Goal: Task Accomplishment & Management: Manage account settings

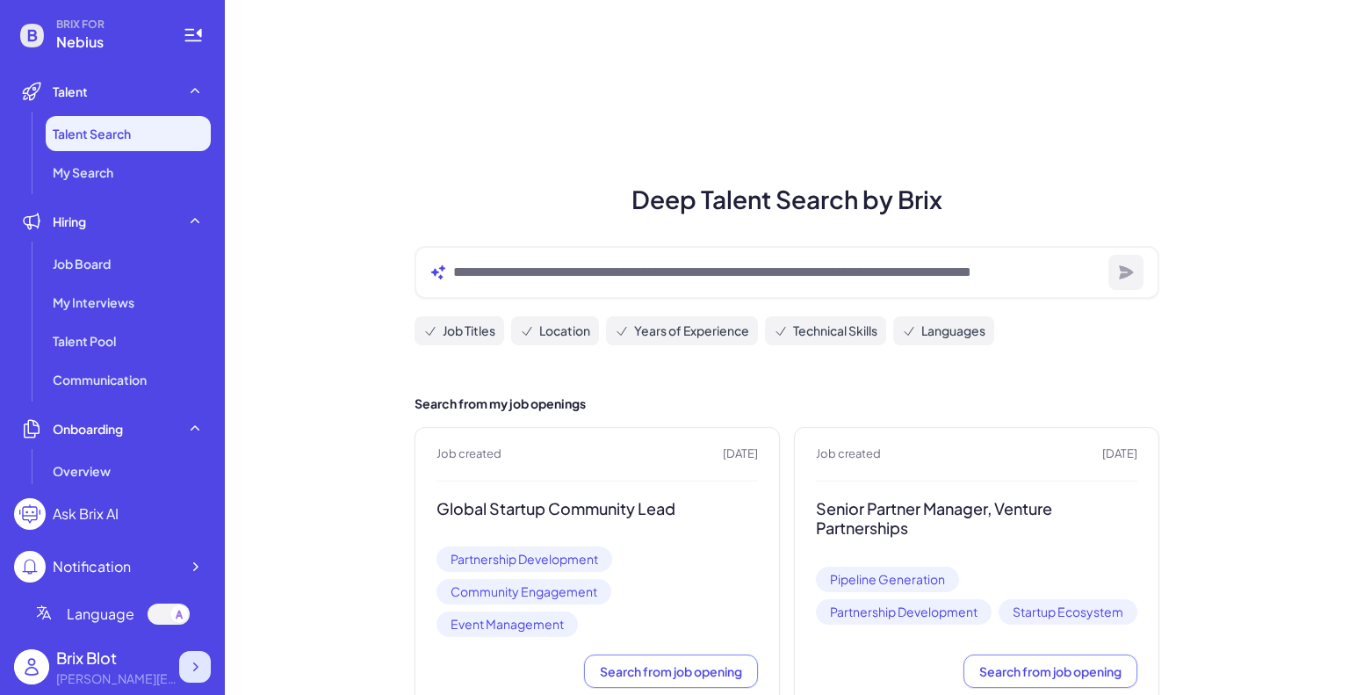
click at [184, 680] on div at bounding box center [195, 667] width 32 height 32
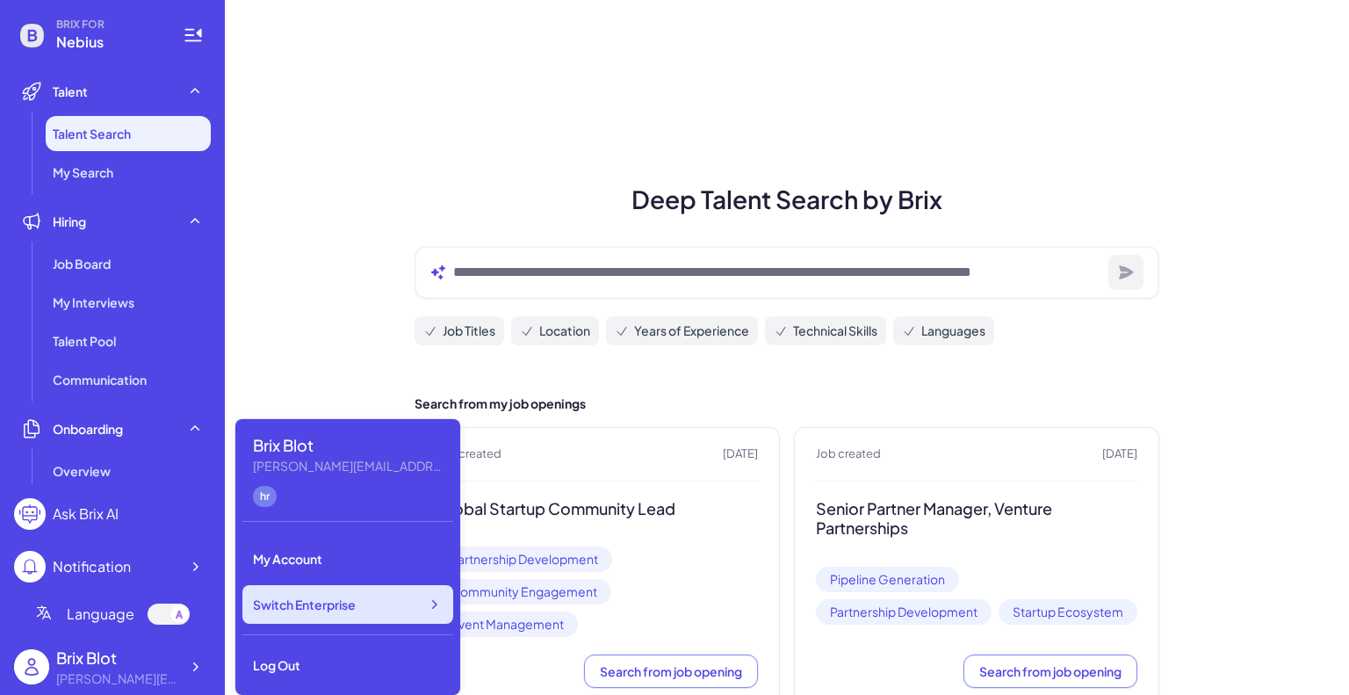
click at [387, 610] on div "Switch Enterprise" at bounding box center [347, 604] width 211 height 39
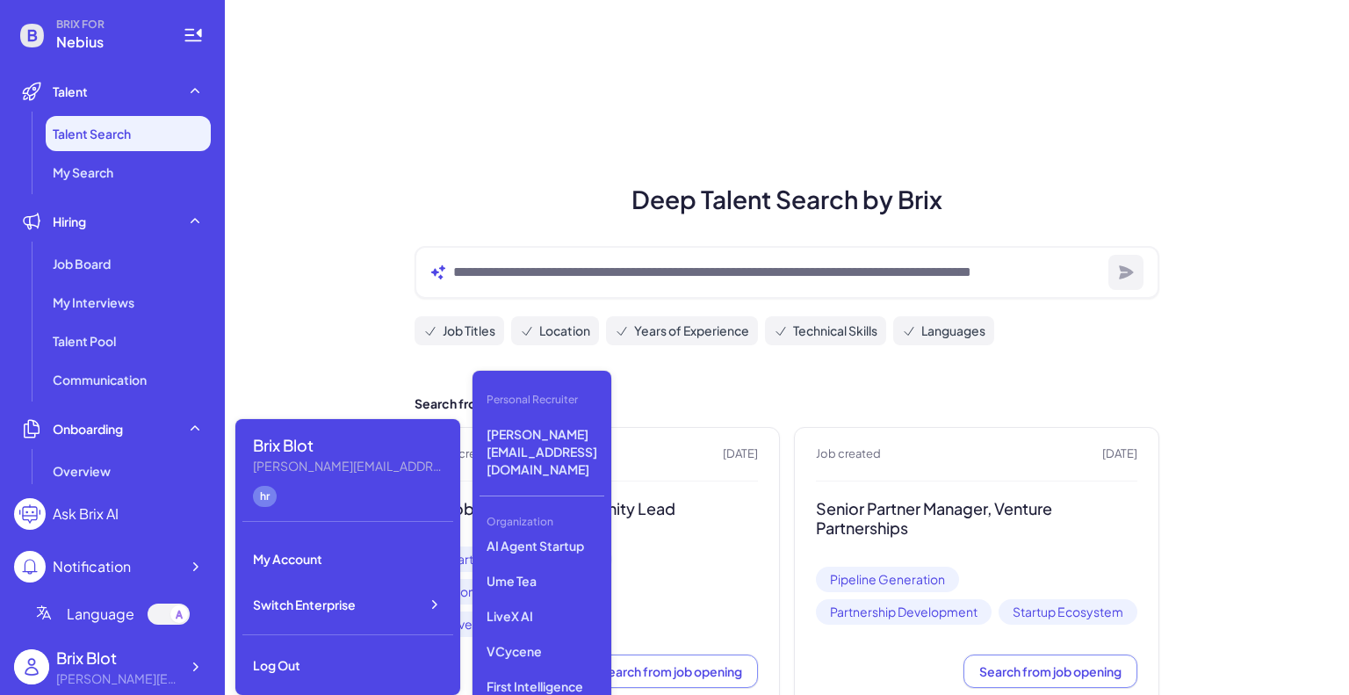
scroll to position [271, 0]
click at [528, 586] on p "LiveX AI" at bounding box center [542, 602] width 125 height 32
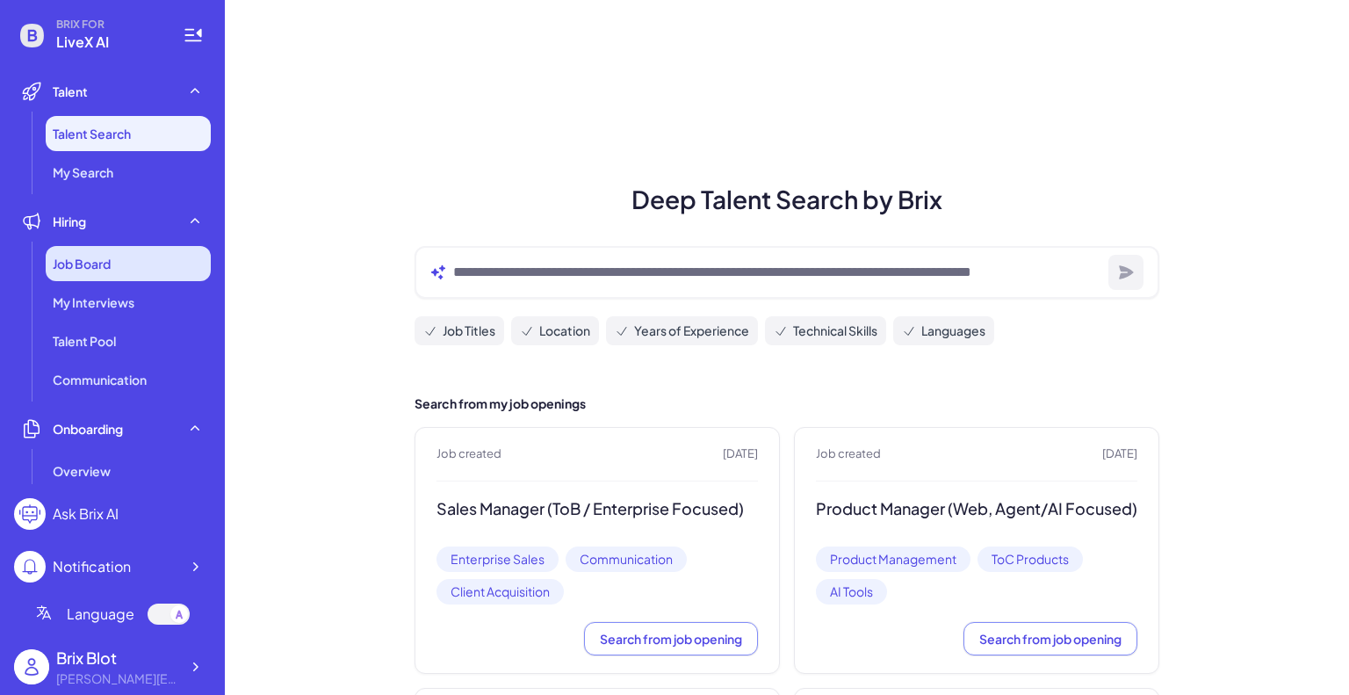
click at [99, 268] on span "Job Board" at bounding box center [82, 264] width 58 height 18
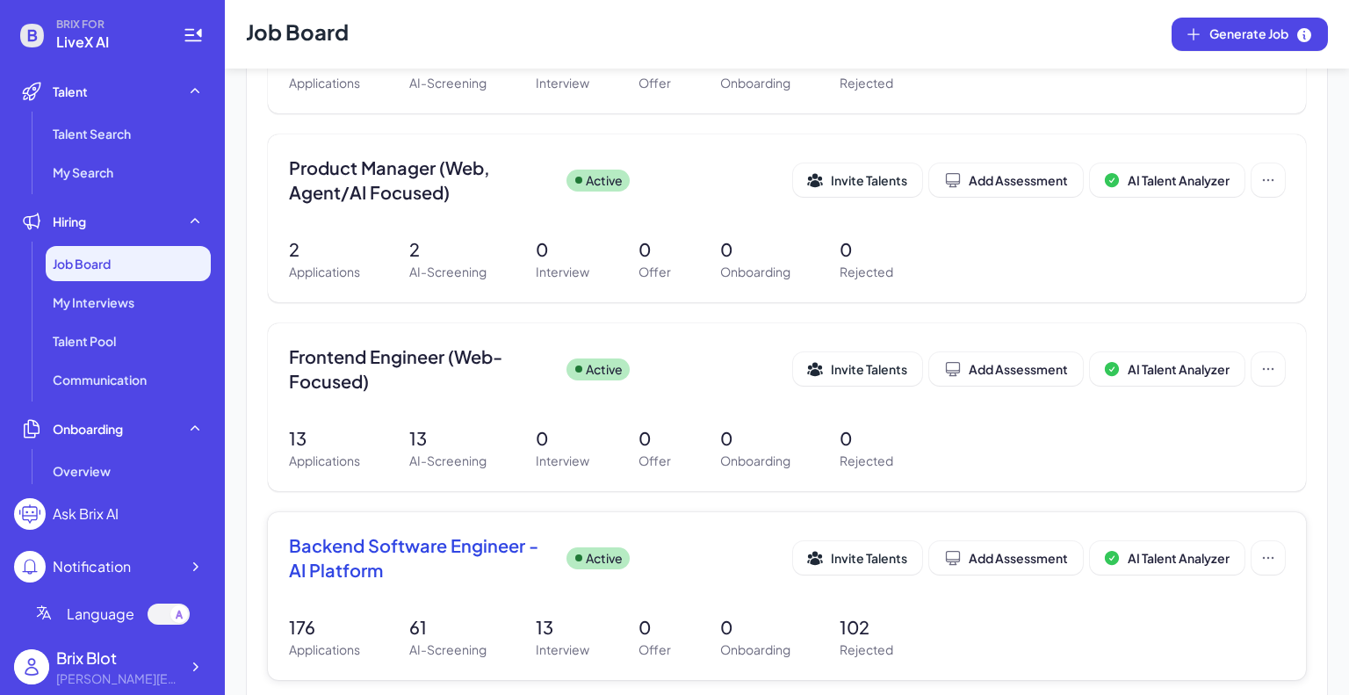
scroll to position [264, 0]
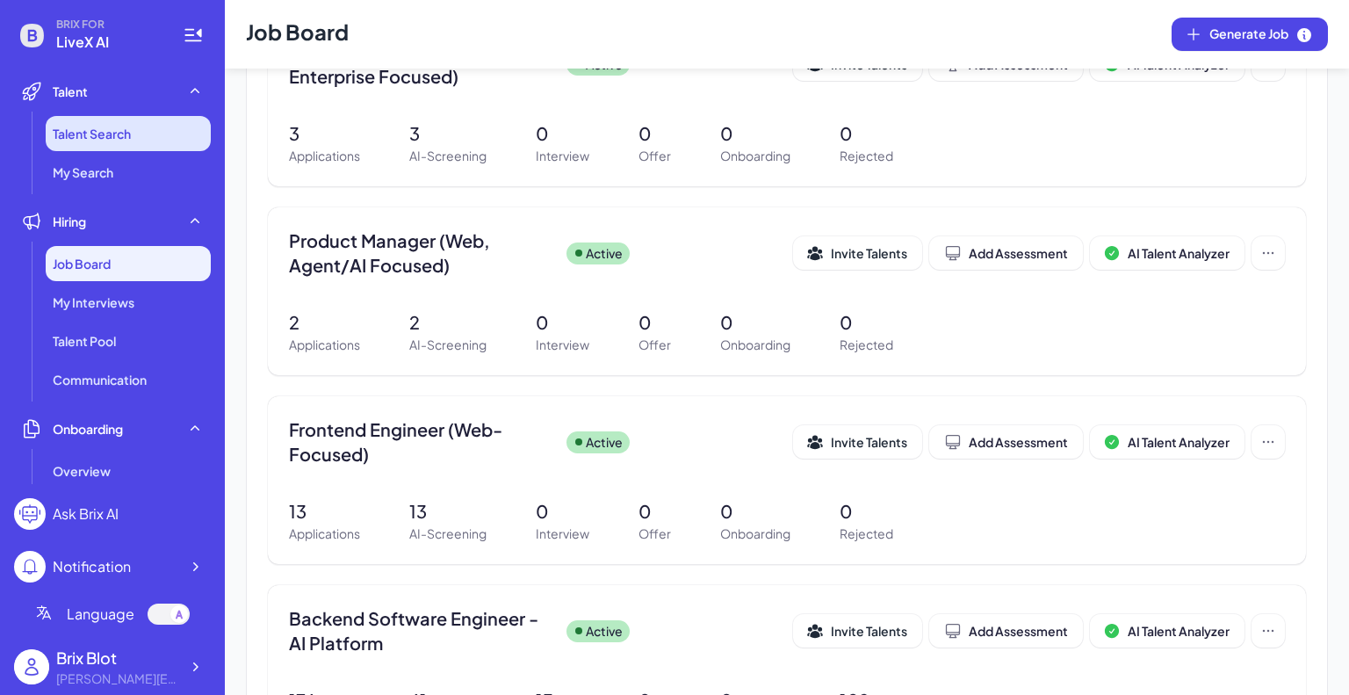
click at [113, 138] on span "Talent Search" at bounding box center [92, 134] width 78 height 18
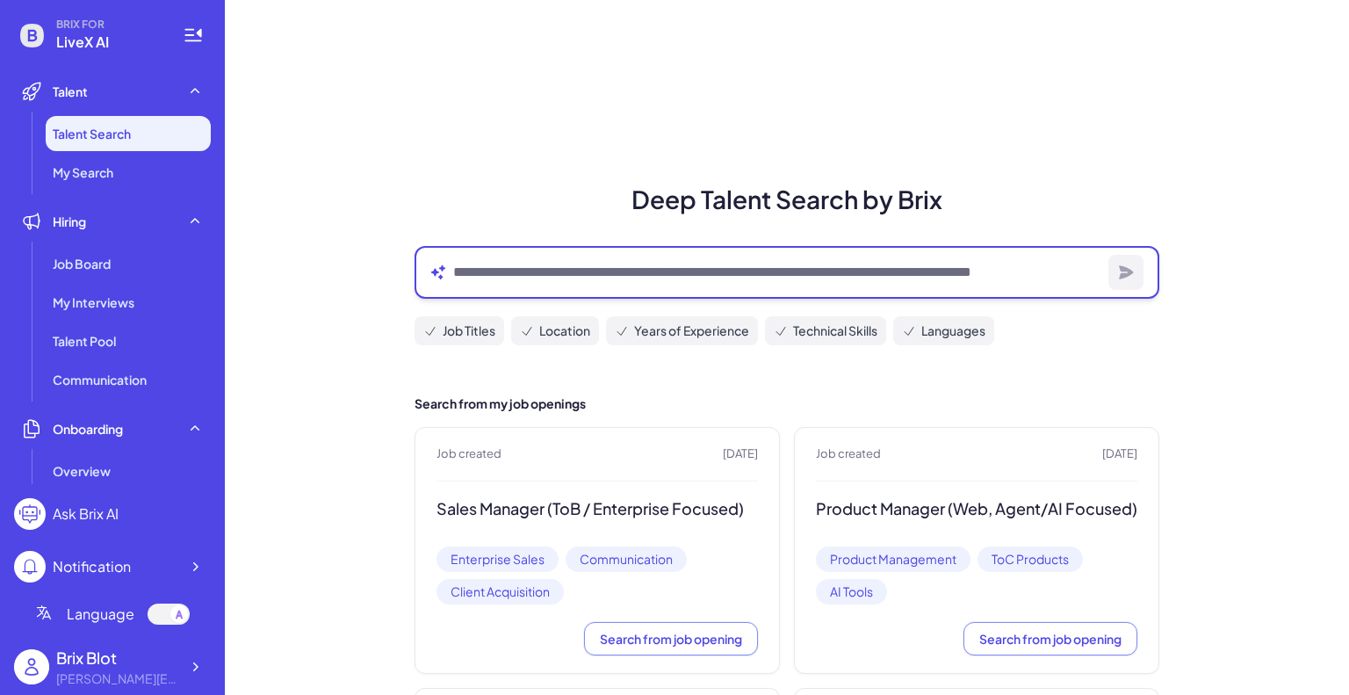
click at [520, 266] on textarea at bounding box center [777, 272] width 648 height 21
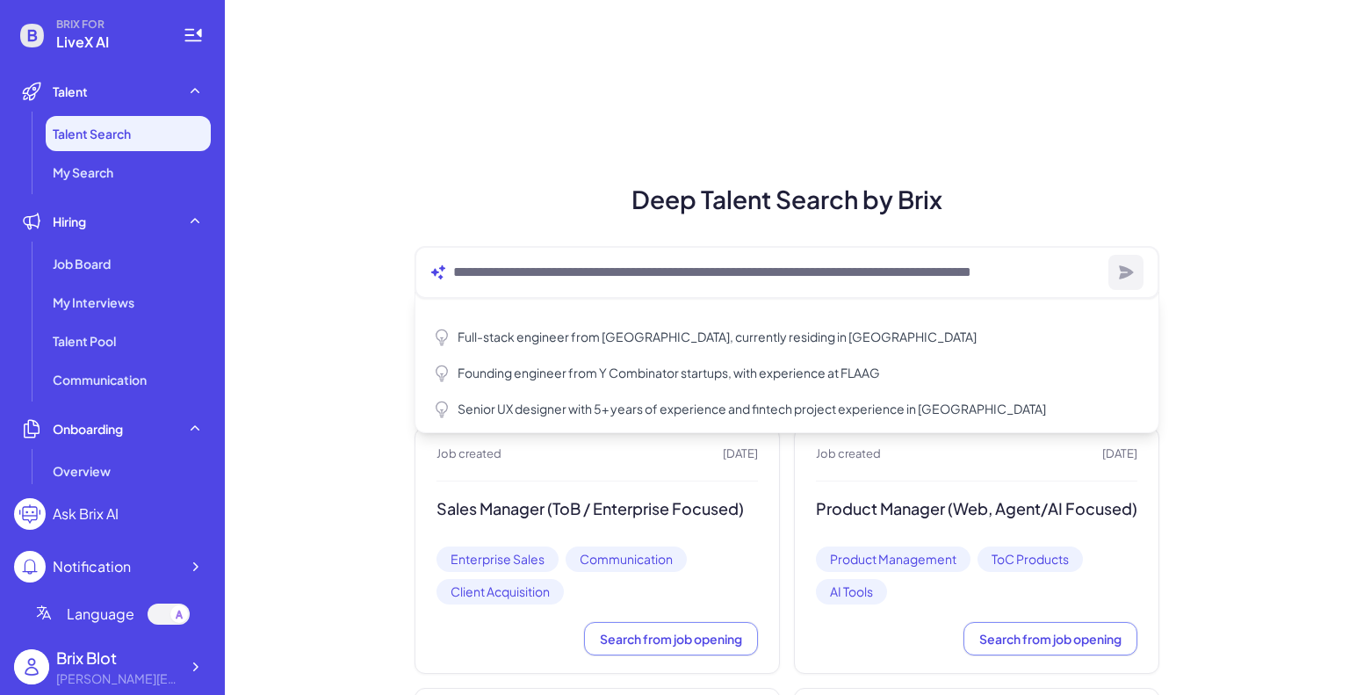
type textarea "**********"
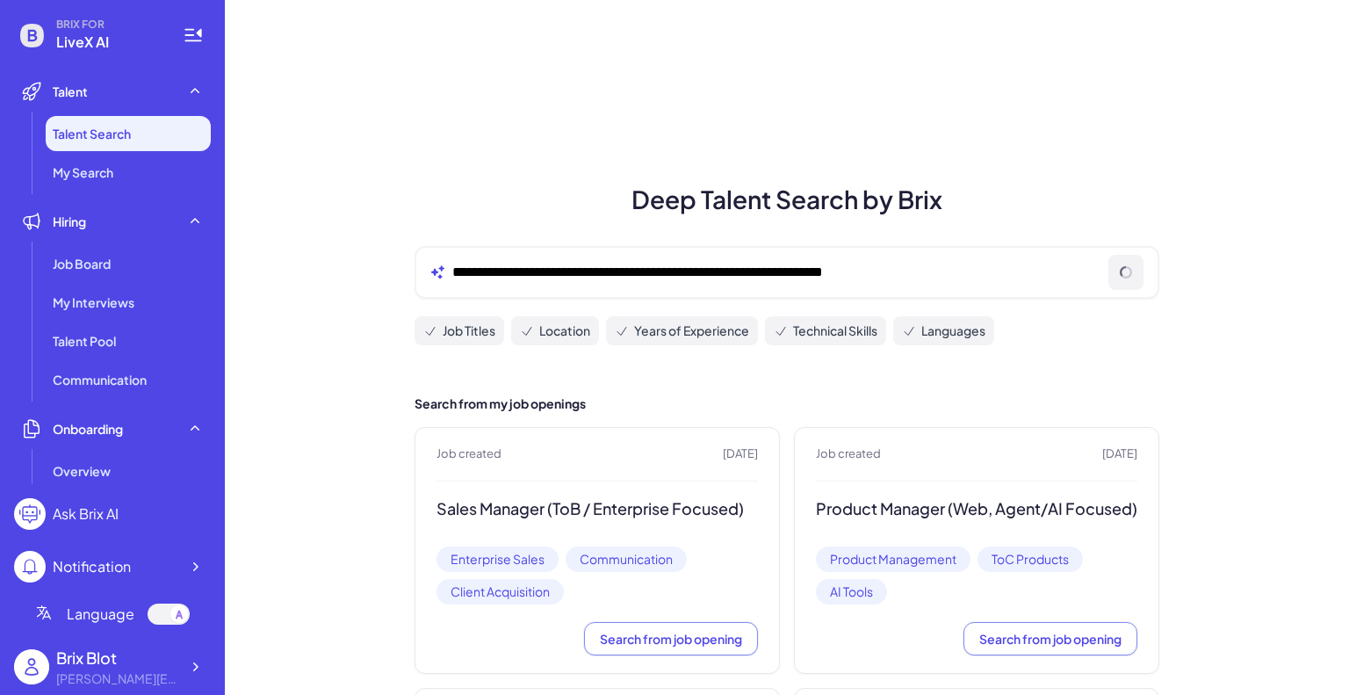
click at [993, 257] on div "**********" at bounding box center [787, 272] width 745 height 53
click at [204, 659] on div at bounding box center [195, 667] width 32 height 32
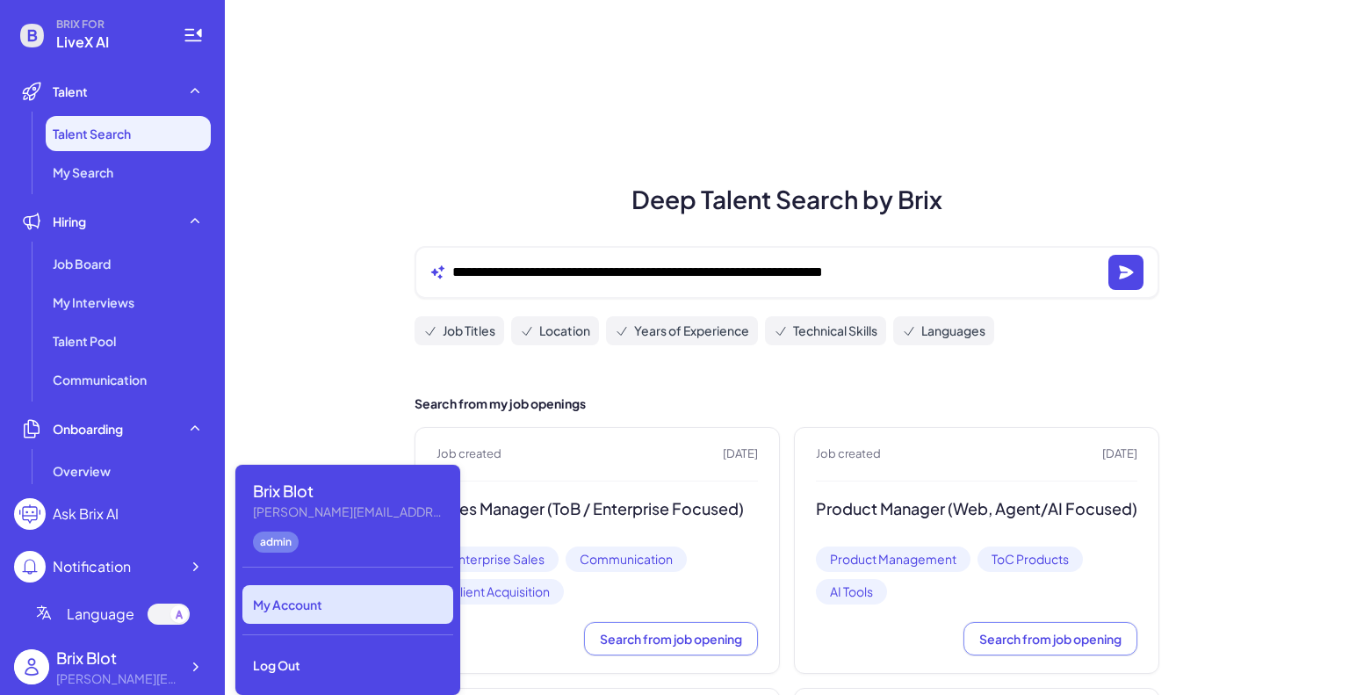
click at [323, 606] on div "Brix Blot blake@joinbrix.com admin My Account Log Out" at bounding box center [347, 580] width 225 height 230
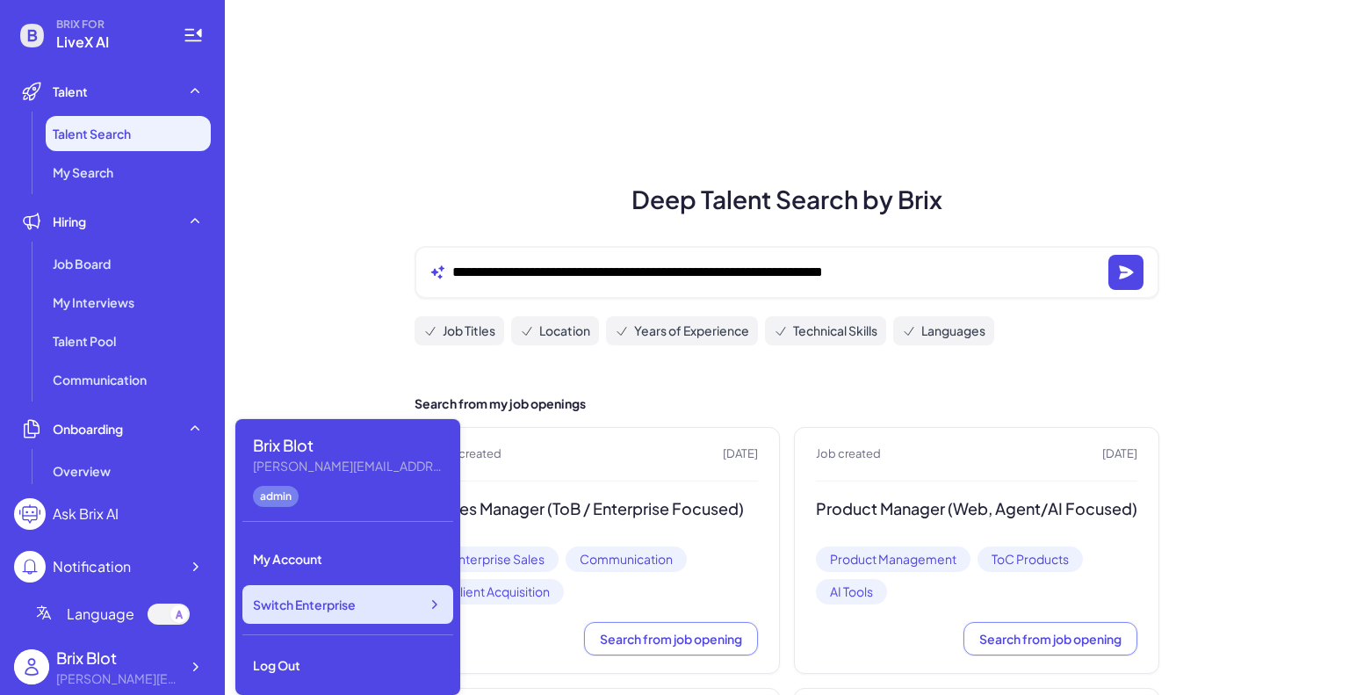
click at [421, 597] on div "Switch Enterprise" at bounding box center [347, 604] width 211 height 39
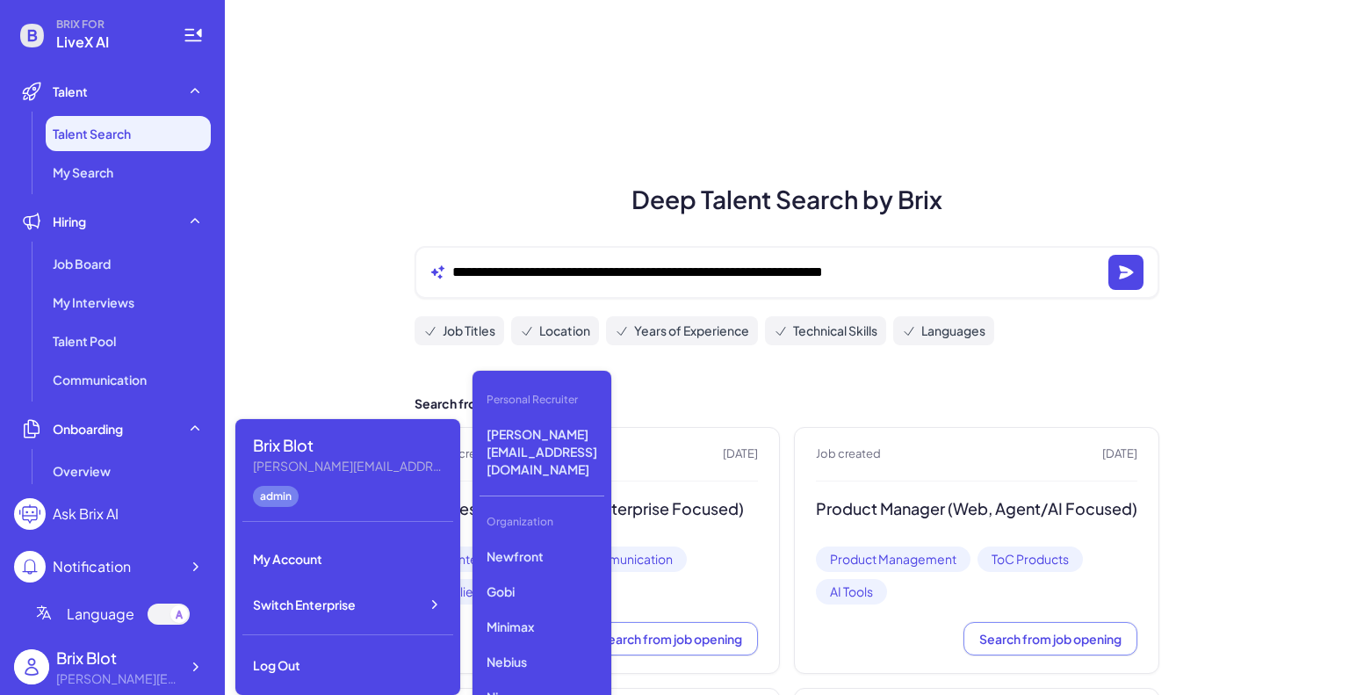
scroll to position [471, 0]
click at [505, 614] on p "GMI" at bounding box center [542, 630] width 125 height 32
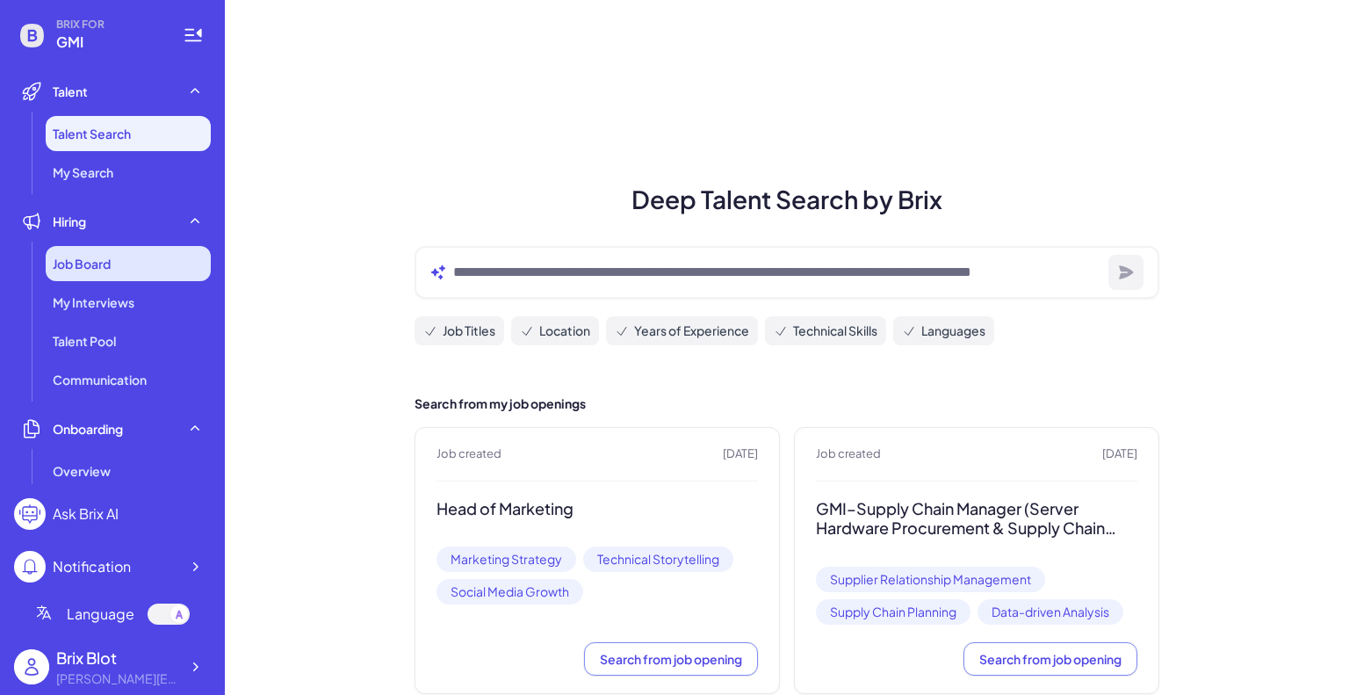
click at [148, 264] on div "Job Board" at bounding box center [128, 263] width 165 height 35
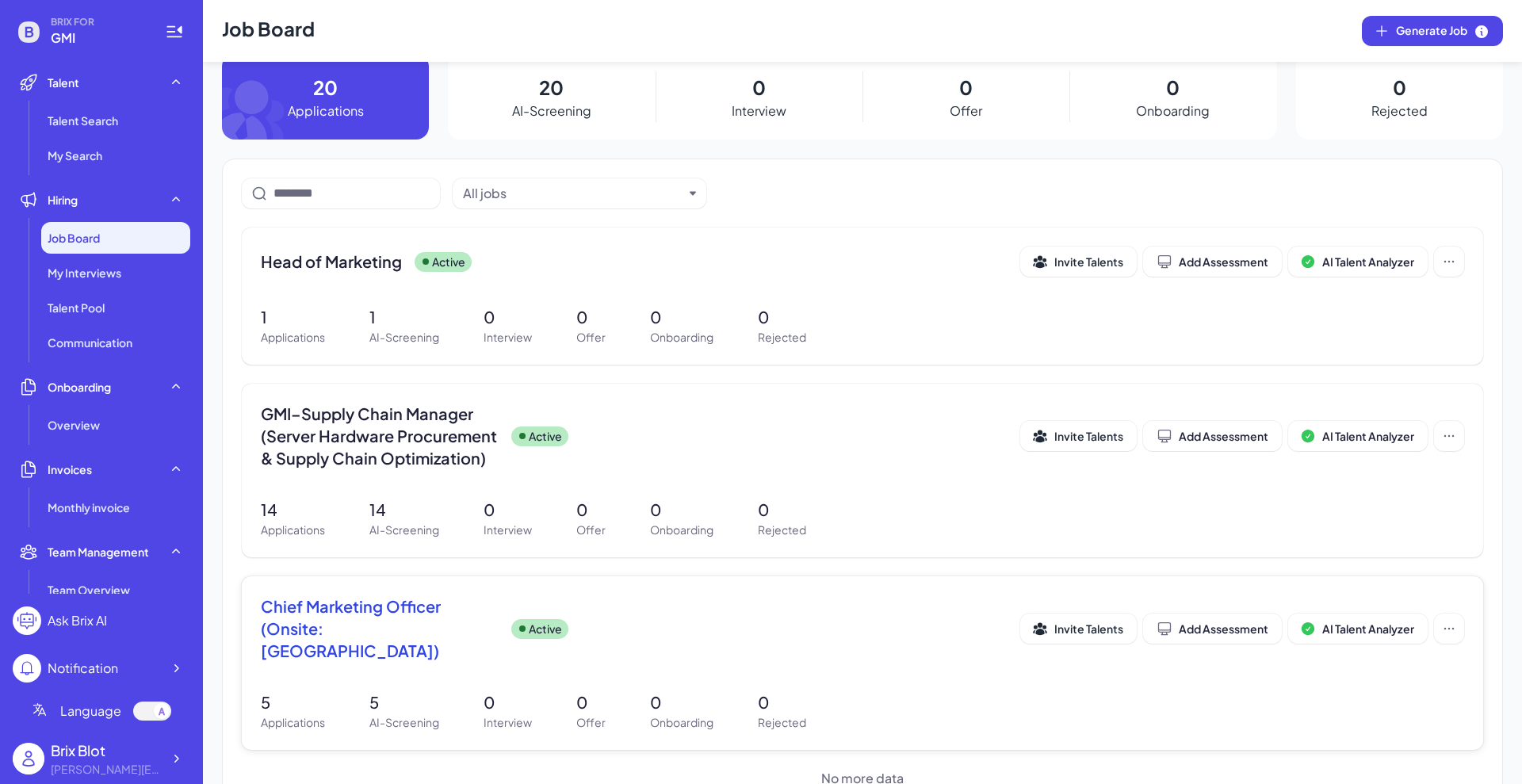
scroll to position [48, 0]
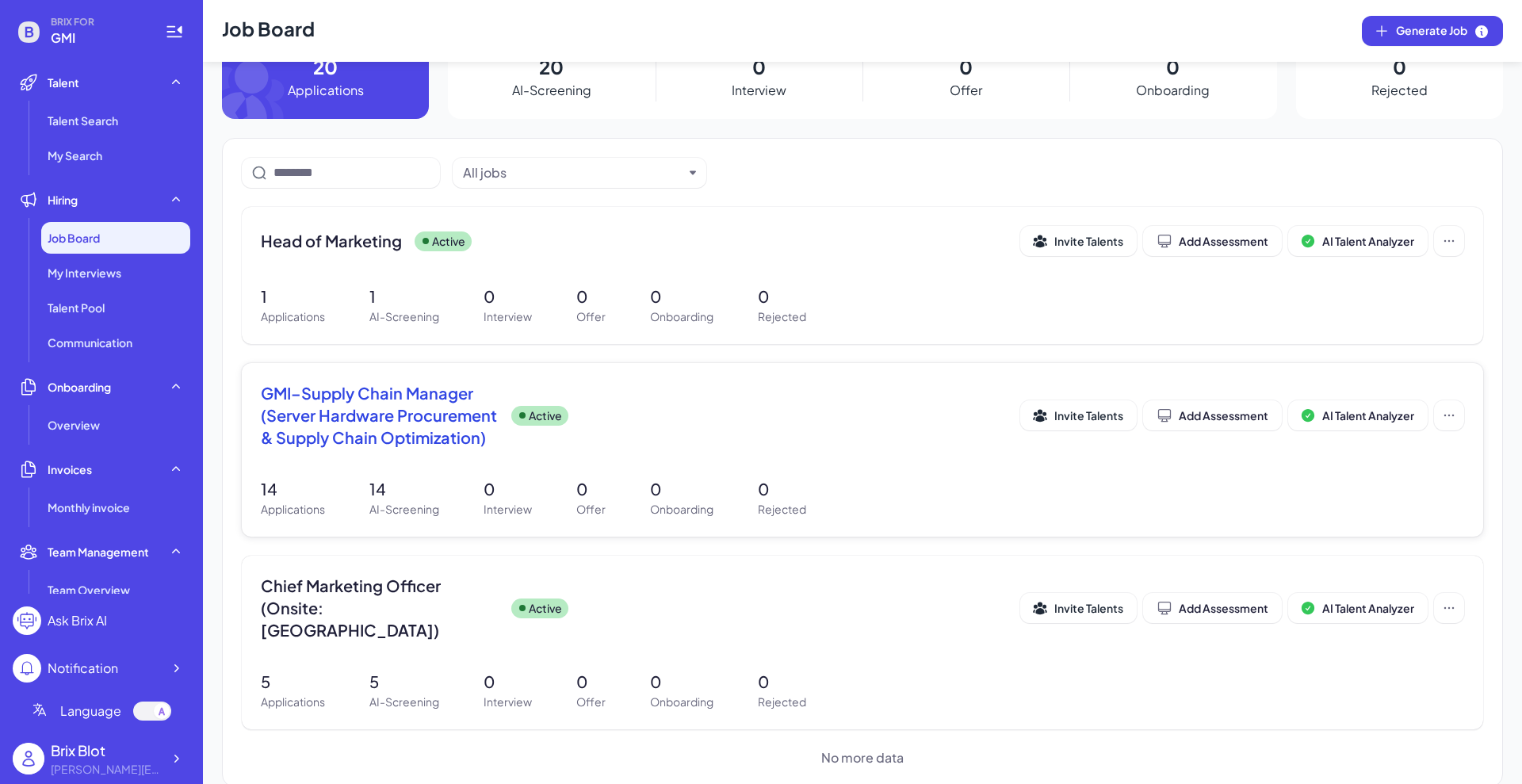
click at [408, 443] on span "GMI–Supply Chain Manager (Server Hardware Procurement & Supply Chain Optimizati…" at bounding box center [380, 415] width 238 height 67
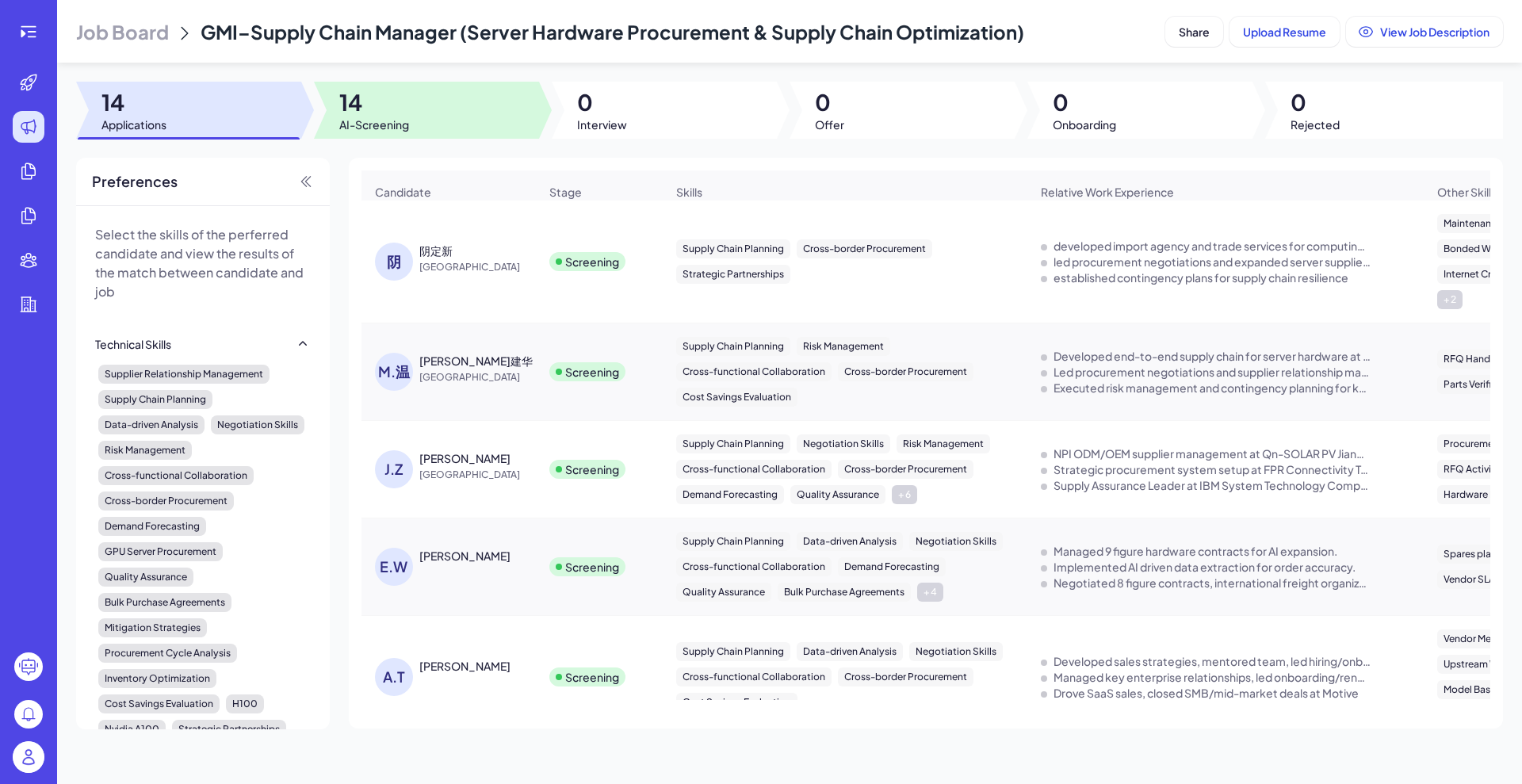
click at [355, 107] on span "14" at bounding box center [374, 103] width 69 height 29
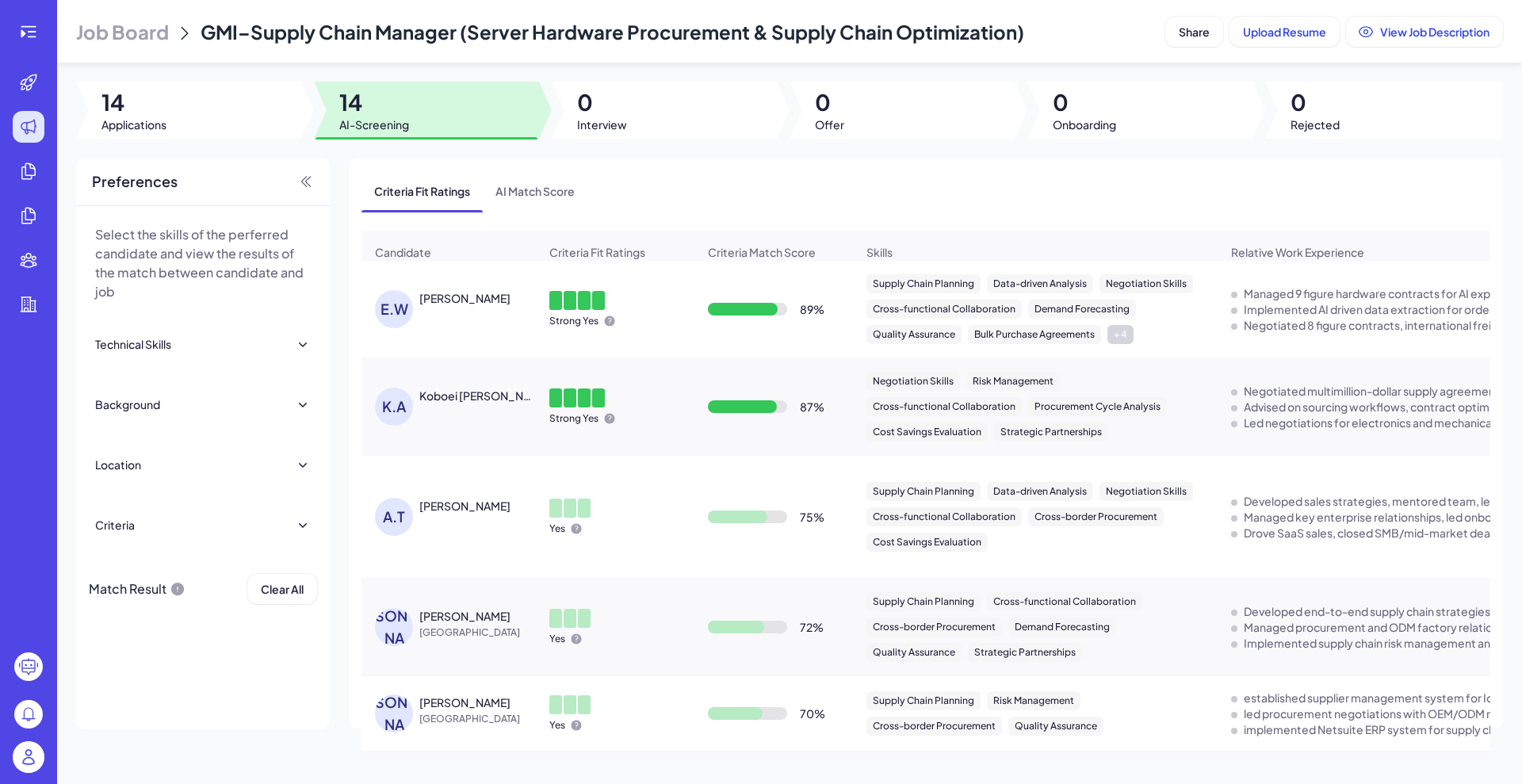
click at [442, 306] on div "Ethan Weddington" at bounding box center [465, 299] width 91 height 16
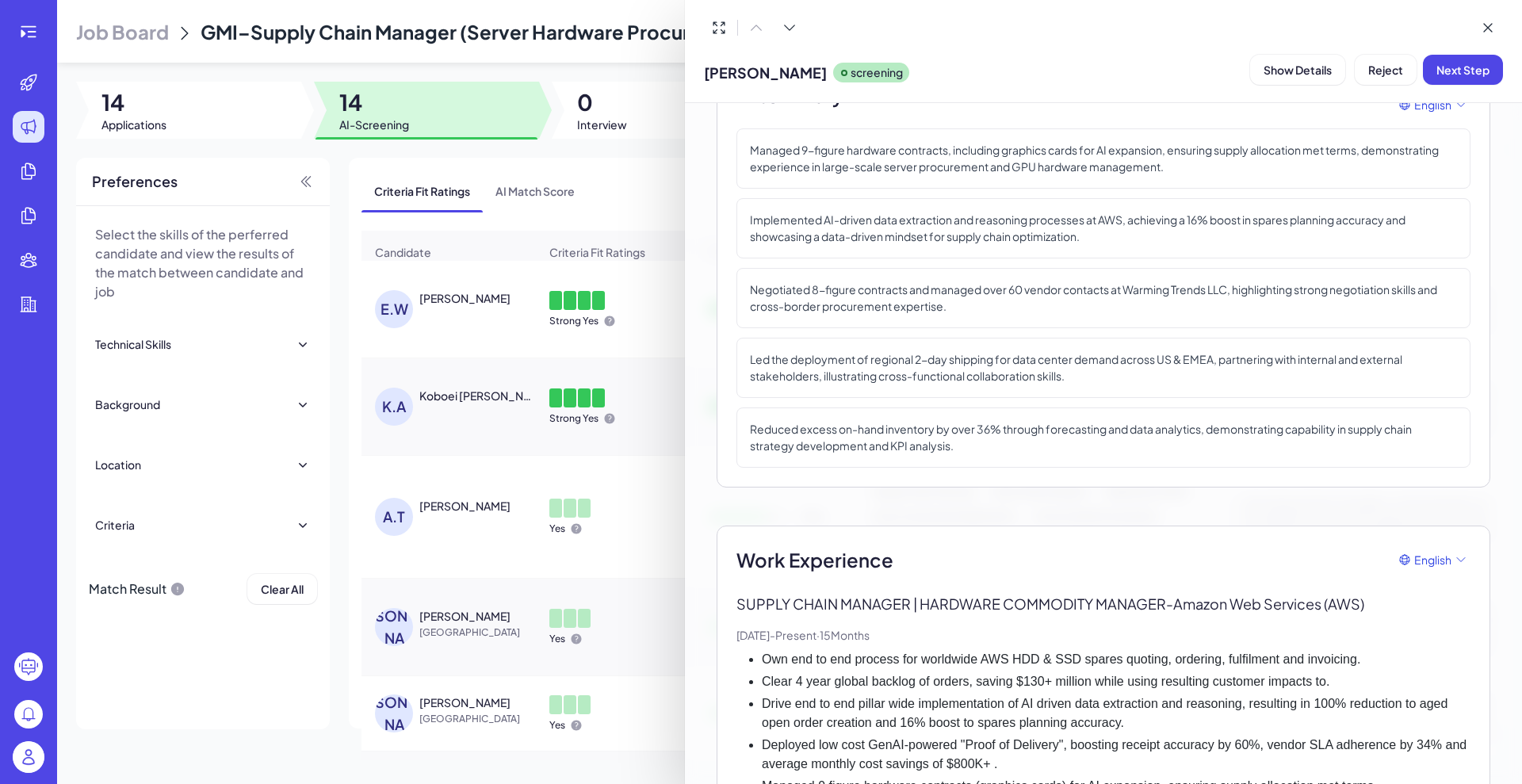
scroll to position [111, 0]
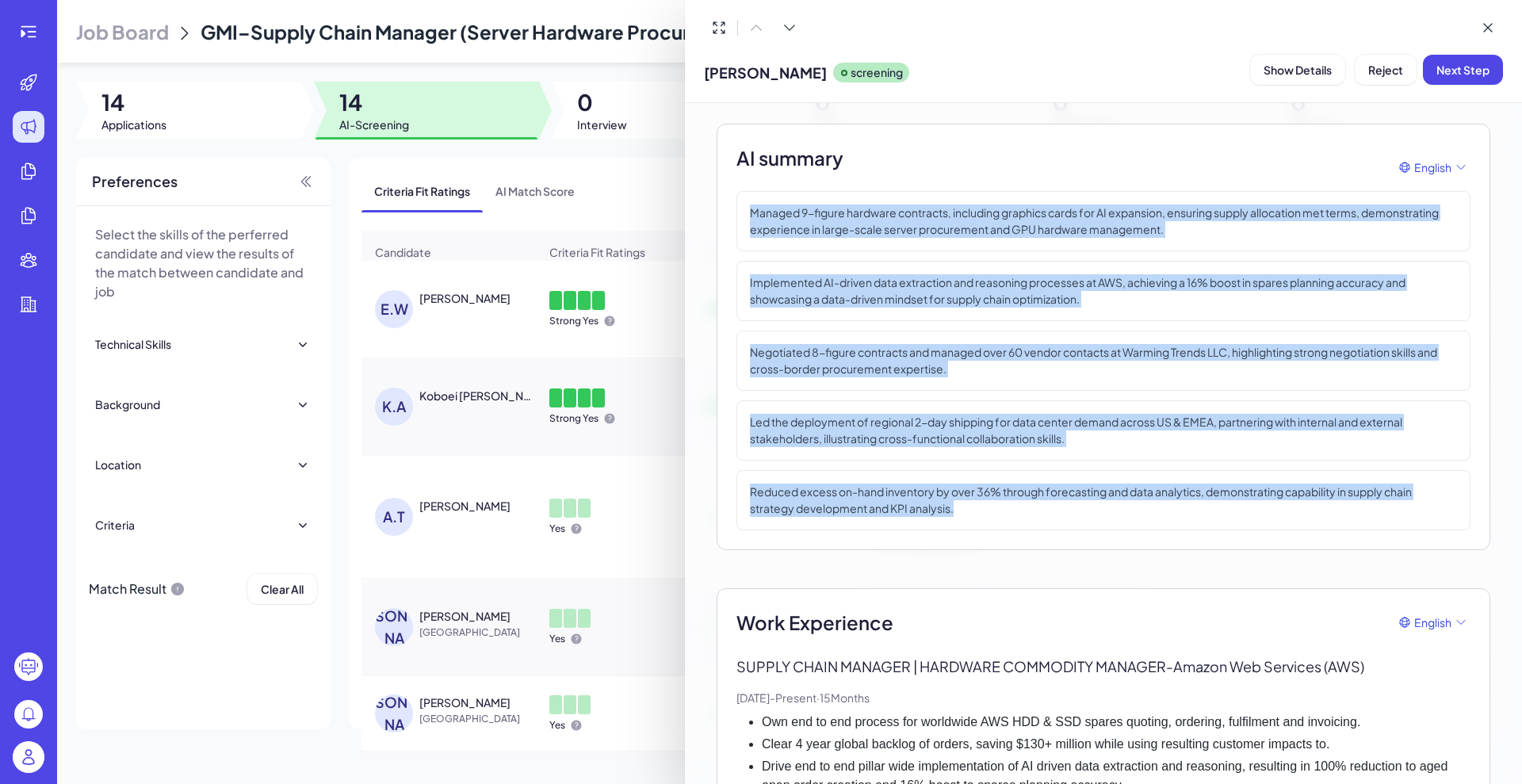
drag, startPoint x: 733, startPoint y: 195, endPoint x: 970, endPoint y: 517, distance: 399.8
click at [970, 517] on div "AI summary English Managed 9-figure hardware contracts, including graphics card…" at bounding box center [1102, 337] width 773 height 427
click at [872, 382] on div "Negotiated 8-figure contracts and managed over 60 vendor contacts at Warming Tr…" at bounding box center [1102, 360] width 733 height 60
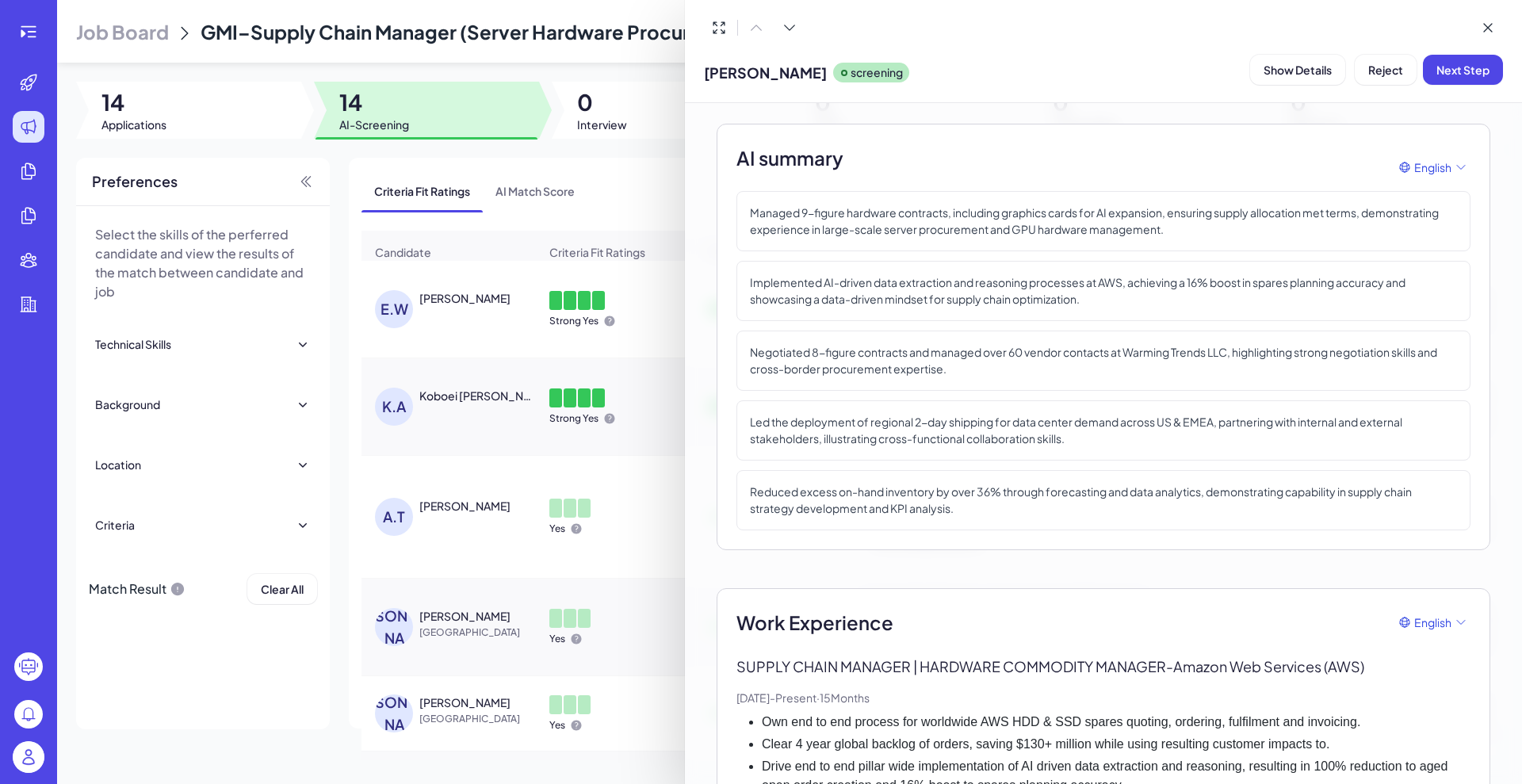
click at [22, 32] on div at bounding box center [761, 392] width 1522 height 784
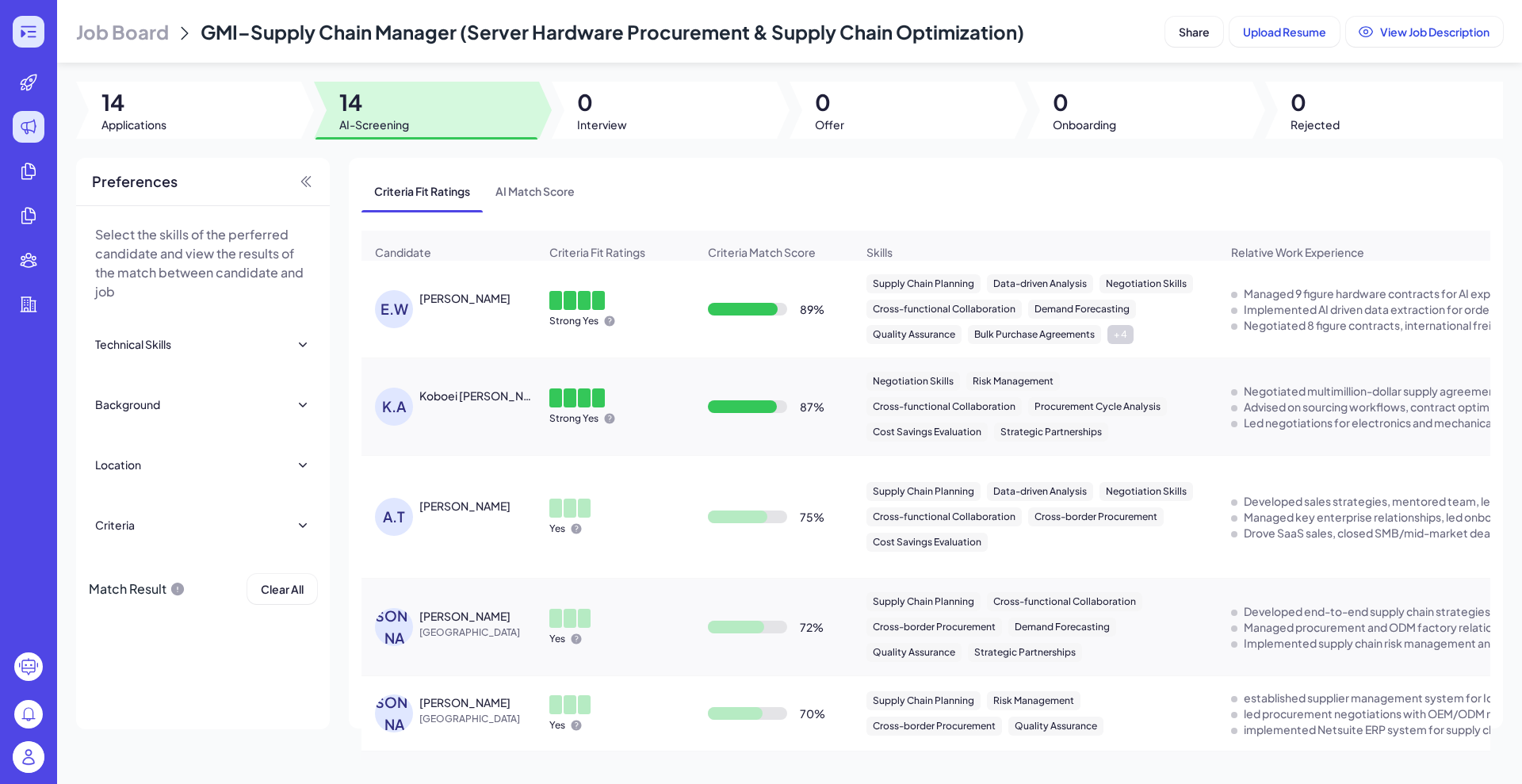
click at [26, 32] on icon at bounding box center [28, 32] width 19 height 19
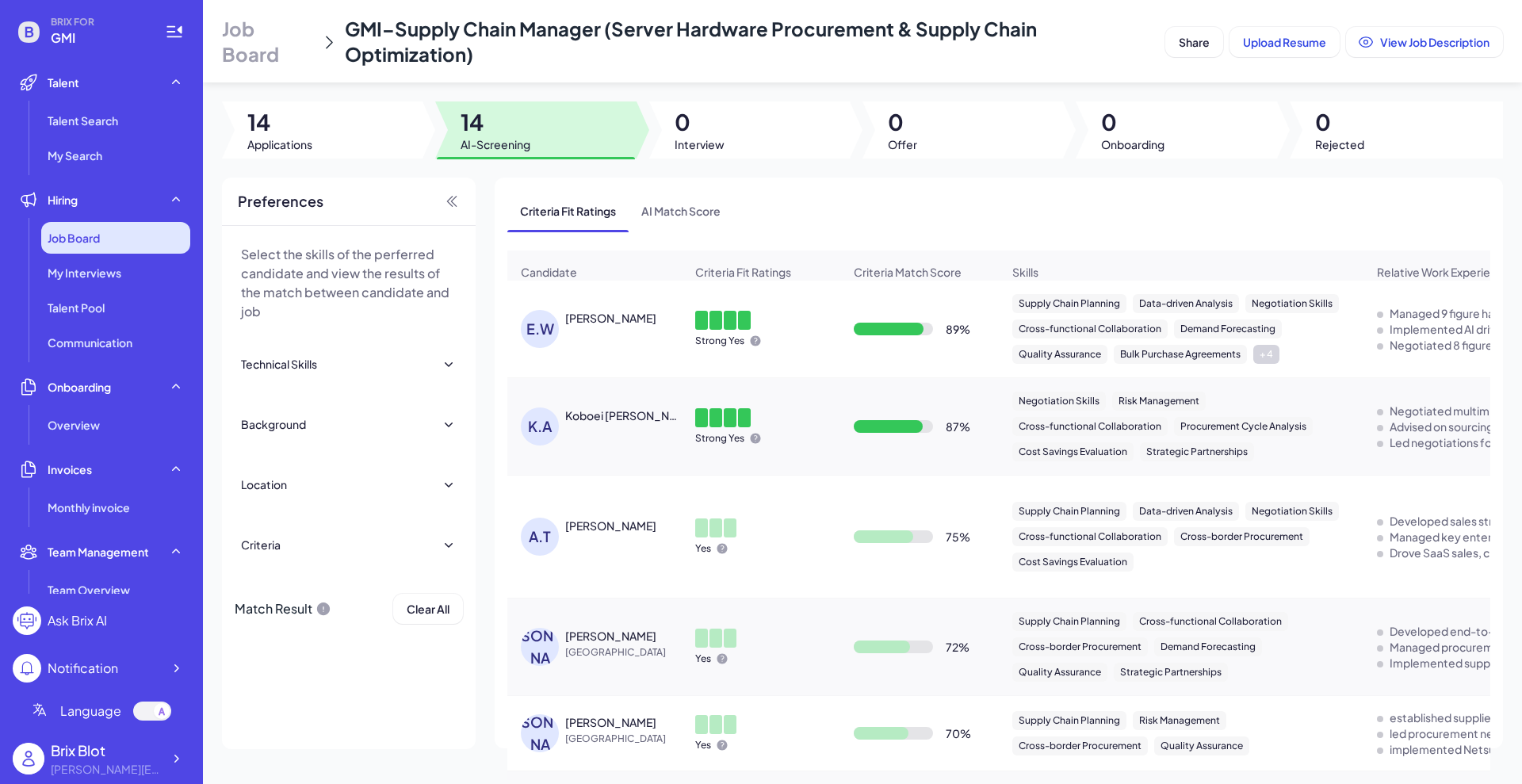
click at [88, 235] on span "Job Board" at bounding box center [74, 238] width 52 height 16
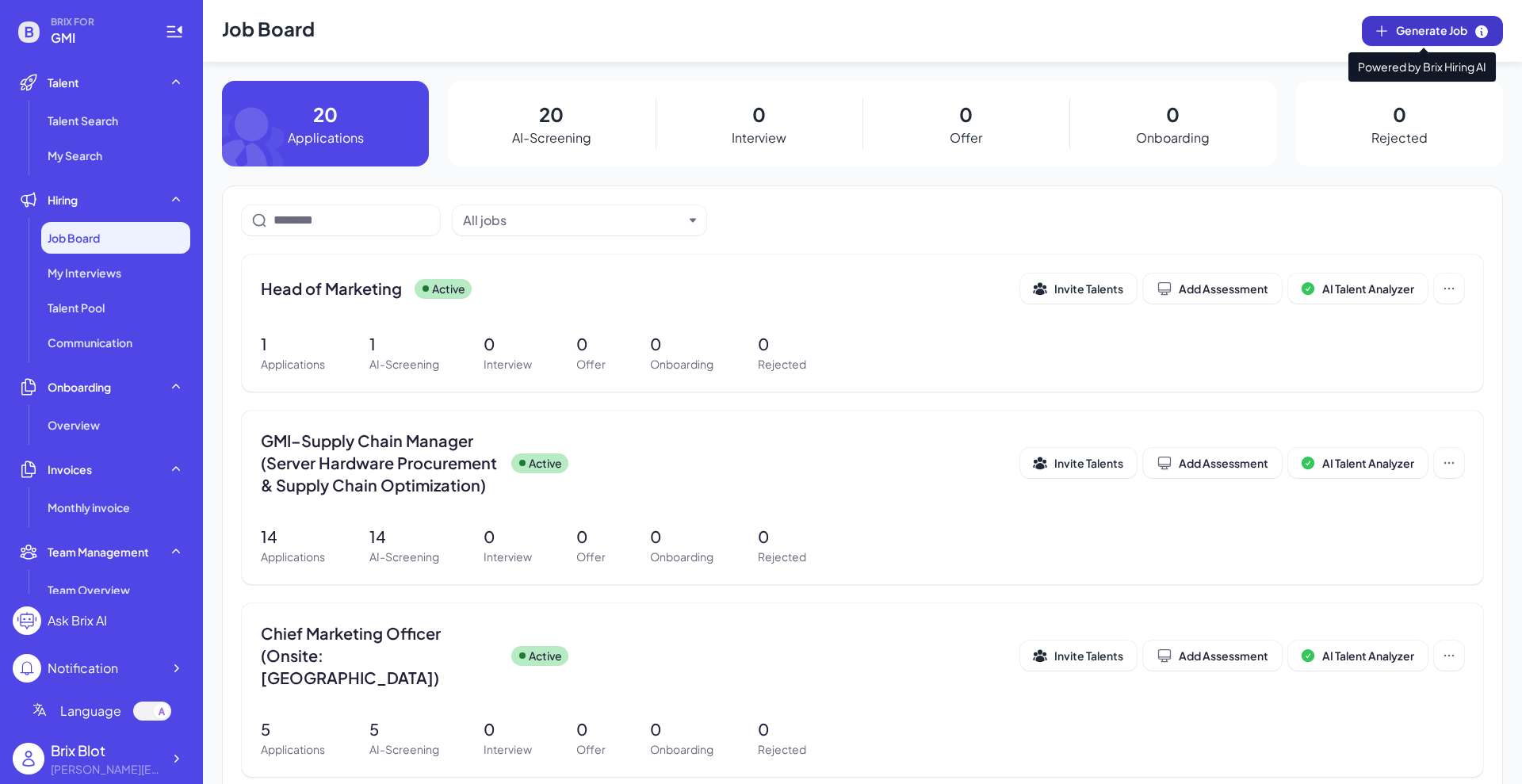
click at [1216, 39] on span "Generate Job" at bounding box center [1443, 31] width 94 height 17
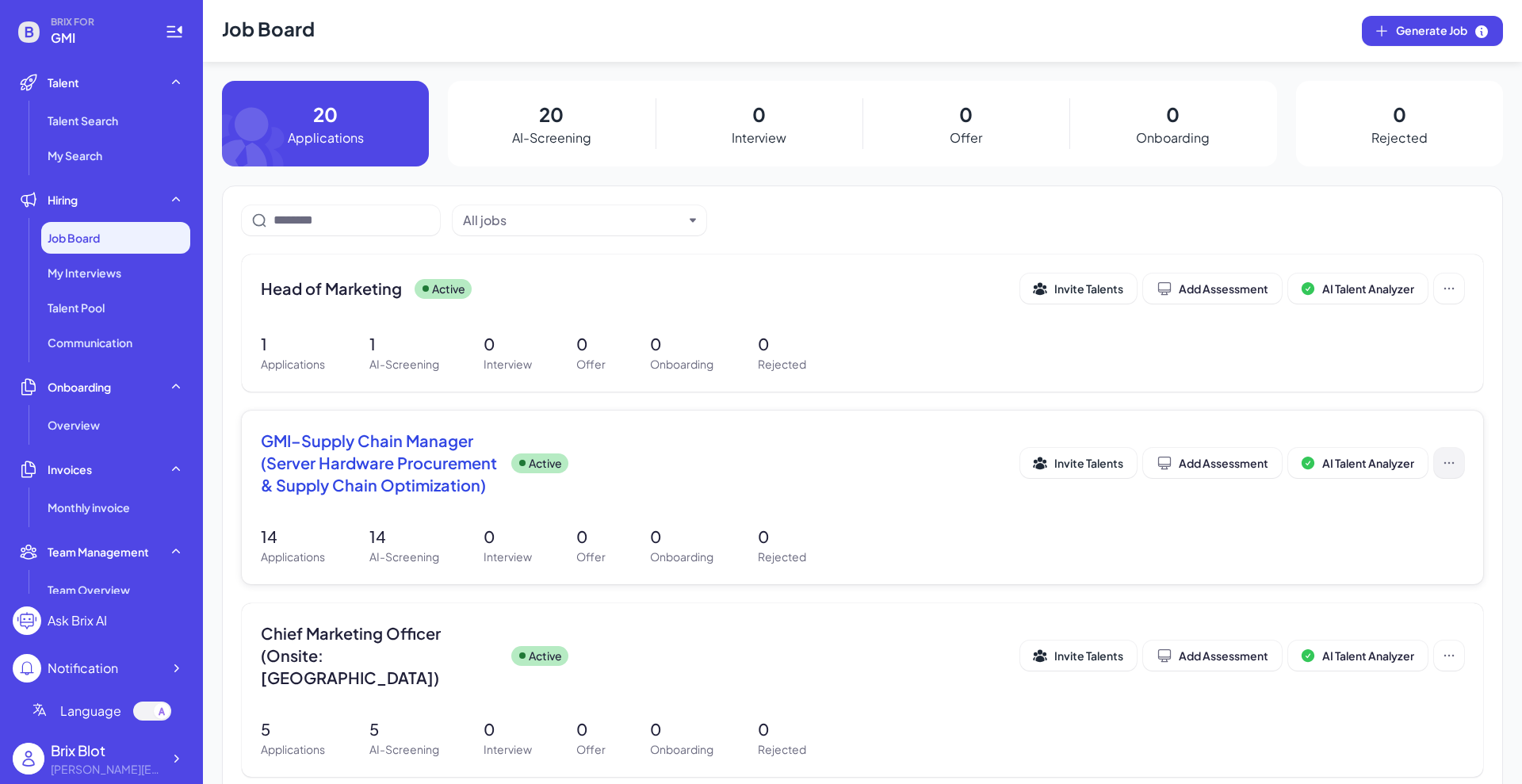
click at [1216, 460] on icon at bounding box center [1449, 463] width 16 height 16
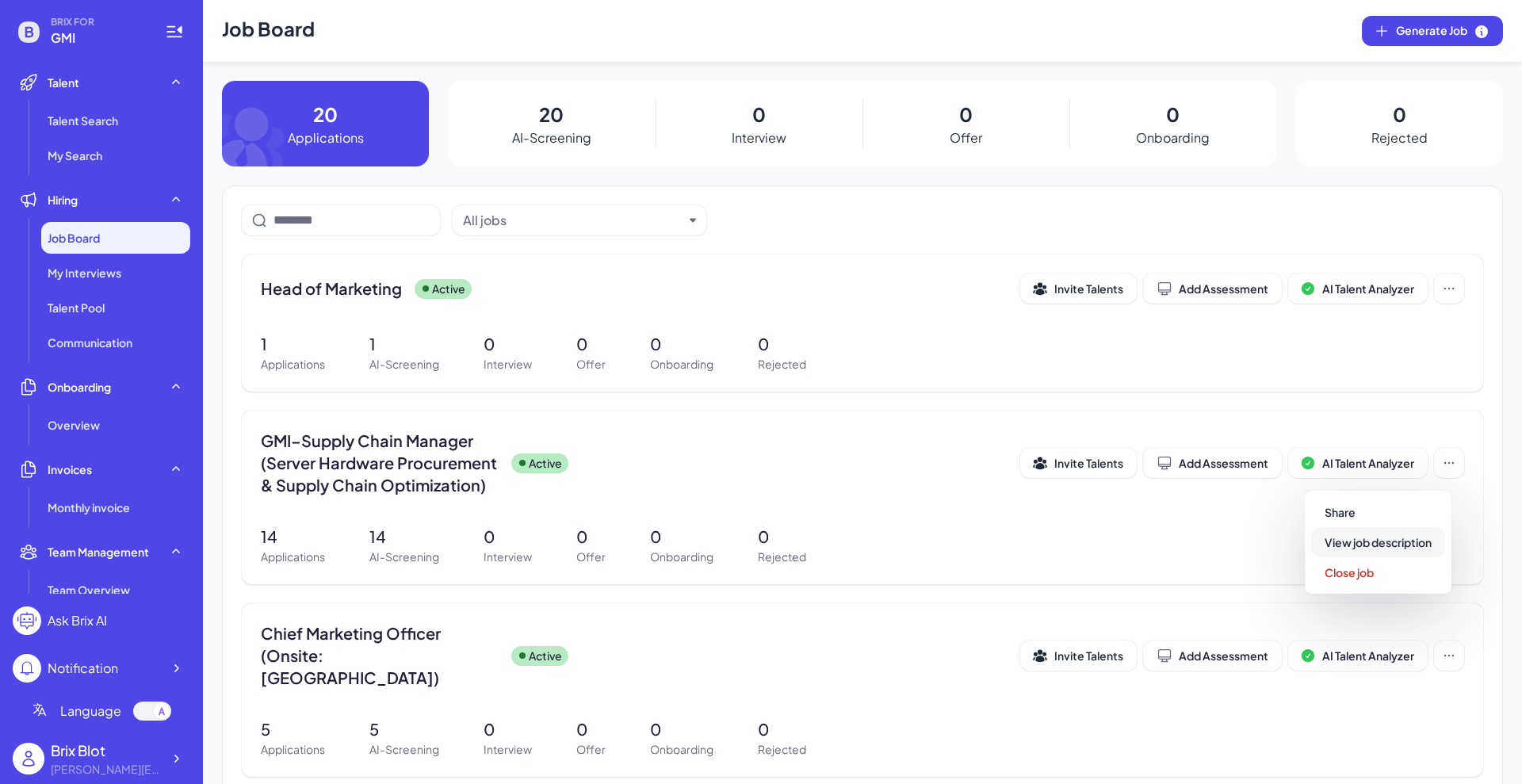
click at [1216, 544] on span "View job description" at bounding box center [1378, 542] width 107 height 14
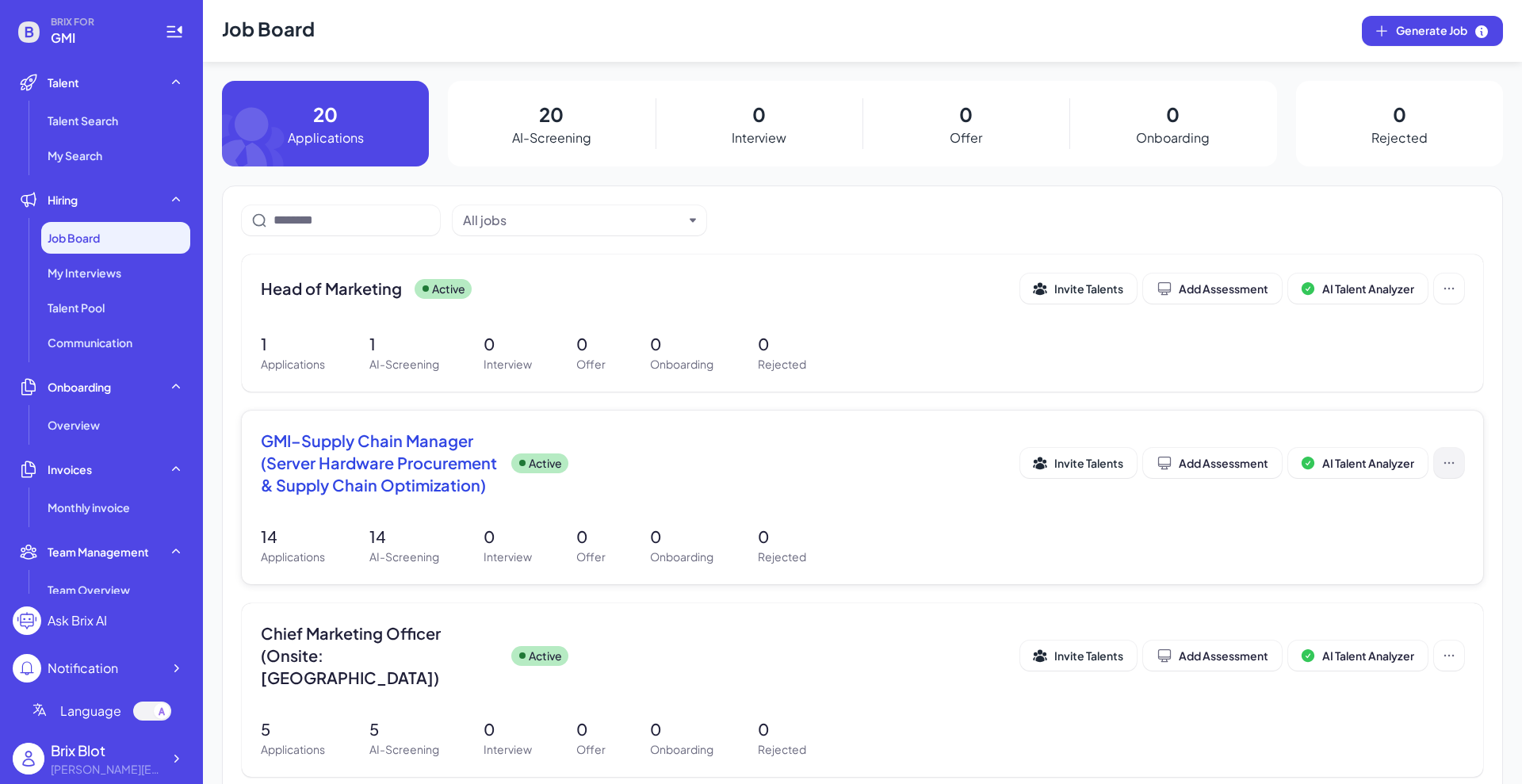
click at [1216, 464] on icon at bounding box center [1449, 463] width 16 height 16
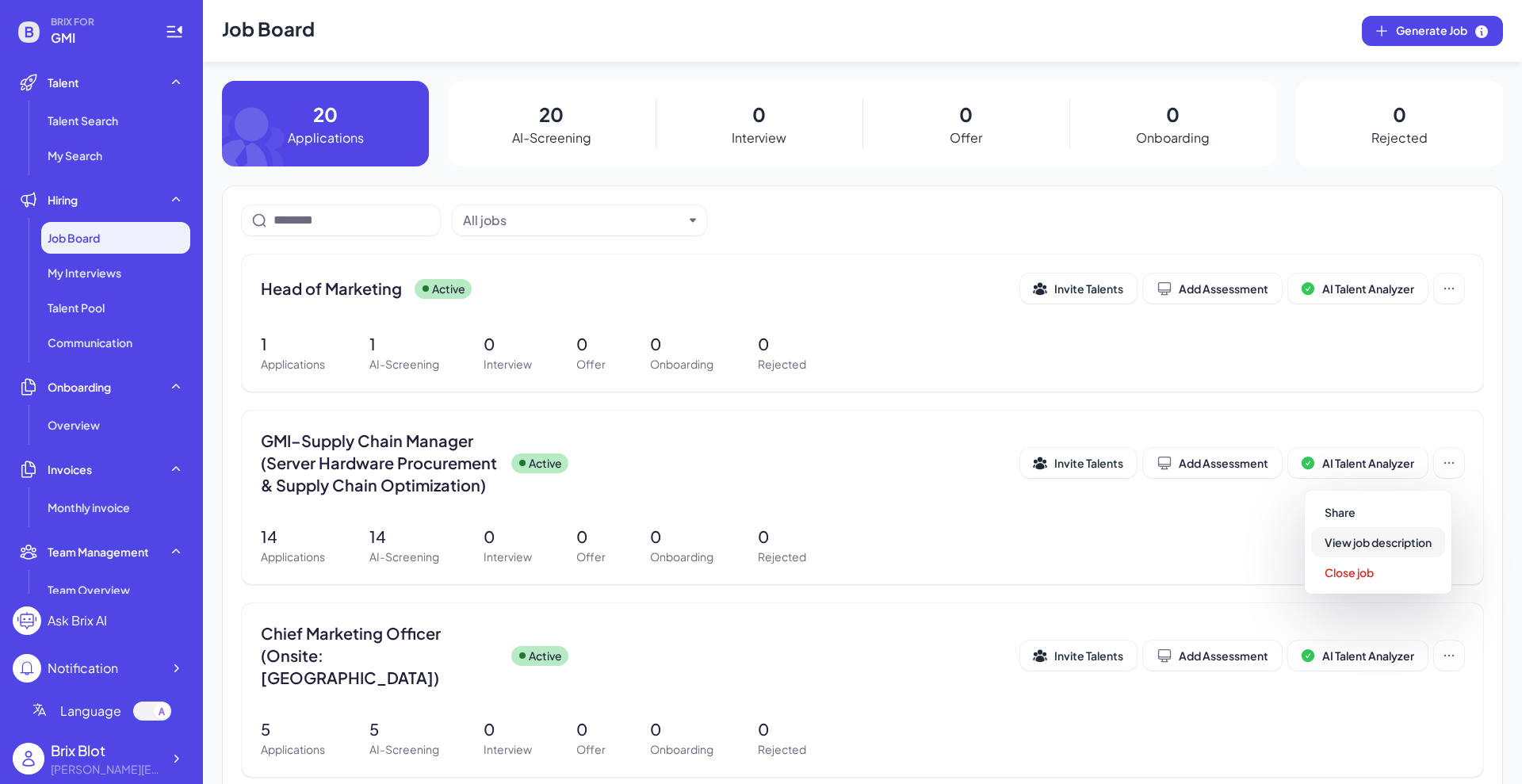
click at [1216, 540] on span "View job description" at bounding box center [1378, 542] width 107 height 14
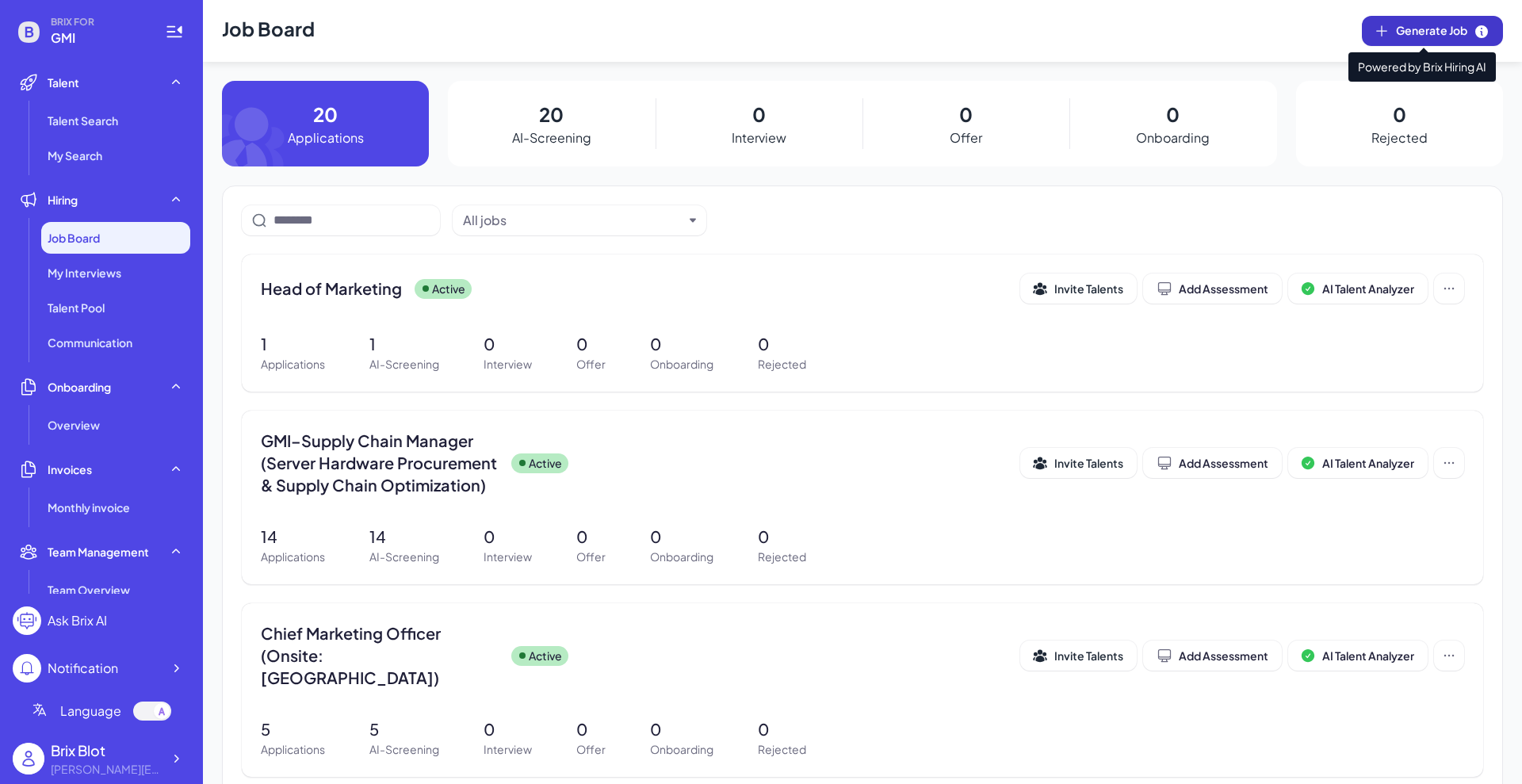
click at [1216, 33] on span "Generate Job" at bounding box center [1443, 31] width 94 height 17
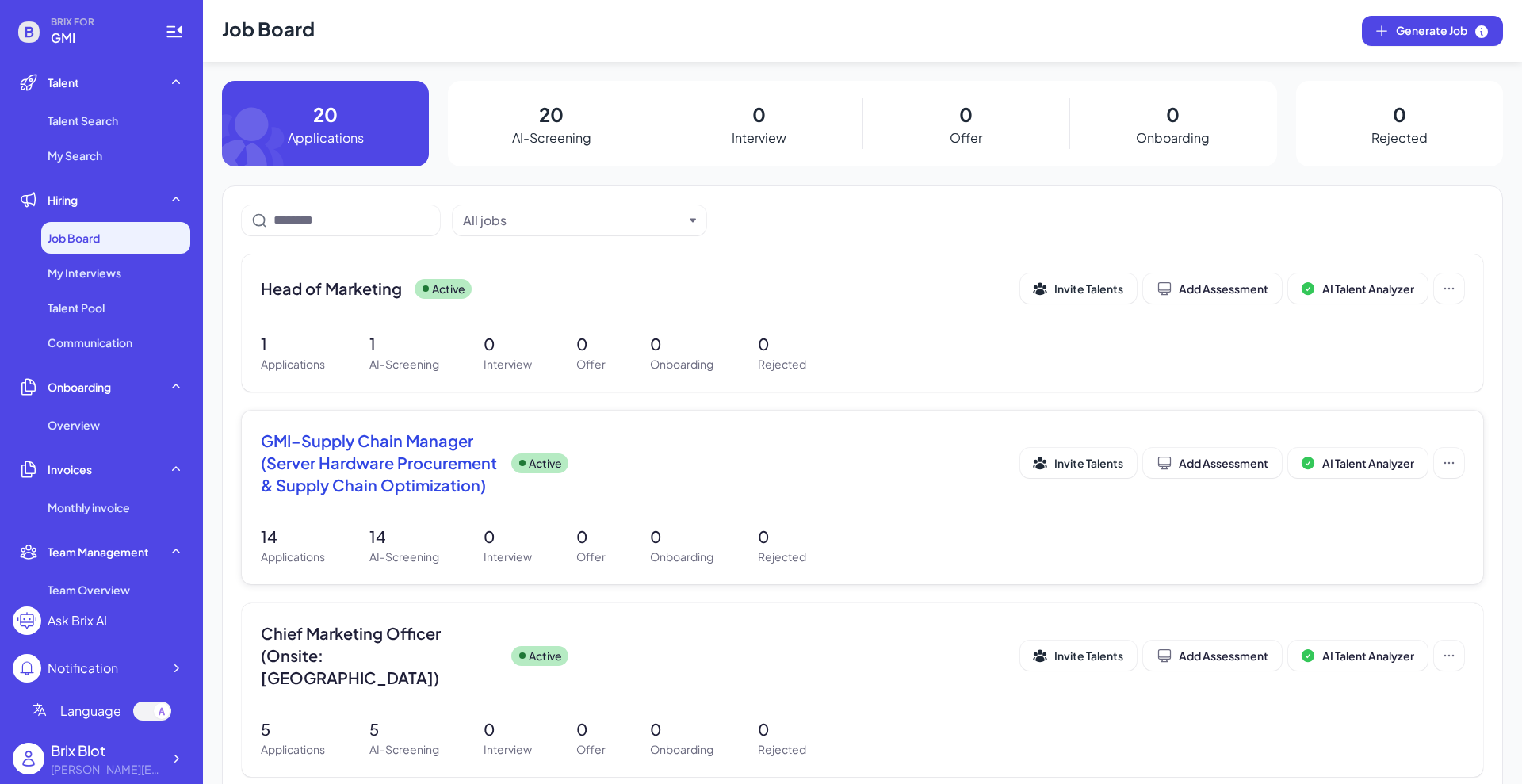
scroll to position [48, 0]
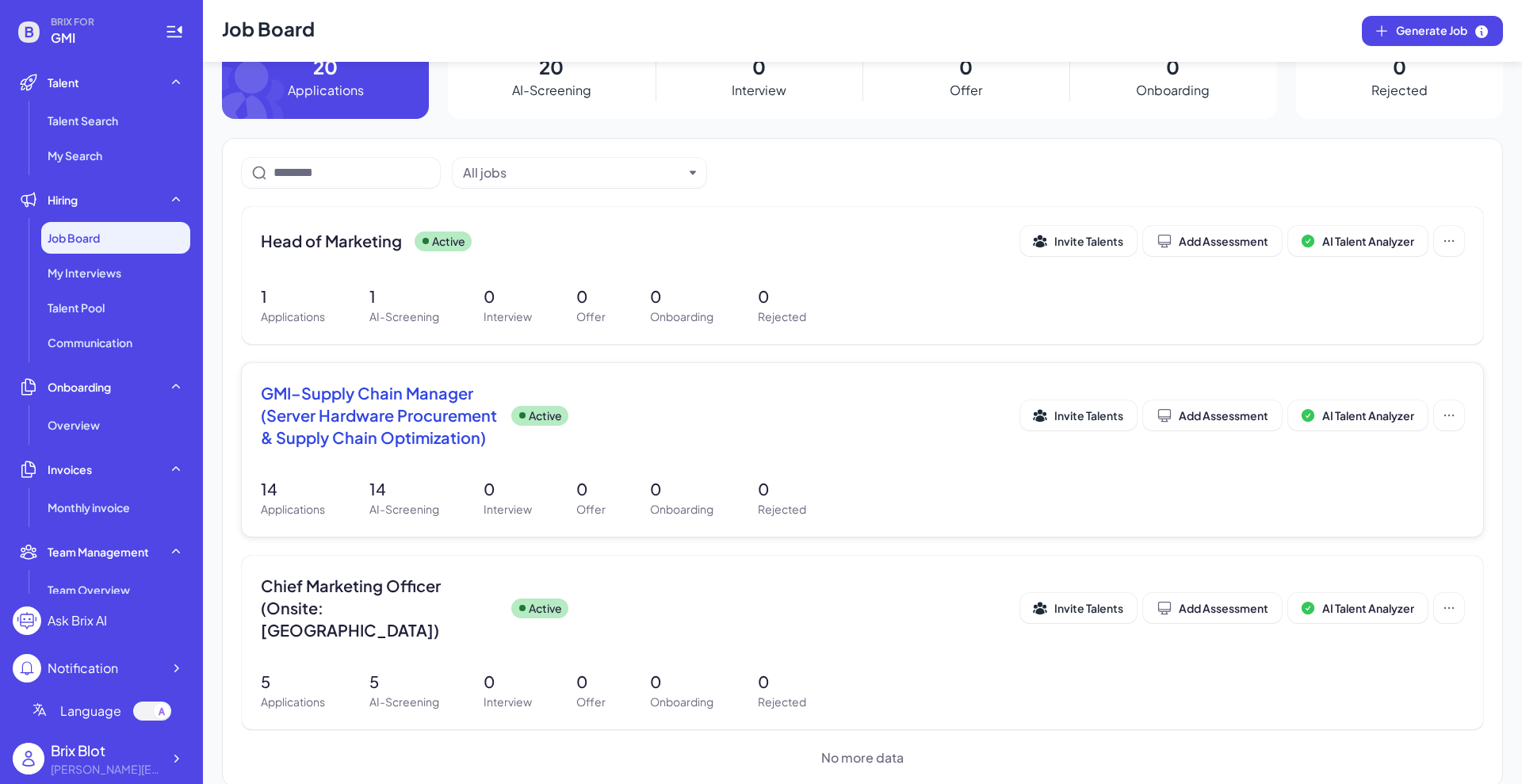
click at [420, 430] on span "GMI–Supply Chain Manager (Server Hardware Procurement & Supply Chain Optimizati…" at bounding box center [380, 415] width 238 height 67
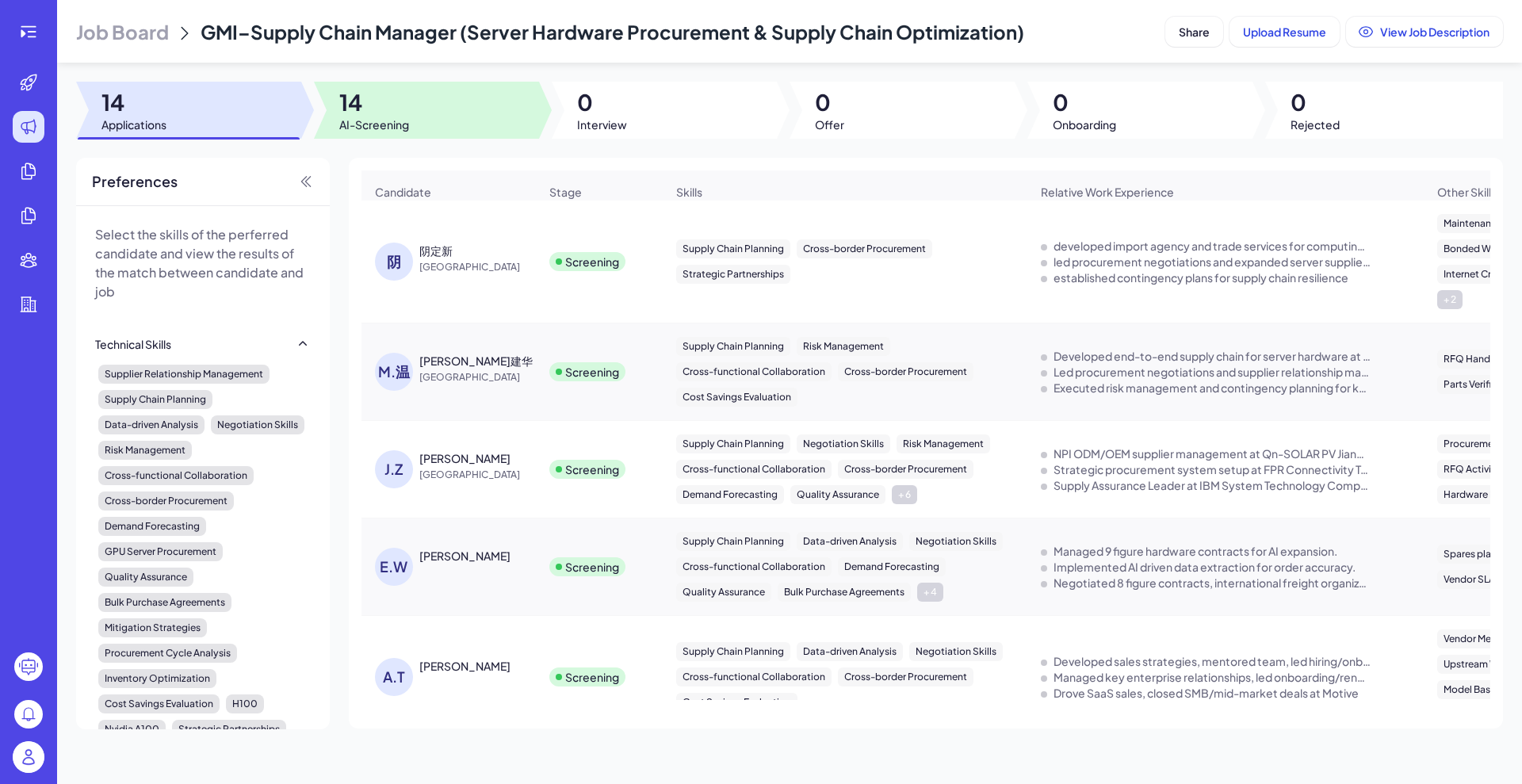
click at [398, 121] on span "AI-Screening" at bounding box center [374, 125] width 69 height 16
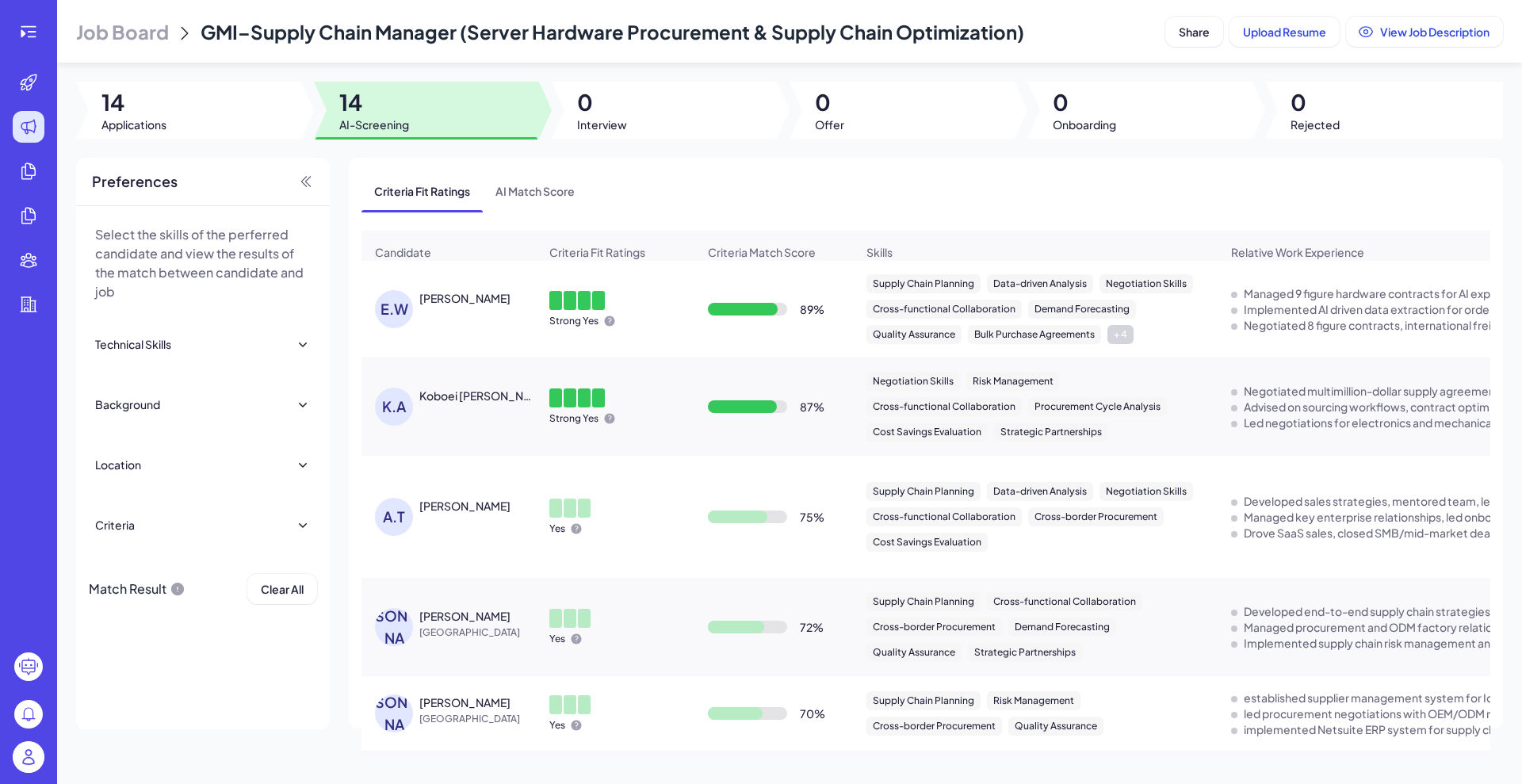
click at [474, 306] on div "Ethan Weddington" at bounding box center [465, 299] width 91 height 16
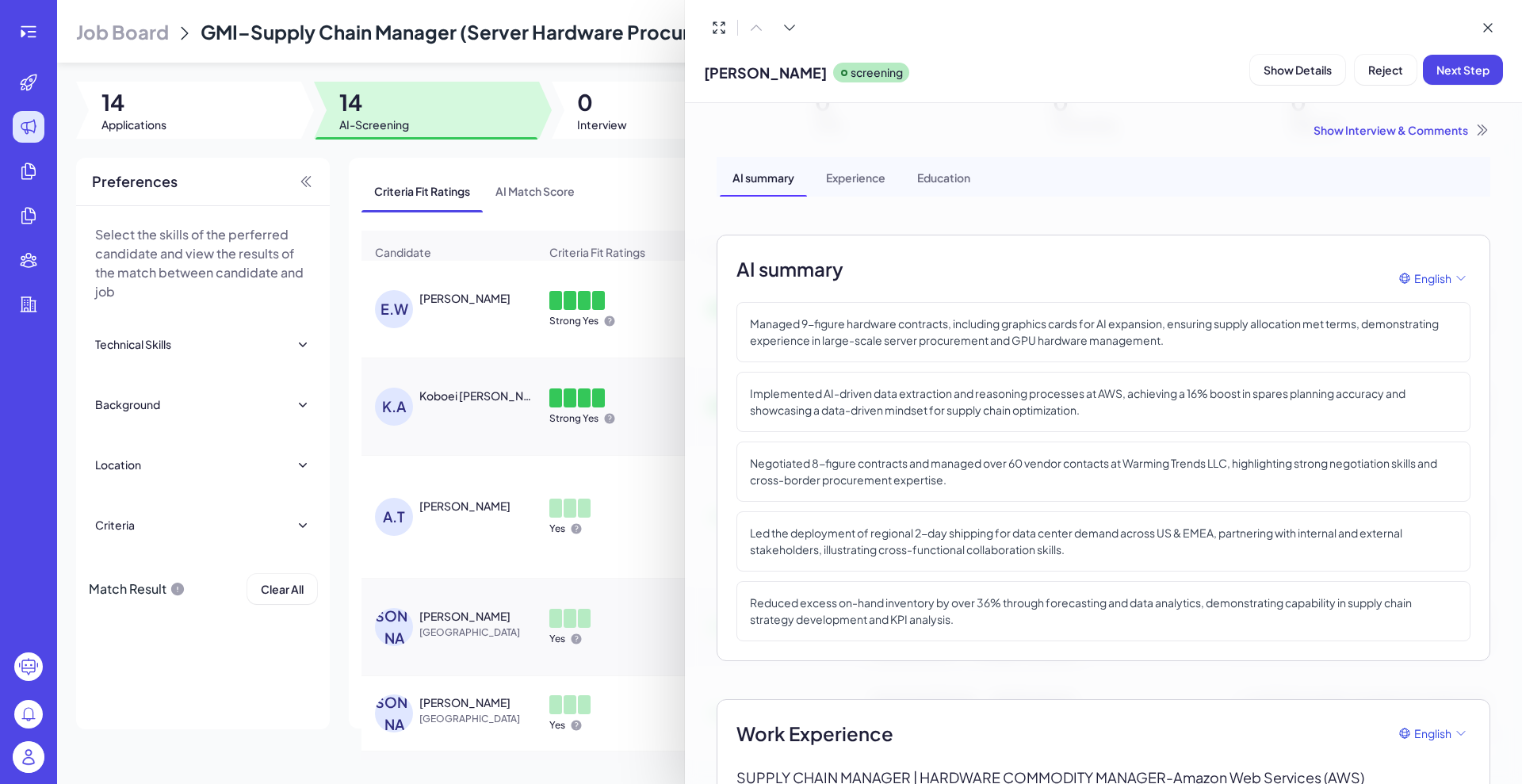
click at [598, 101] on div at bounding box center [761, 392] width 1522 height 784
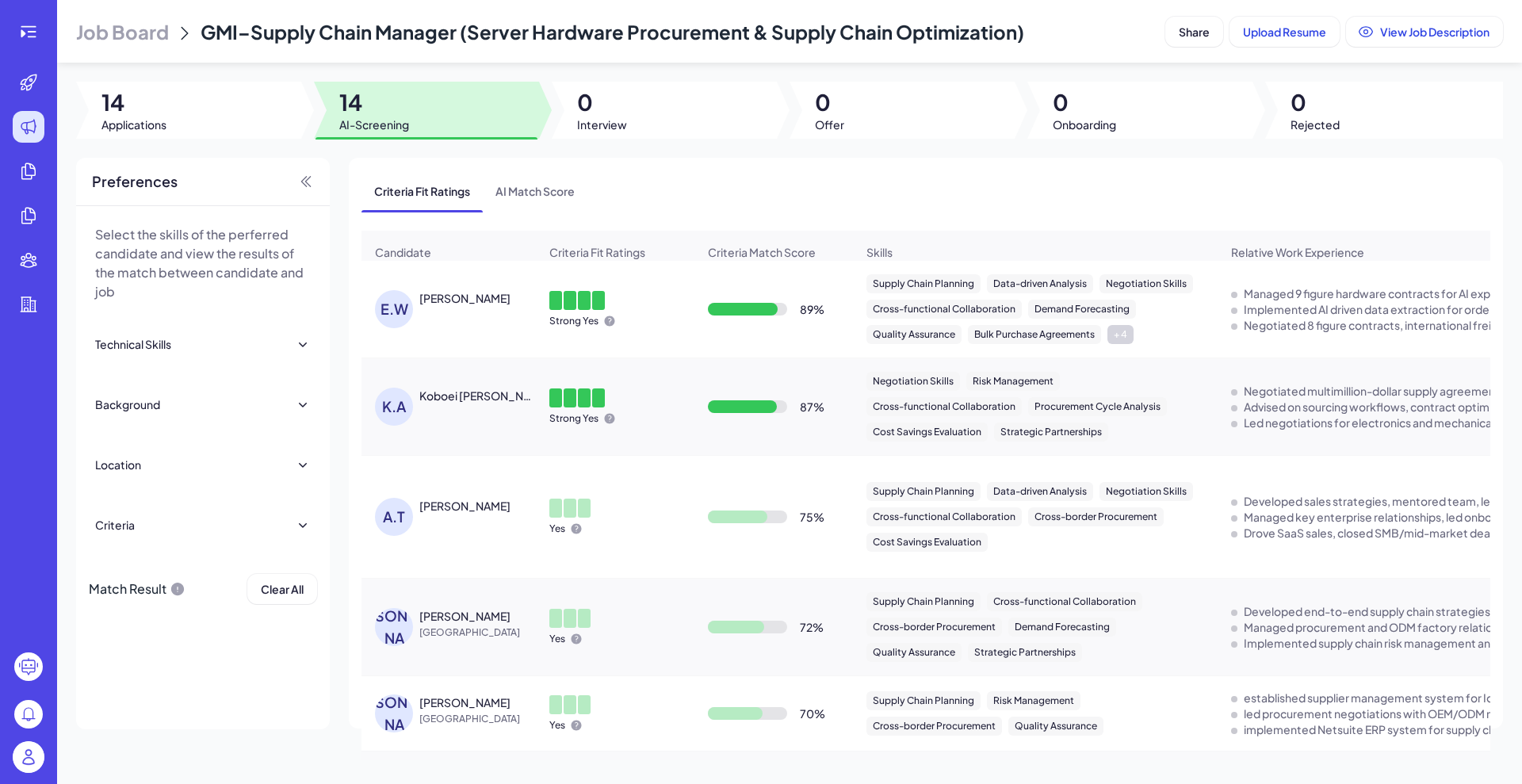
drag, startPoint x: 550, startPoint y: 309, endPoint x: 618, endPoint y: 305, distance: 68.1
click at [618, 305] on div "Strong Yes" at bounding box center [615, 309] width 157 height 62
click at [633, 322] on div "Strong Yes" at bounding box center [615, 309] width 157 height 62
click at [36, 34] on icon at bounding box center [28, 32] width 19 height 19
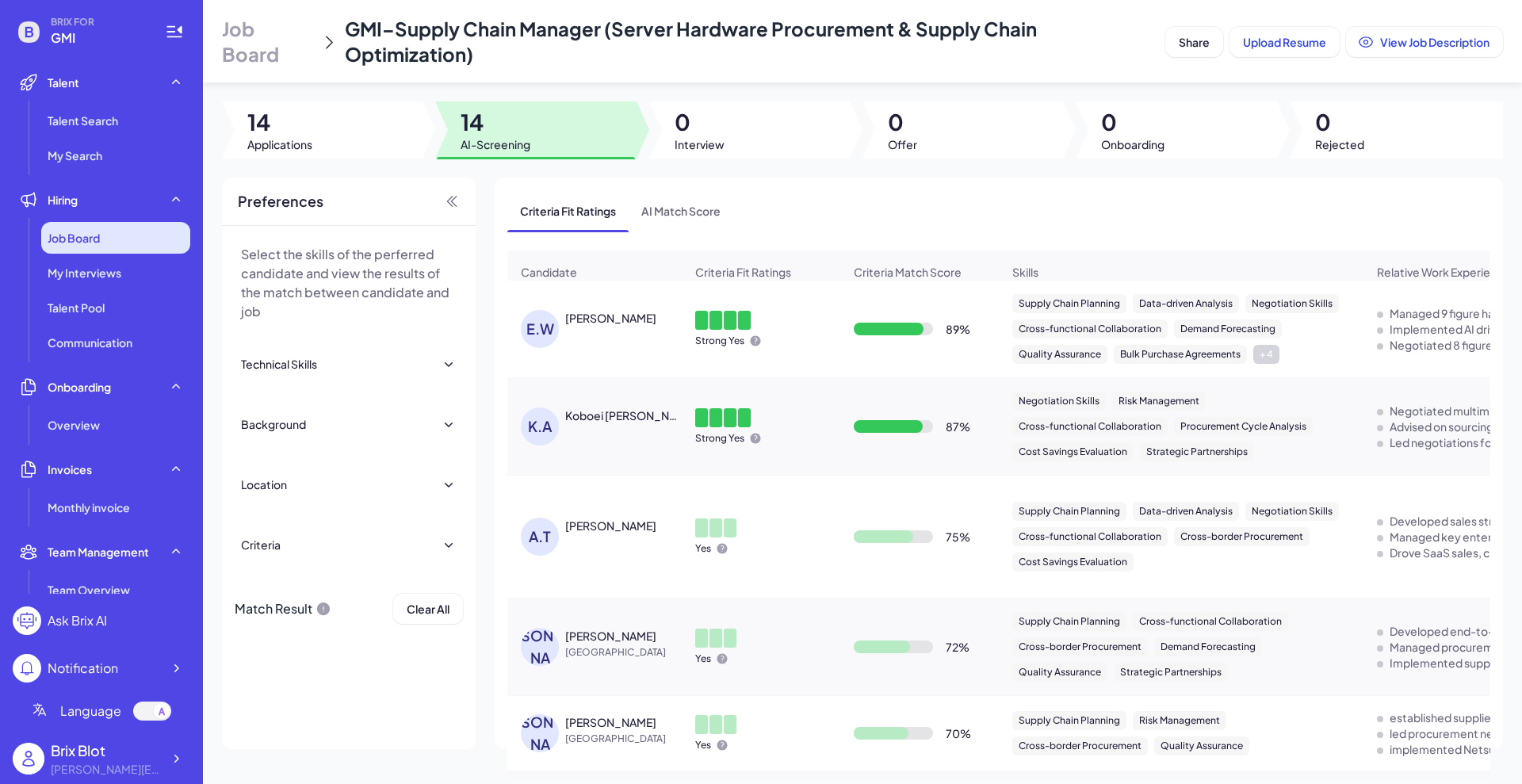
click at [119, 244] on div "Job Board" at bounding box center [115, 237] width 149 height 32
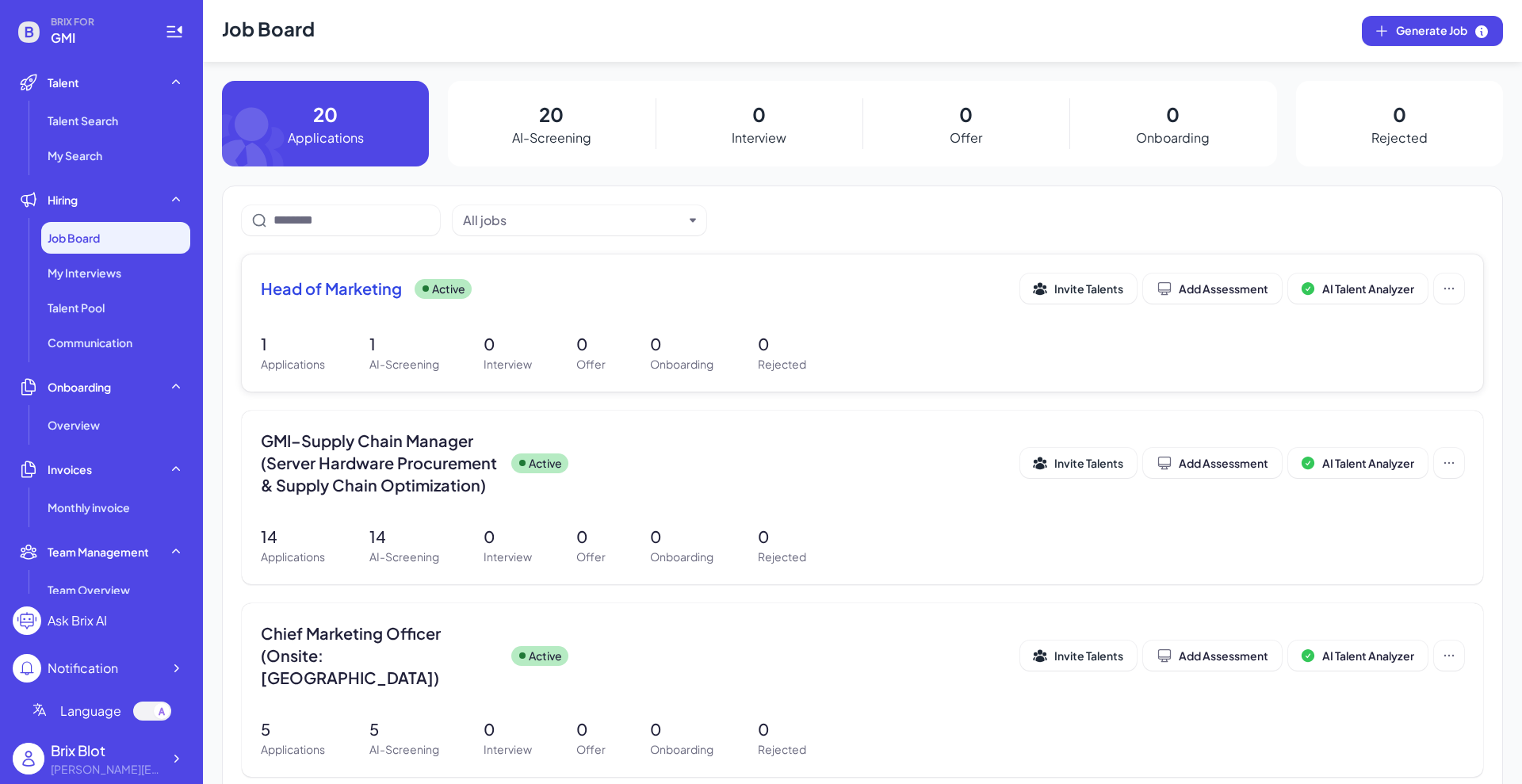
click at [377, 300] on div "Head of Marketing Active Invite Talents Add Assessment AI Talent Analyzer" at bounding box center [862, 288] width 1203 height 30
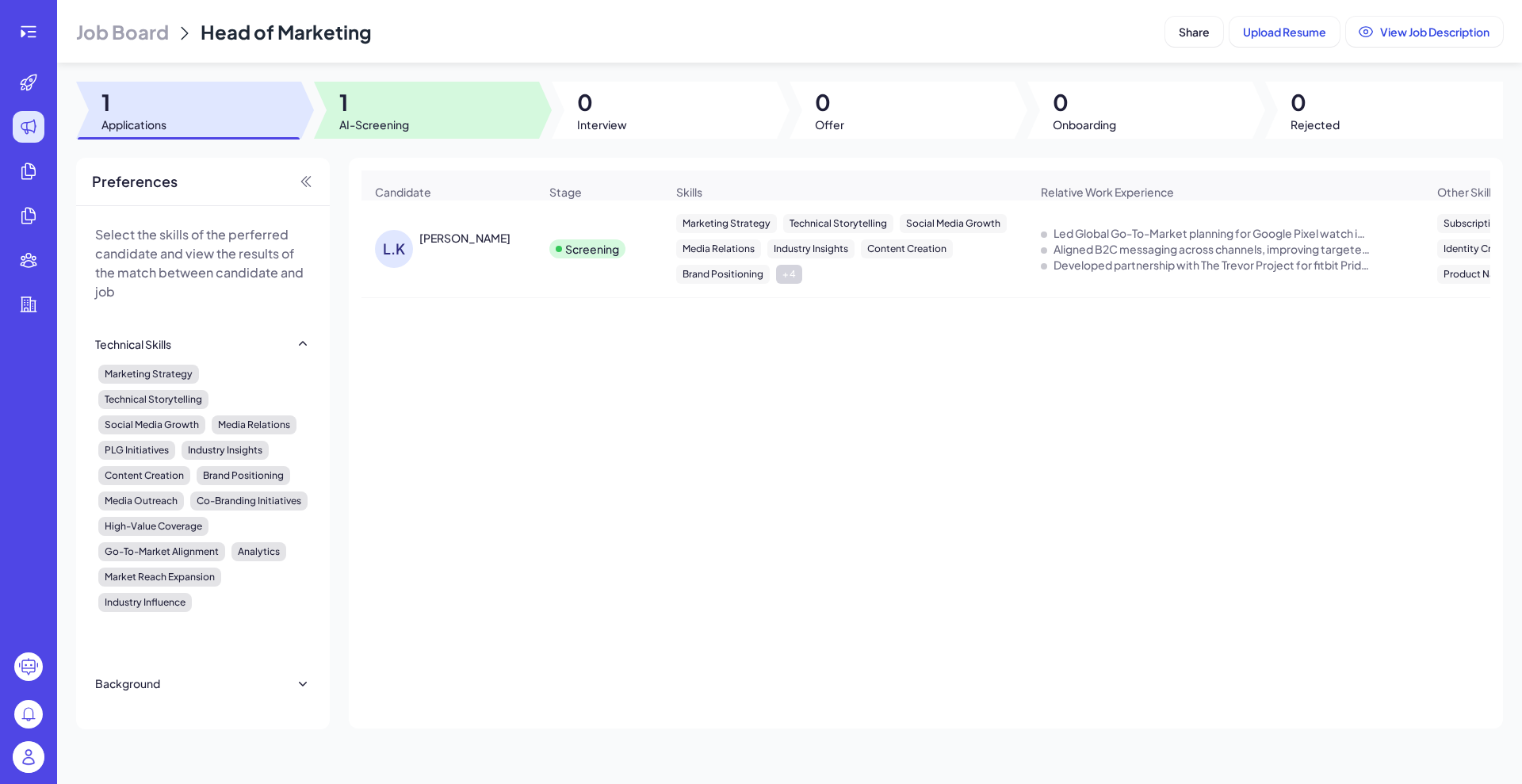
click at [386, 117] on span "AI-Screening" at bounding box center [374, 125] width 69 height 16
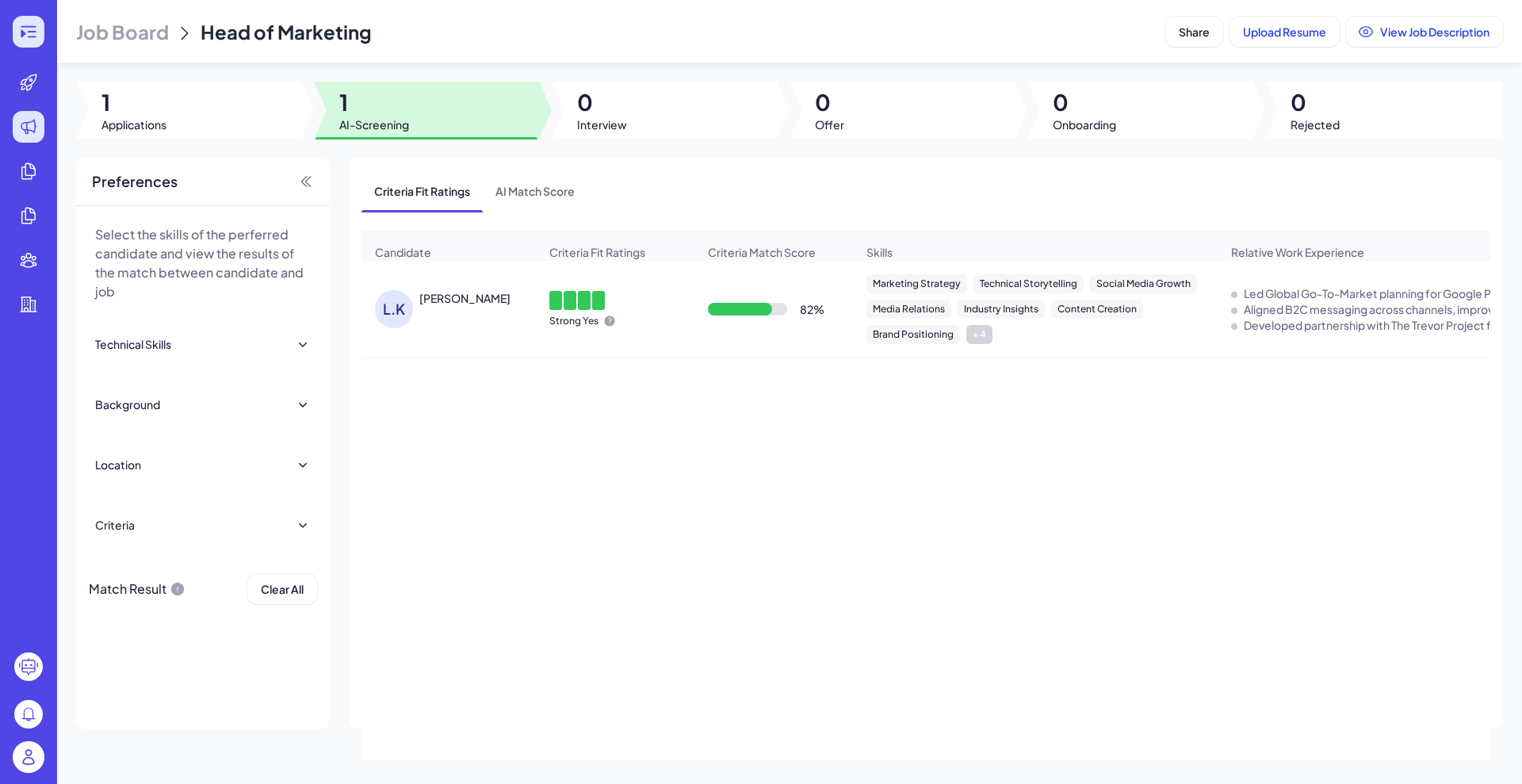
click at [29, 41] on icon at bounding box center [28, 32] width 19 height 19
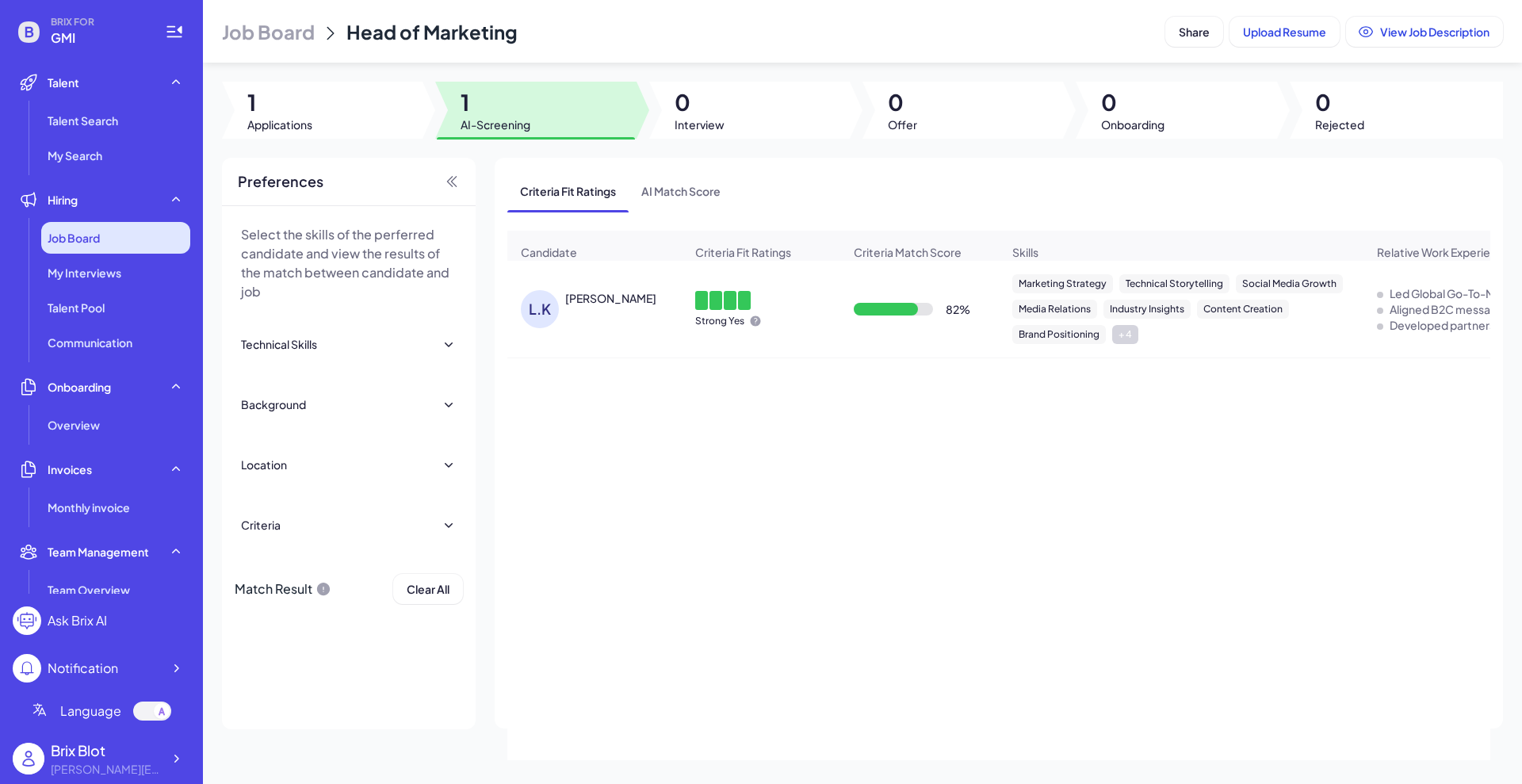
click at [108, 239] on div "Job Board" at bounding box center [115, 237] width 149 height 32
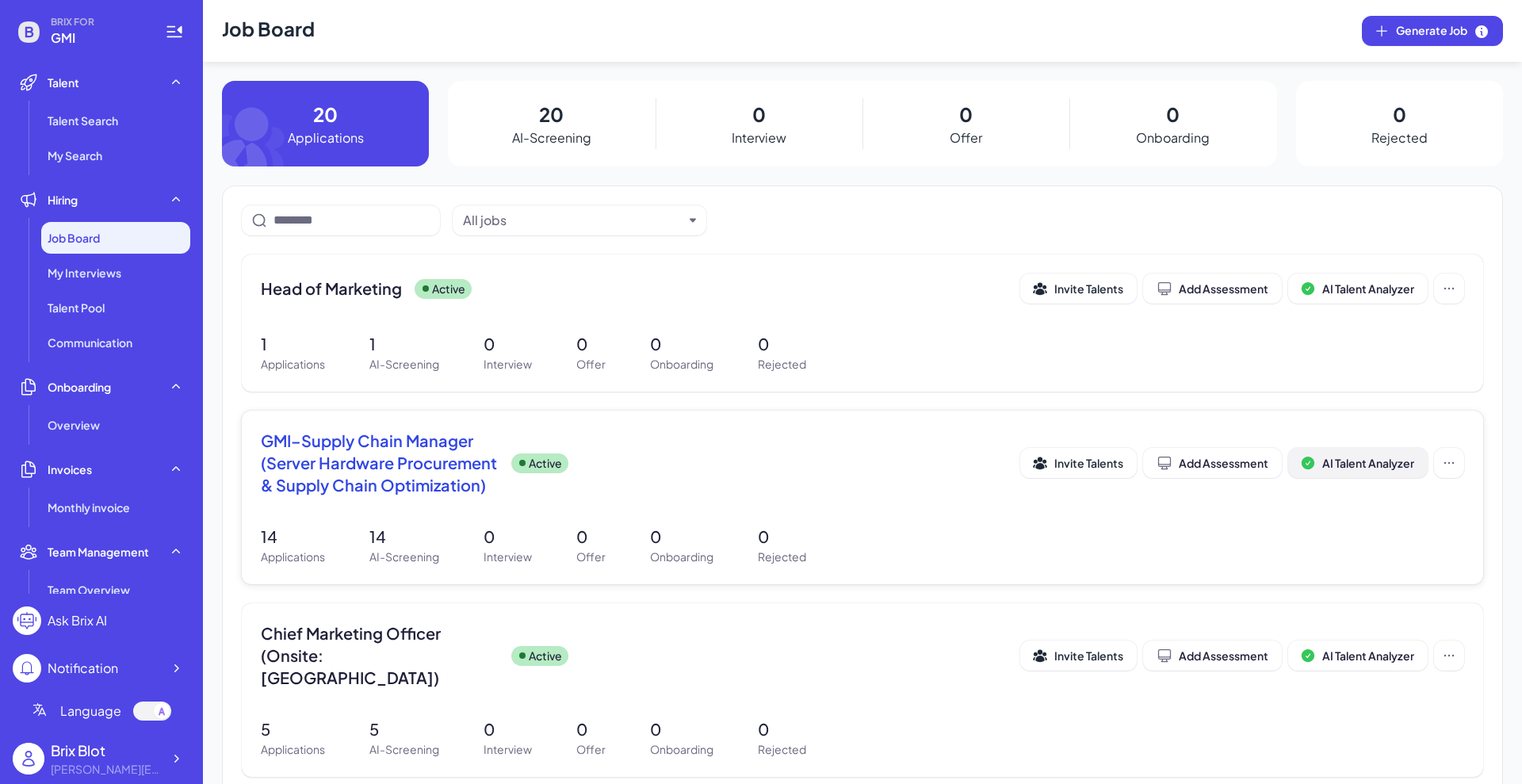
click at [1216, 464] on span "AI Talent Analyzer" at bounding box center [1368, 463] width 92 height 14
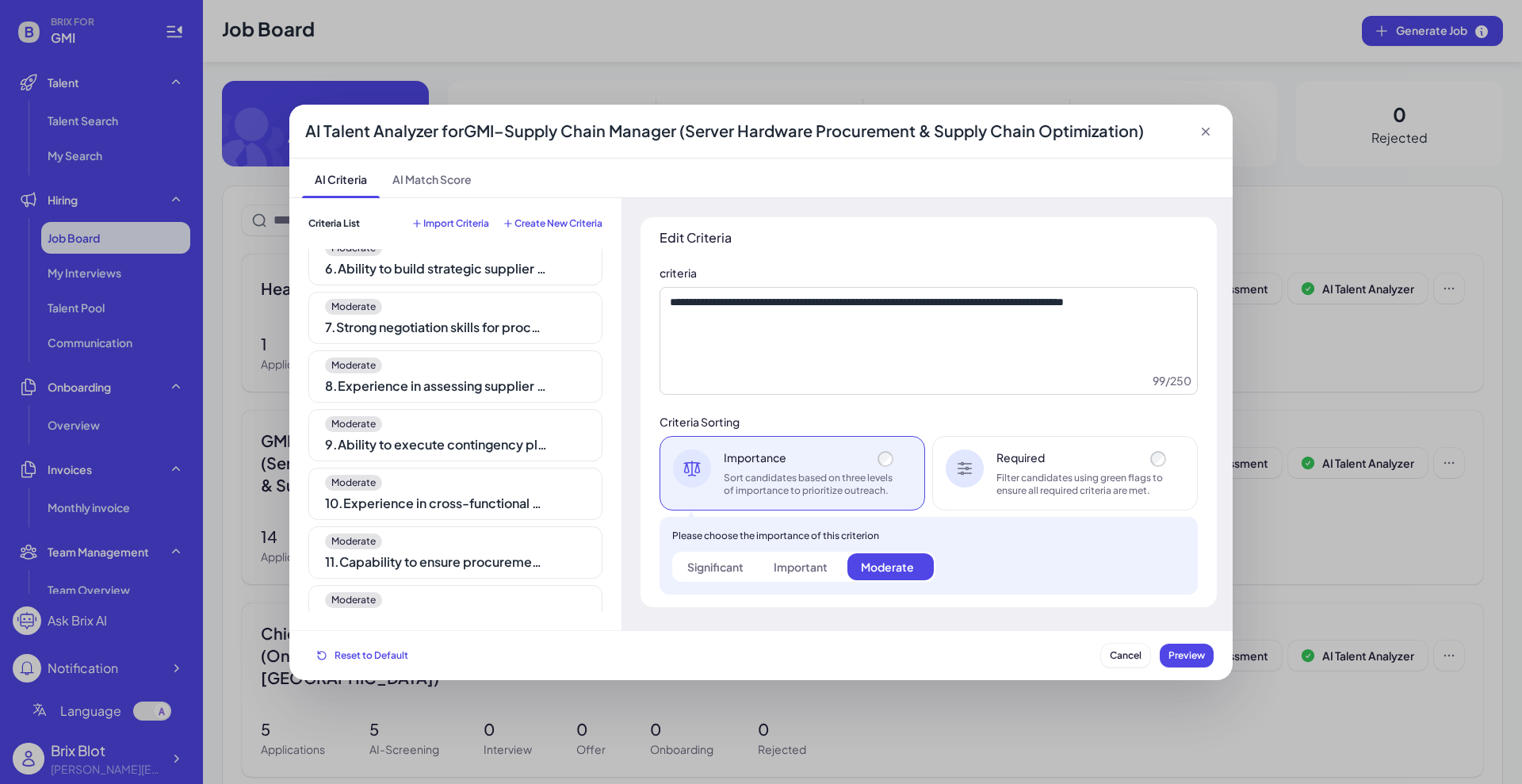
scroll to position [316, 0]
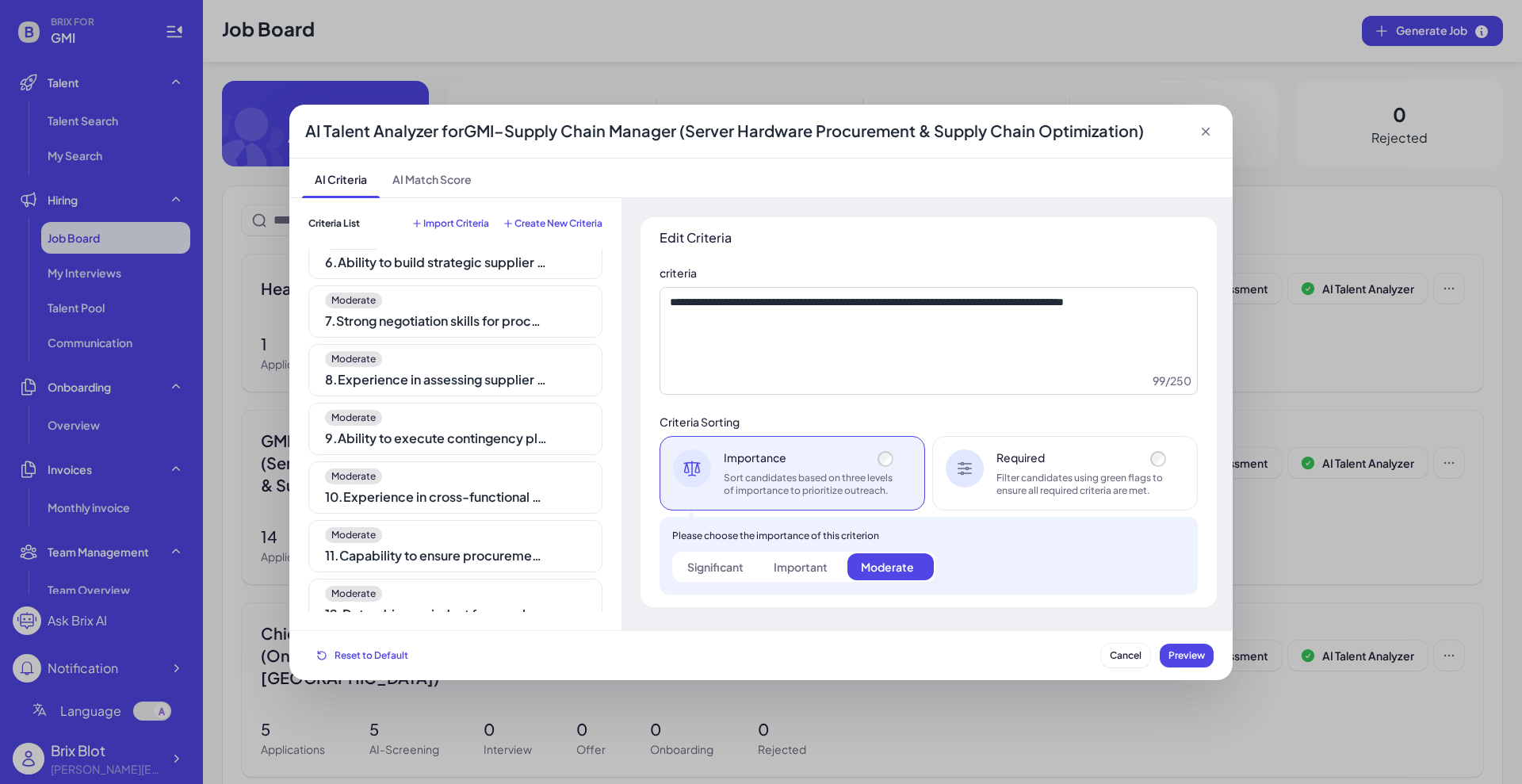
click at [494, 461] on div "Moderate 10 . Experience in cross-functional collaboration with engineering, R&…" at bounding box center [456, 487] width 294 height 52
click at [486, 510] on div "Moderate 10 . Experience in cross-functional collaboration with engineering, R&…" at bounding box center [456, 487] width 294 height 52
click at [481, 550] on div "11 . Capability to ensure procurement alignment with business needs and complia…" at bounding box center [436, 555] width 222 height 19
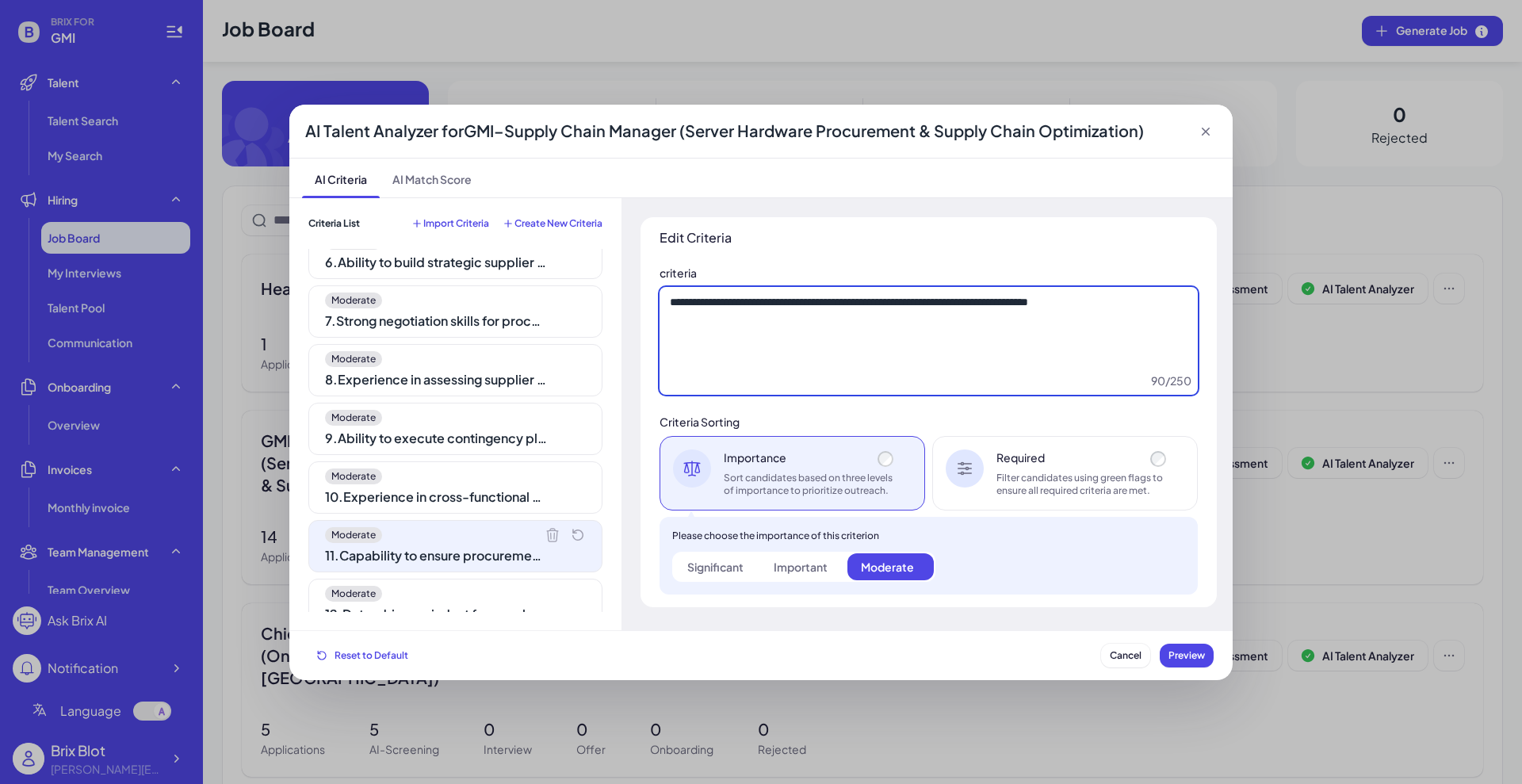
click at [705, 318] on textarea "**********" at bounding box center [928, 340] width 538 height 107
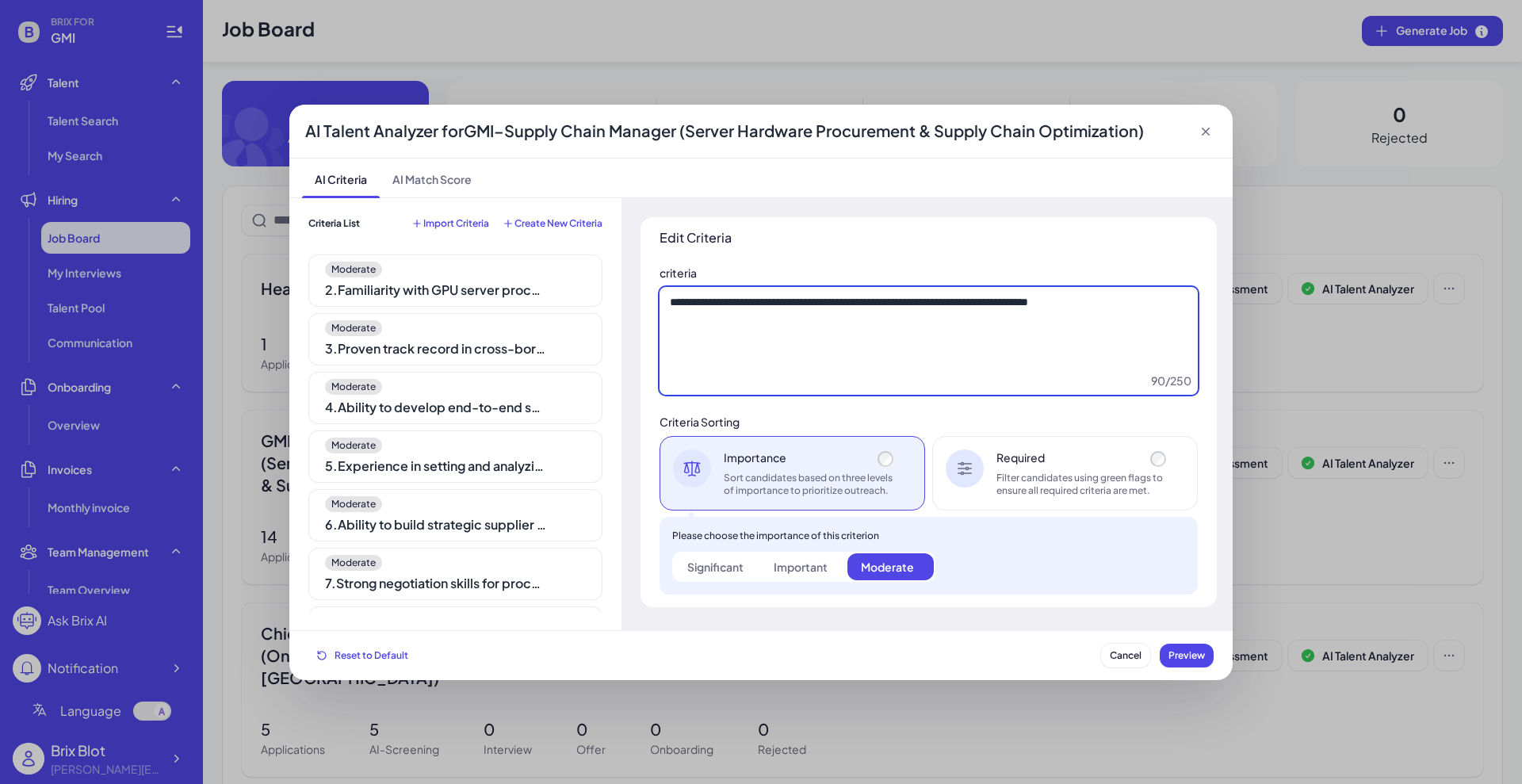
scroll to position [0, 0]
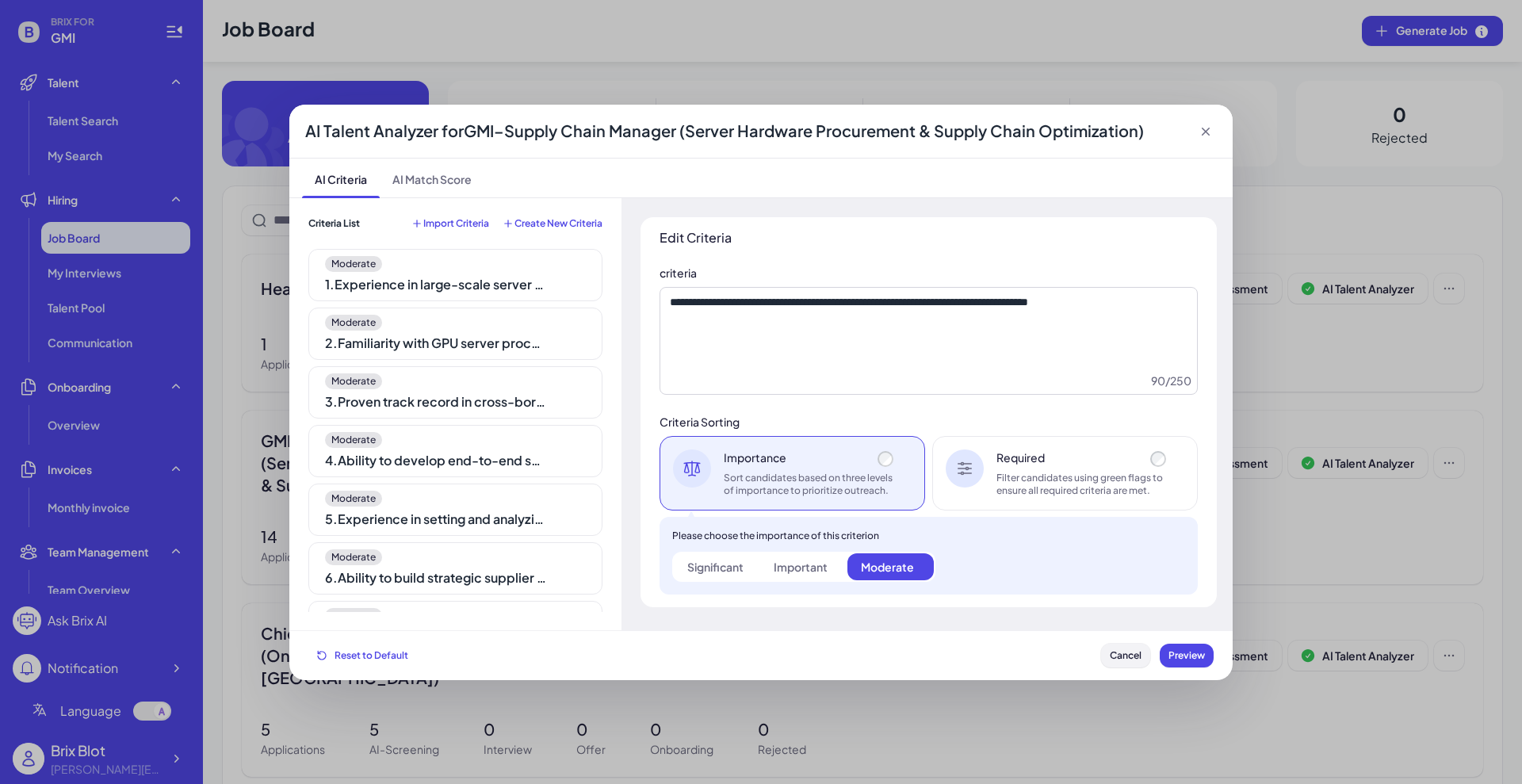
click at [1126, 626] on span "Cancel" at bounding box center [1125, 654] width 32 height 12
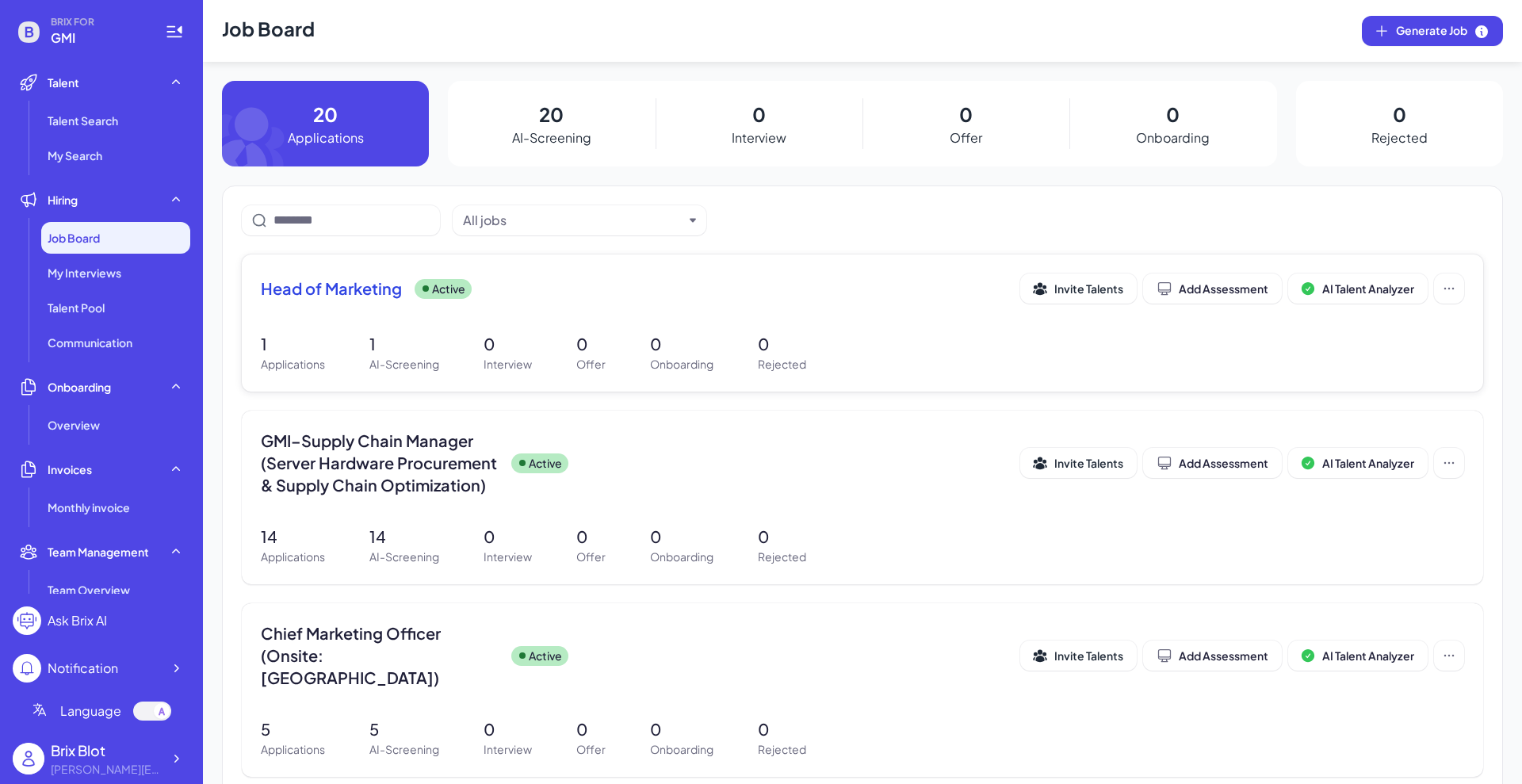
click at [365, 294] on span "Head of Marketing" at bounding box center [331, 288] width 141 height 23
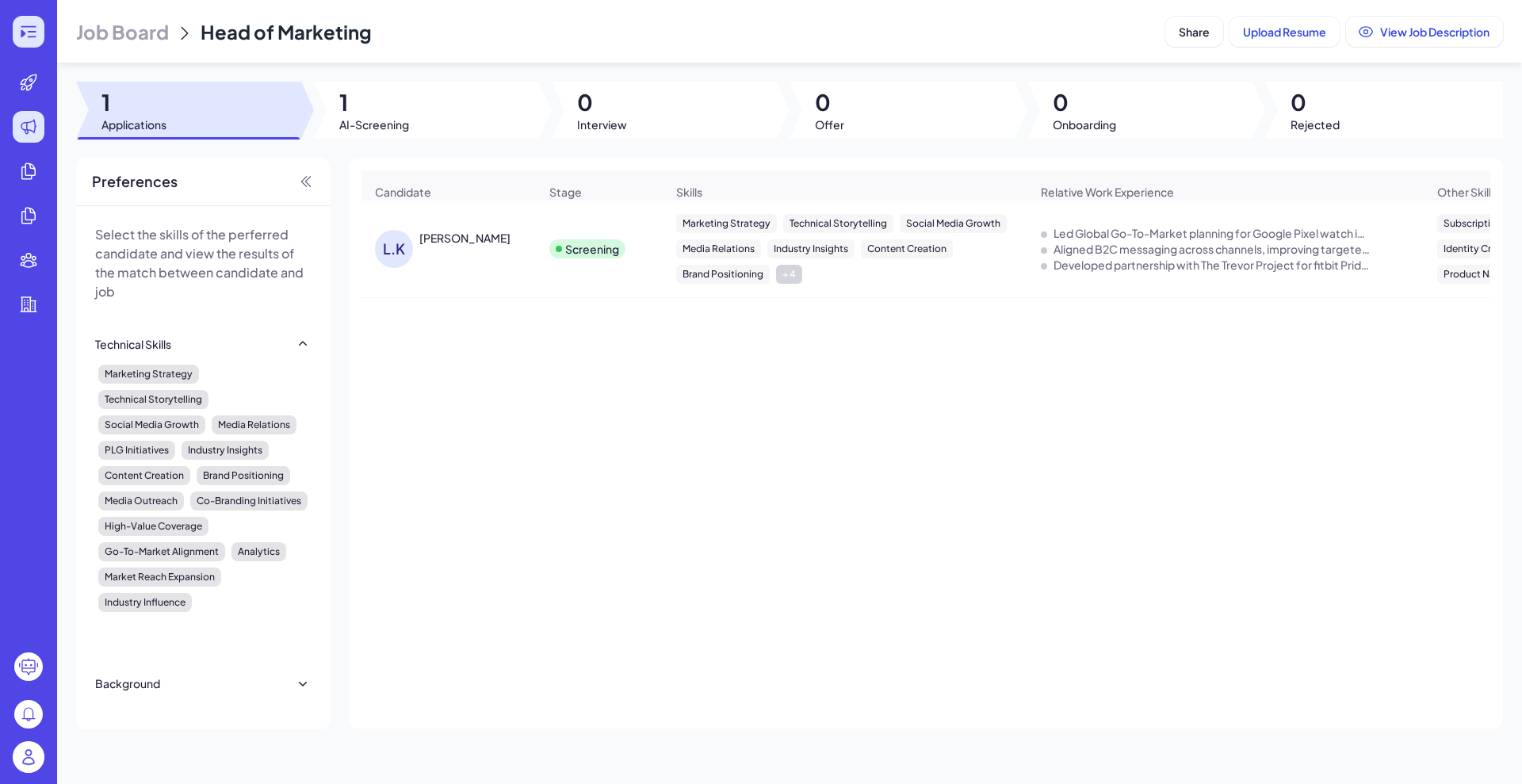
click at [18, 32] on div at bounding box center [28, 32] width 32 height 32
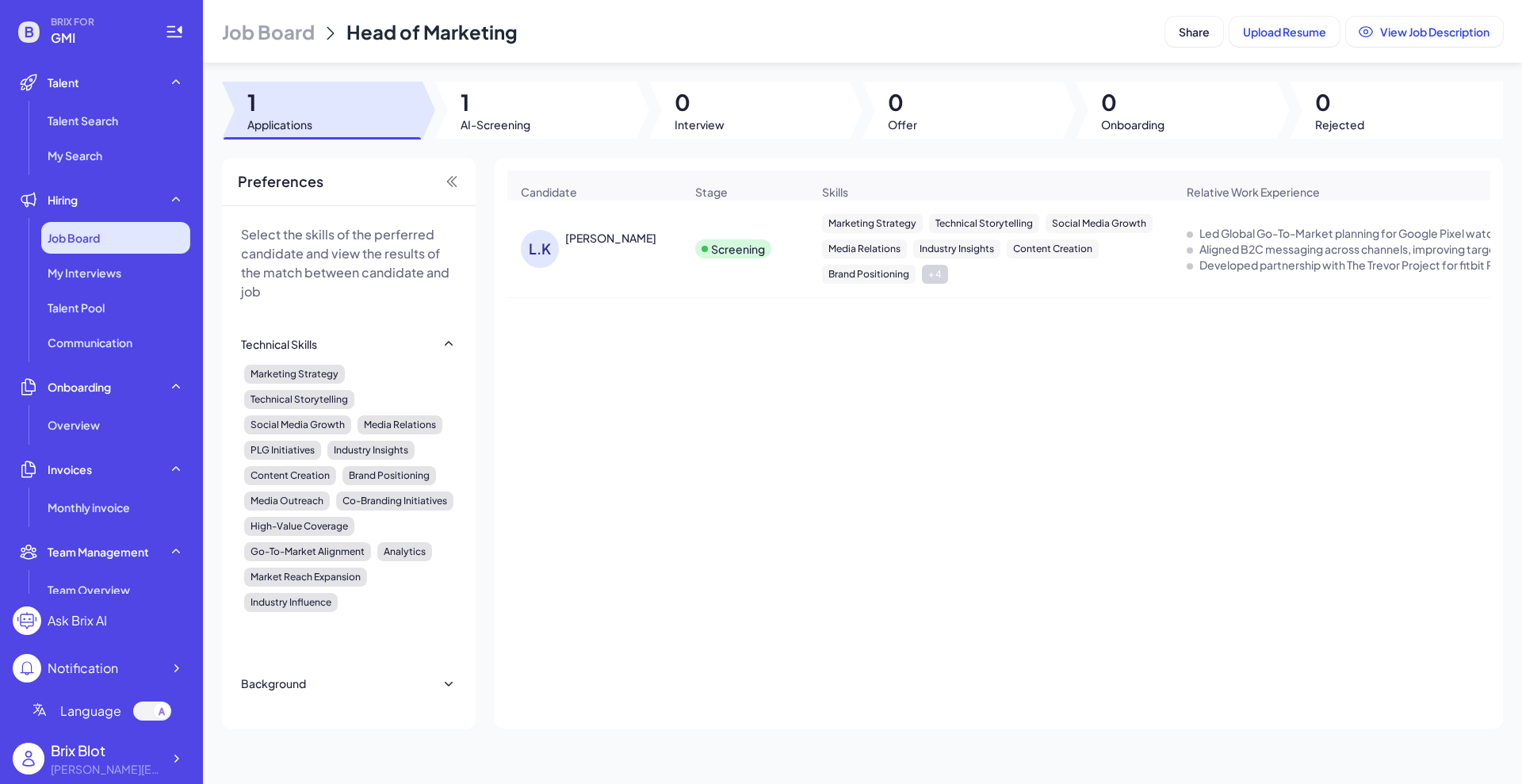
click at [108, 233] on div "Job Board" at bounding box center [115, 237] width 149 height 32
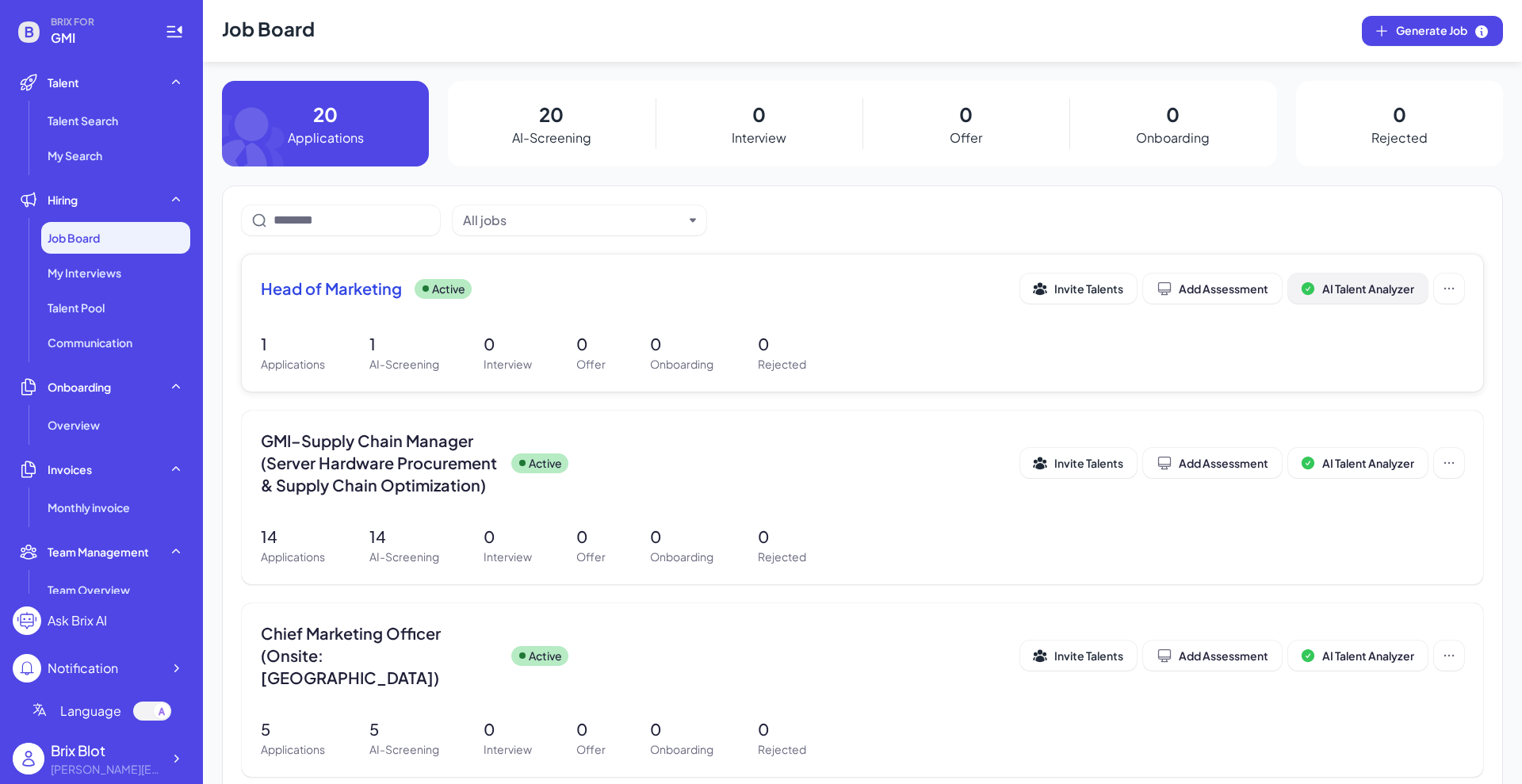
click at [1216, 292] on span "AI Talent Analyzer" at bounding box center [1368, 289] width 92 height 14
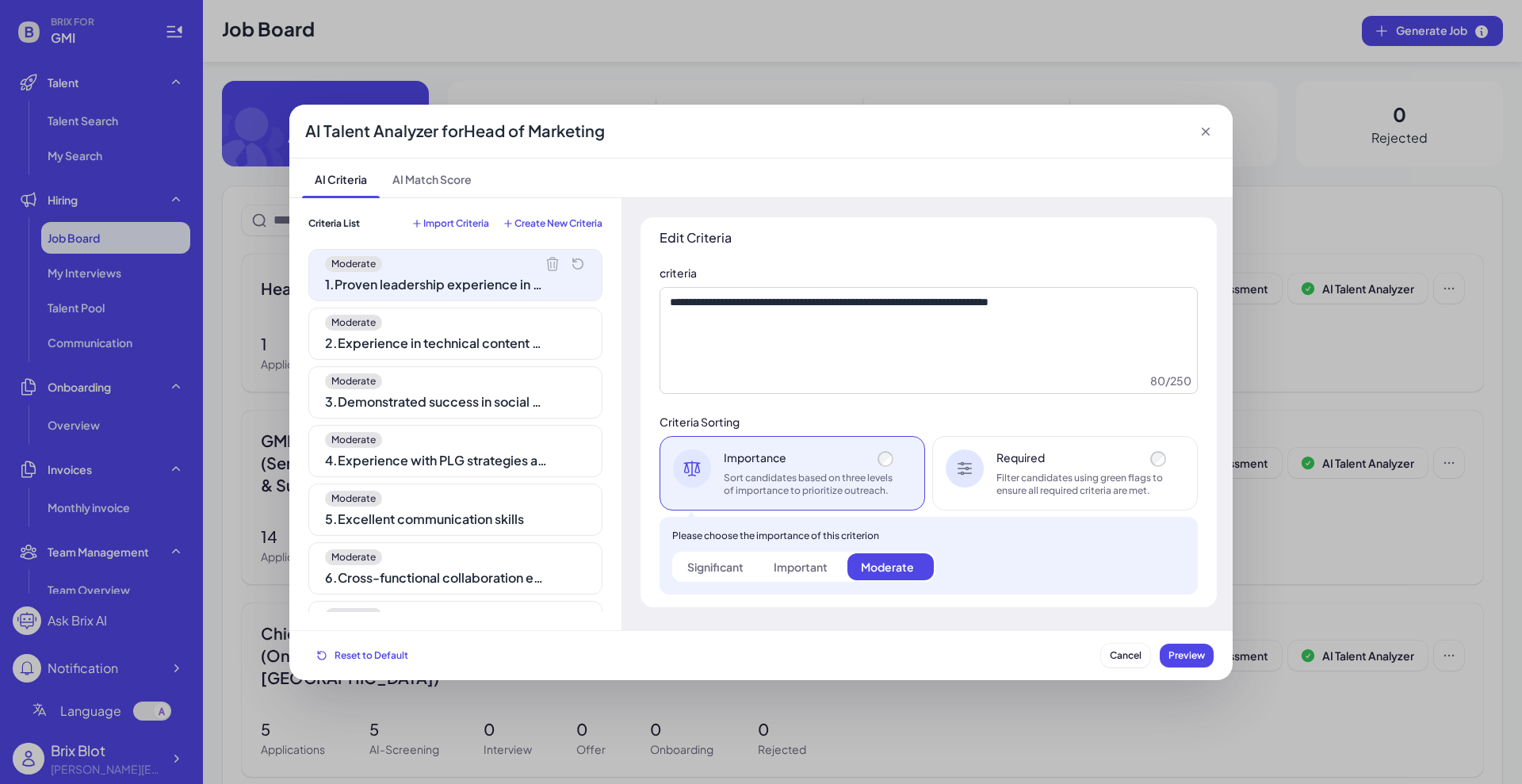
click at [455, 223] on span "Import Criteria" at bounding box center [456, 224] width 66 height 13
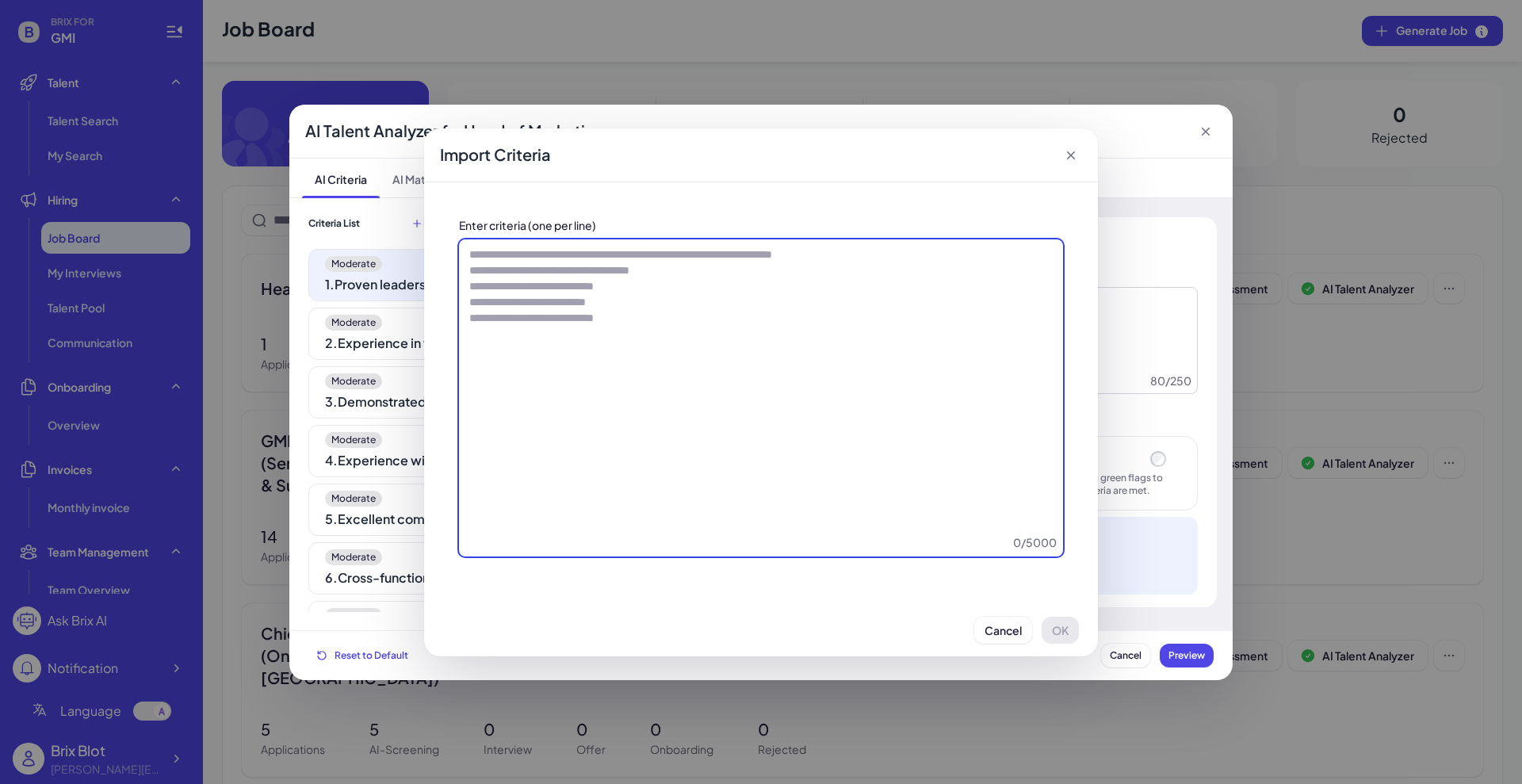
click at [690, 309] on textarea at bounding box center [761, 397] width 604 height 317
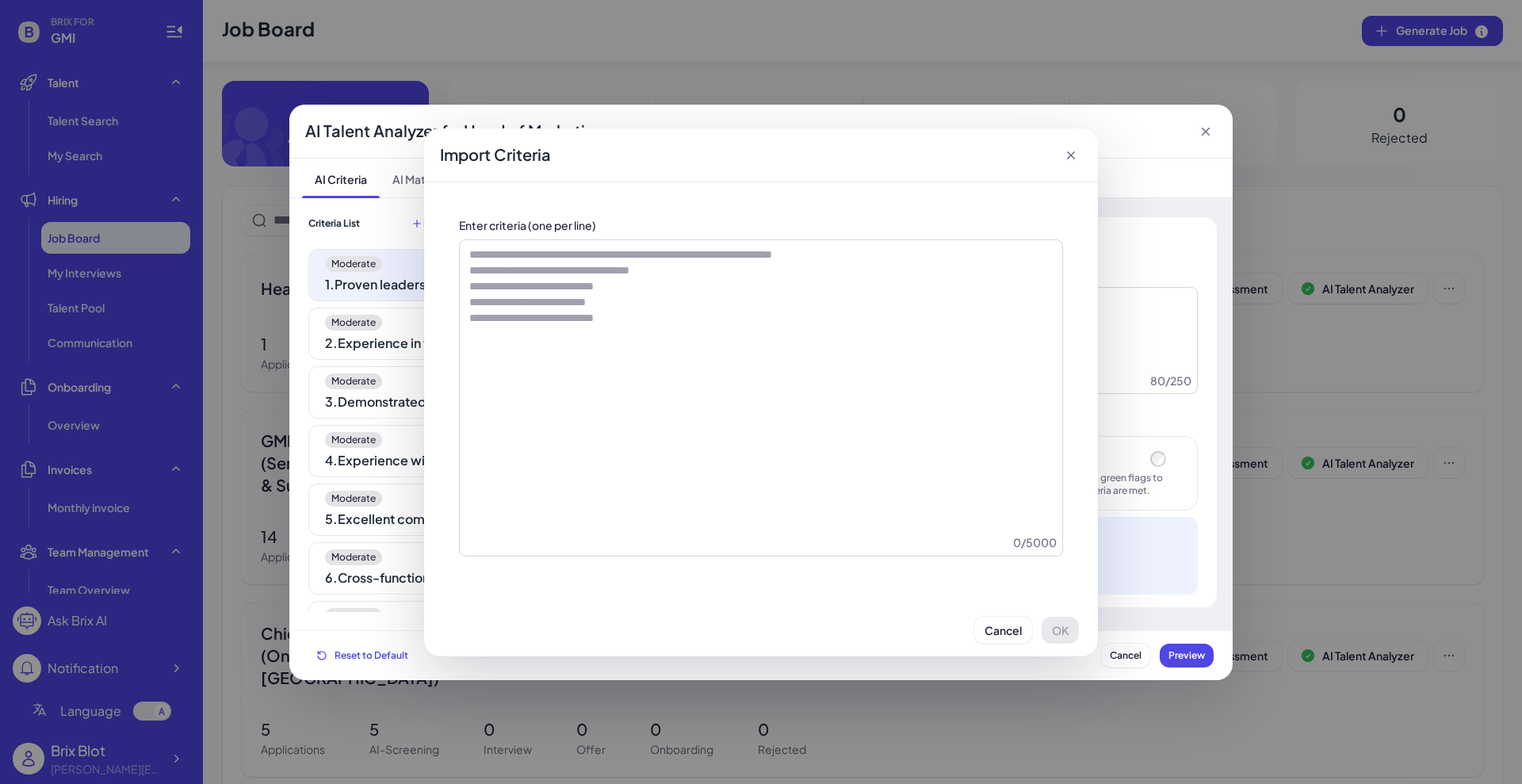
click at [1216, 399] on div "Import Criteria Enter criteria (one per line) 0 / 5000 Cancel OK" at bounding box center [761, 392] width 1522 height 784
click at [1073, 154] on icon at bounding box center [1071, 155] width 16 height 16
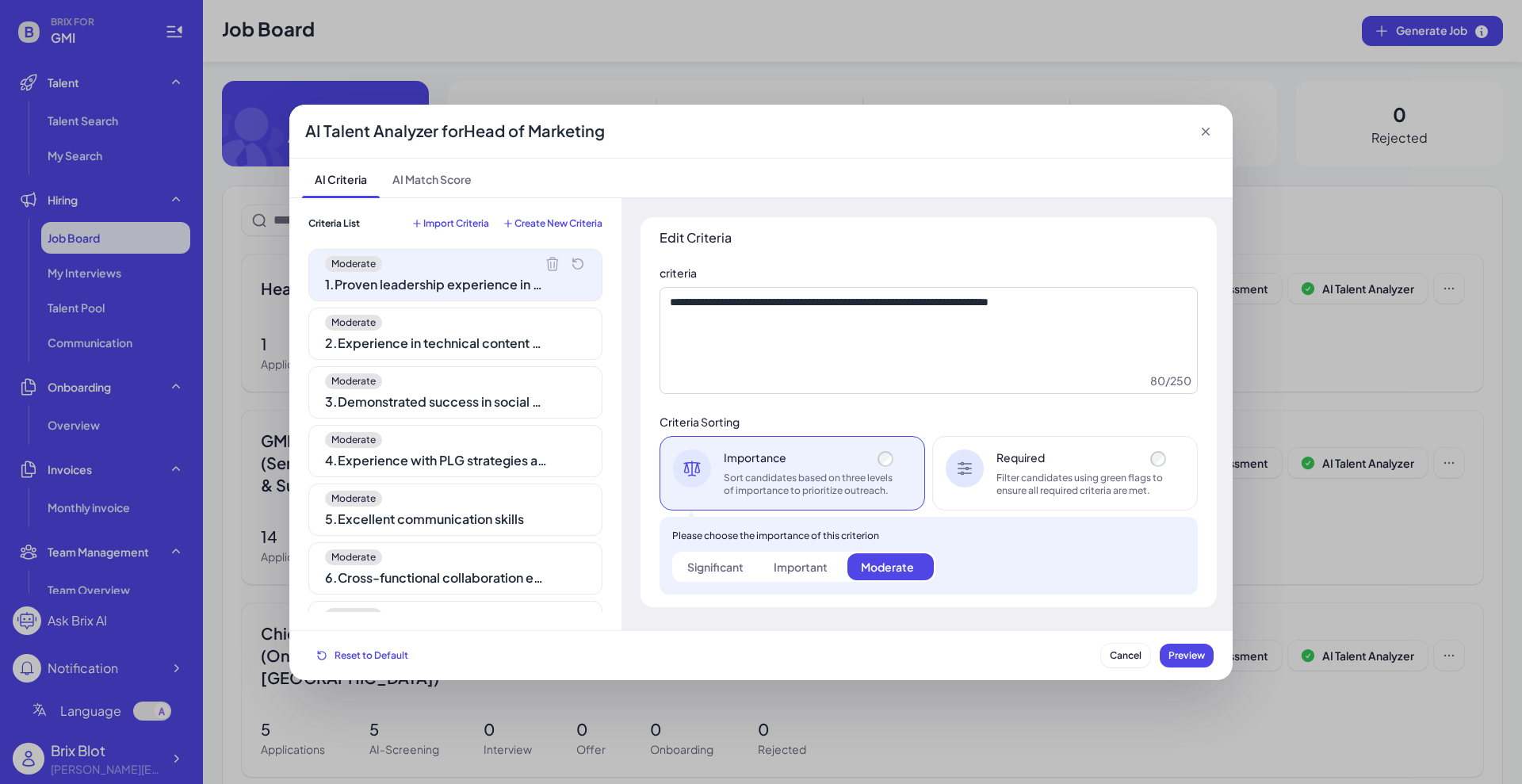
click at [1203, 133] on icon at bounding box center [1205, 131] width 8 height 8
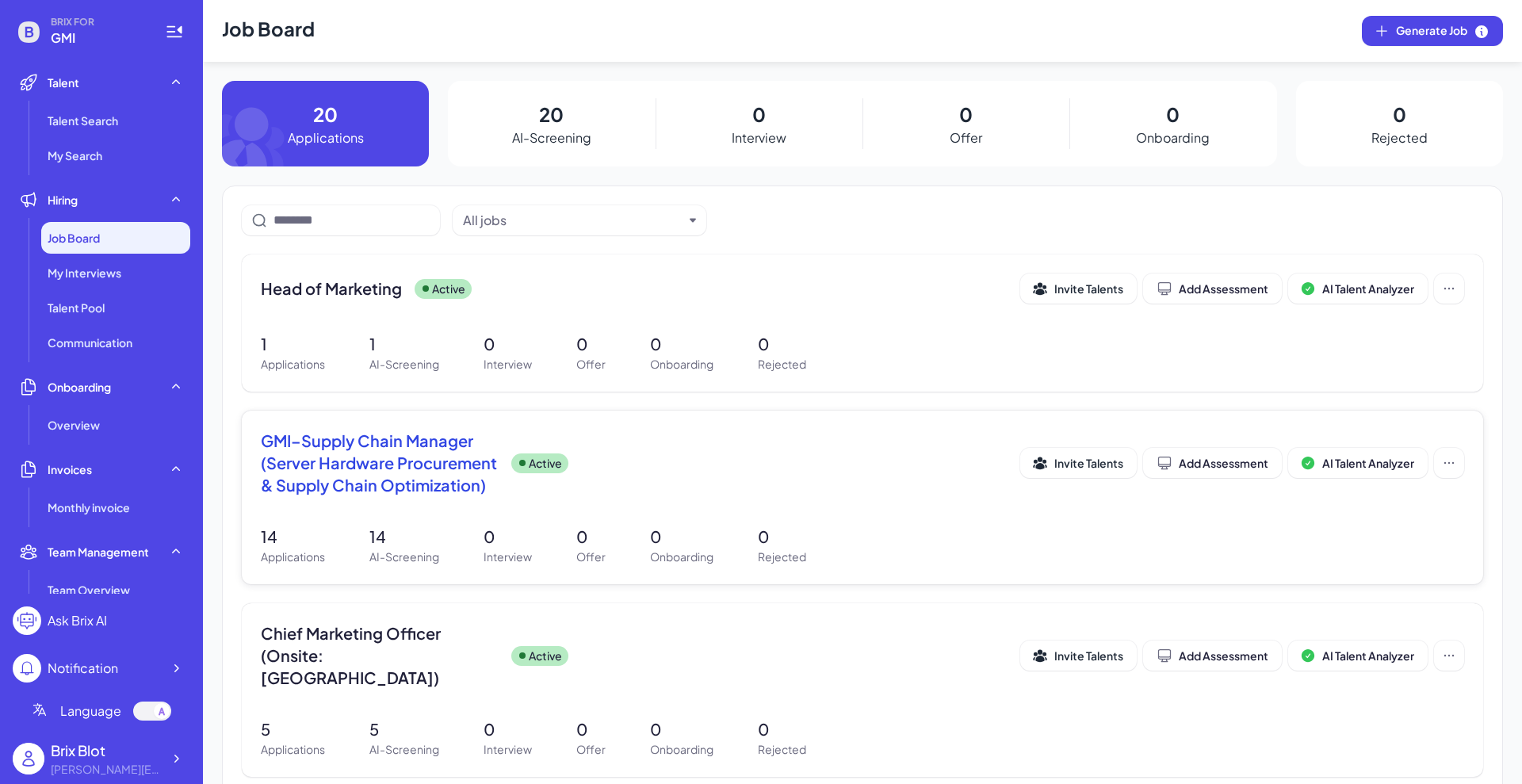
click at [444, 468] on span "GMI–Supply Chain Manager (Server Hardware Procurement & Supply Chain Optimizati…" at bounding box center [380, 463] width 238 height 67
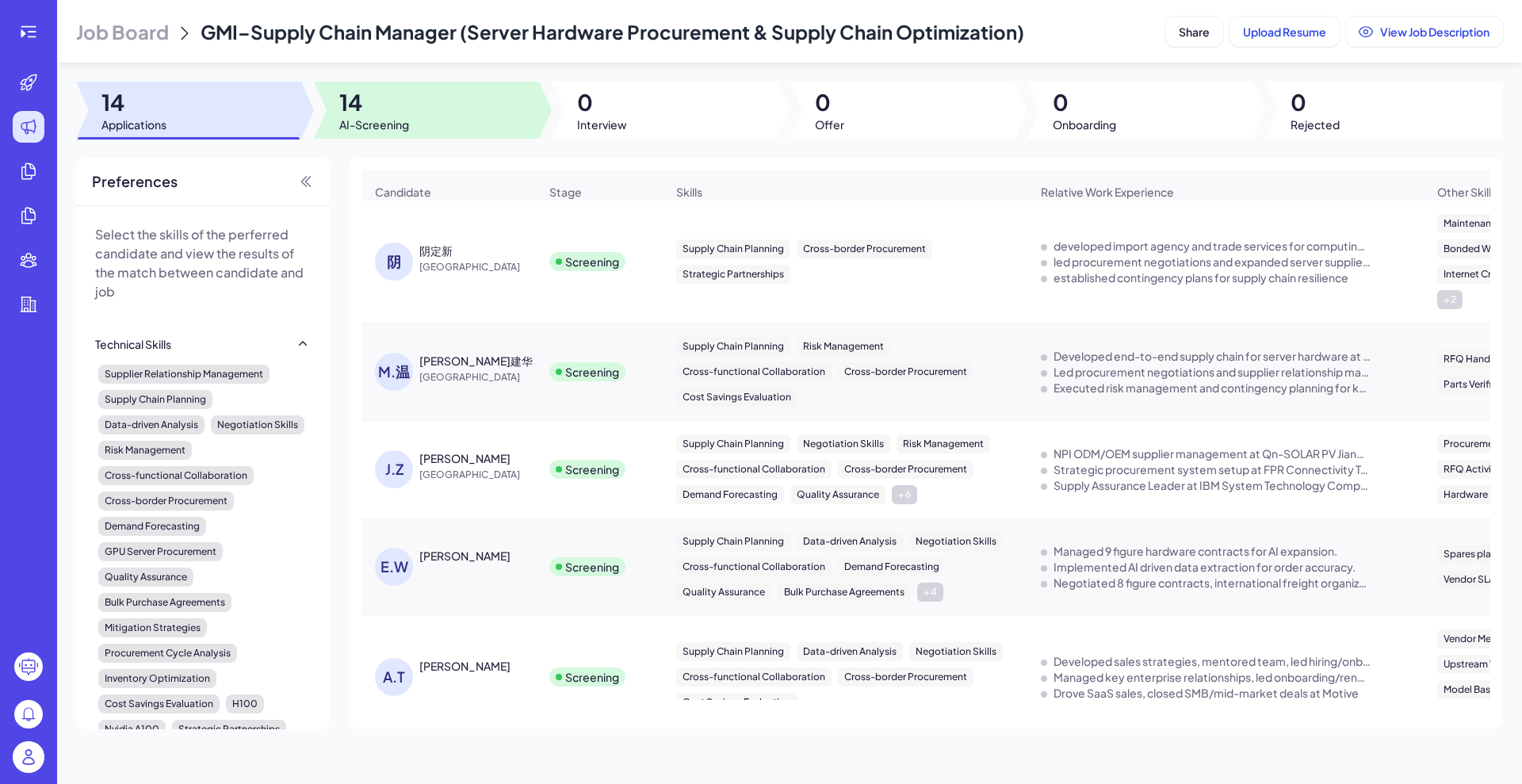
click at [410, 114] on div at bounding box center [426, 109] width 225 height 57
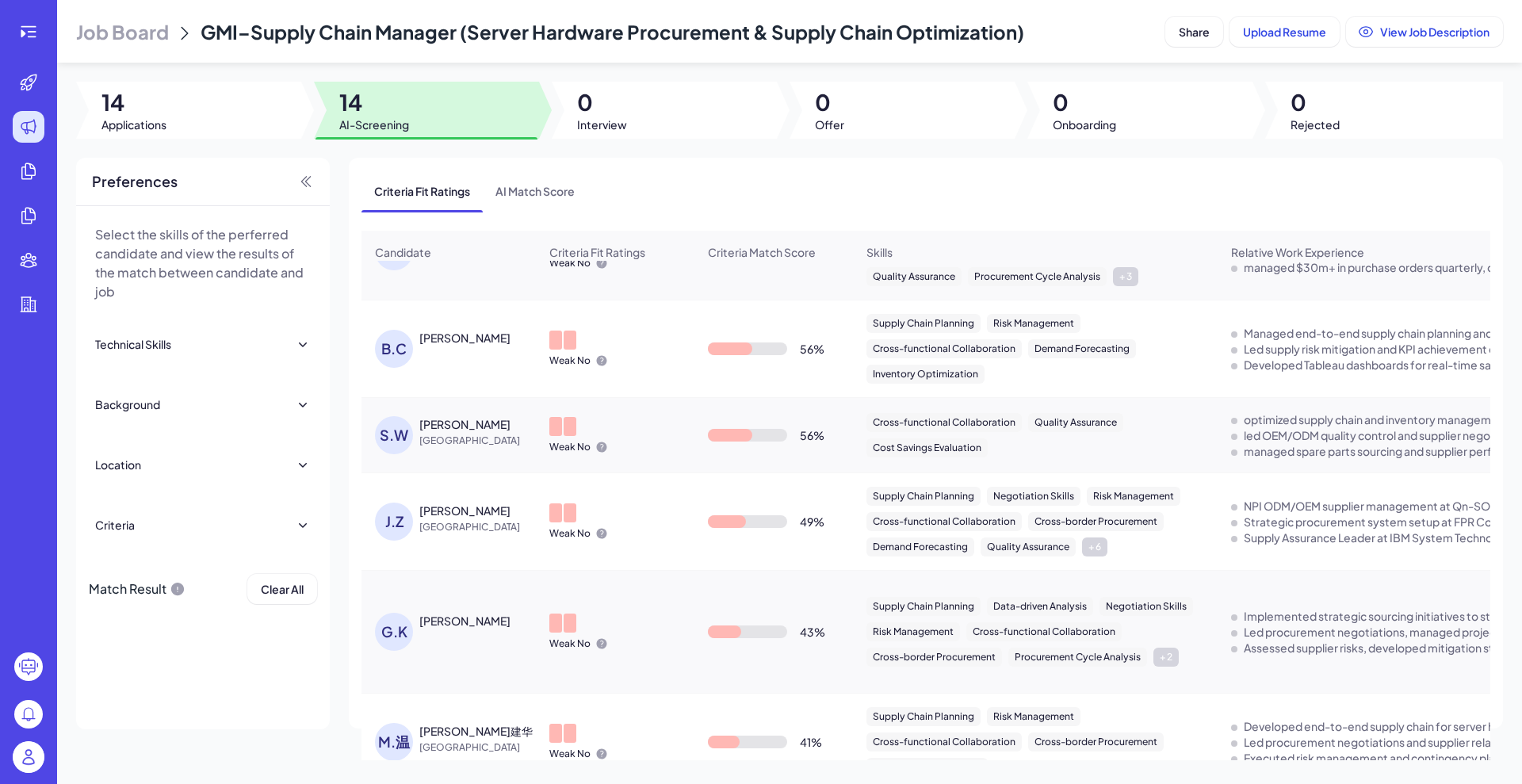
scroll to position [709, 0]
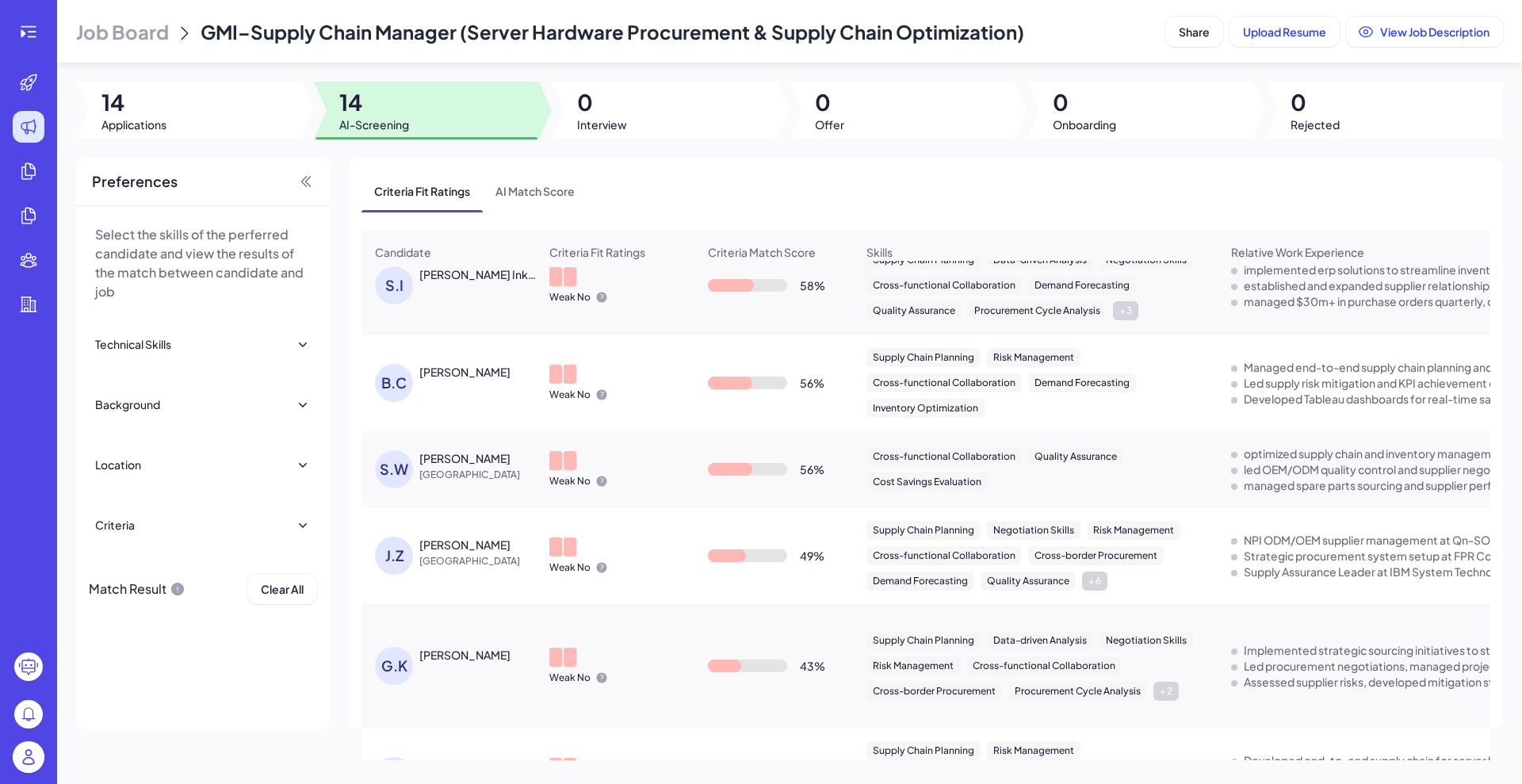
click at [469, 466] on div "Stephen Wu" at bounding box center [465, 458] width 91 height 16
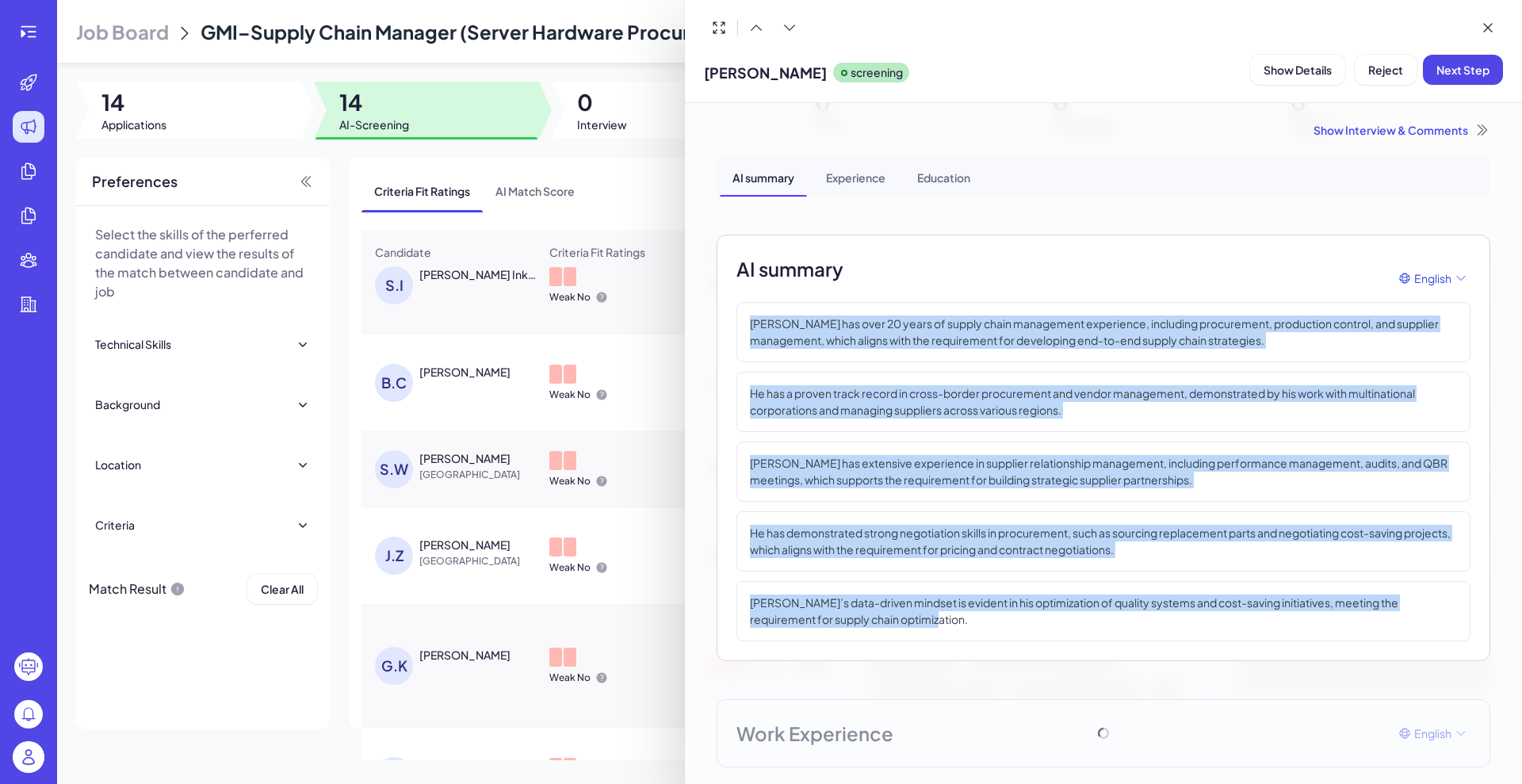
drag, startPoint x: 734, startPoint y: 311, endPoint x: 943, endPoint y: 629, distance: 380.5
click at [943, 626] on div "AI summary English Stephen Wu has over 20 years of supply chain management expe…" at bounding box center [1102, 447] width 773 height 427
click at [916, 624] on p "Stephen’s data-driven mindset is evident in his optimization of quality systems…" at bounding box center [1103, 611] width 707 height 33
click at [877, 547] on p "He has demonstrated strong negotiation skills in procurement, such as sourcing …" at bounding box center [1103, 541] width 707 height 33
click at [860, 542] on p "He has demonstrated strong negotiation skills in procurement, such as sourcing …" at bounding box center [1103, 541] width 707 height 33
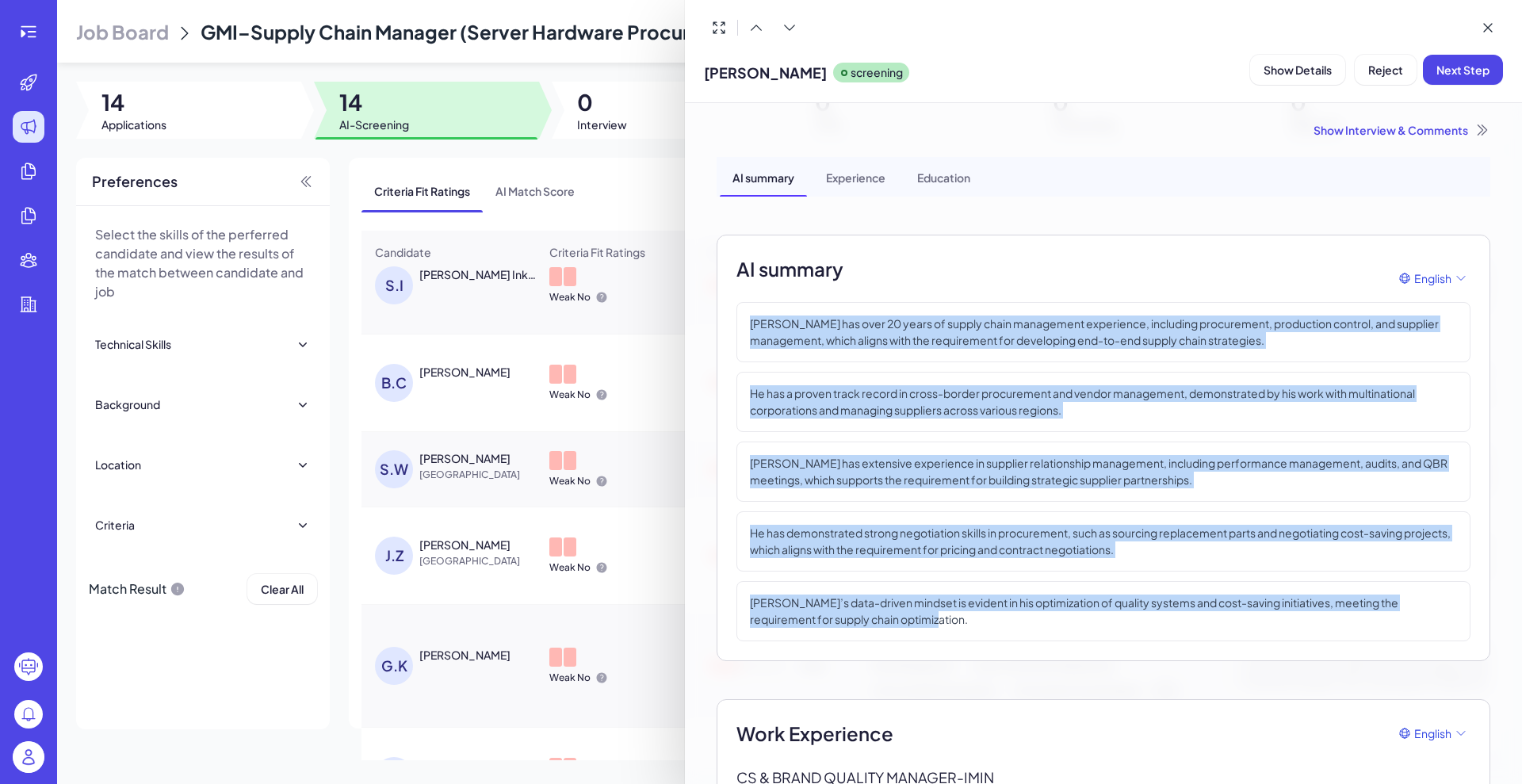
drag, startPoint x: 896, startPoint y: 623, endPoint x: 712, endPoint y: 325, distance: 350.2
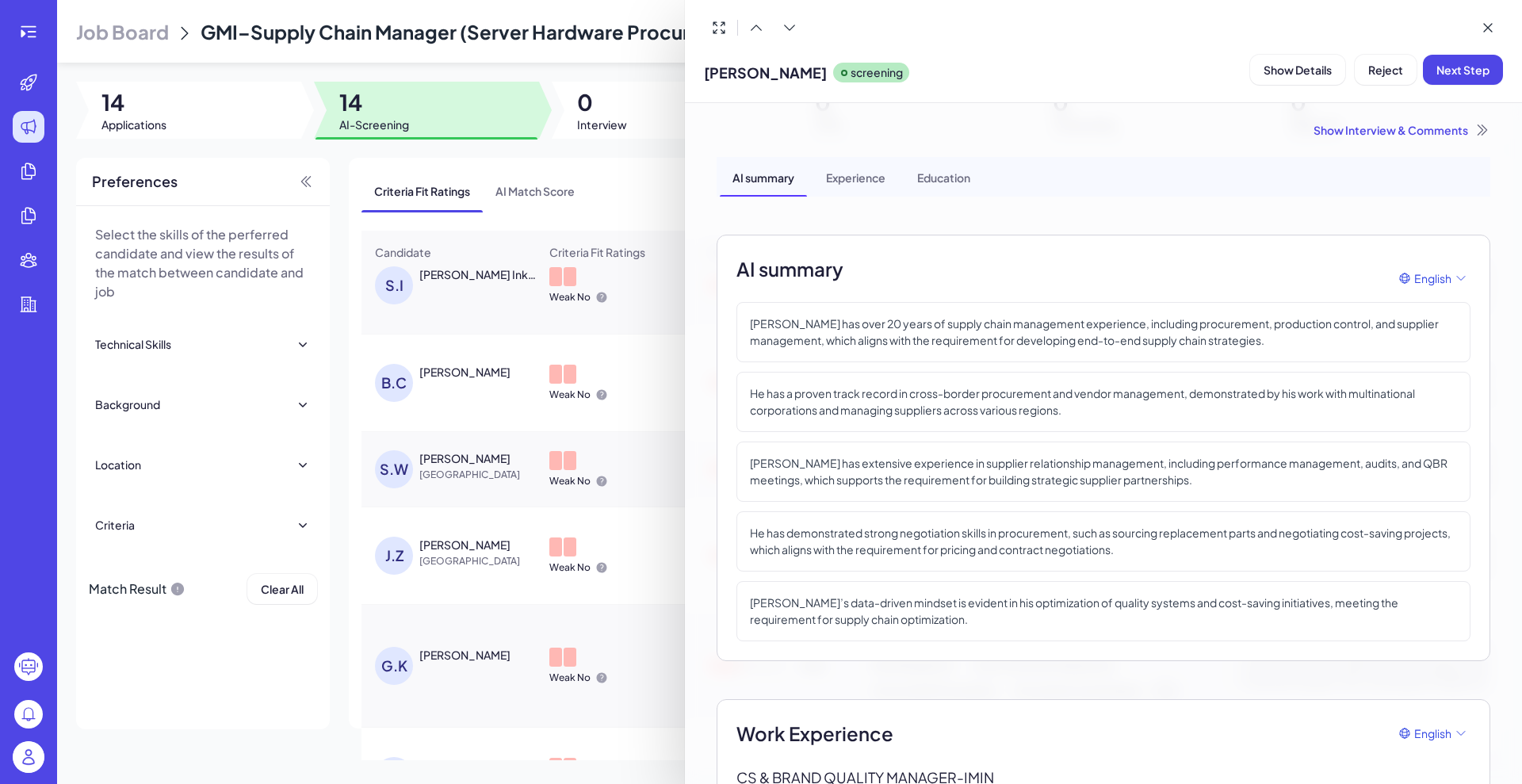
click at [1216, 130] on div "Show Interview & Comments" at bounding box center [1102, 130] width 773 height 16
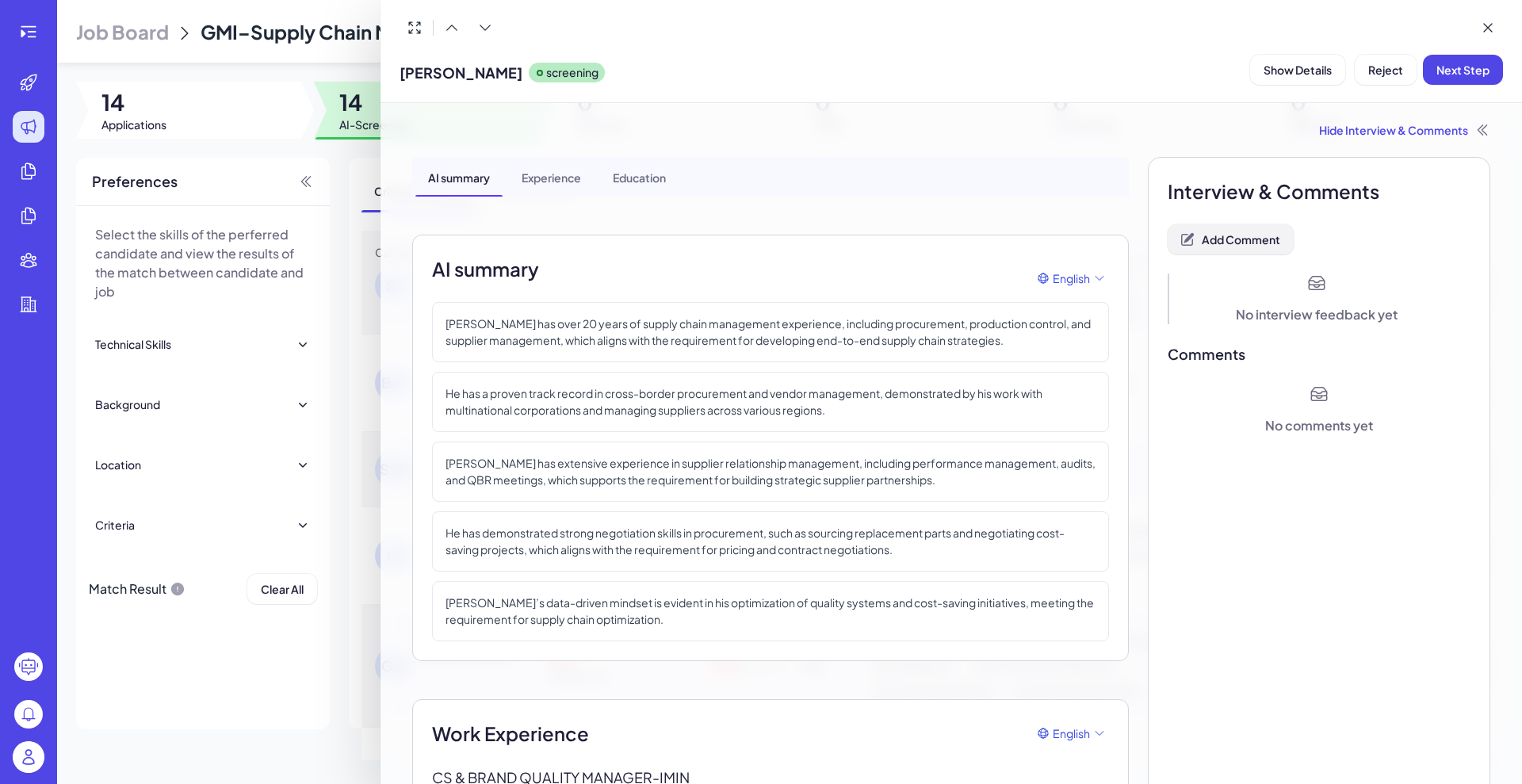
click at [1216, 238] on span "Add Comment" at bounding box center [1241, 239] width 78 height 14
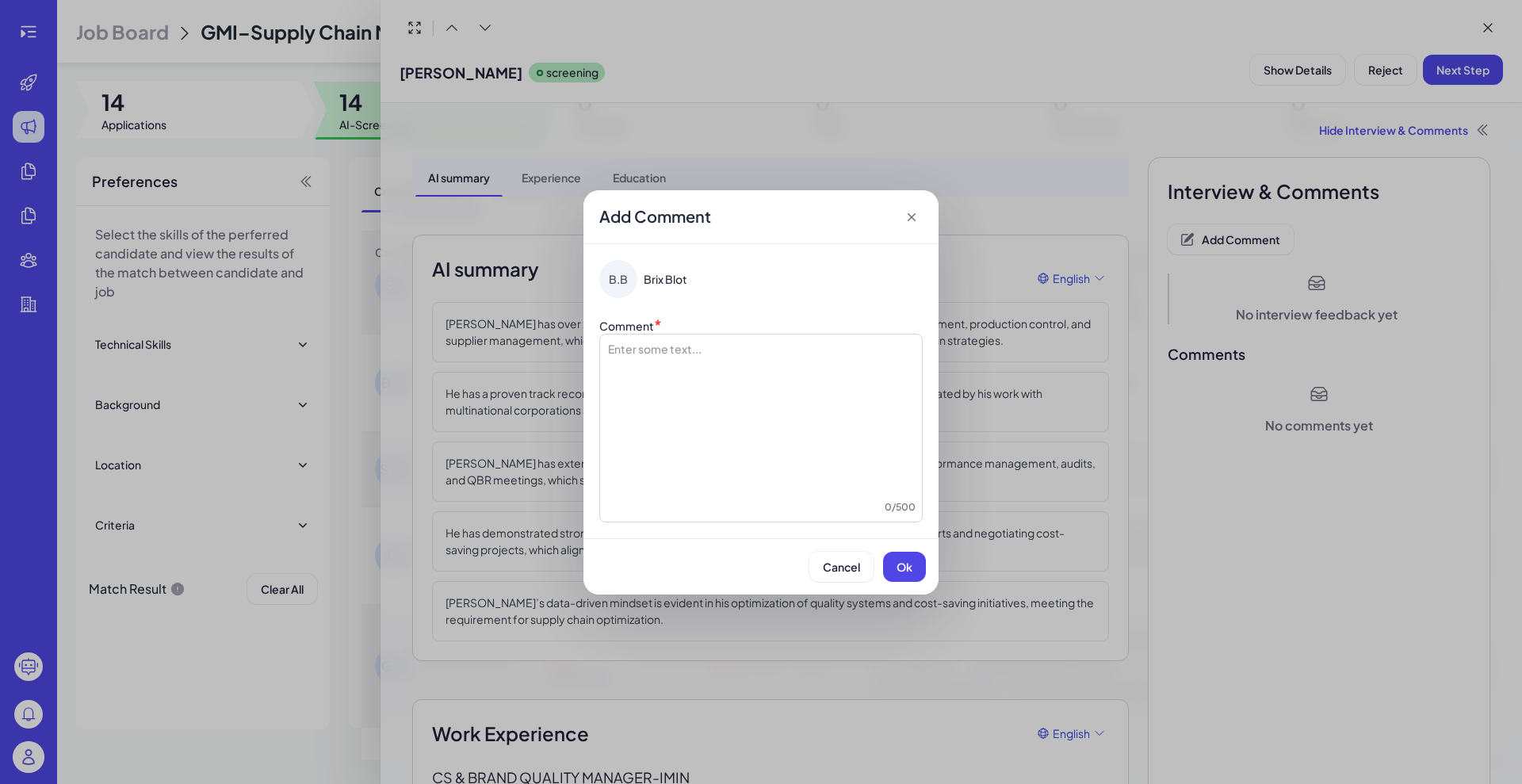
click at [764, 429] on div at bounding box center [761, 420] width 309 height 159
click at [914, 217] on icon at bounding box center [911, 217] width 16 height 16
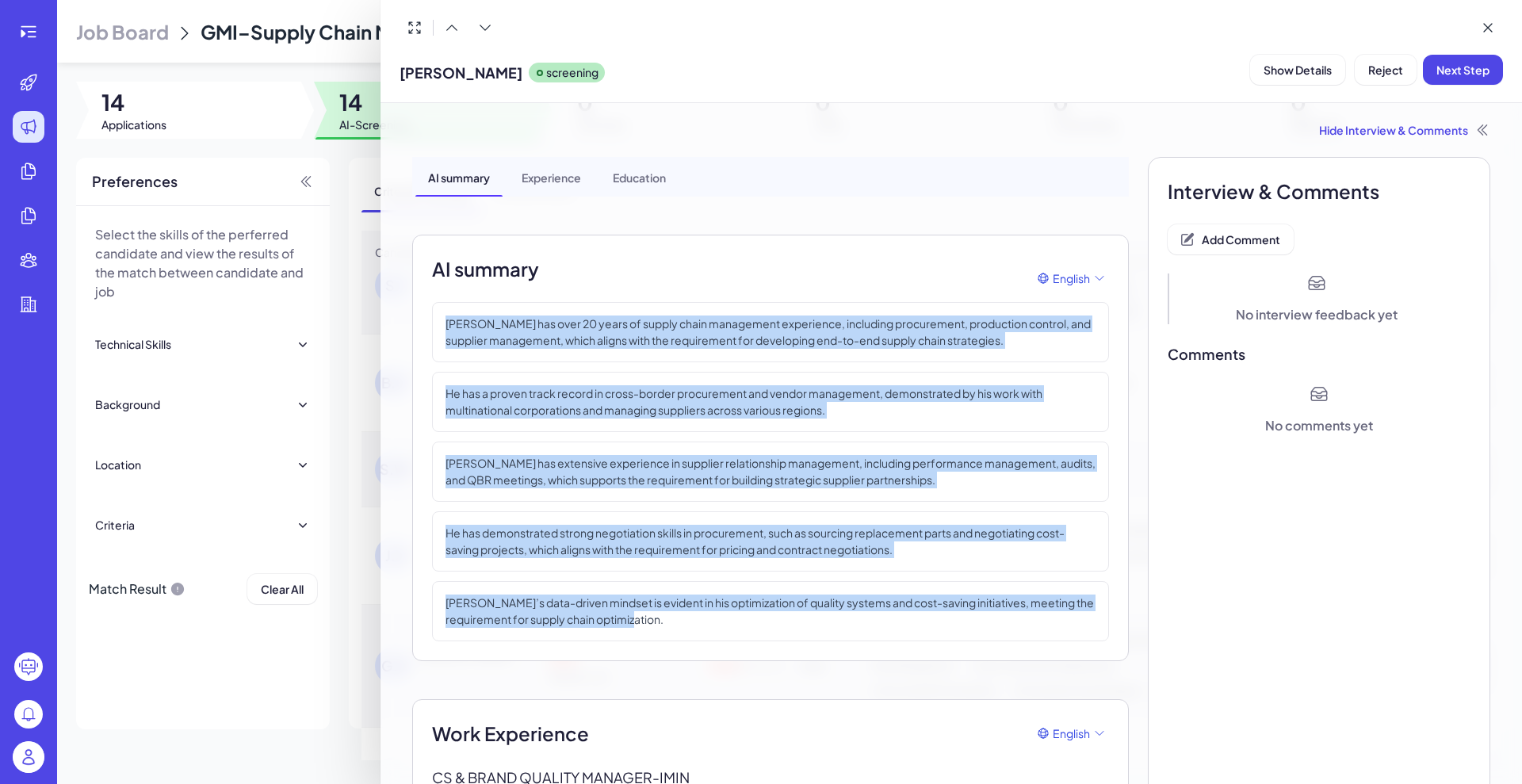
drag, startPoint x: 442, startPoint y: 316, endPoint x: 769, endPoint y: 625, distance: 449.9
click at [769, 625] on div "Stephen Wu has over 20 years of supply chain management experience, including p…" at bounding box center [770, 472] width 677 height 339
copy div "Stephen Wu has over 20 years of supply chain management experience, including p…"
click at [1216, 239] on span "Add Comment" at bounding box center [1241, 239] width 78 height 14
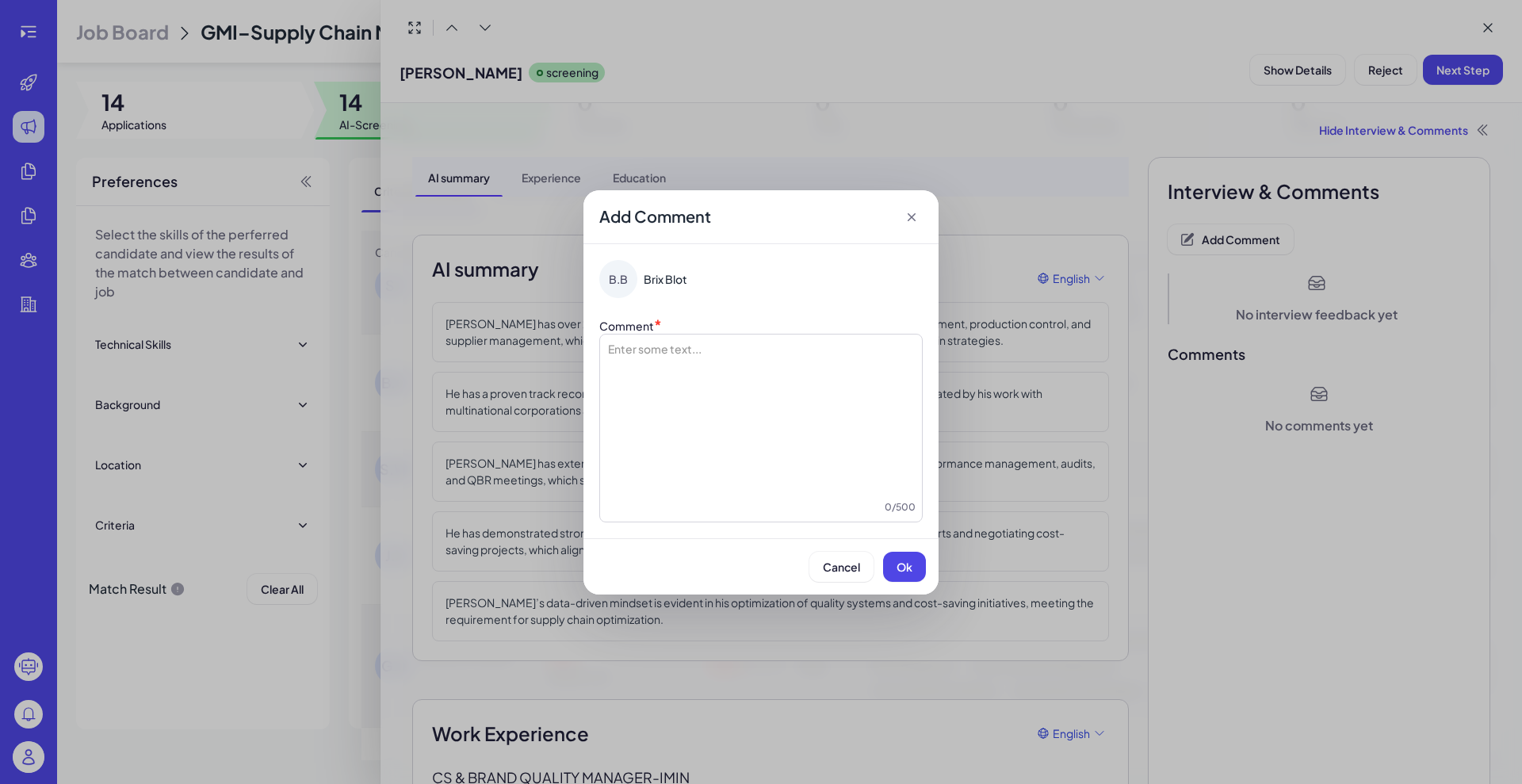
click at [766, 331] on div "Comment * Enter some text... 0 / 500" at bounding box center [761, 420] width 323 height 206
click at [753, 360] on div at bounding box center [761, 420] width 309 height 159
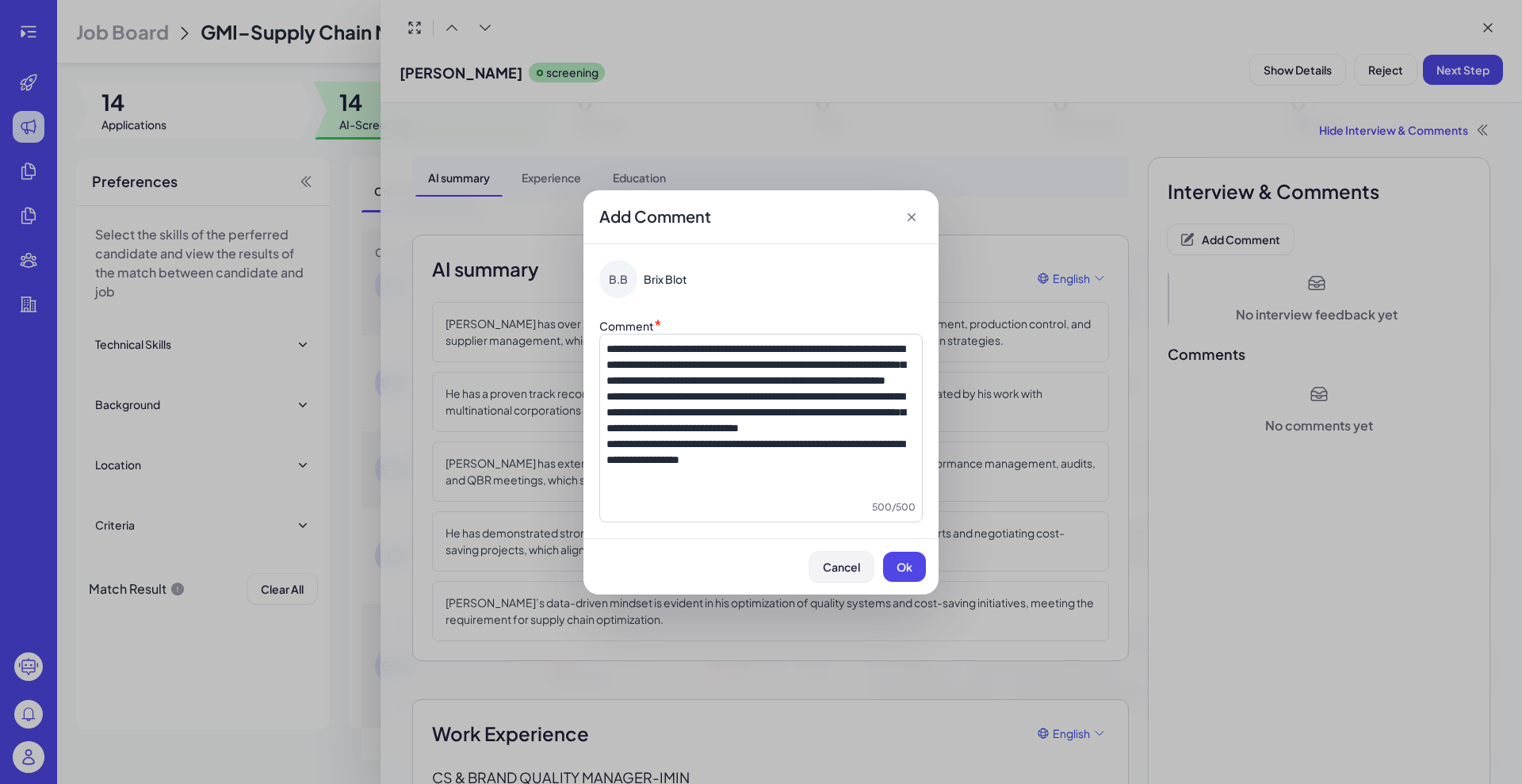
click at [847, 574] on span "Cancel" at bounding box center [841, 567] width 37 height 14
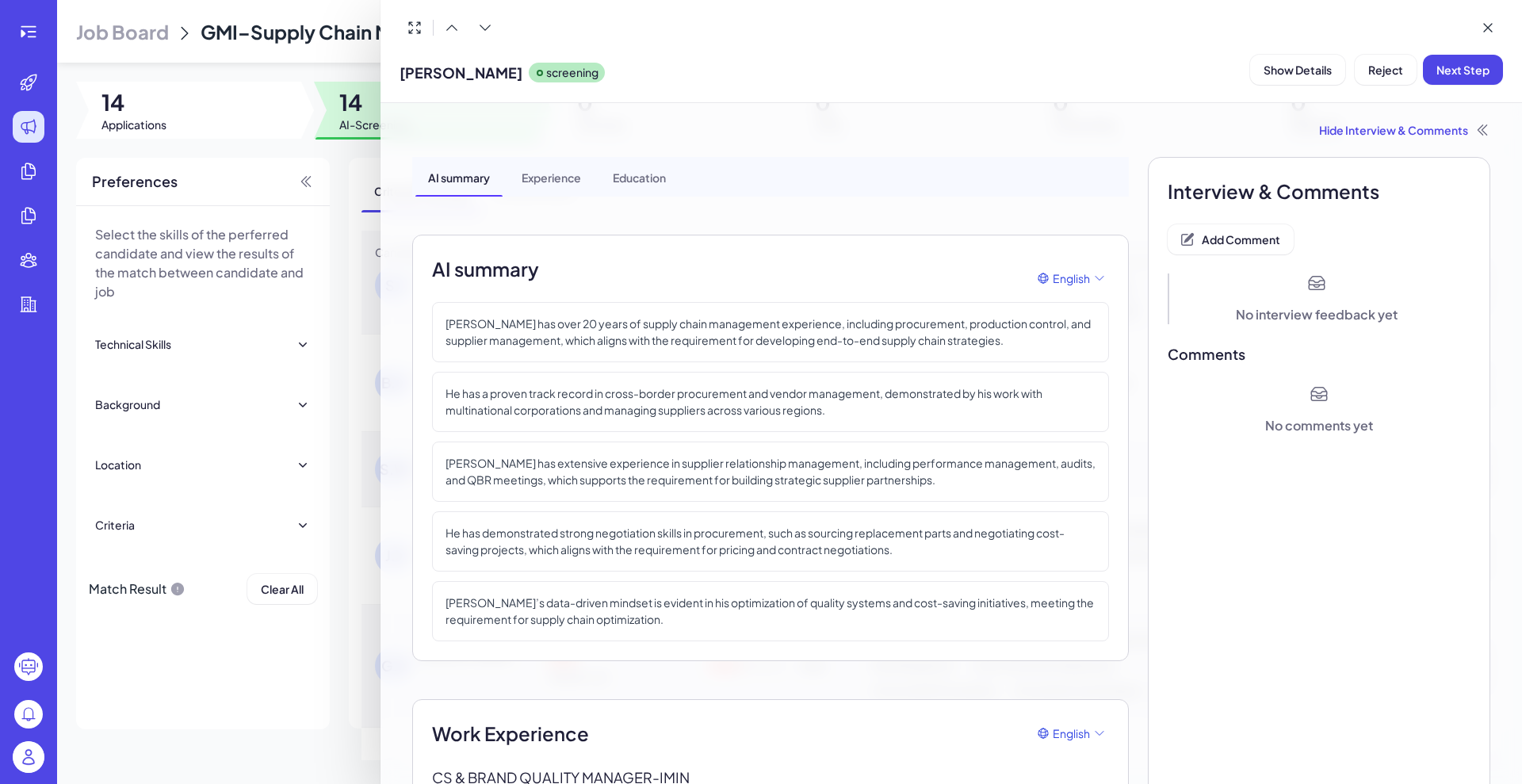
click at [323, 235] on div at bounding box center [761, 392] width 1522 height 784
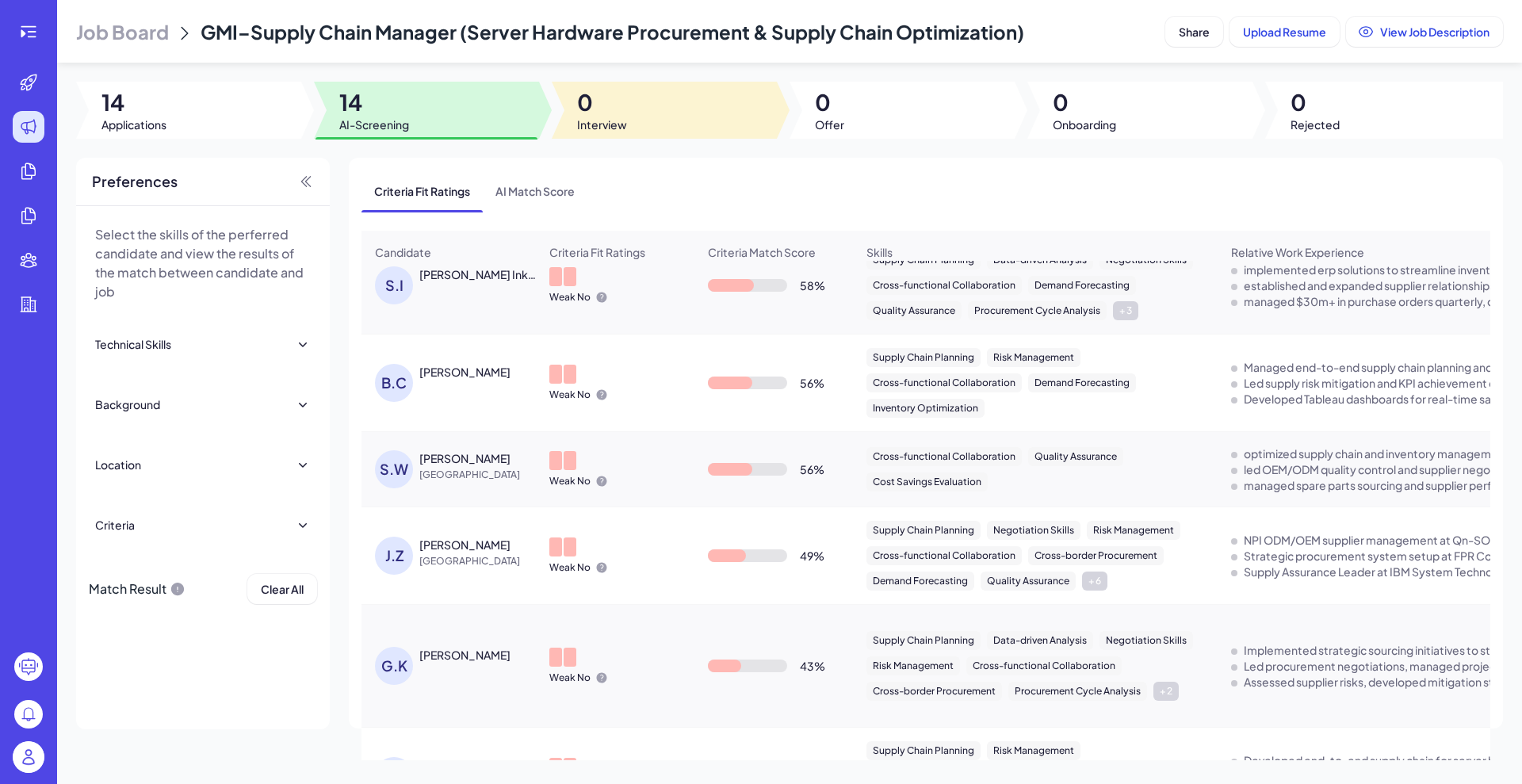
click at [638, 106] on div at bounding box center [663, 109] width 225 height 57
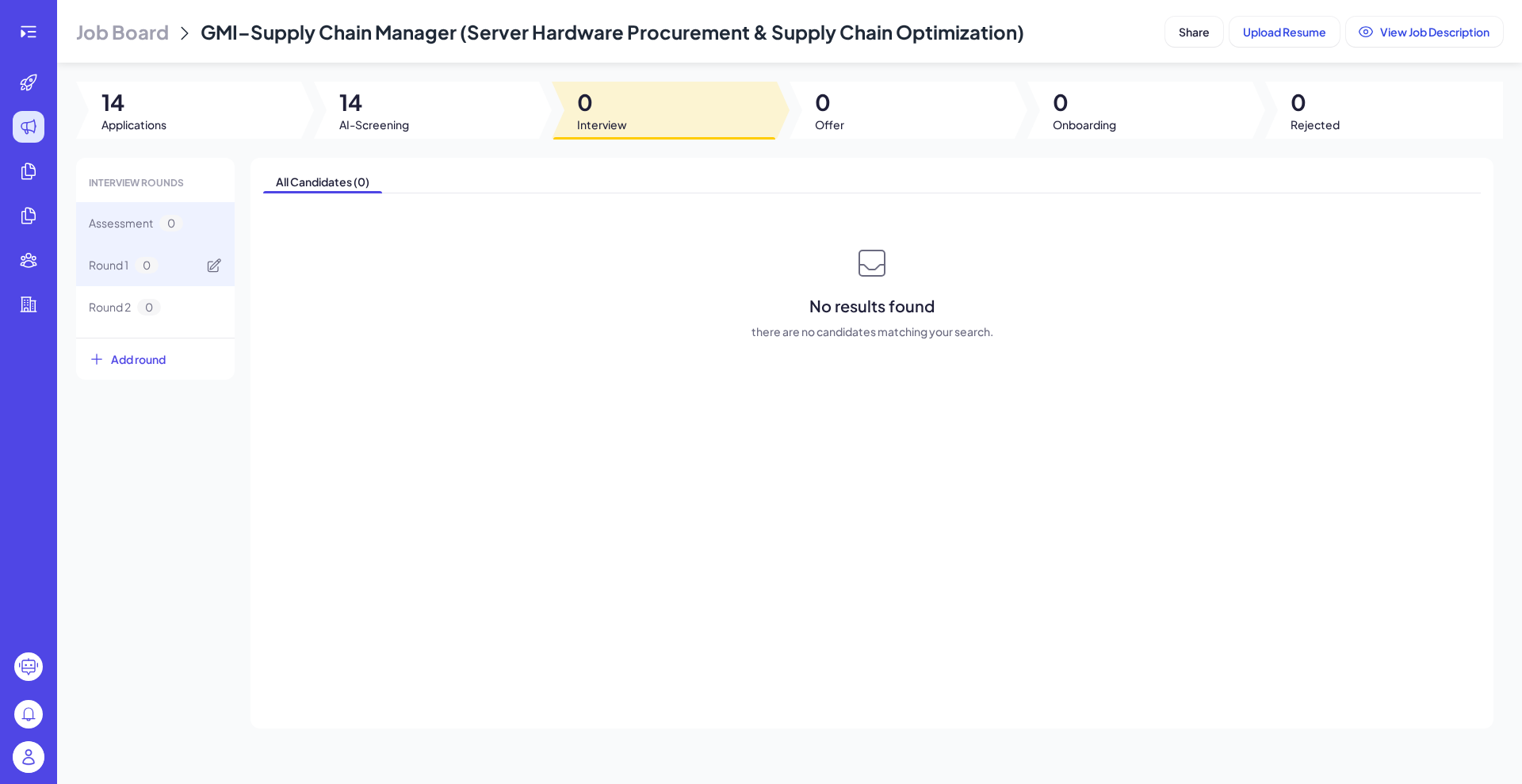
click at [148, 269] on span "0" at bounding box center [146, 265] width 23 height 16
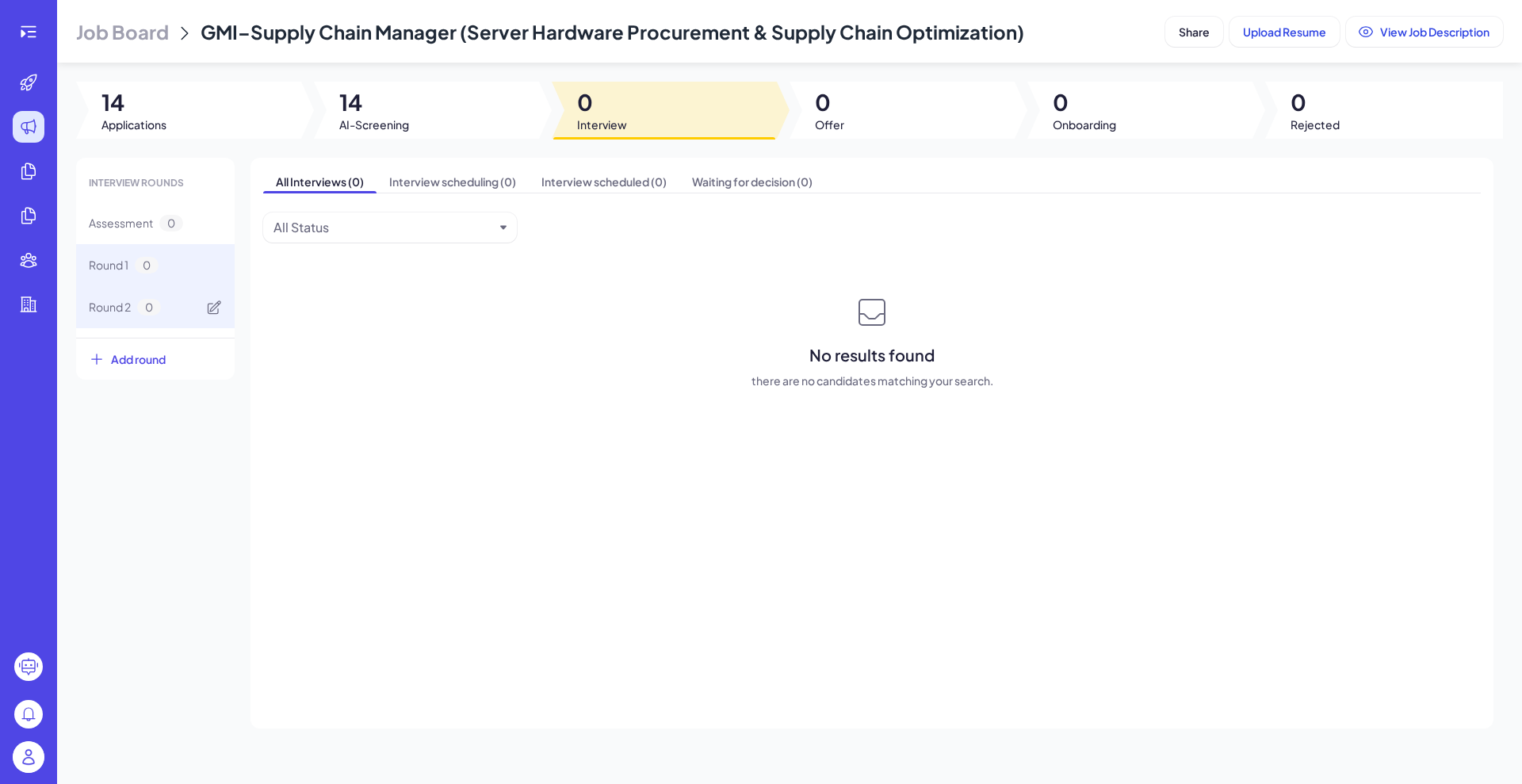
click at [104, 304] on span "Round 2" at bounding box center [109, 307] width 42 height 16
click at [734, 281] on div "All Interviews (0) Interview scheduling (0) Interview scheduled (0) Waiting for…" at bounding box center [872, 443] width 1242 height 570
click at [151, 271] on span "0" at bounding box center [146, 265] width 23 height 16
click at [479, 182] on span "Interview scheduling (0)" at bounding box center [452, 181] width 152 height 23
click at [30, 40] on icon at bounding box center [28, 32] width 19 height 19
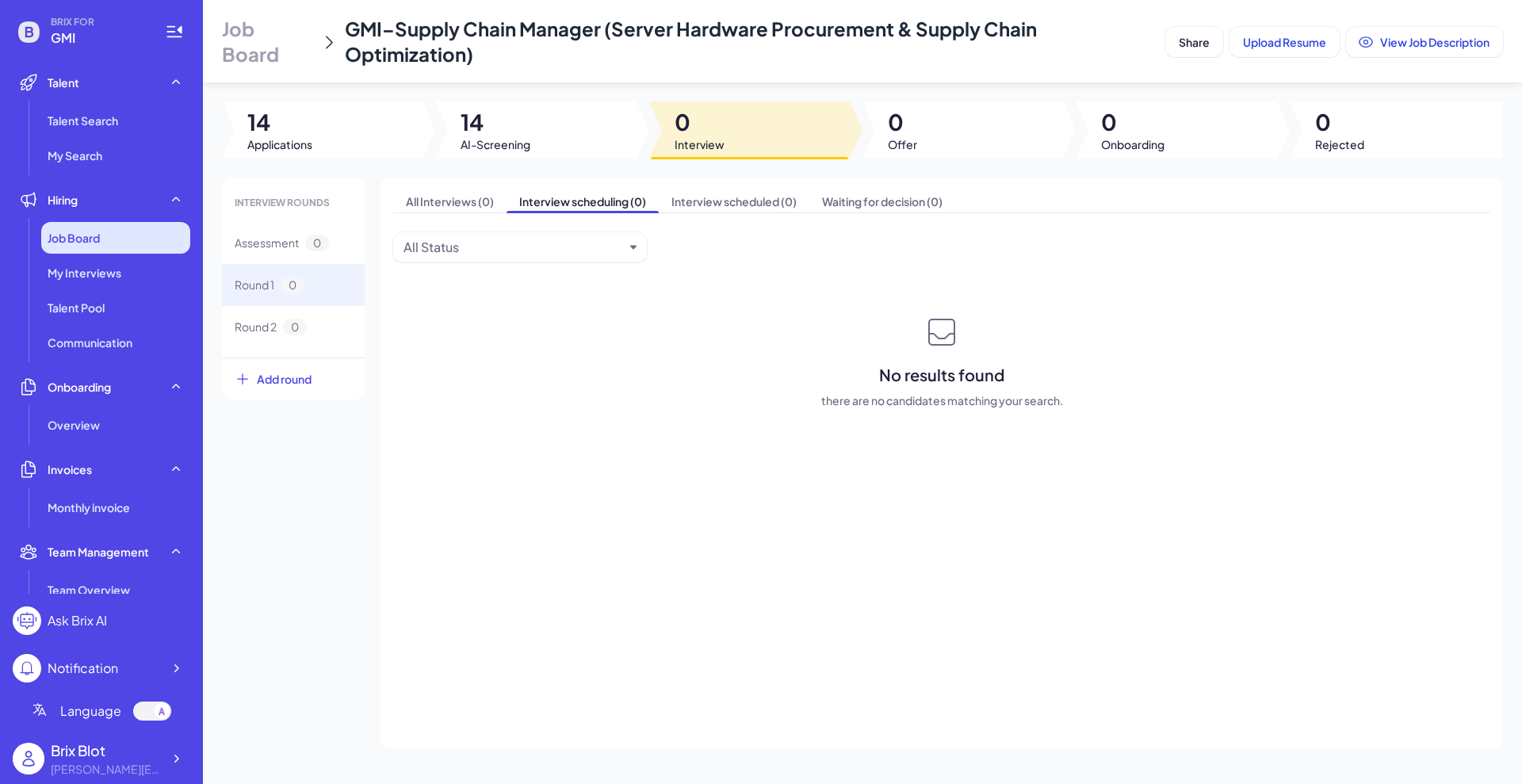
click at [112, 242] on div "Job Board" at bounding box center [115, 237] width 149 height 32
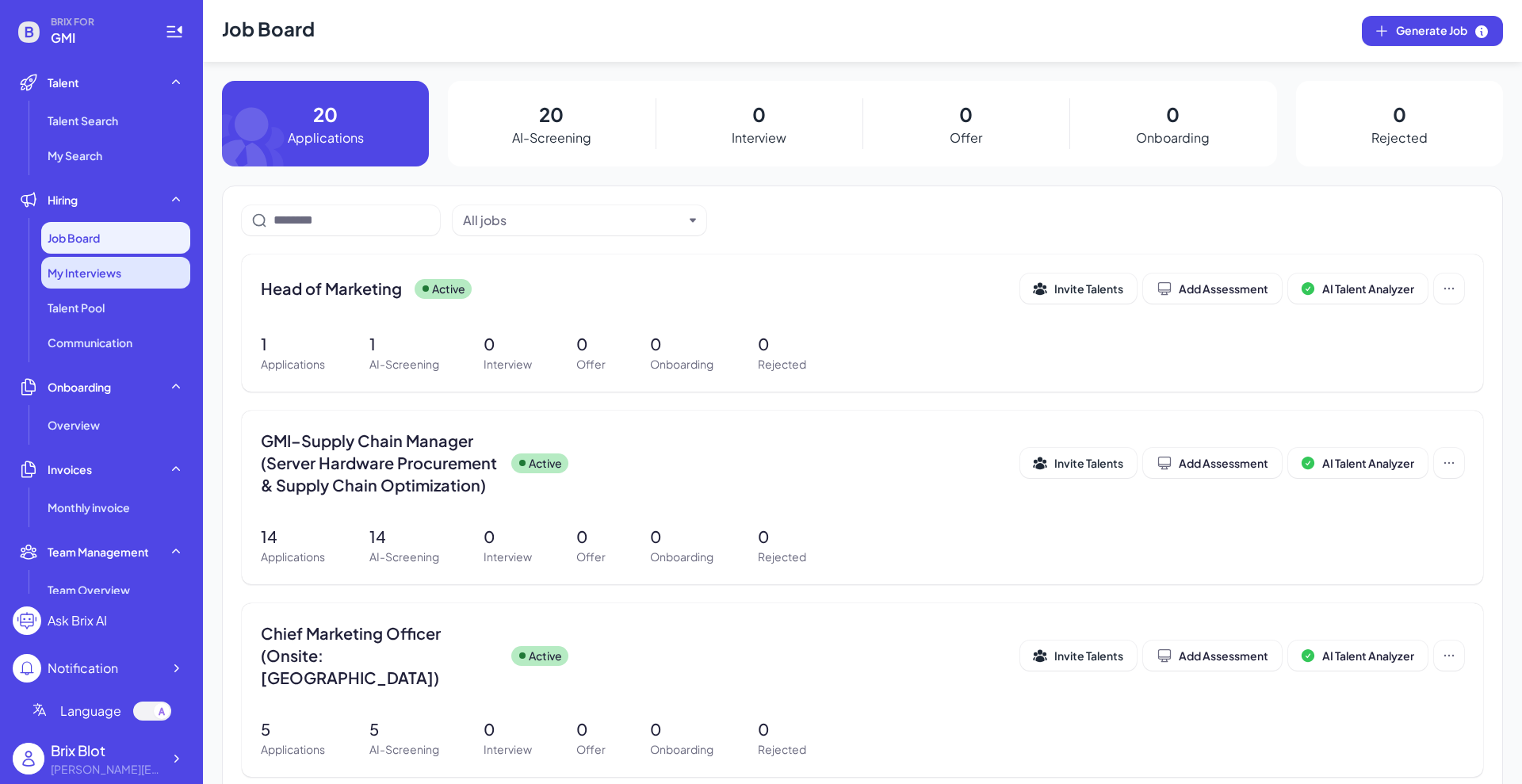
click at [103, 270] on span "My Interviews" at bounding box center [85, 272] width 74 height 16
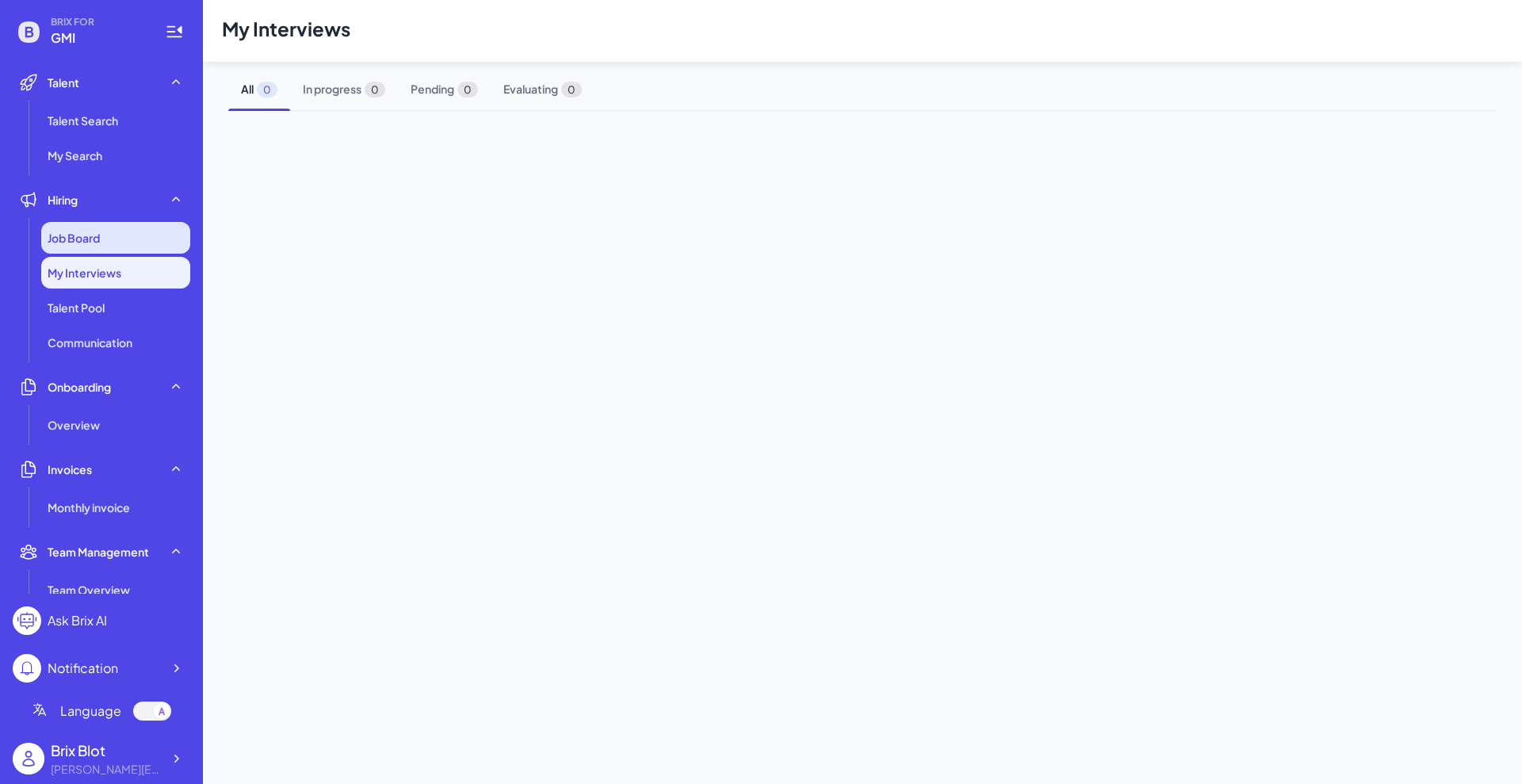
click at [71, 235] on span "Job Board" at bounding box center [74, 238] width 52 height 16
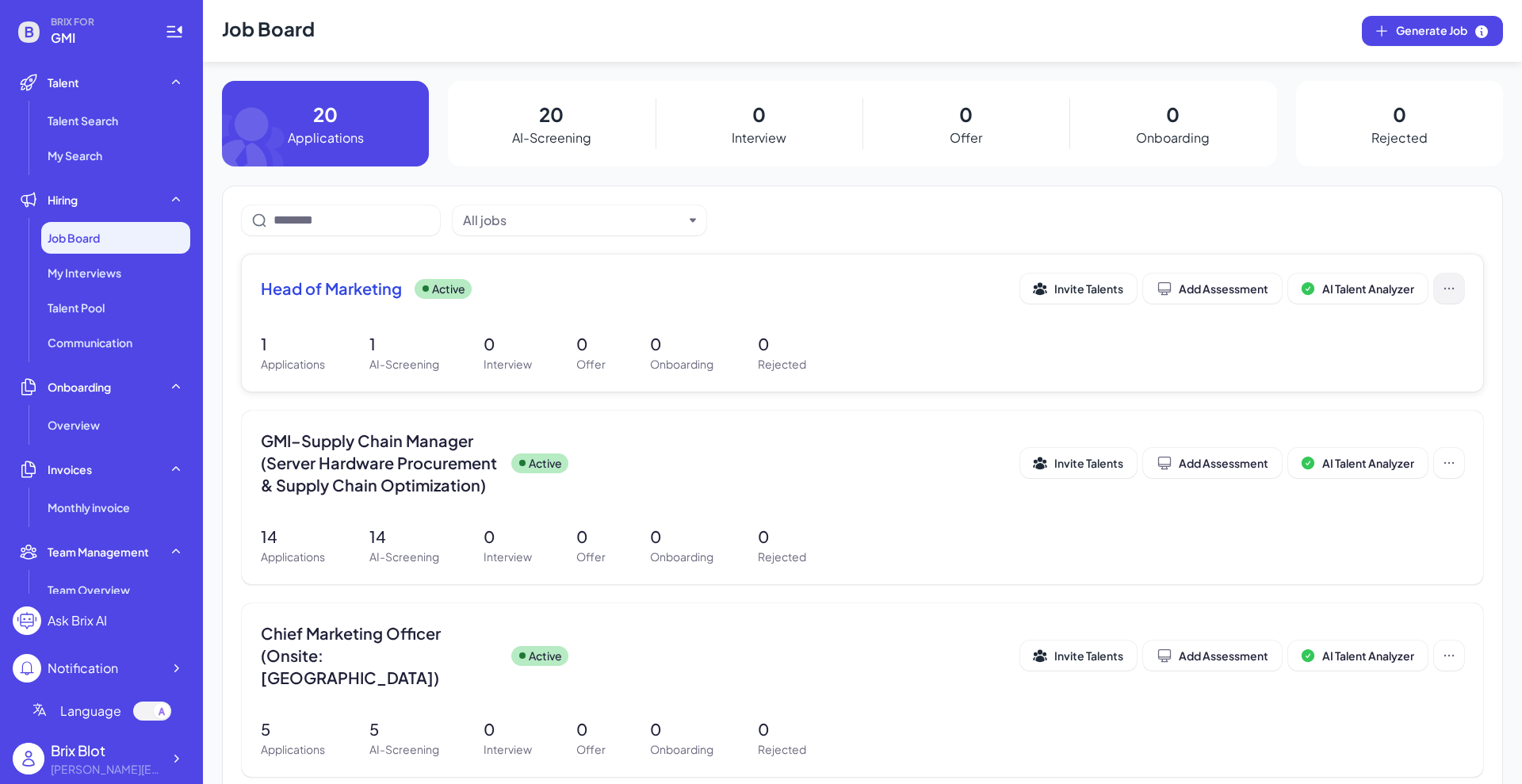
click at [1216, 285] on icon at bounding box center [1449, 289] width 16 height 16
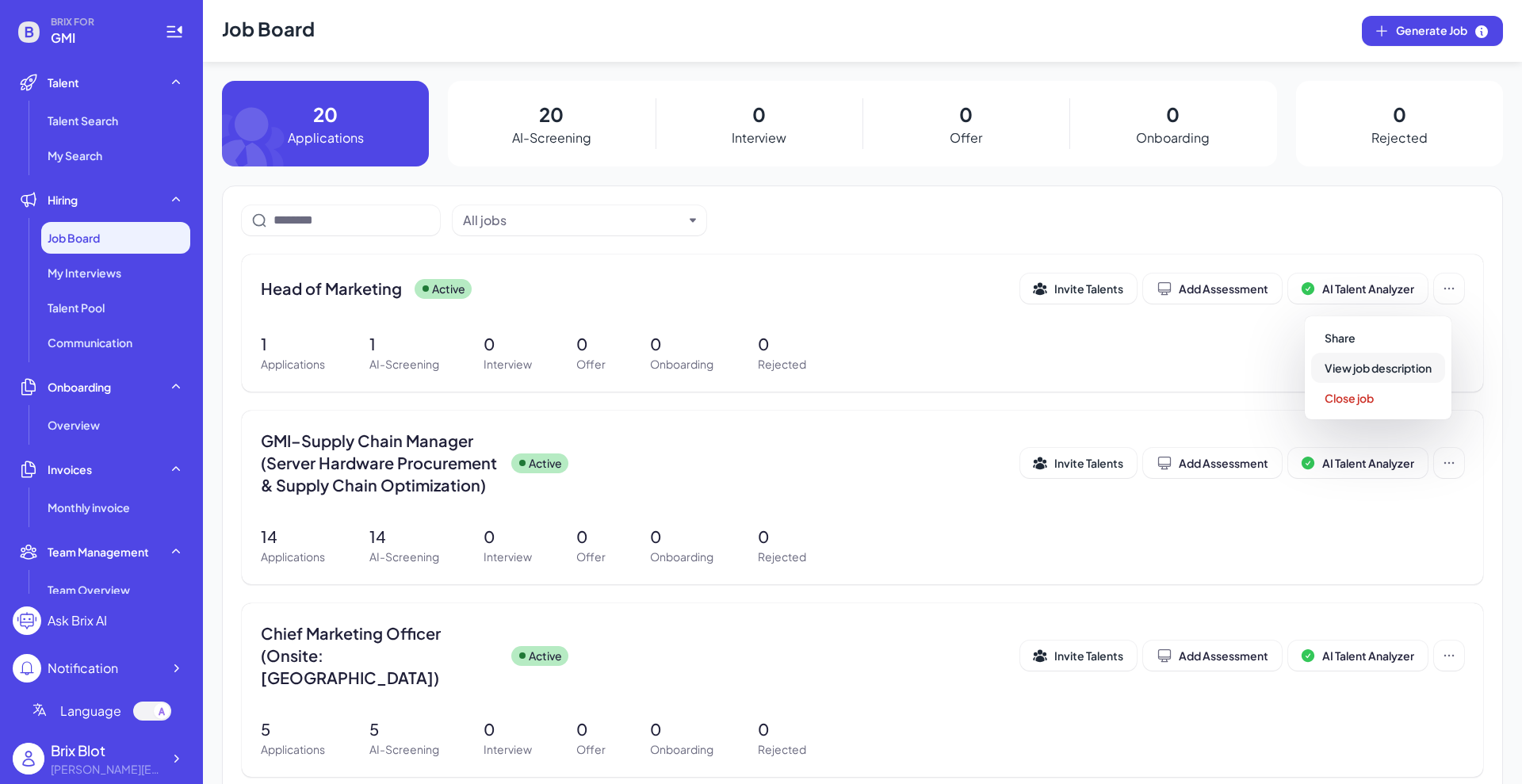
click at [1216, 370] on span "View job description" at bounding box center [1378, 368] width 107 height 14
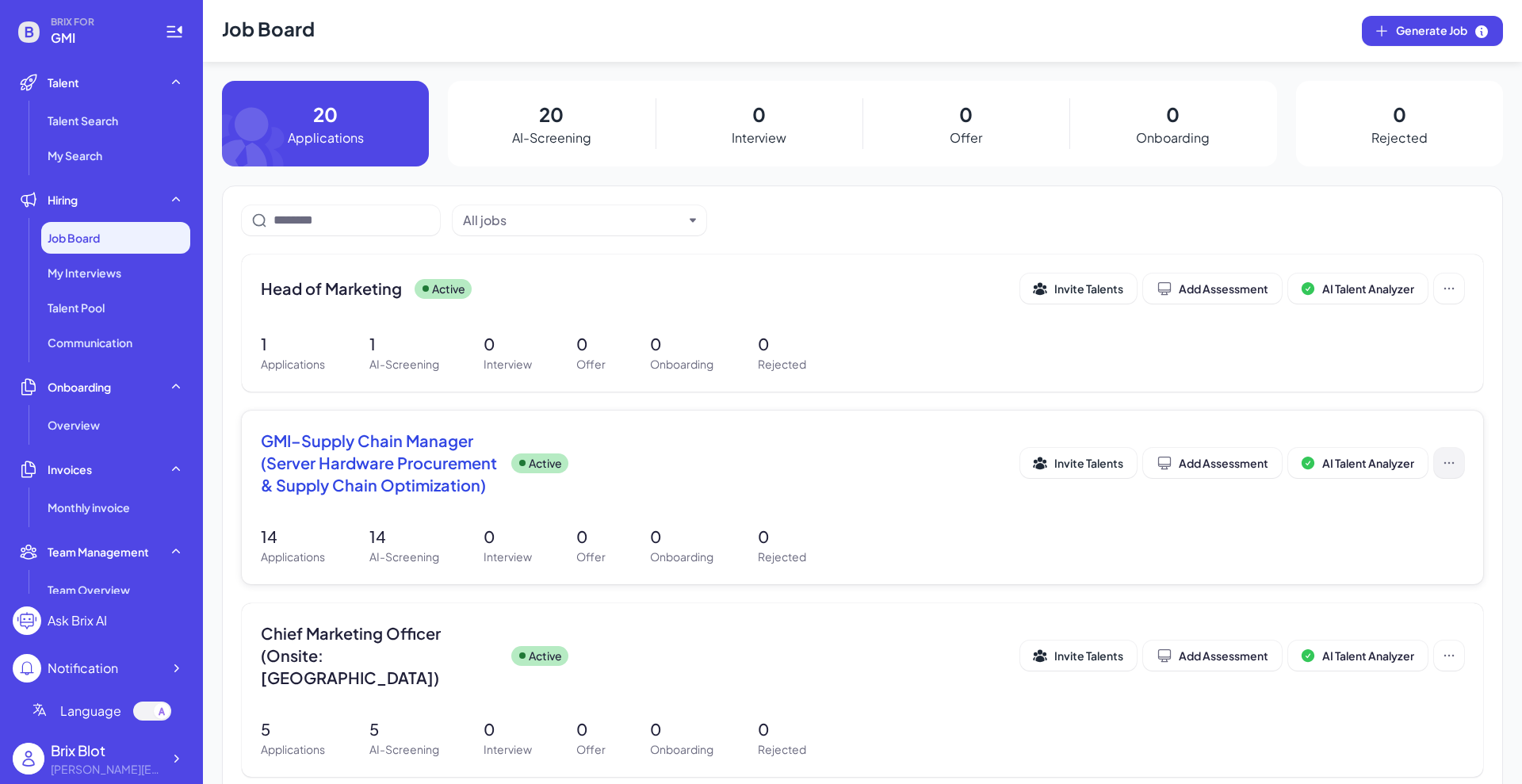
click at [1216, 462] on icon at bounding box center [1449, 463] width 16 height 16
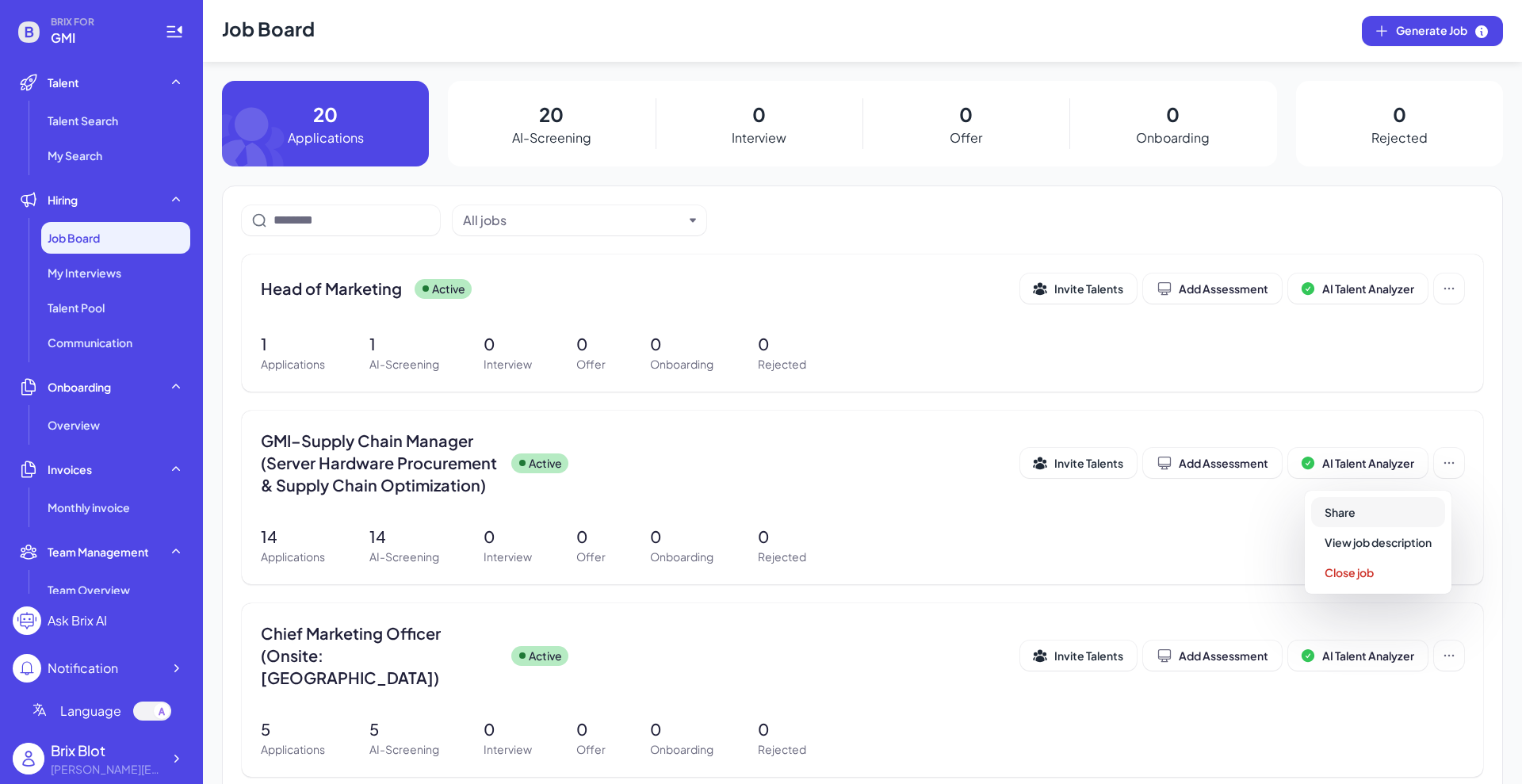
click at [1216, 514] on span "Share" at bounding box center [1340, 512] width 31 height 14
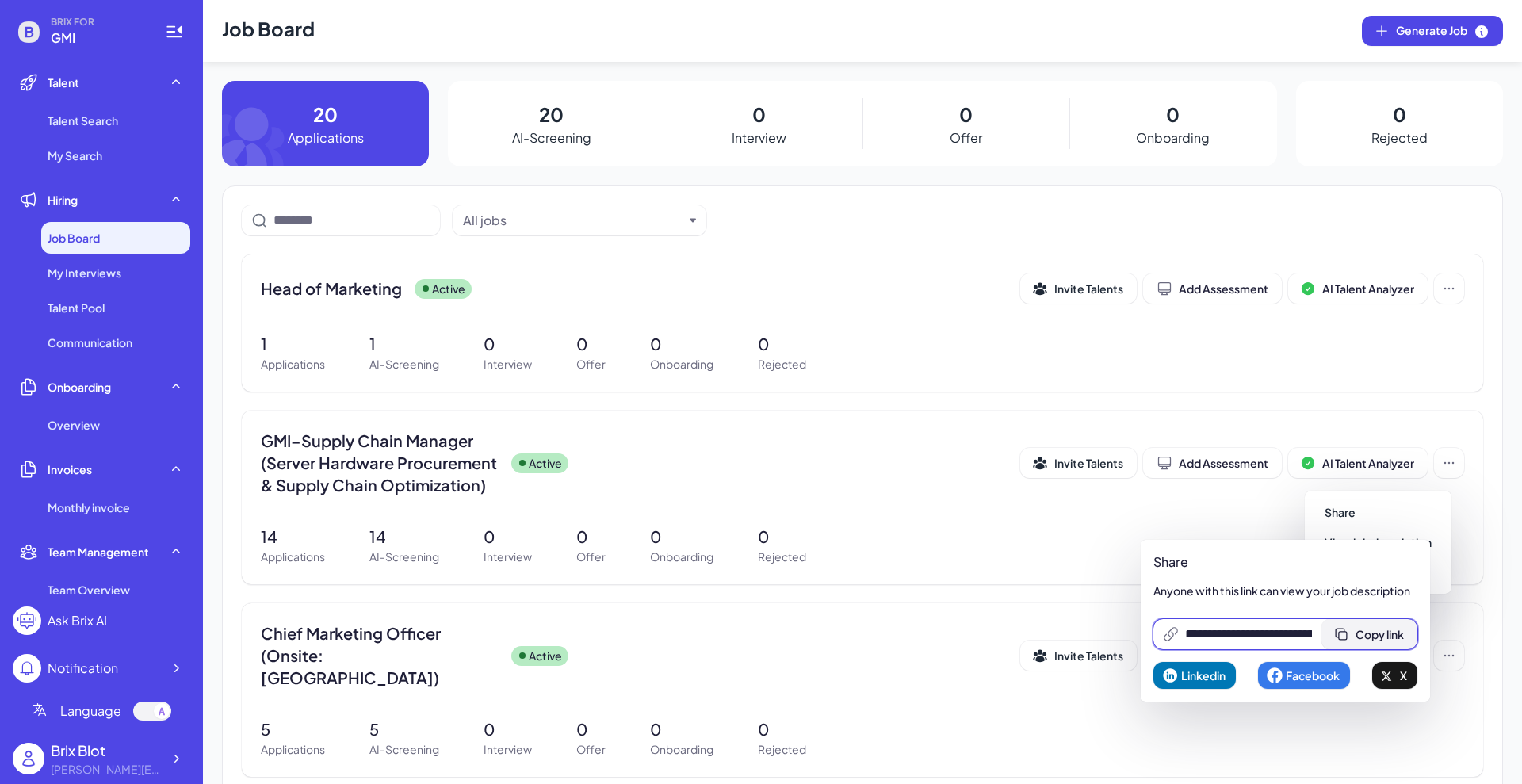
click at [1216, 626] on span "Copy link" at bounding box center [1379, 634] width 49 height 14
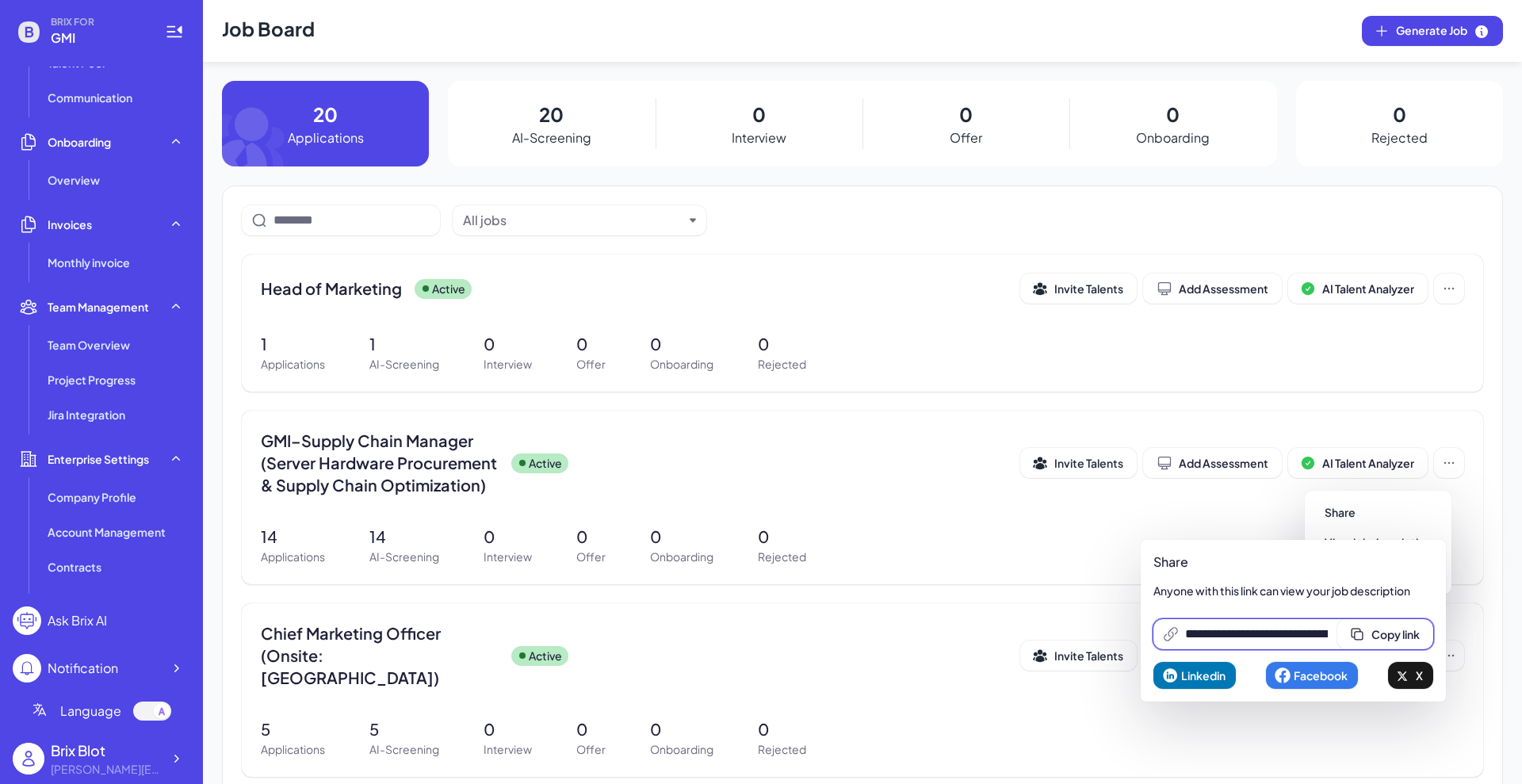
scroll to position [245, 0]
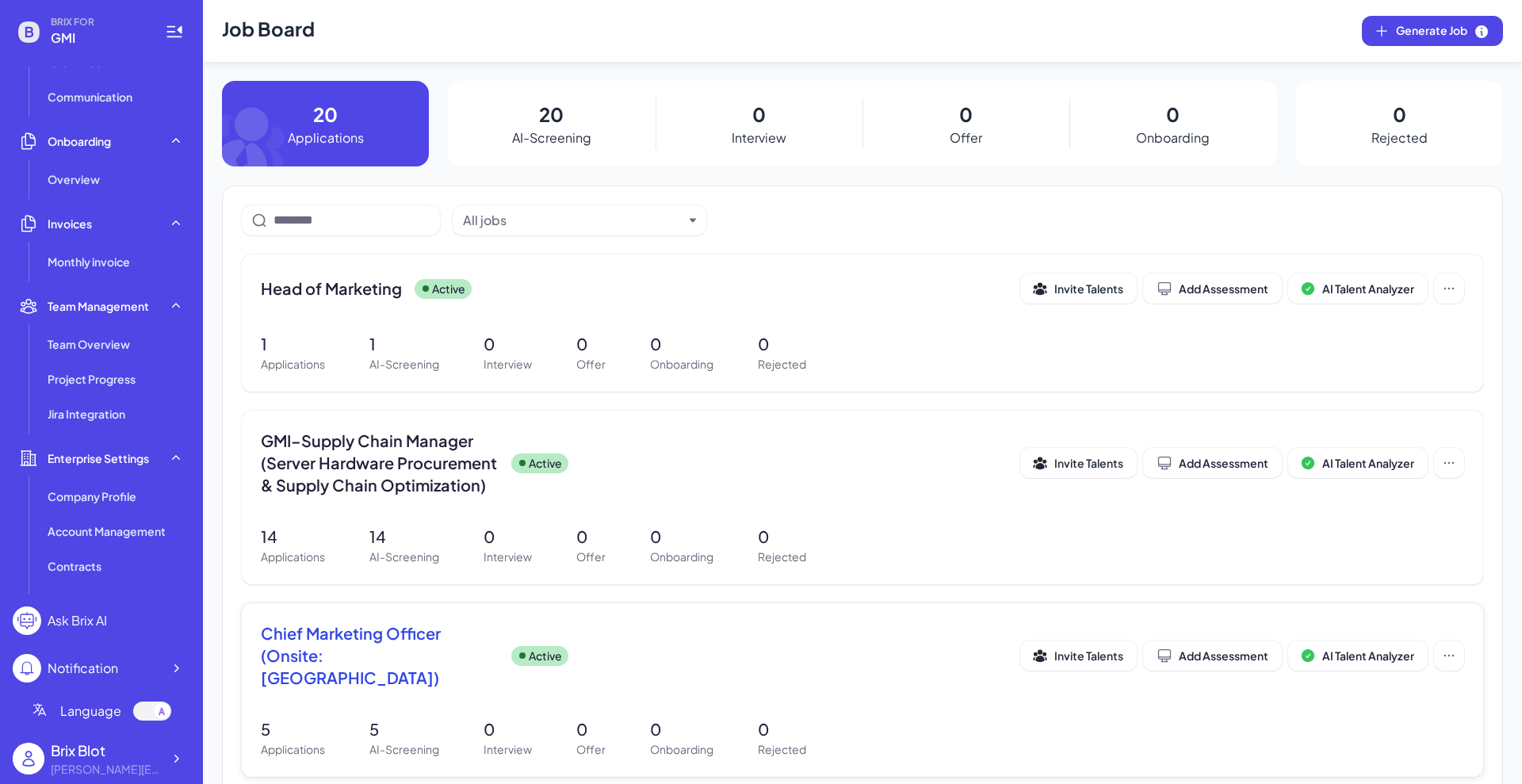
click at [1032, 626] on div "Chief Marketing Officer (Onsite: Silicon Valley) Active Invite Talents Add Asse…" at bounding box center [862, 689] width 1241 height 173
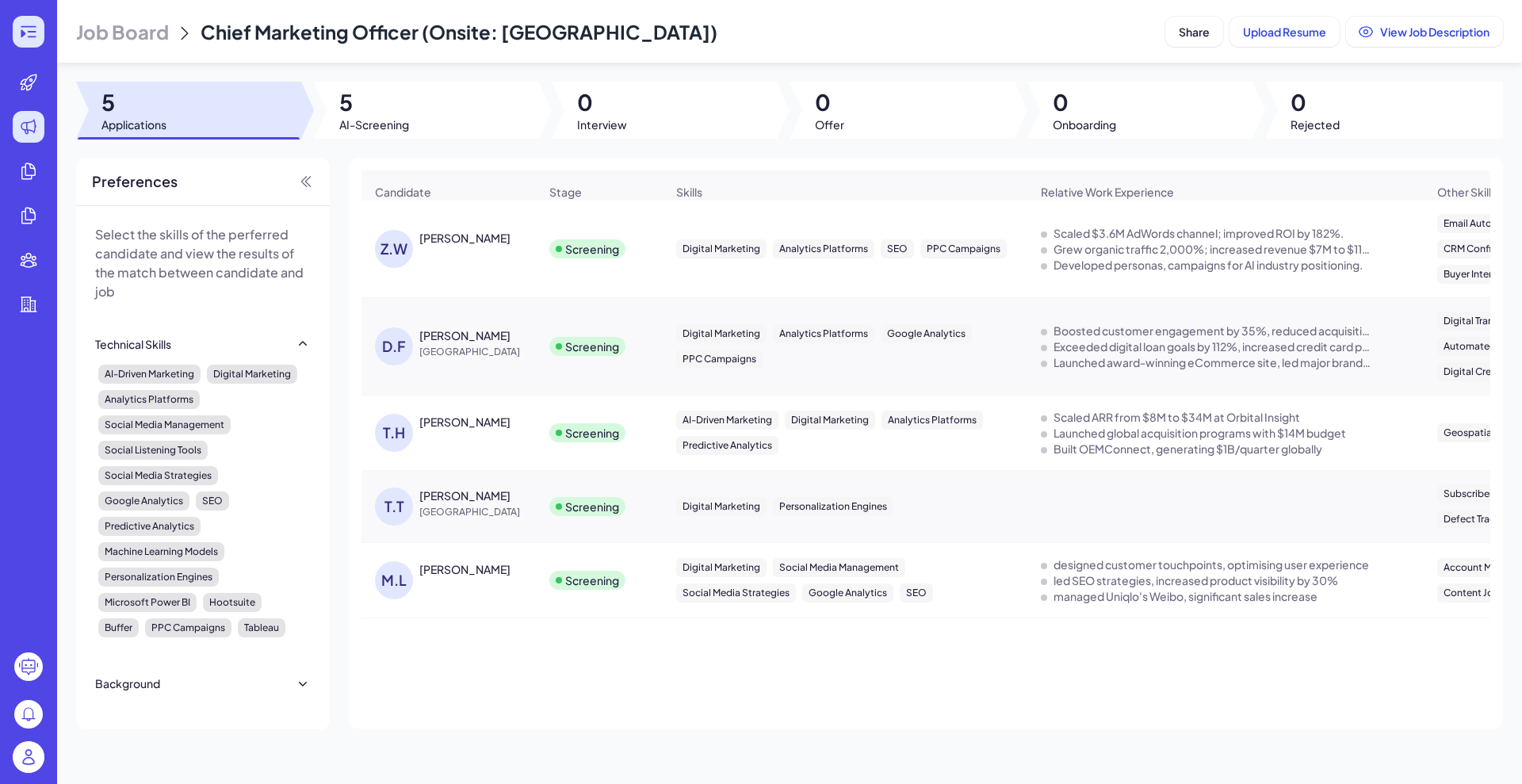
click at [21, 38] on icon at bounding box center [28, 32] width 19 height 19
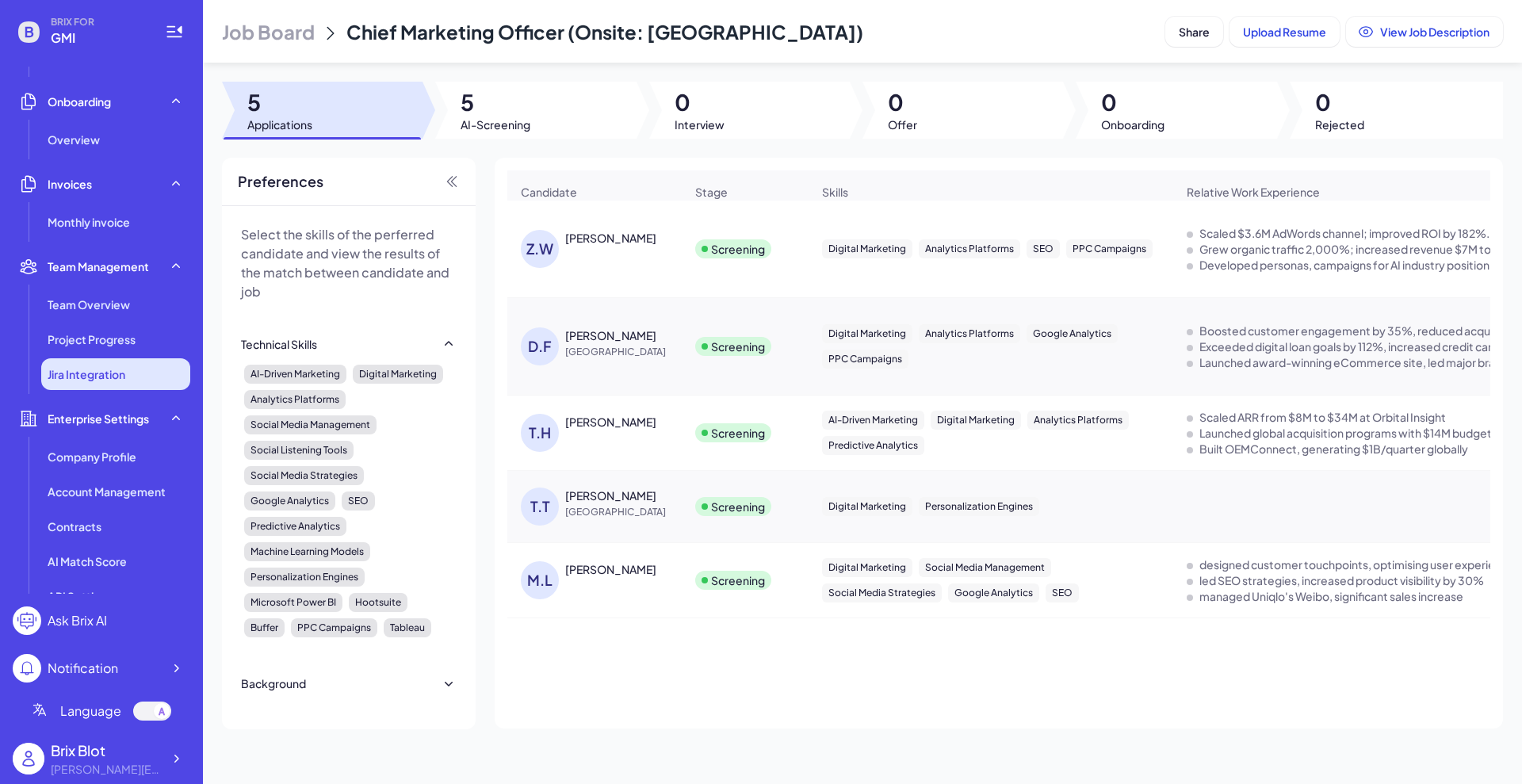
scroll to position [308, 0]
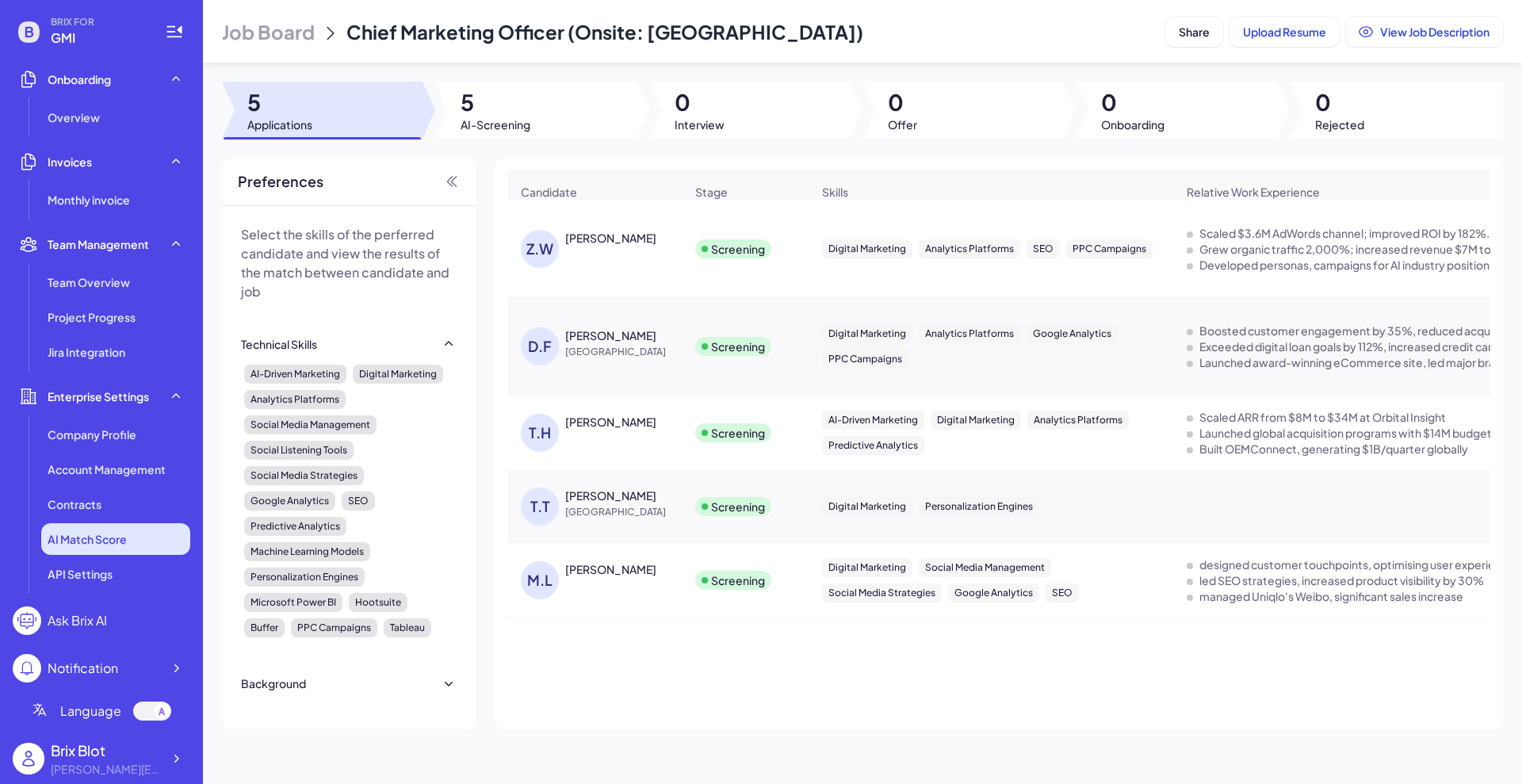
click at [79, 531] on span "AI Match Score" at bounding box center [88, 540] width 79 height 16
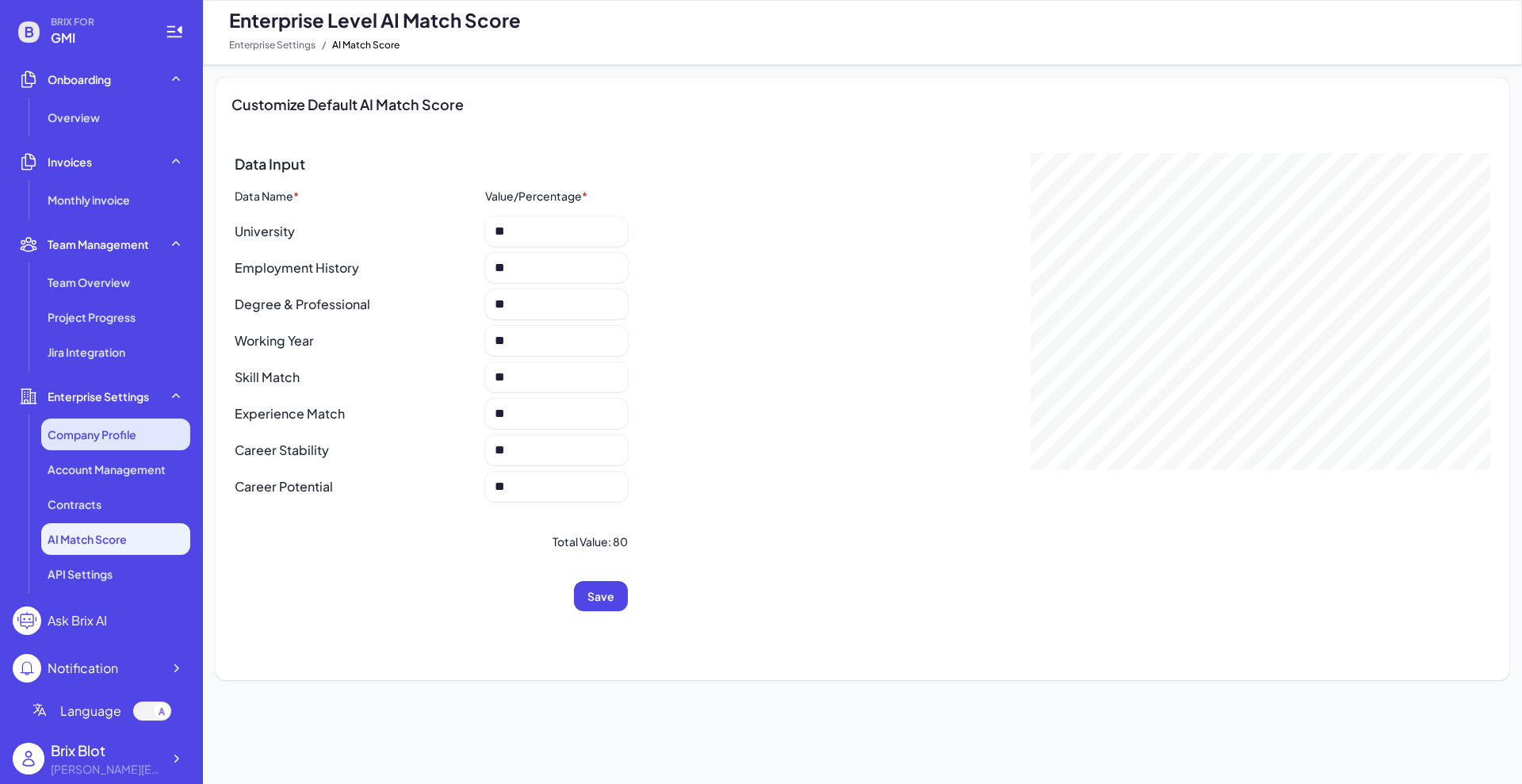
click at [98, 423] on li "Company Profile" at bounding box center [115, 434] width 149 height 32
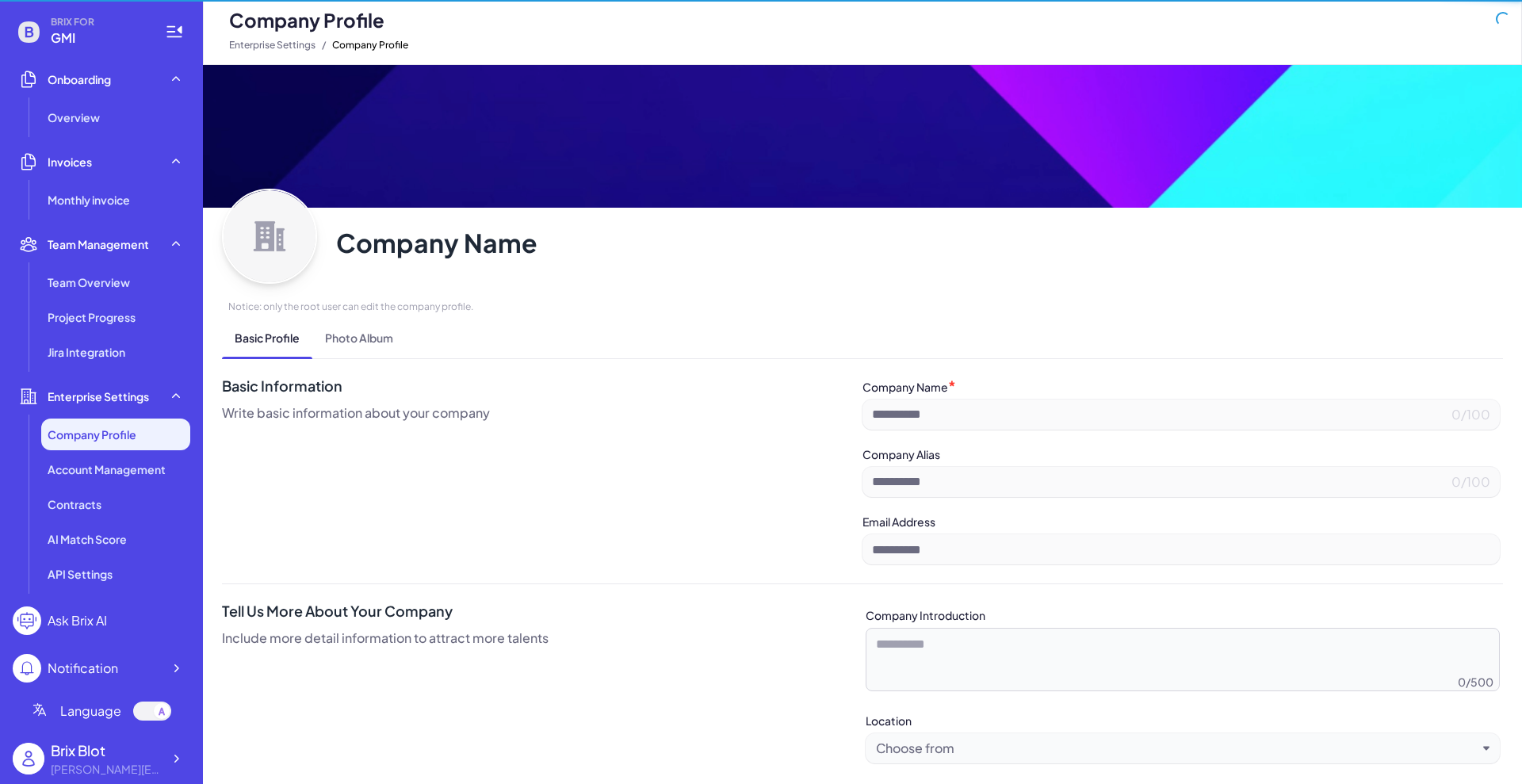
type input "***"
type input "**********"
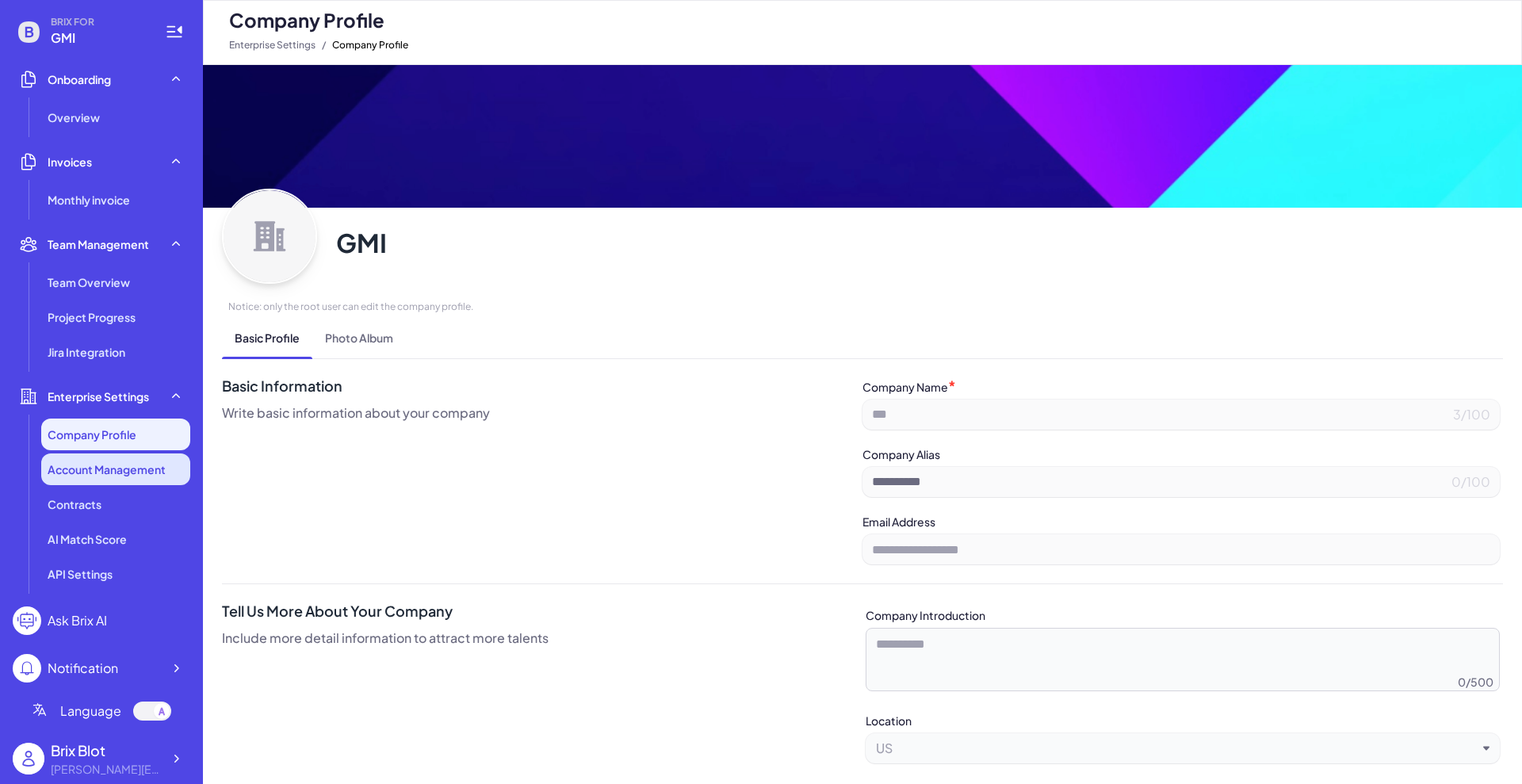
click at [98, 468] on span "Account Management" at bounding box center [106, 469] width 118 height 16
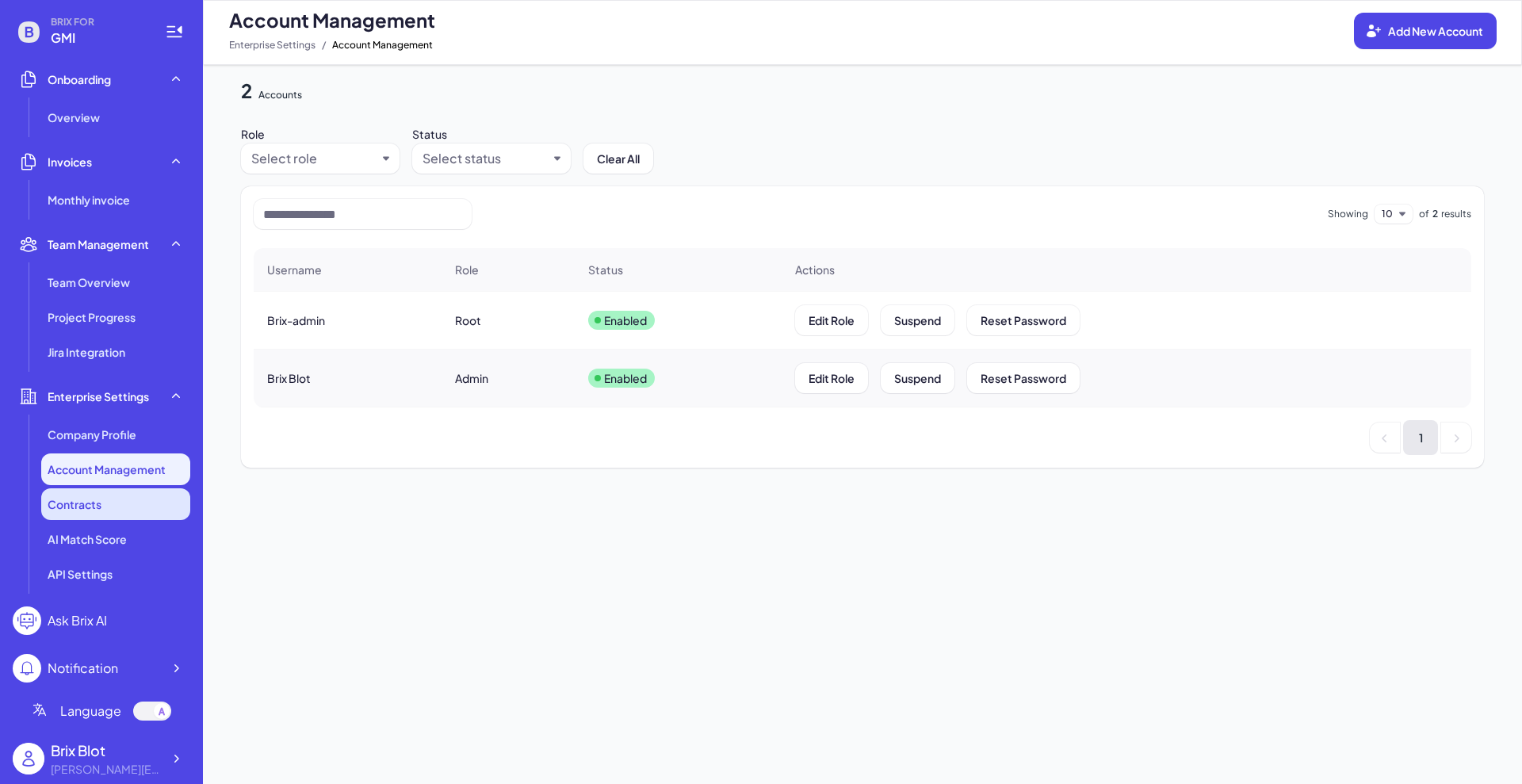
click at [106, 502] on div "Contracts" at bounding box center [115, 503] width 149 height 32
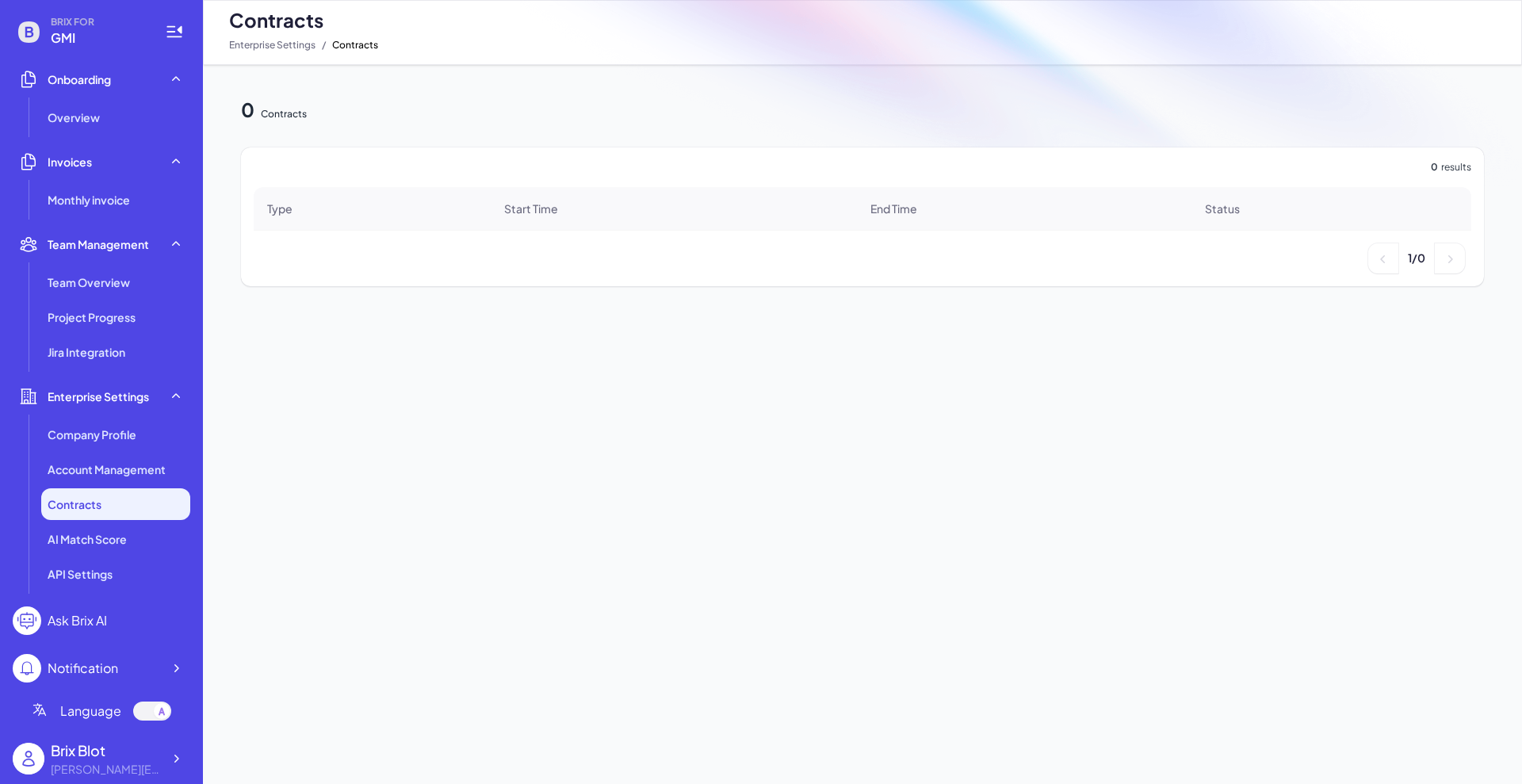
click at [115, 557] on ul "Company Profile Account Management Contracts AI Match Score API Settings" at bounding box center [101, 504] width 178 height 171
click at [173, 626] on icon at bounding box center [176, 759] width 16 height 16
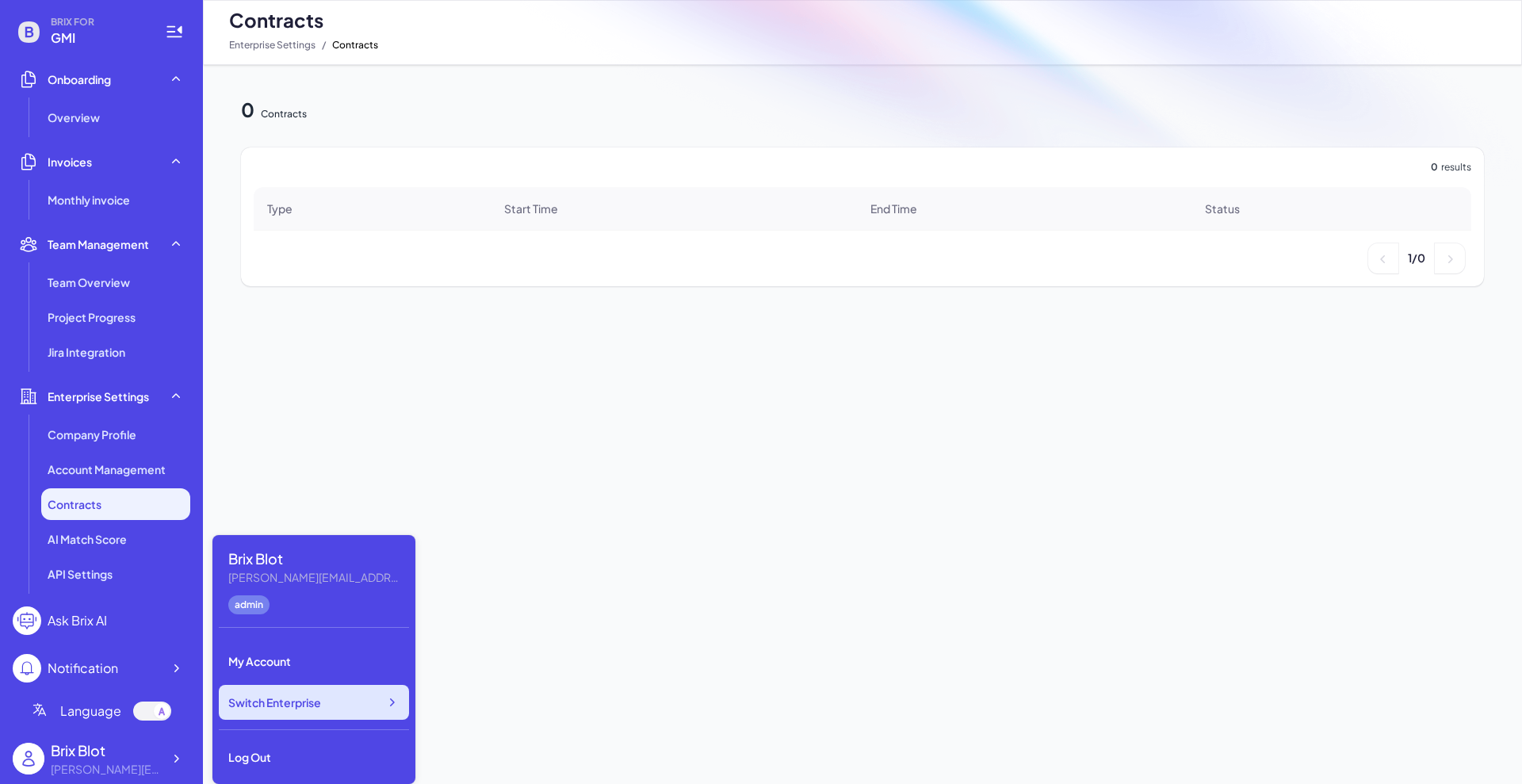
click at [309, 626] on span "Switch Enterprise" at bounding box center [274, 703] width 93 height 16
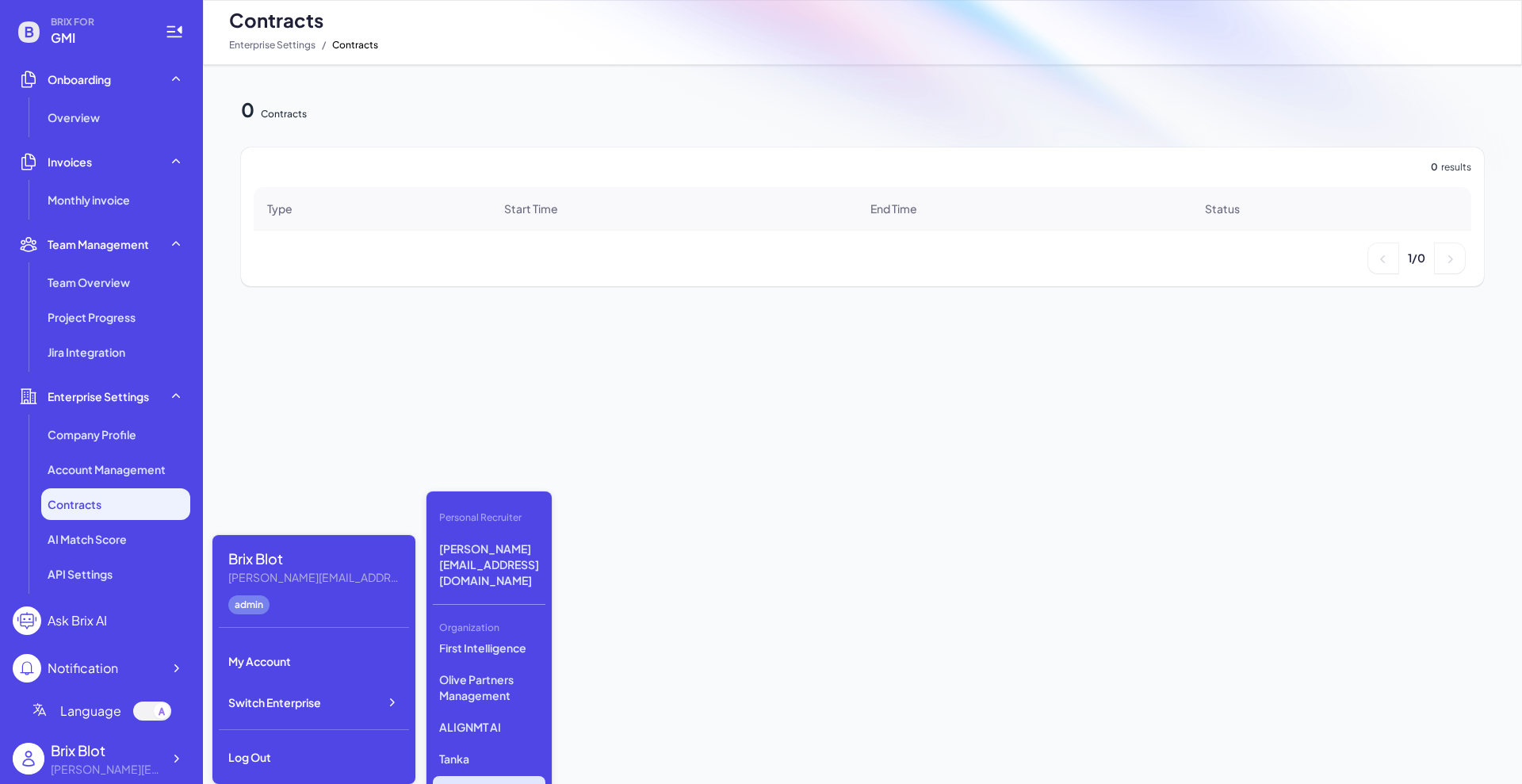
scroll to position [425, 0]
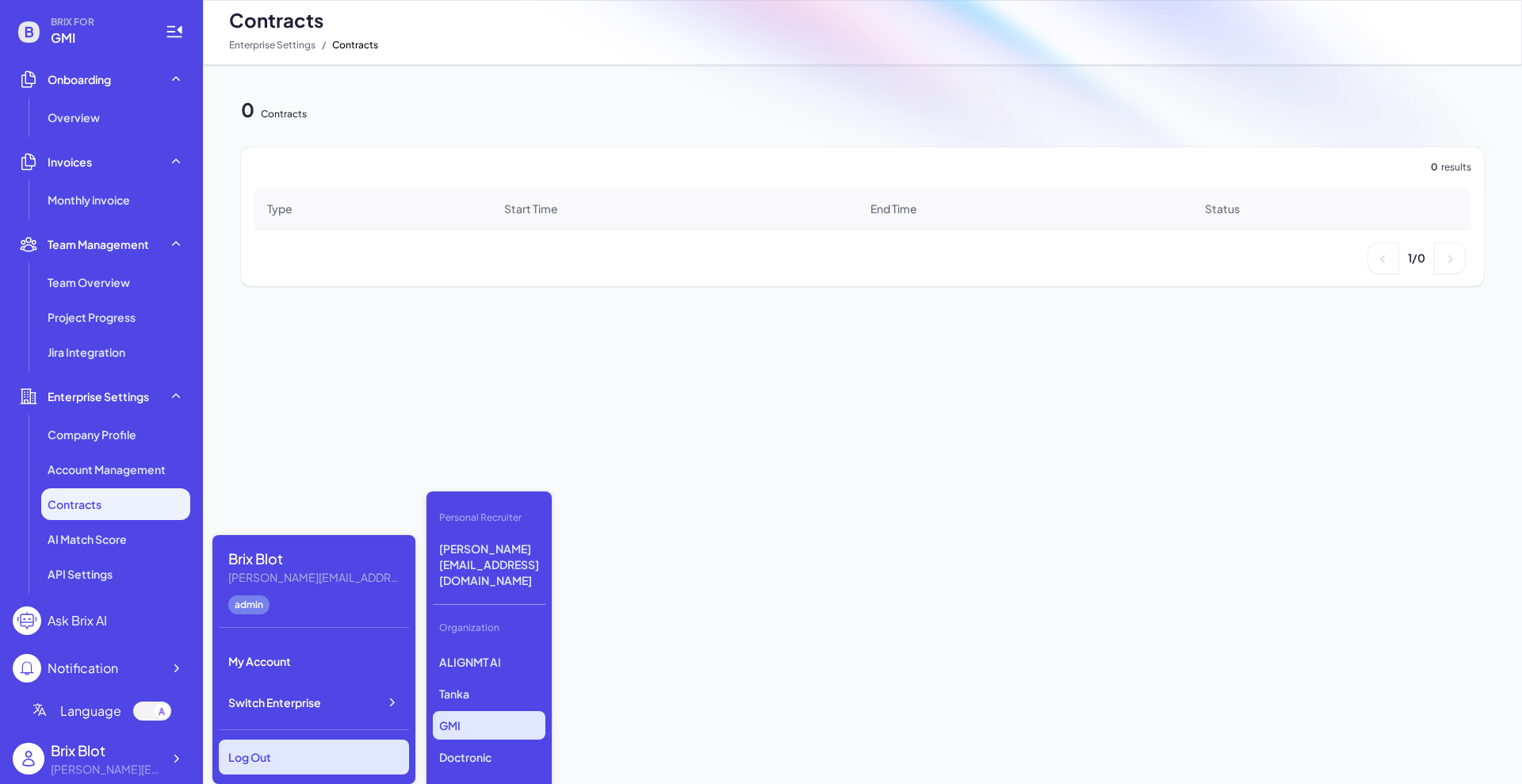
click at [281, 626] on div "Log Out" at bounding box center [313, 757] width 190 height 35
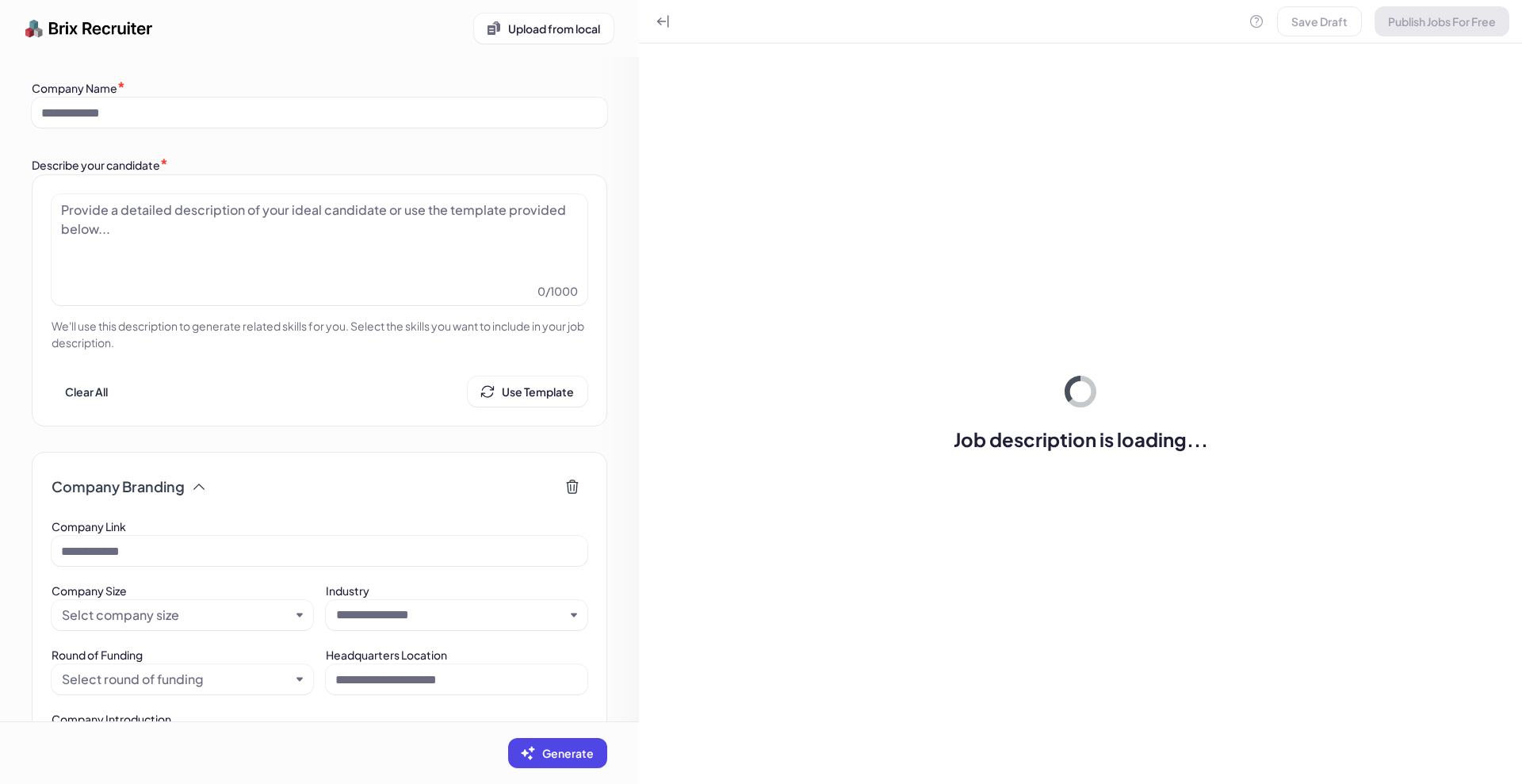
type input "***"
type input "**"
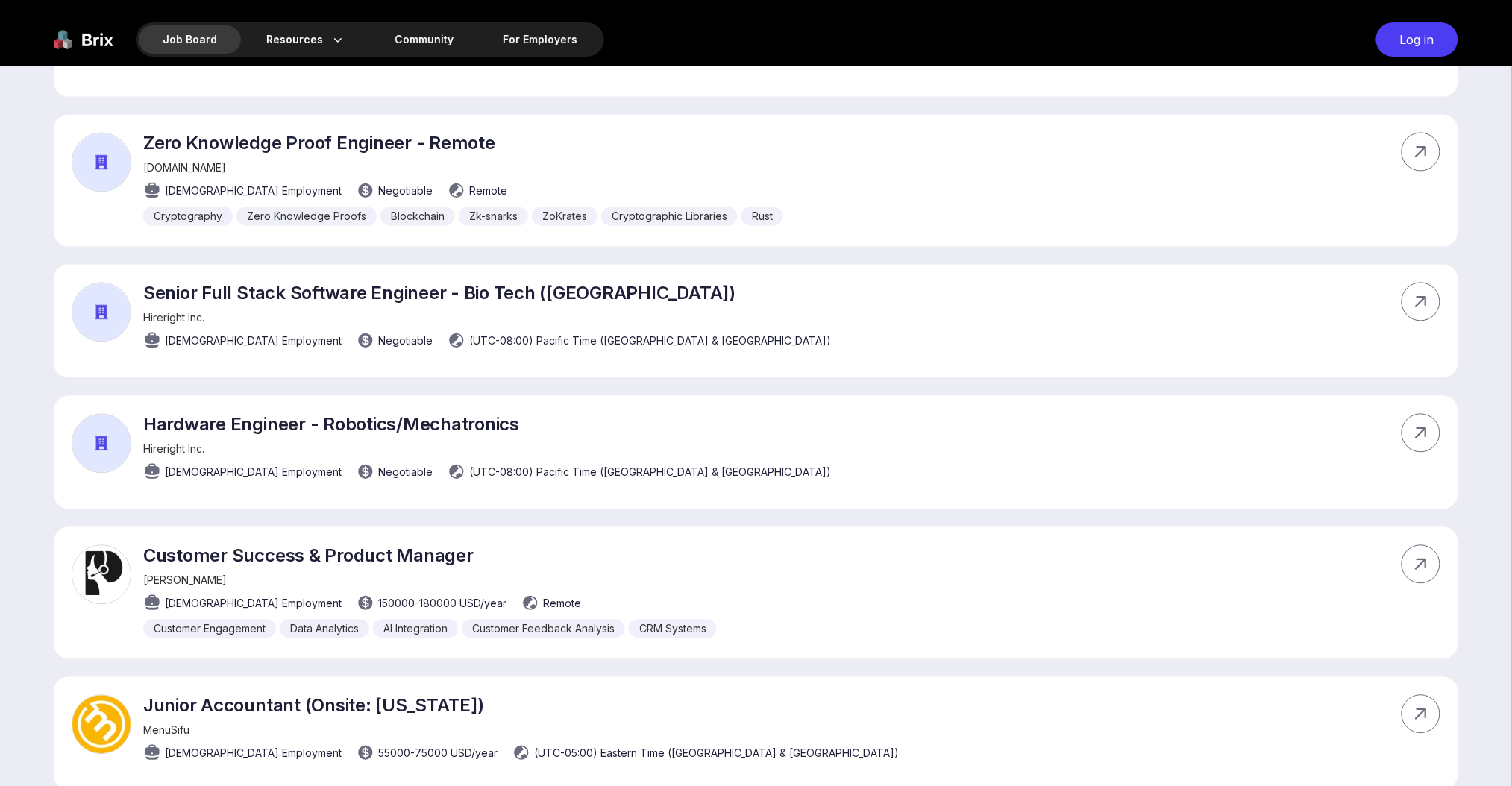
scroll to position [994, 0]
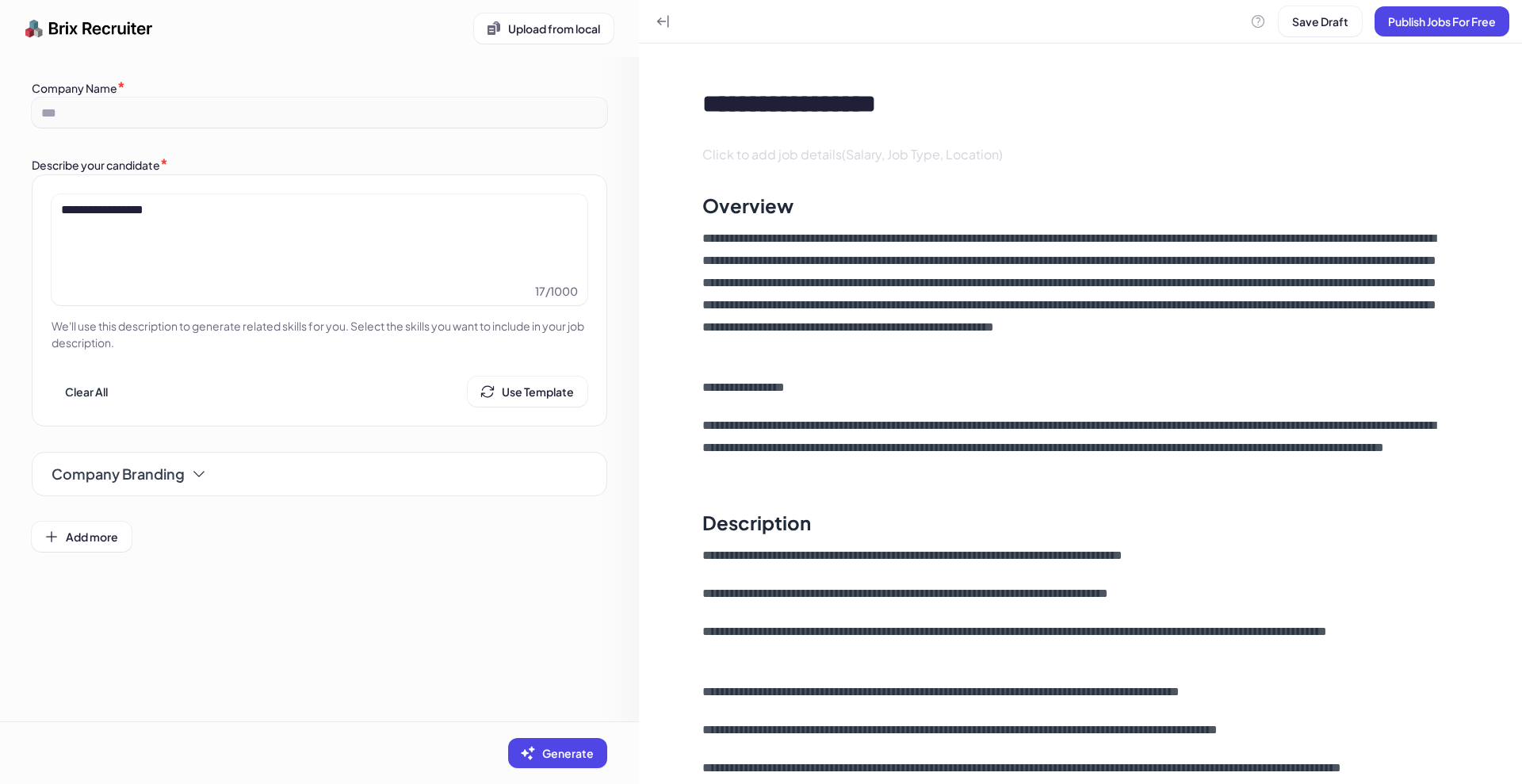
click at [1342, 126] on div "**********" at bounding box center [1080, 133] width 781 height 88
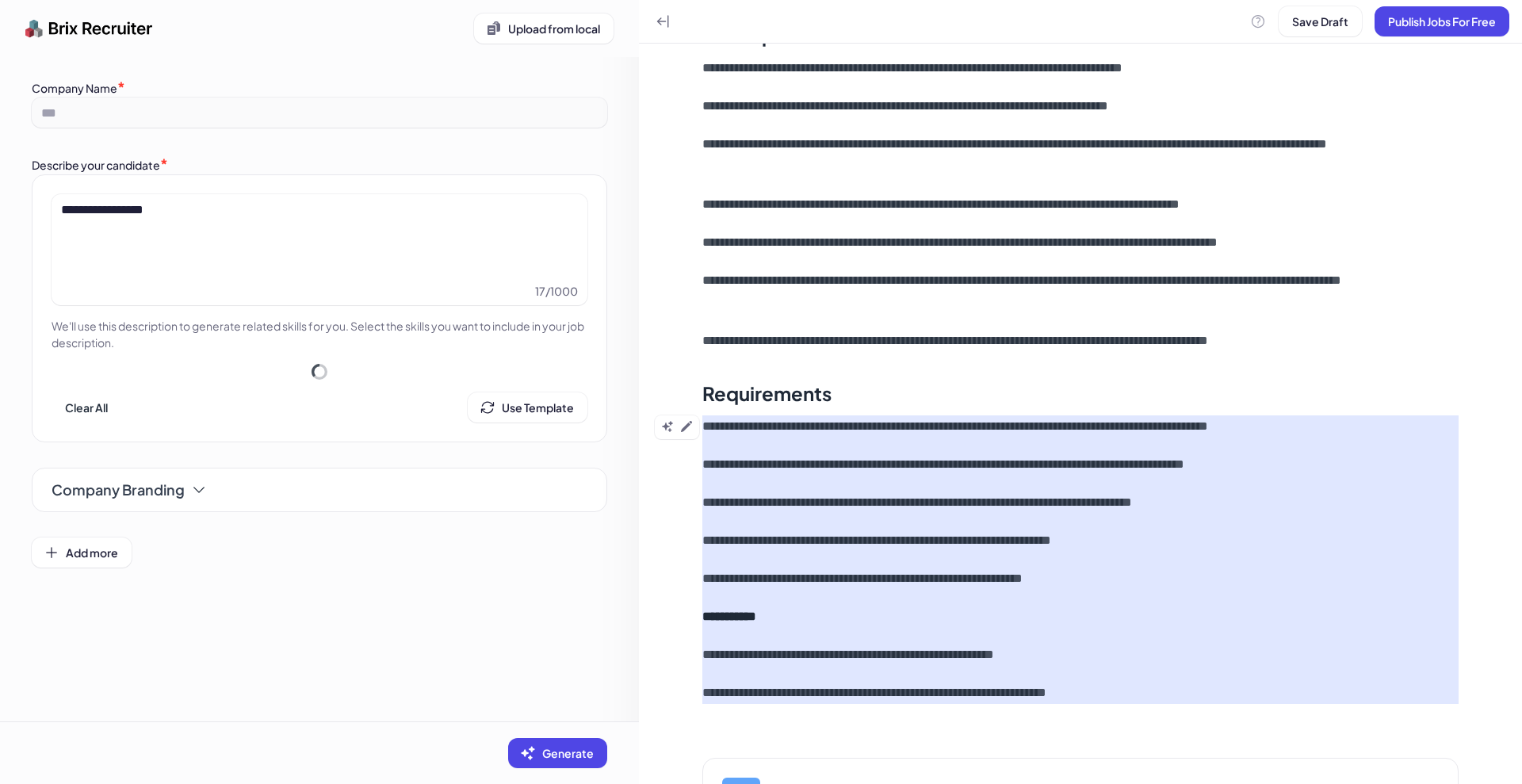
scroll to position [564, 0]
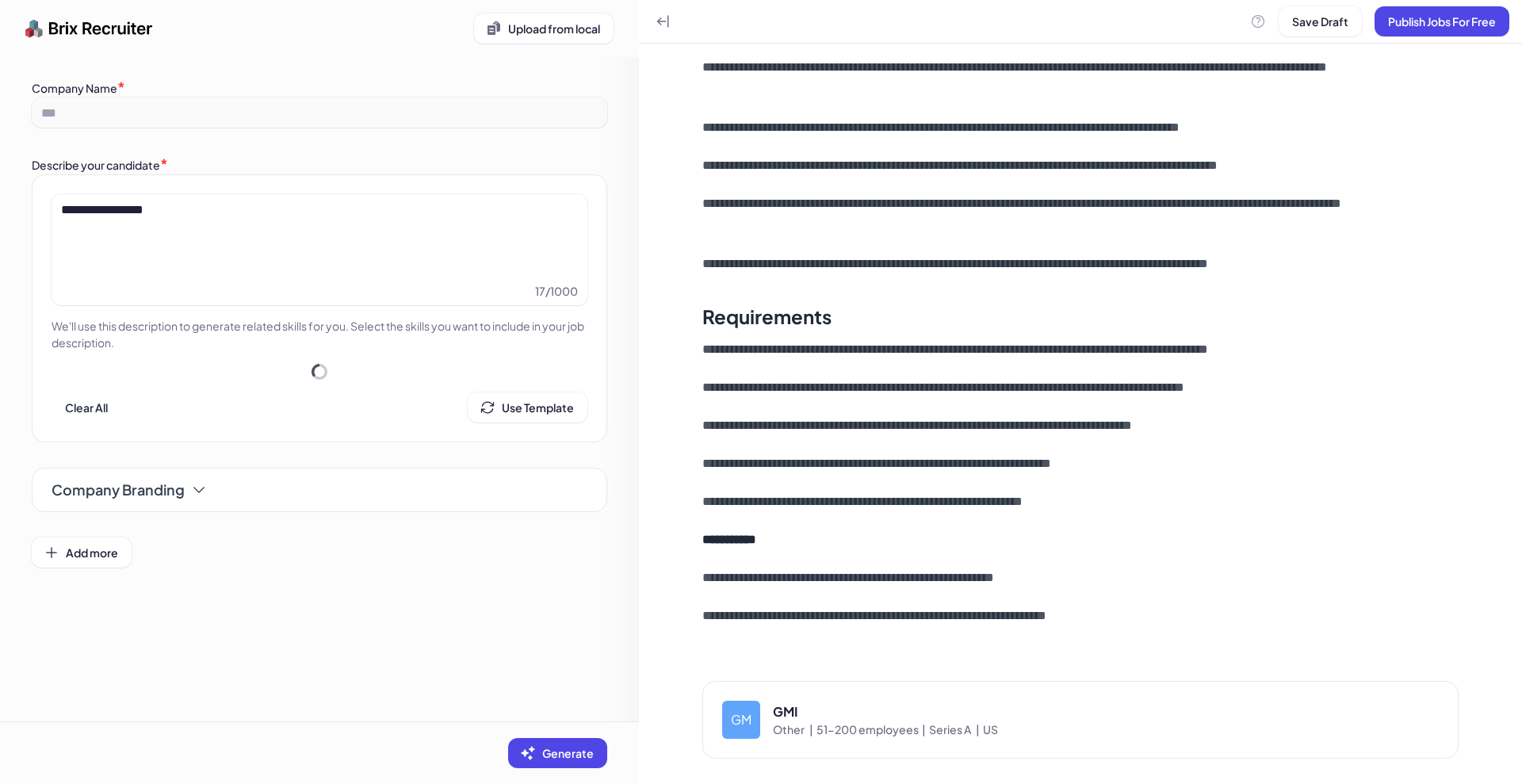
click at [927, 669] on div "**********" at bounding box center [1080, 132] width 883 height 1305
click at [776, 722] on span "Other |" at bounding box center [794, 729] width 43 height 16
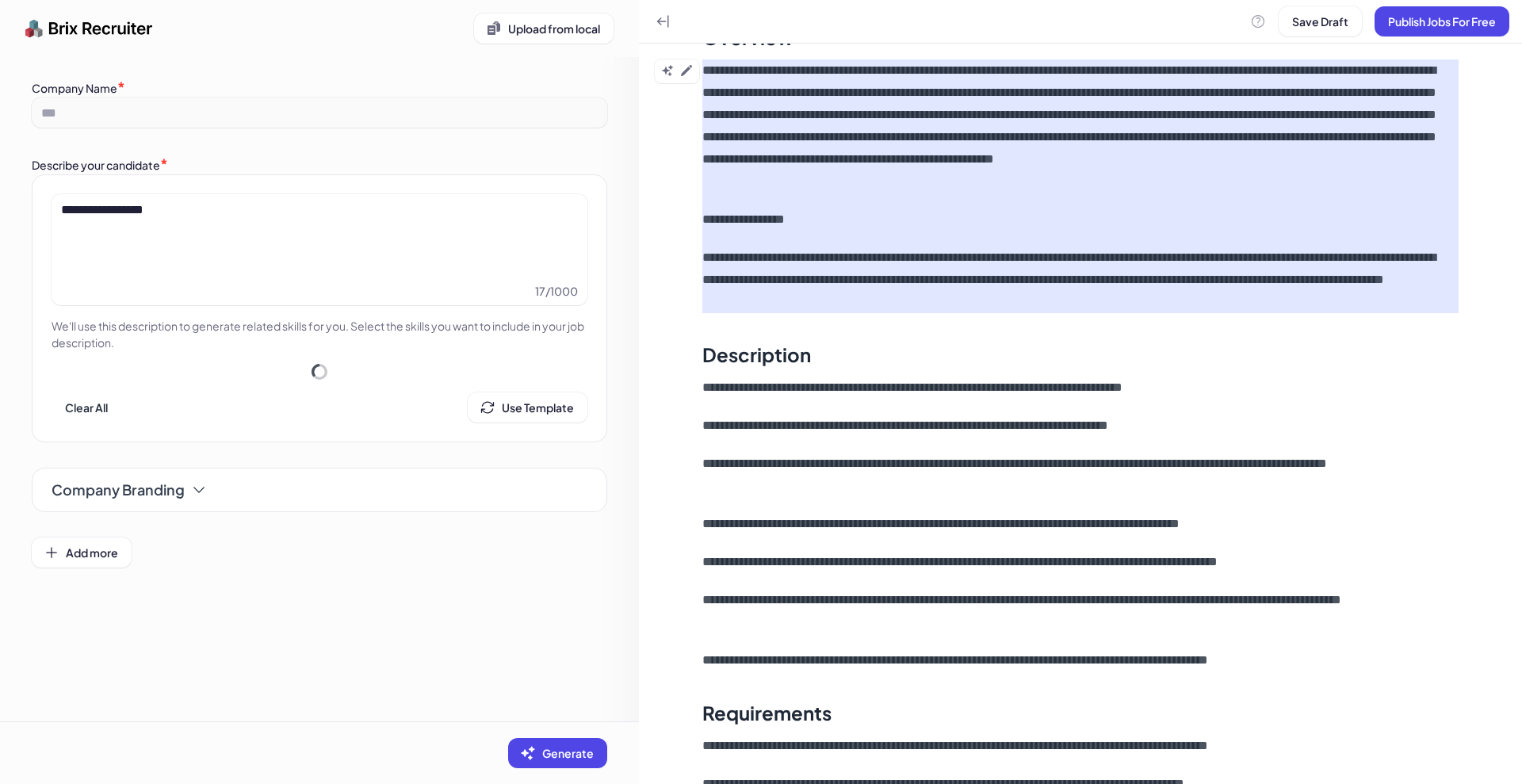
scroll to position [0, 0]
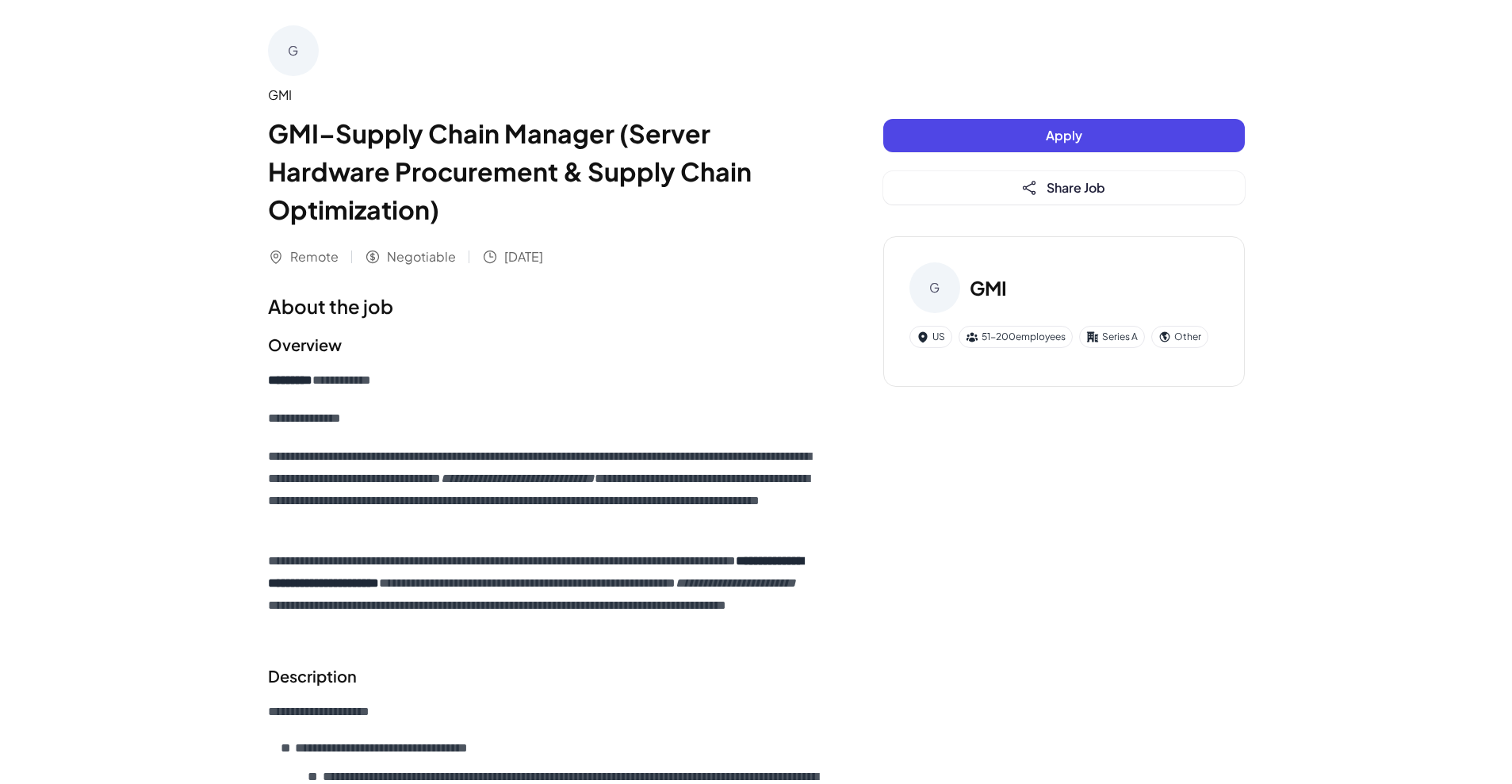
click at [979, 138] on button "Apply" at bounding box center [1064, 135] width 362 height 33
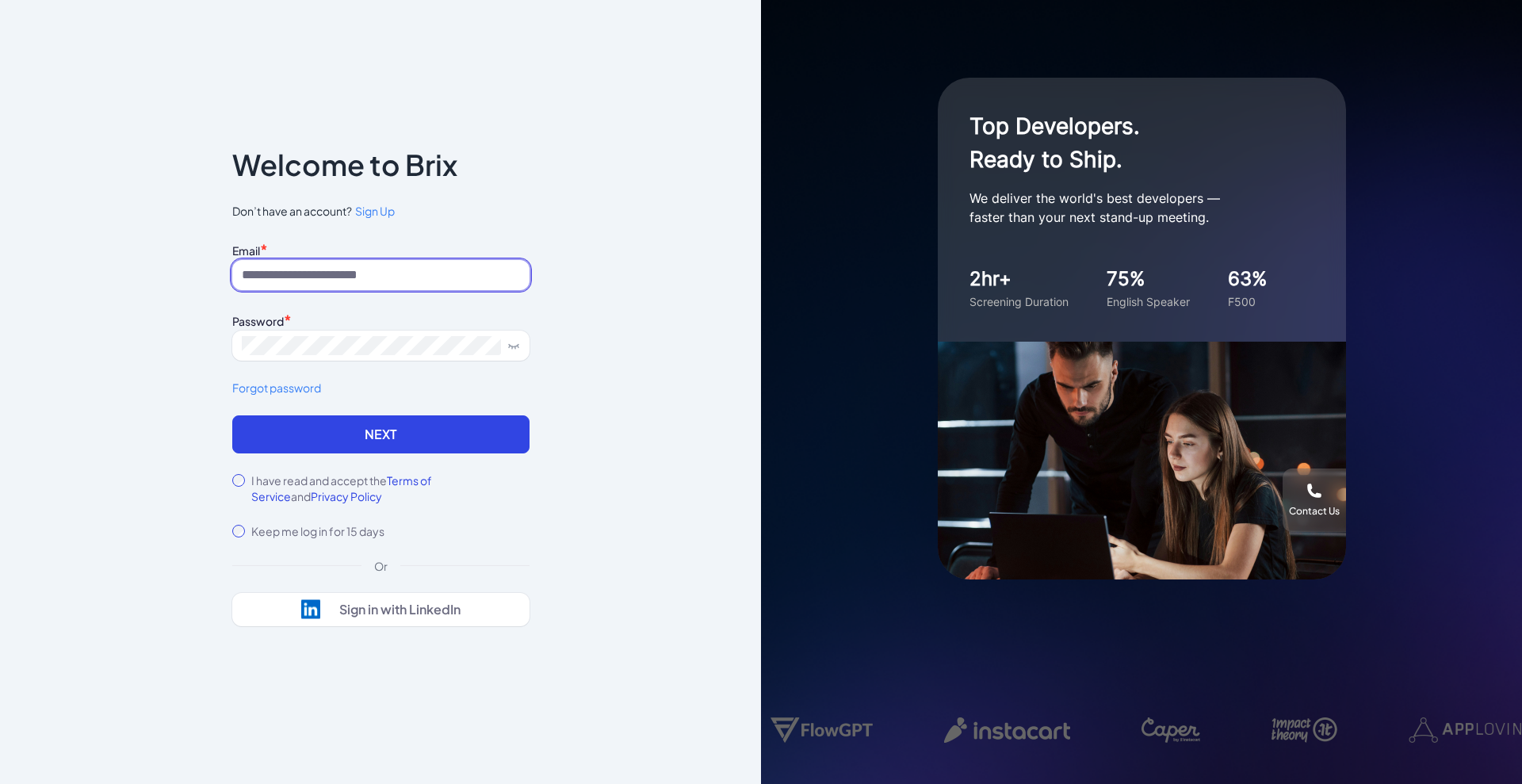
click at [318, 268] on input at bounding box center [380, 274] width 297 height 30
type input "**********"
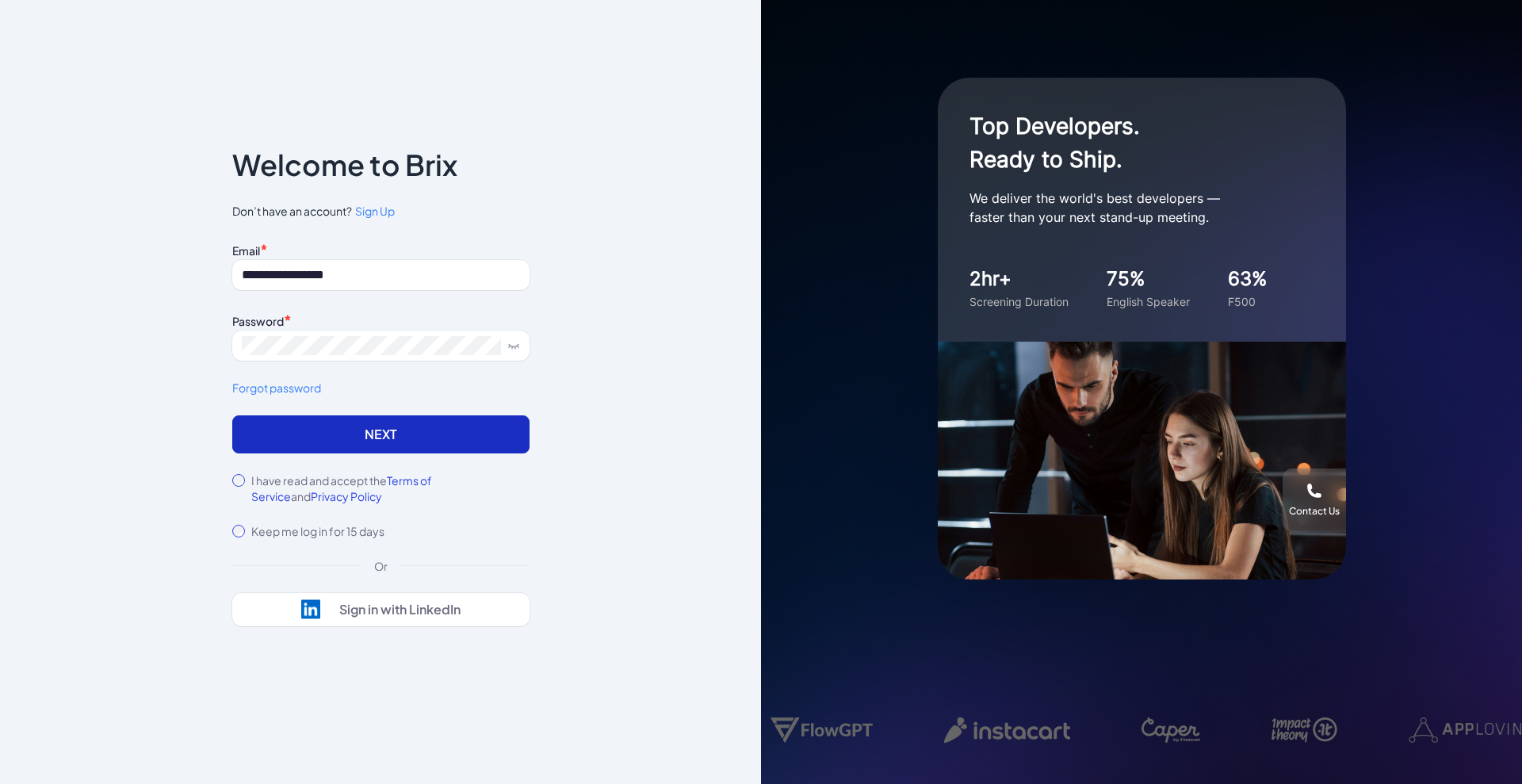
click at [305, 429] on button "Next" at bounding box center [380, 434] width 297 height 38
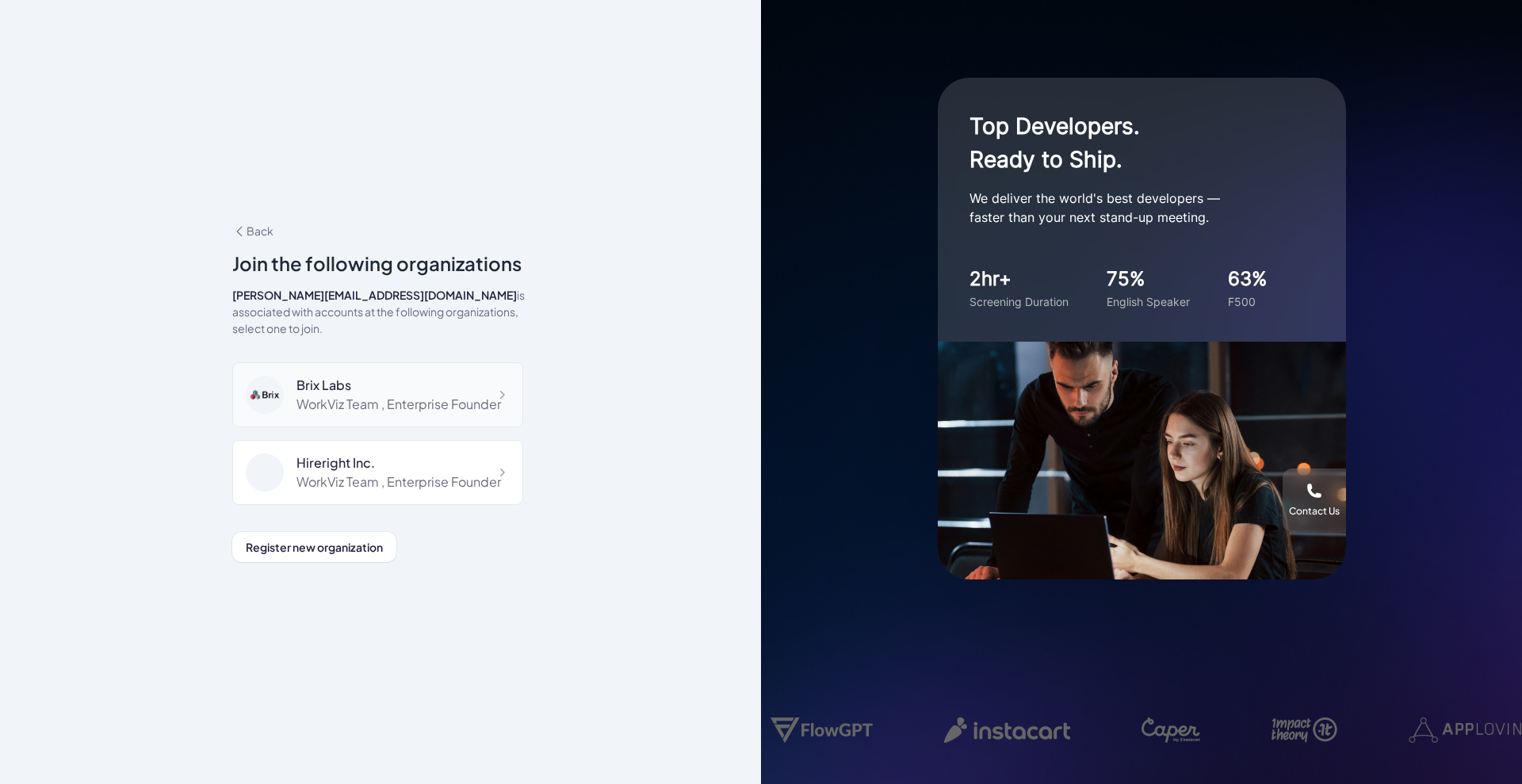
click at [388, 414] on div "WorkViz Team , Enterprise Founder" at bounding box center [399, 403] width 205 height 19
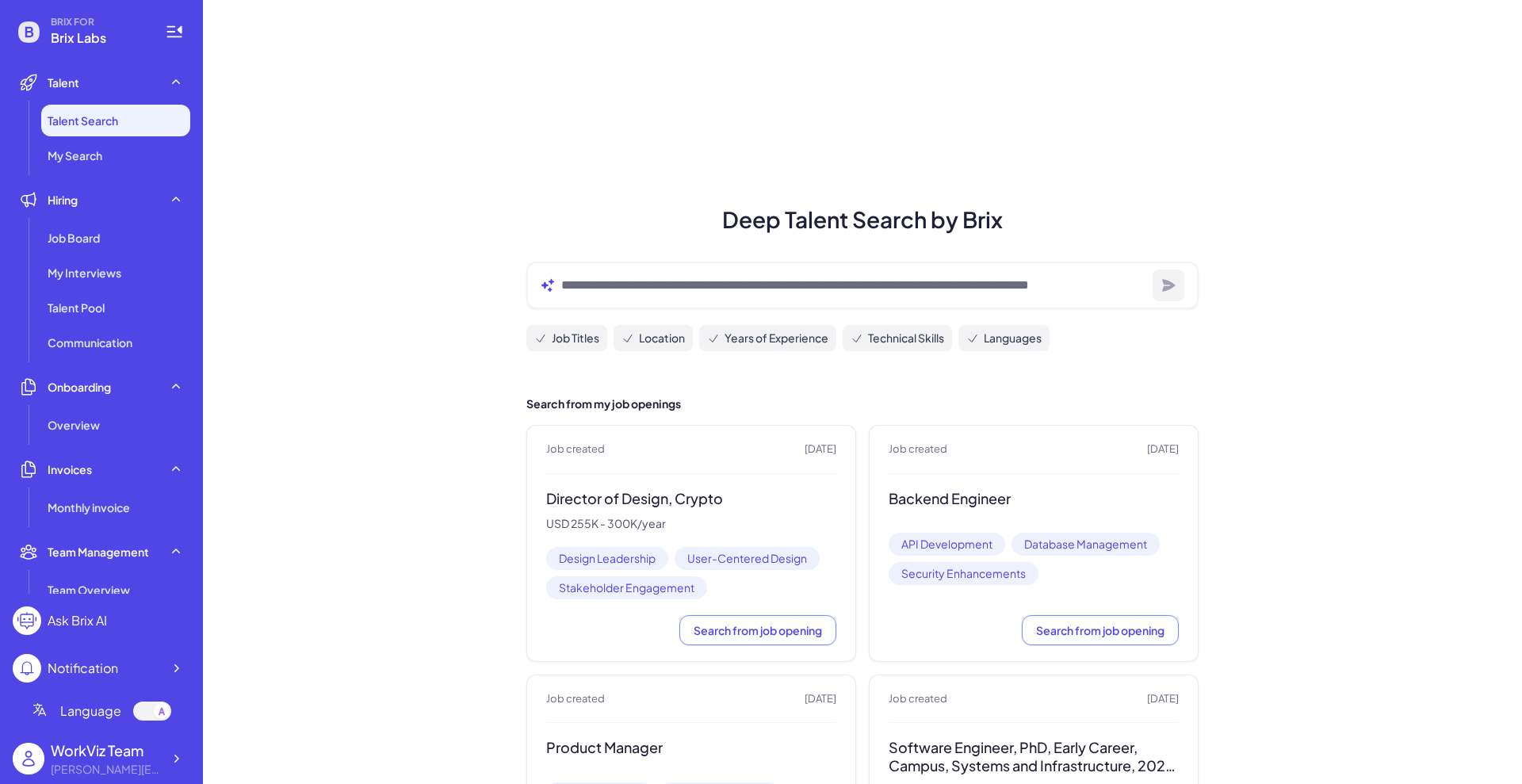
scroll to position [396, 0]
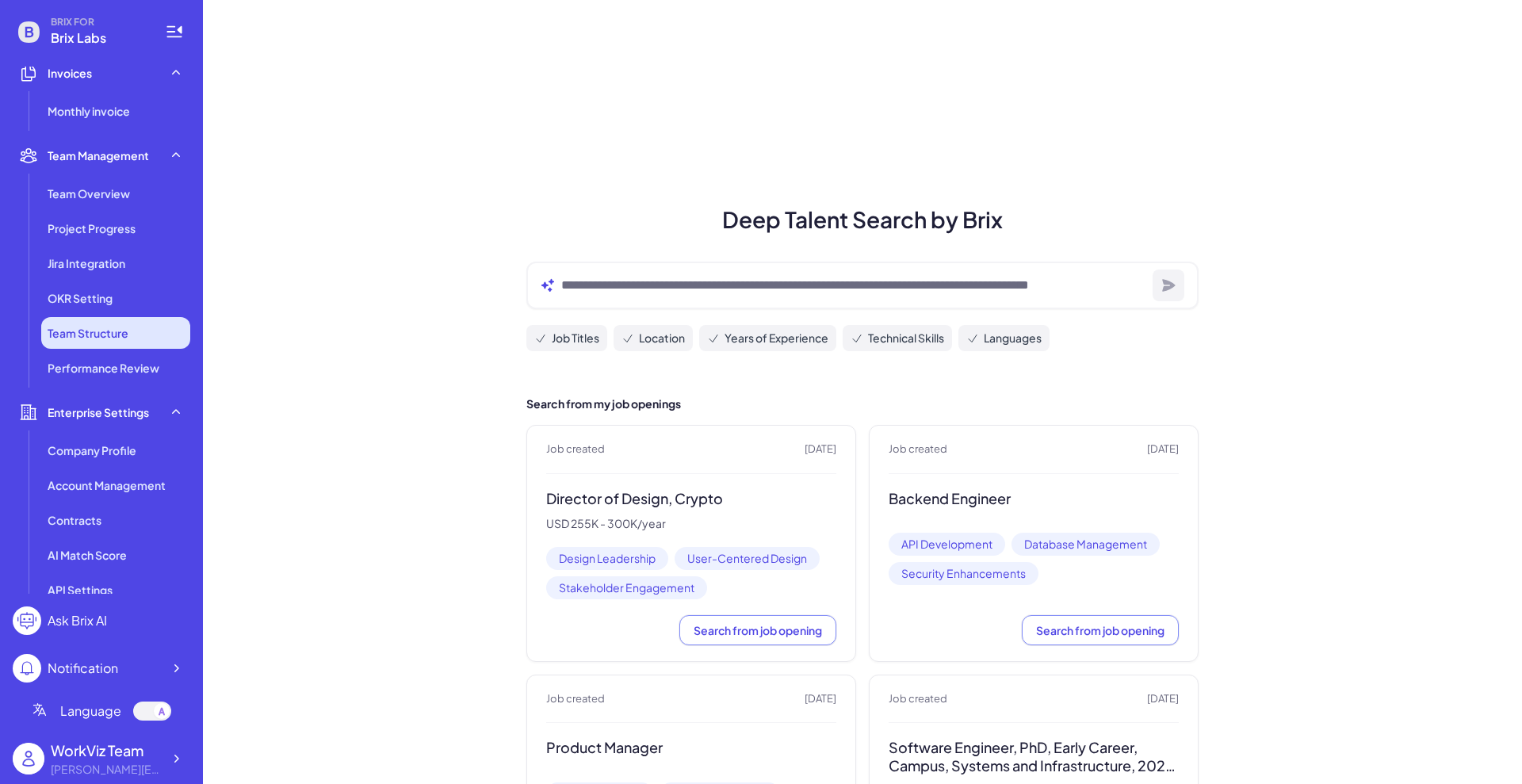
click at [107, 331] on span "Team Structure" at bounding box center [88, 333] width 81 height 16
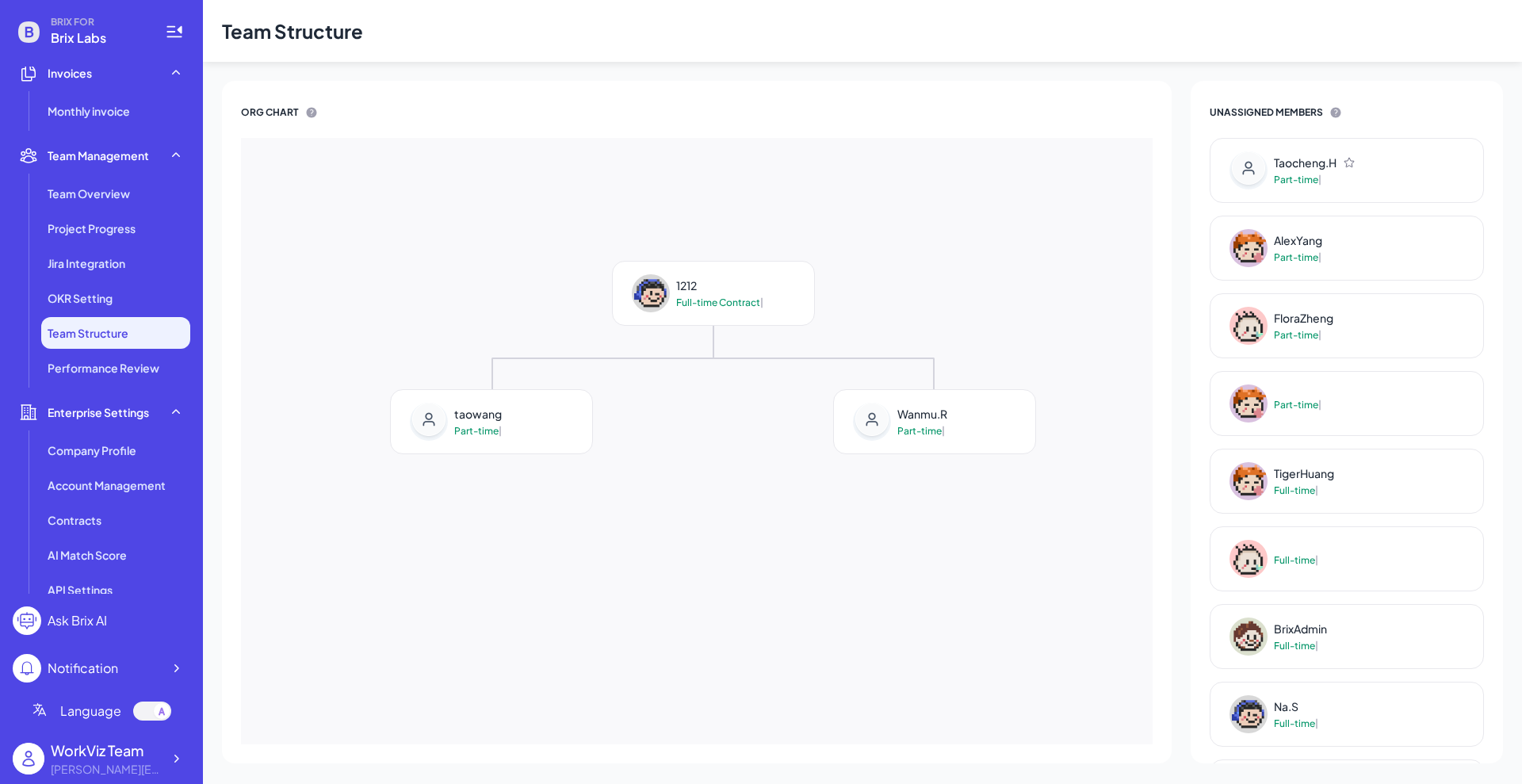
drag, startPoint x: 722, startPoint y: 389, endPoint x: 743, endPoint y: 527, distance: 139.6
click at [743, 527] on div "1212 Full-time Contract | taowang Part-time | Wanmu.R Part-time |" at bounding box center [713, 551] width 911 height 606
click at [101, 223] on span "Project Progress" at bounding box center [92, 228] width 88 height 16
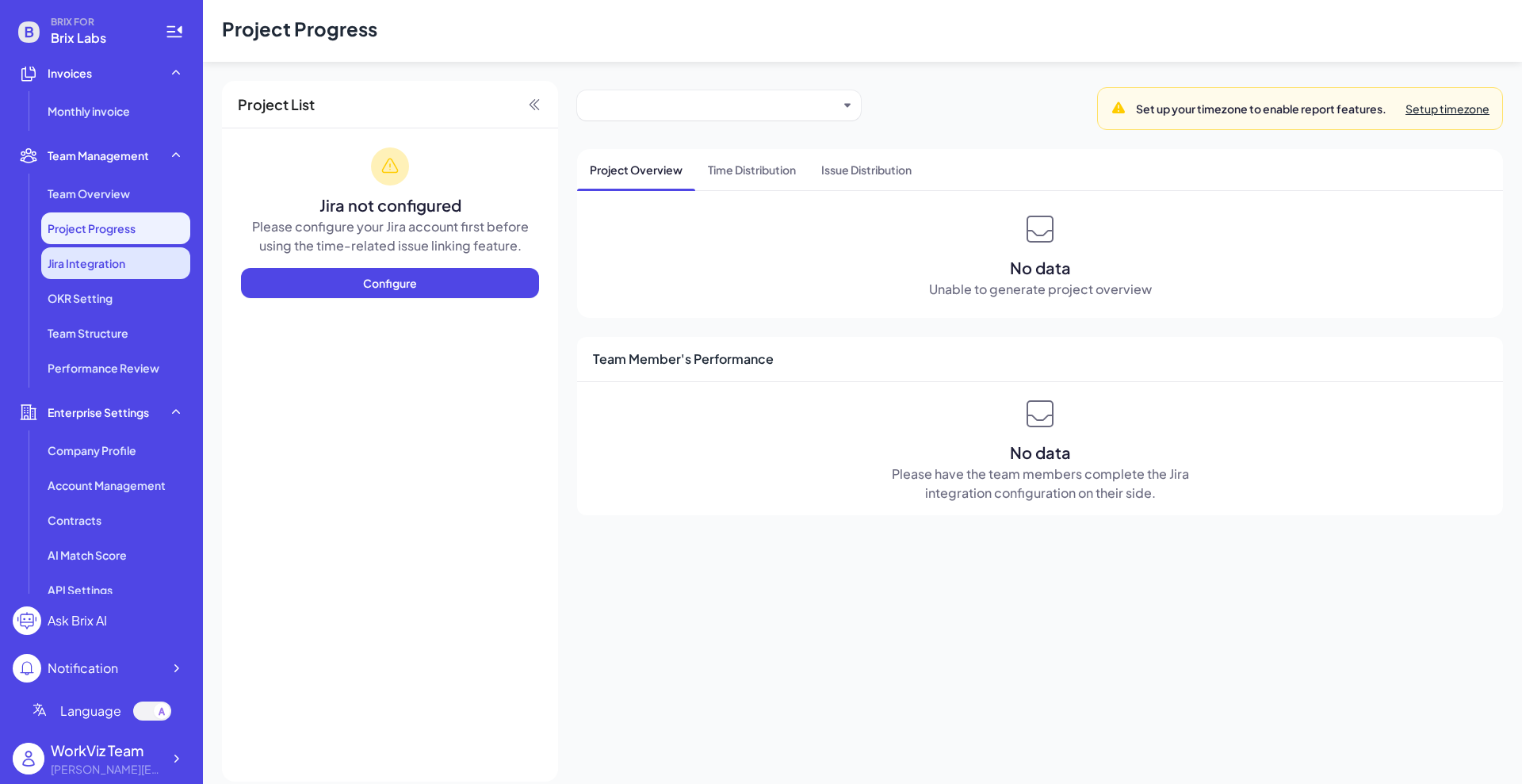
click at [112, 257] on span "Jira Integration" at bounding box center [87, 263] width 78 height 16
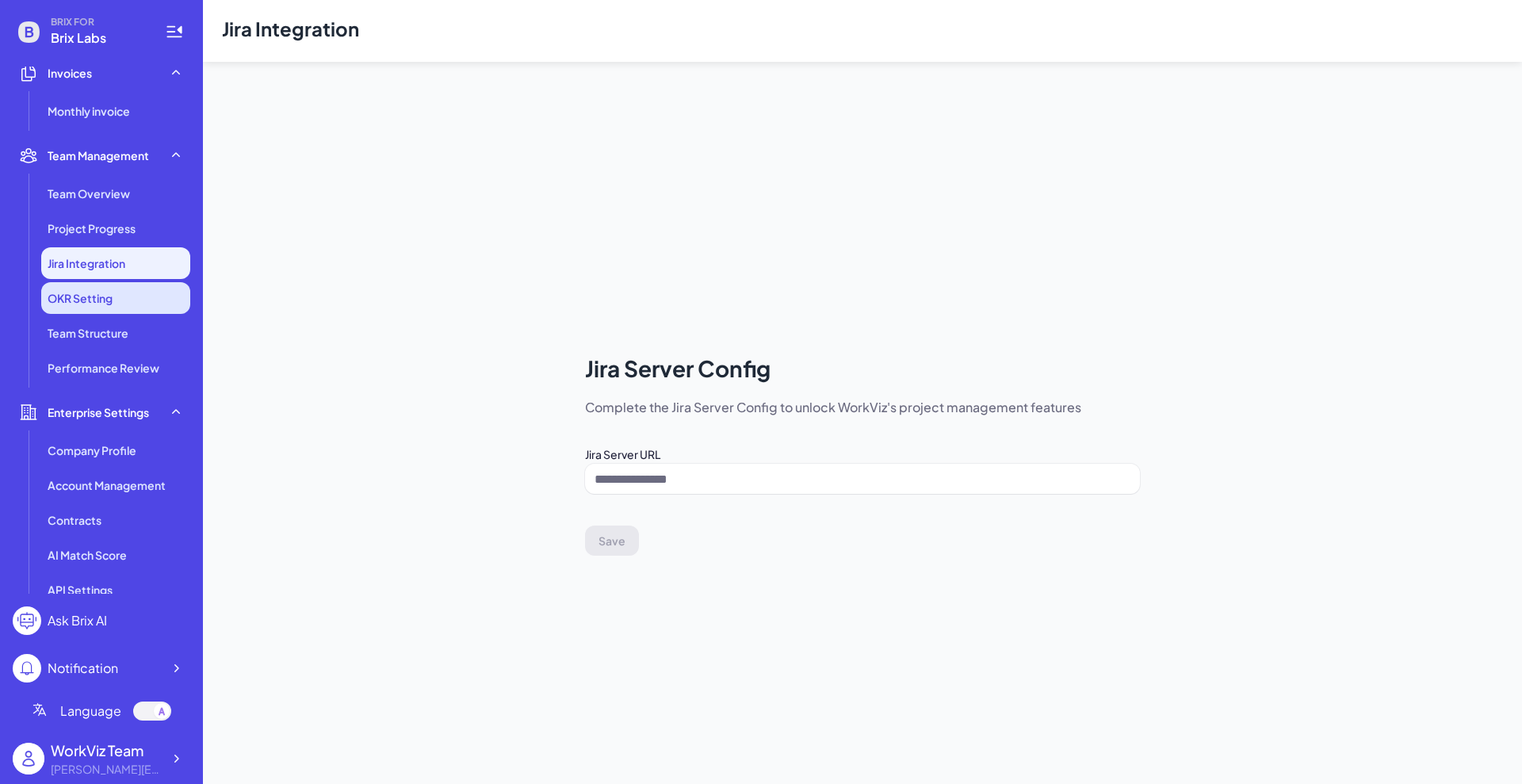
click at [134, 305] on li "OKR Setting" at bounding box center [115, 298] width 149 height 32
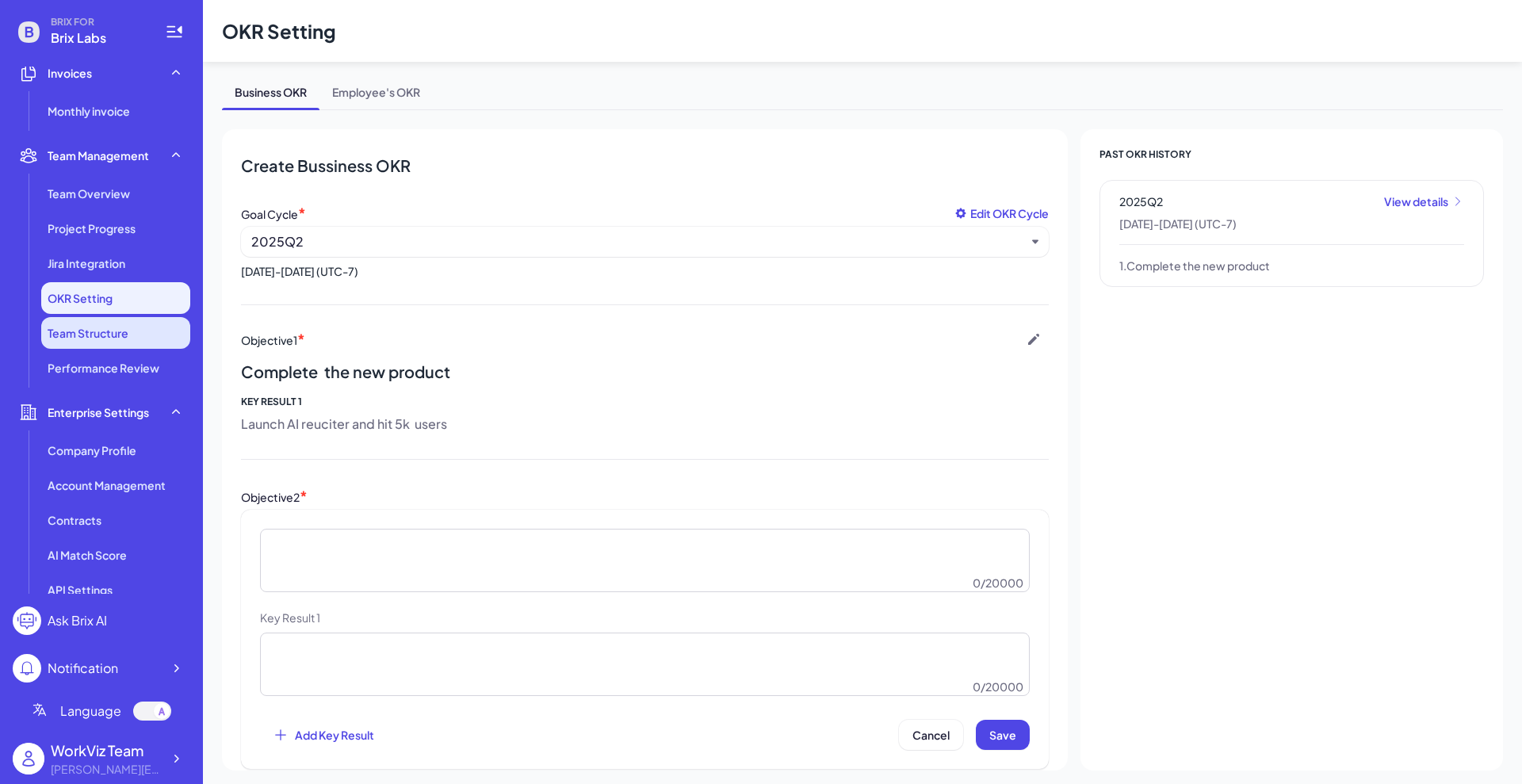
click at [81, 334] on span "Team Structure" at bounding box center [88, 333] width 81 height 16
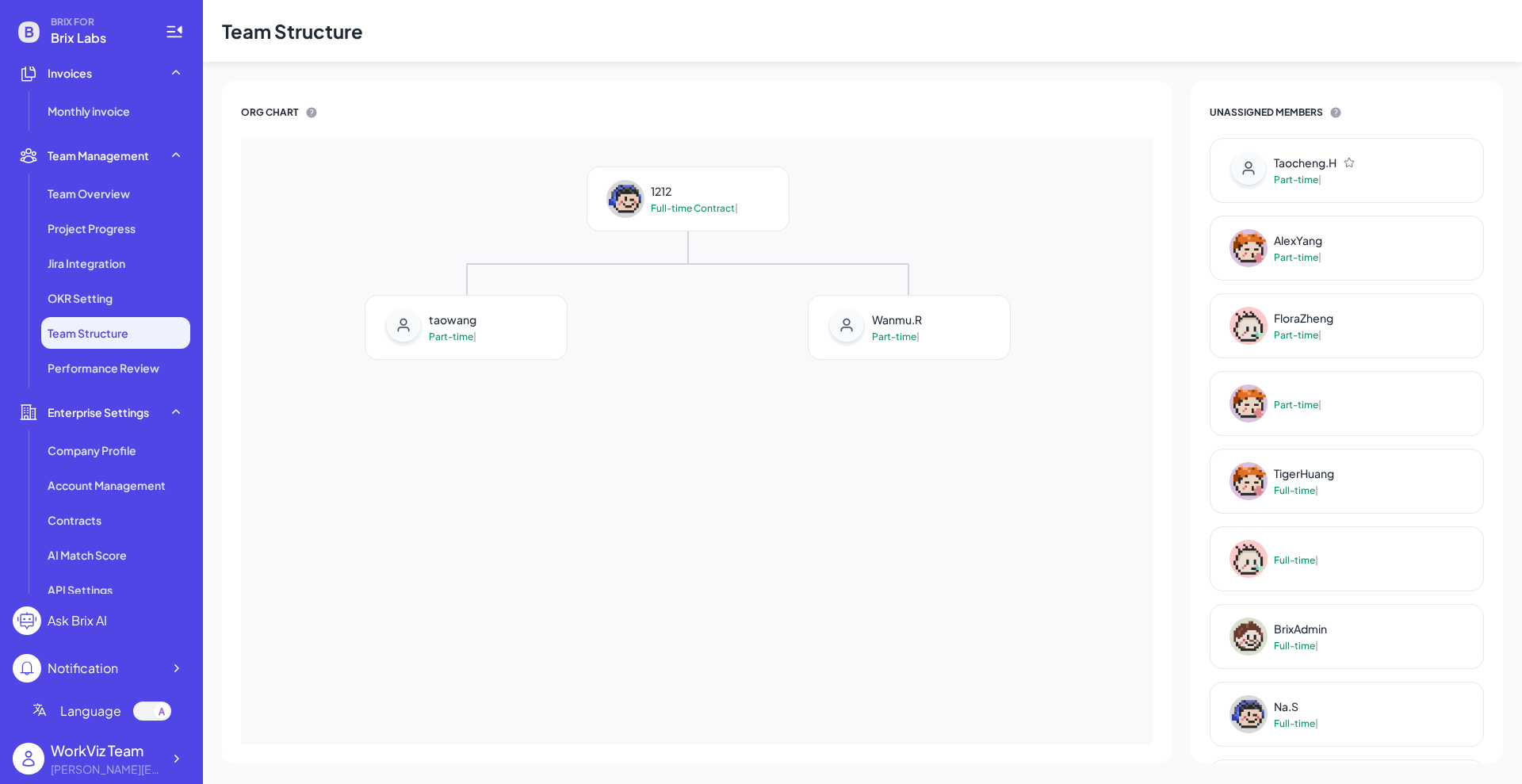
drag, startPoint x: 853, startPoint y: 388, endPoint x: 843, endPoint y: 408, distance: 22.4
click at [843, 408] on div "1212 Full-time Contract | taowang Part-time | Wanmu.R Part-time |" at bounding box center [687, 457] width 911 height 606
click at [107, 370] on span "Performance Review" at bounding box center [104, 368] width 112 height 16
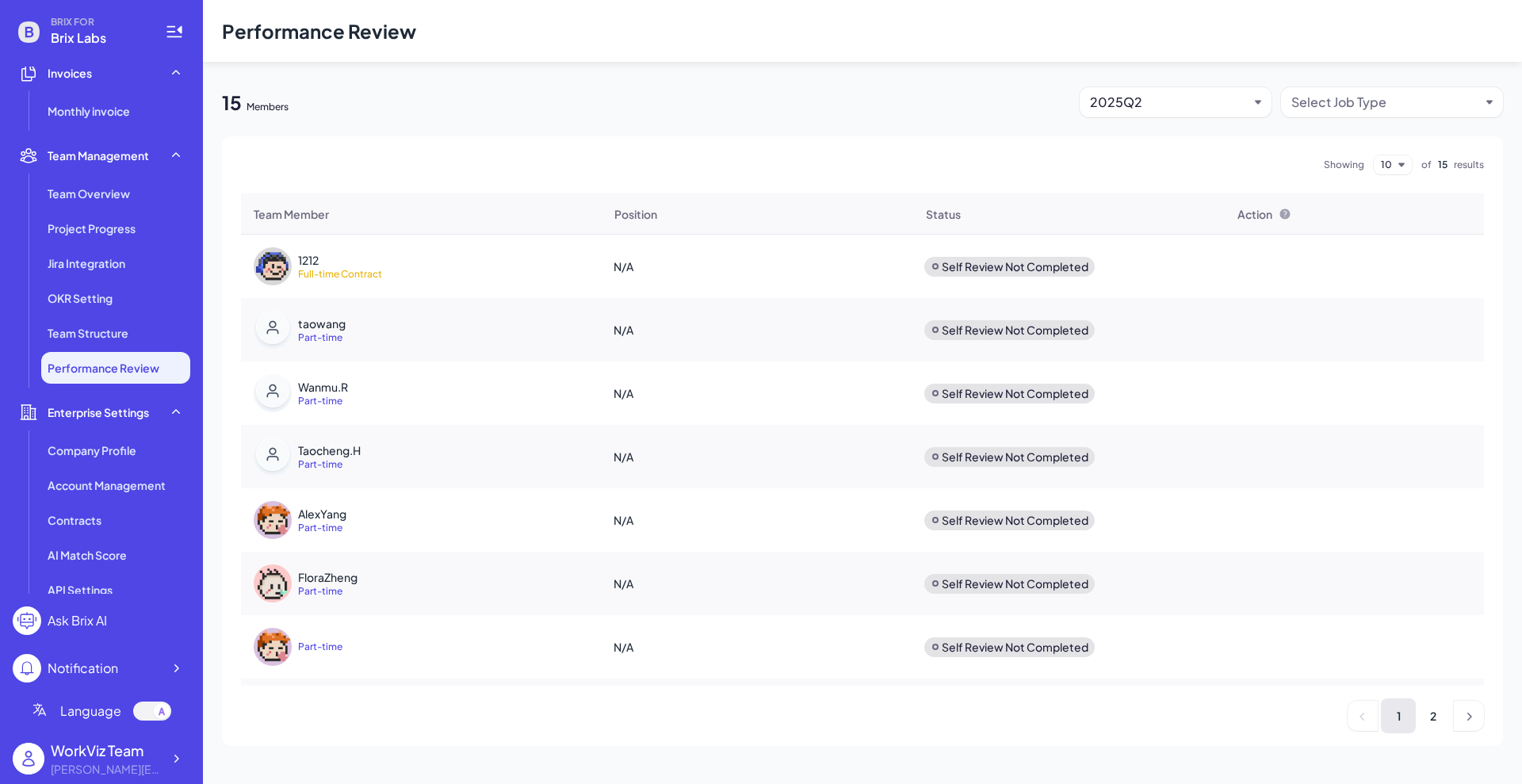
click at [432, 263] on div "1212" at bounding box center [401, 260] width 206 height 16
click at [302, 261] on div "1212" at bounding box center [401, 260] width 206 height 16
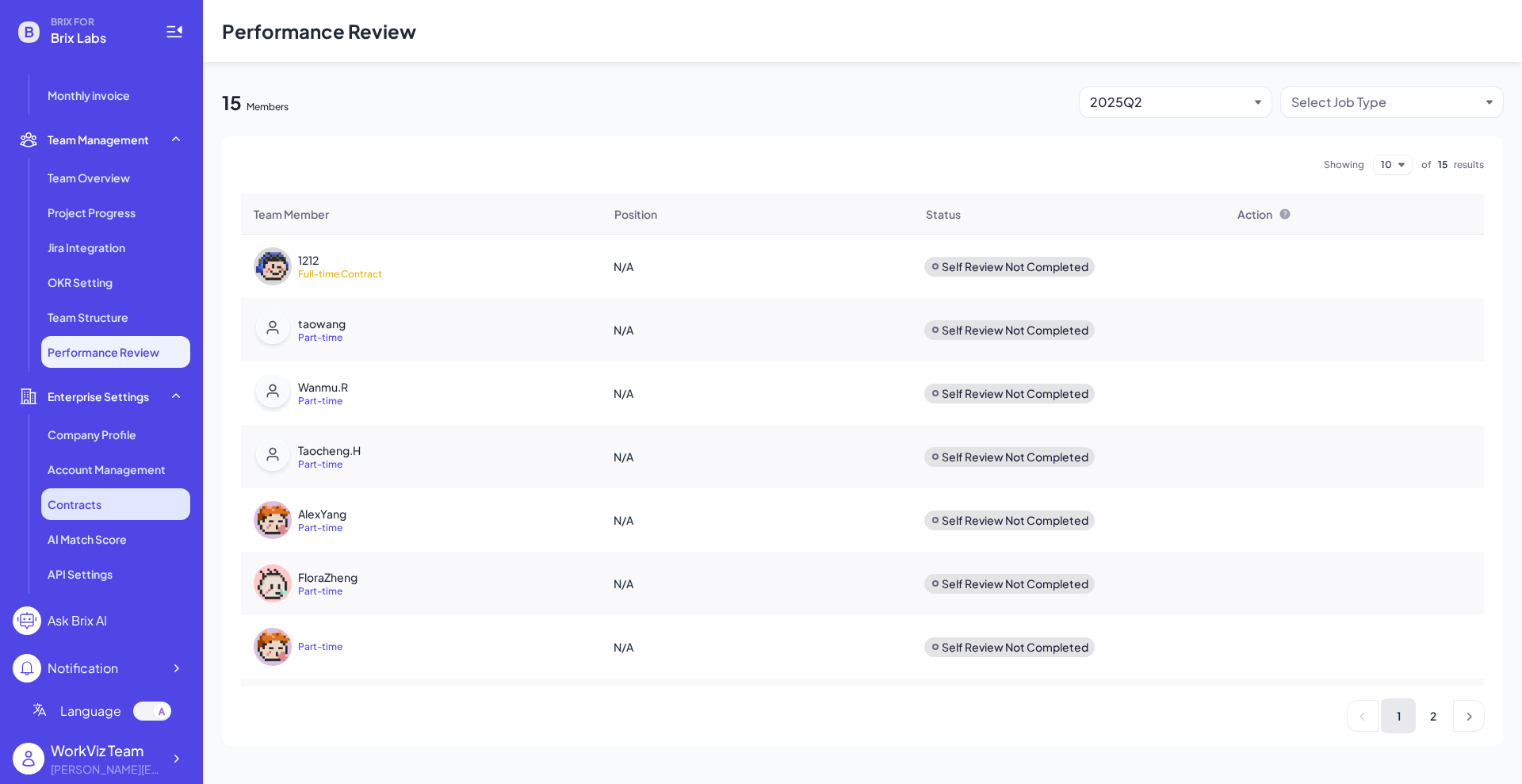
click at [106, 512] on div "Contracts" at bounding box center [115, 503] width 149 height 32
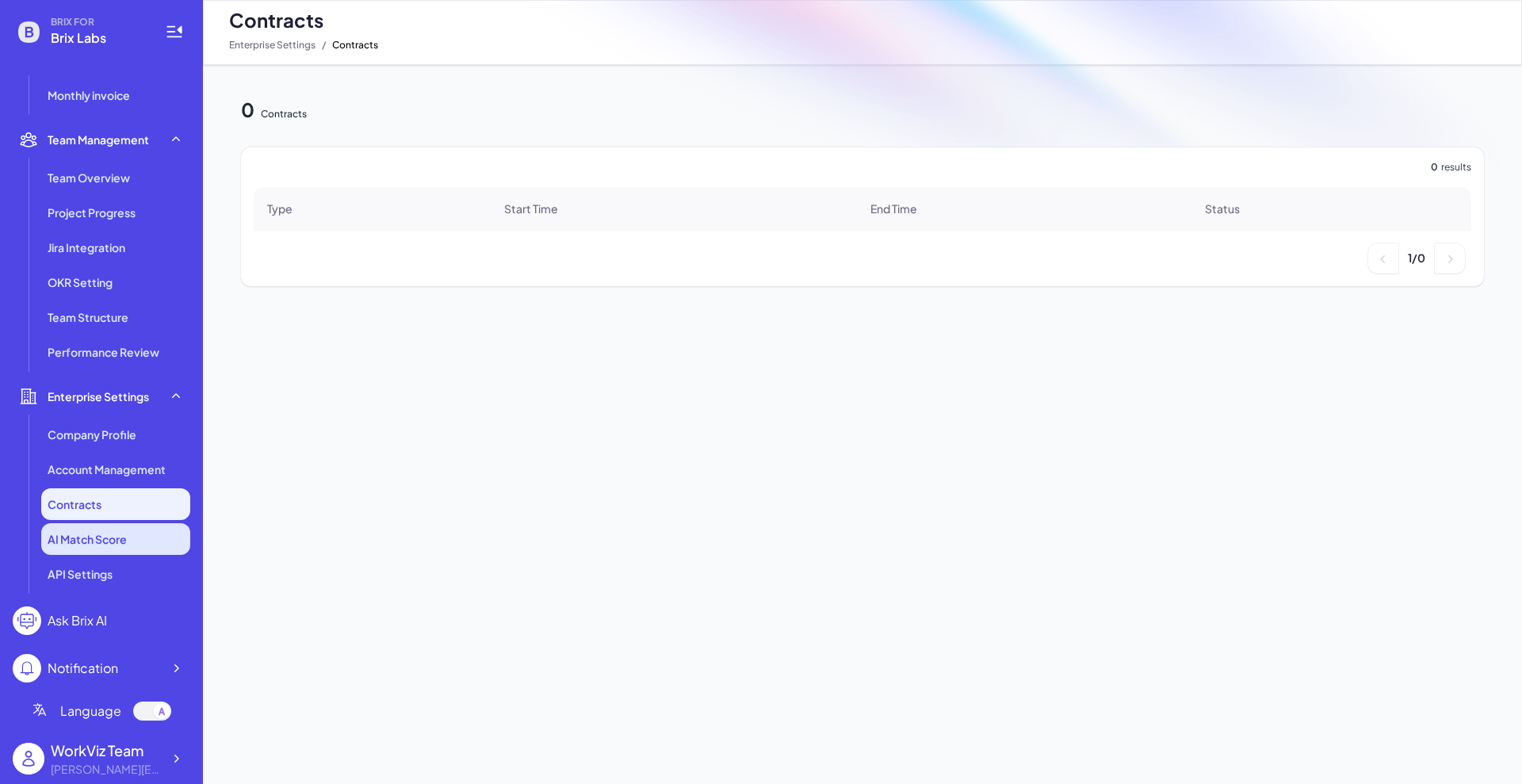
click at [109, 542] on span "AI Match Score" at bounding box center [88, 540] width 79 height 16
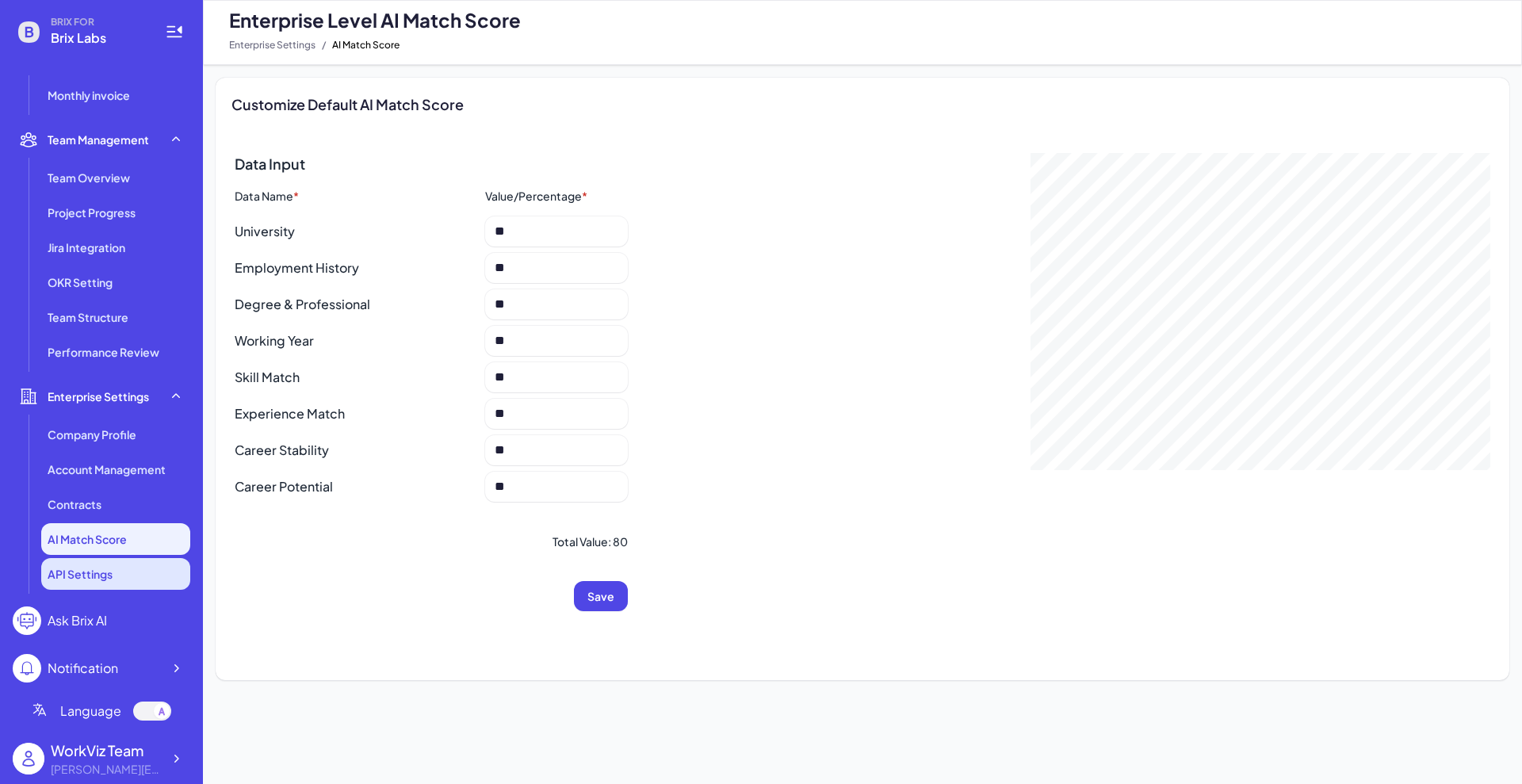
click at [76, 580] on span "API Settings" at bounding box center [80, 574] width 65 height 16
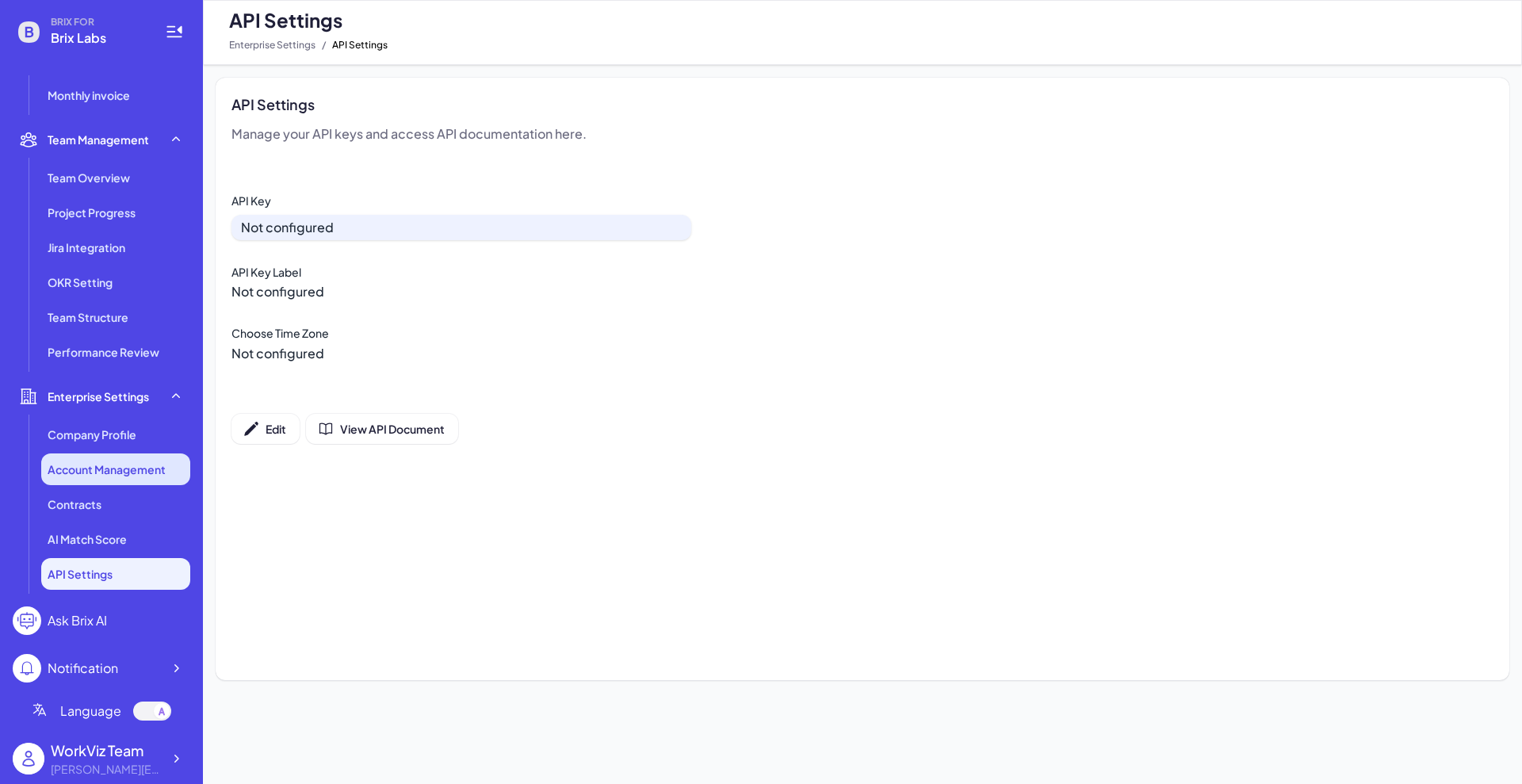
click at [88, 453] on li "Account Management" at bounding box center [115, 468] width 149 height 32
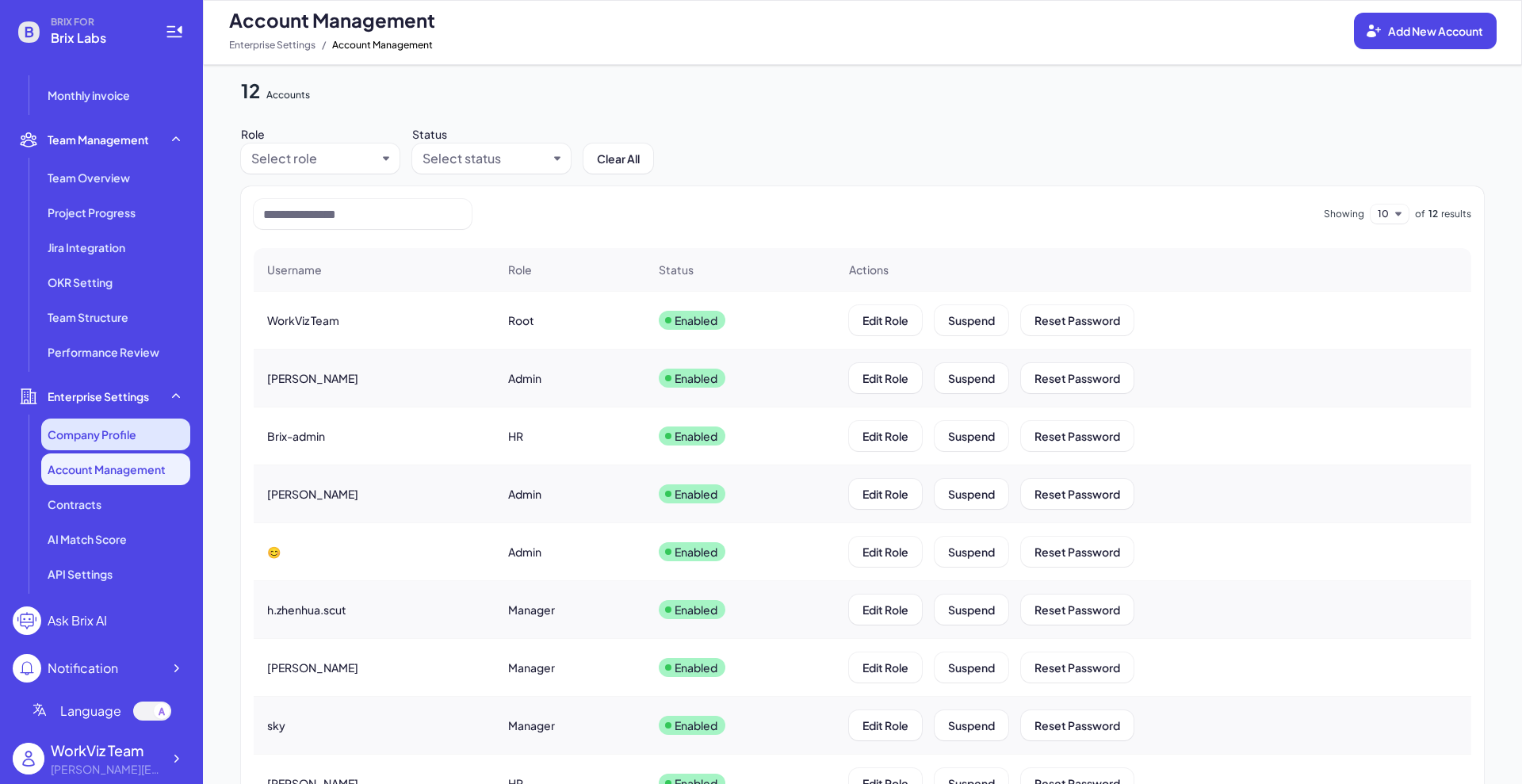
click at [89, 437] on span "Company Profile" at bounding box center [92, 435] width 88 height 16
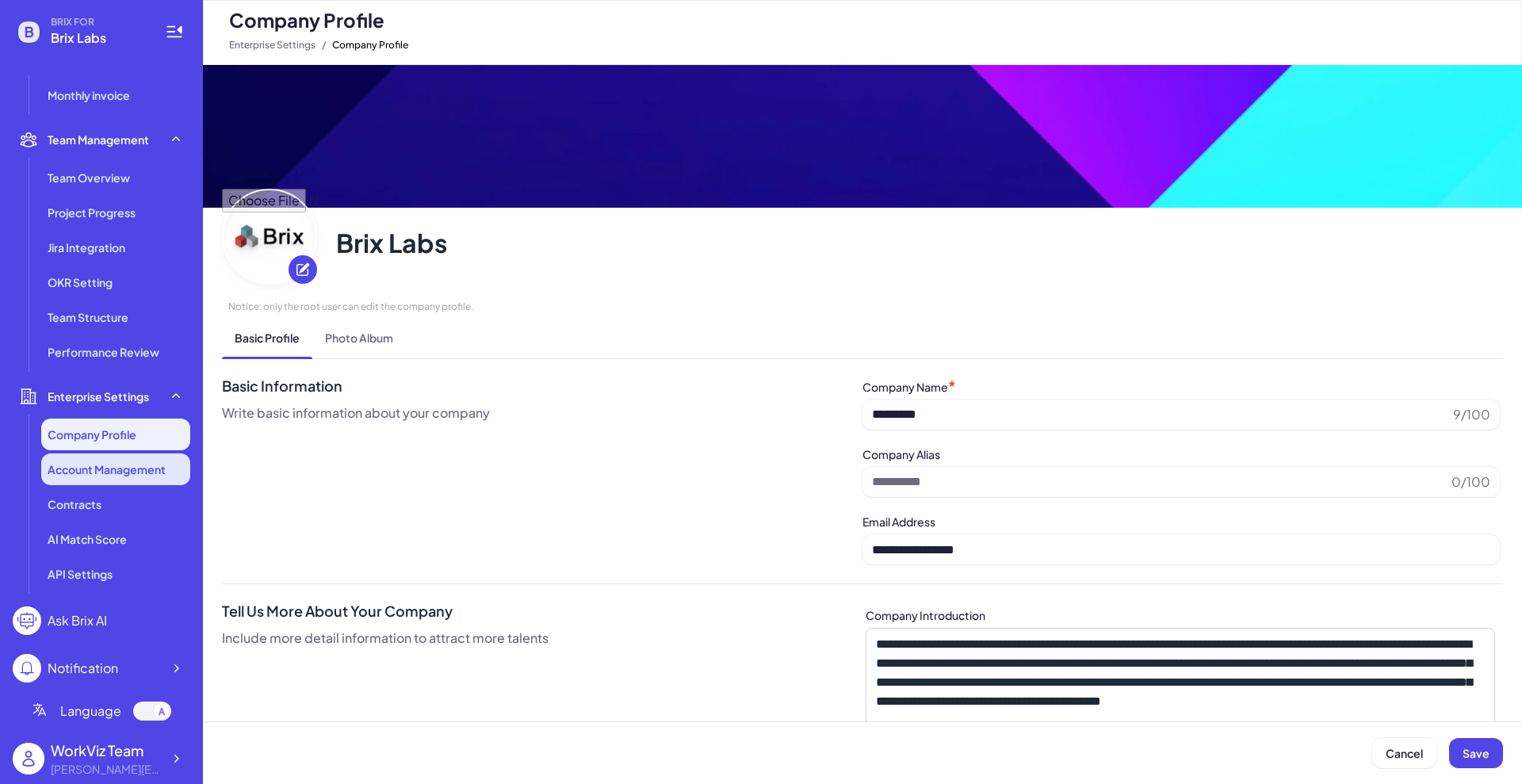
click at [107, 461] on span "Account Management" at bounding box center [106, 469] width 118 height 16
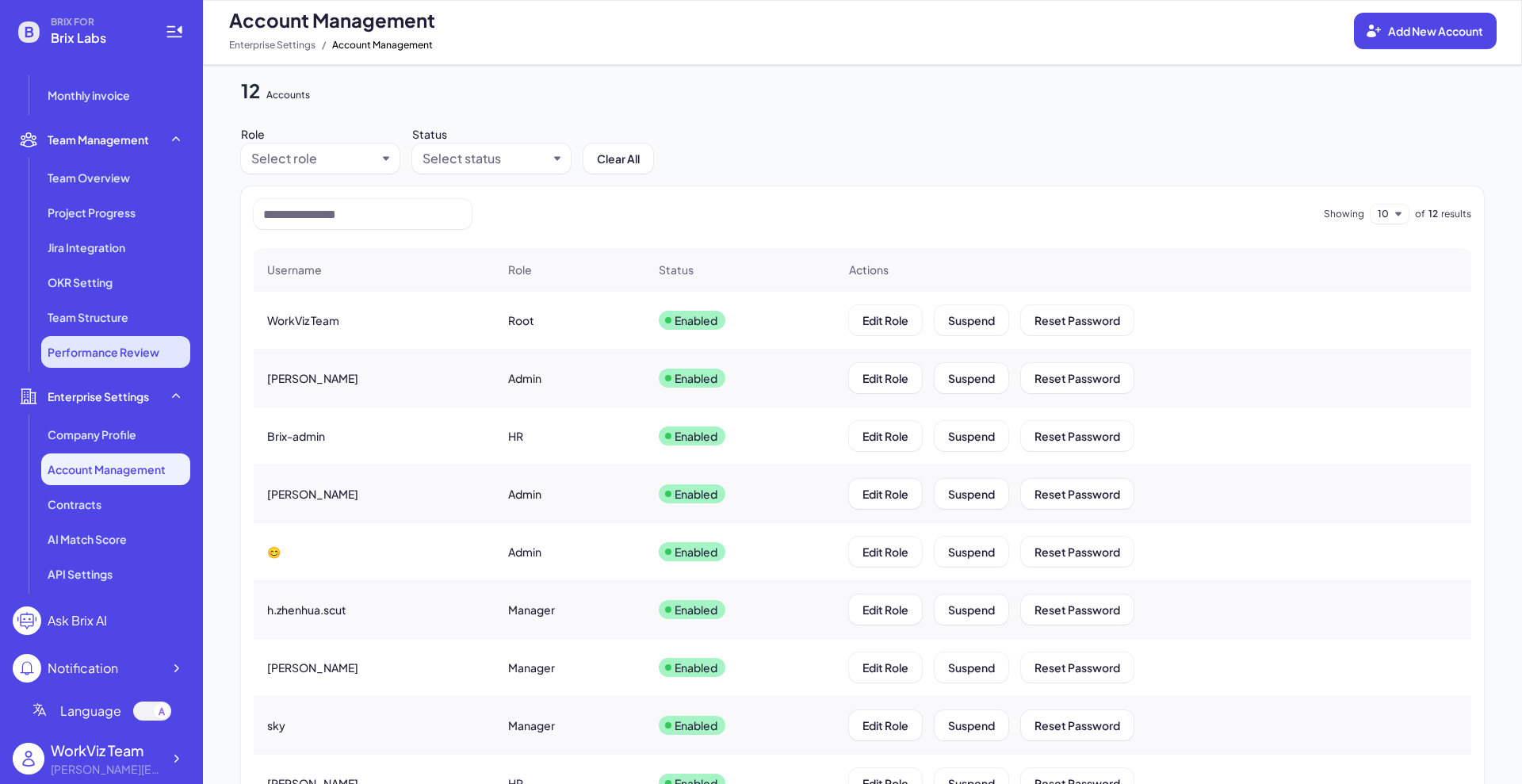
click at [80, 355] on span "Performance Review" at bounding box center [104, 352] width 112 height 16
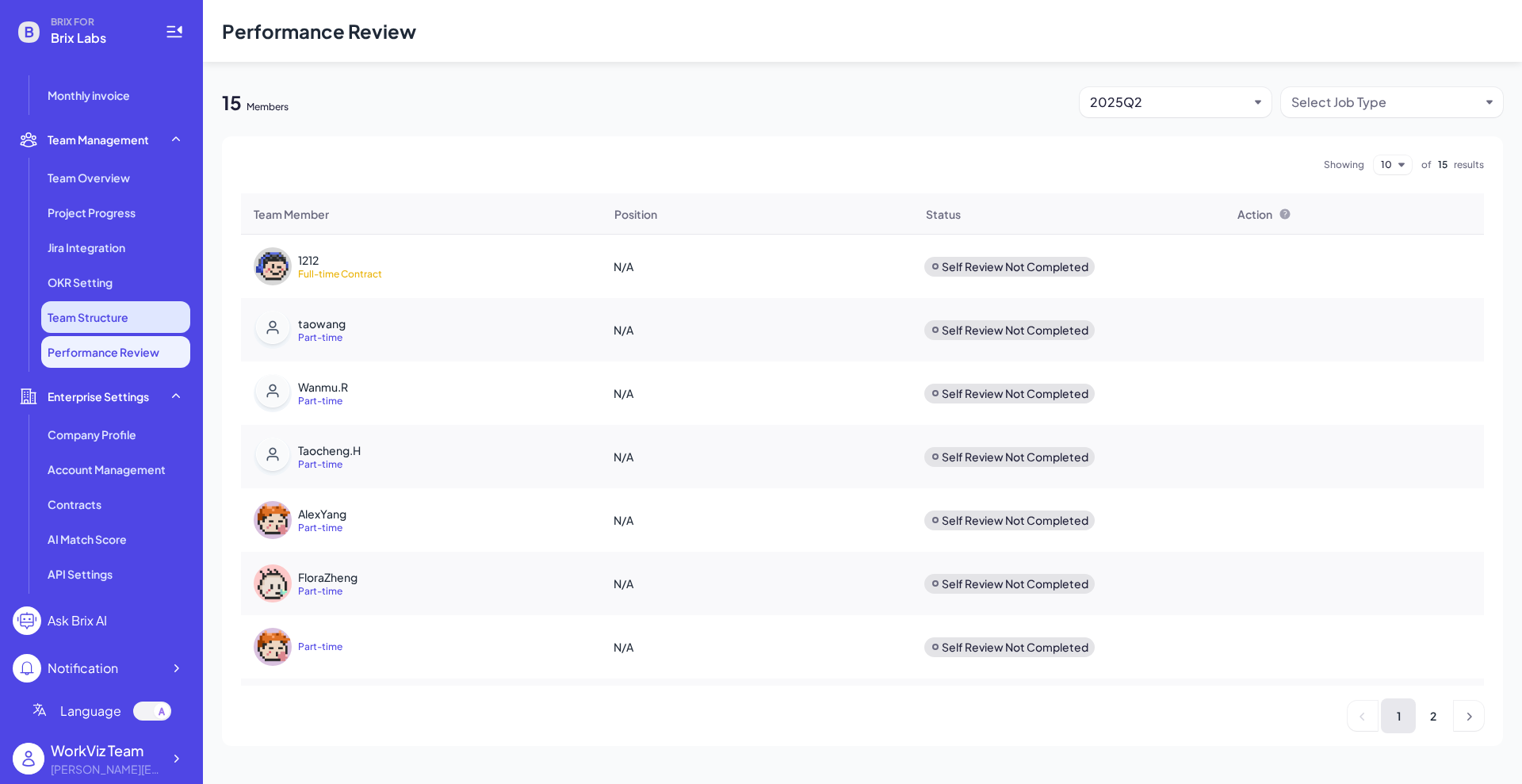
click at [78, 327] on li "Team Structure" at bounding box center [115, 317] width 149 height 32
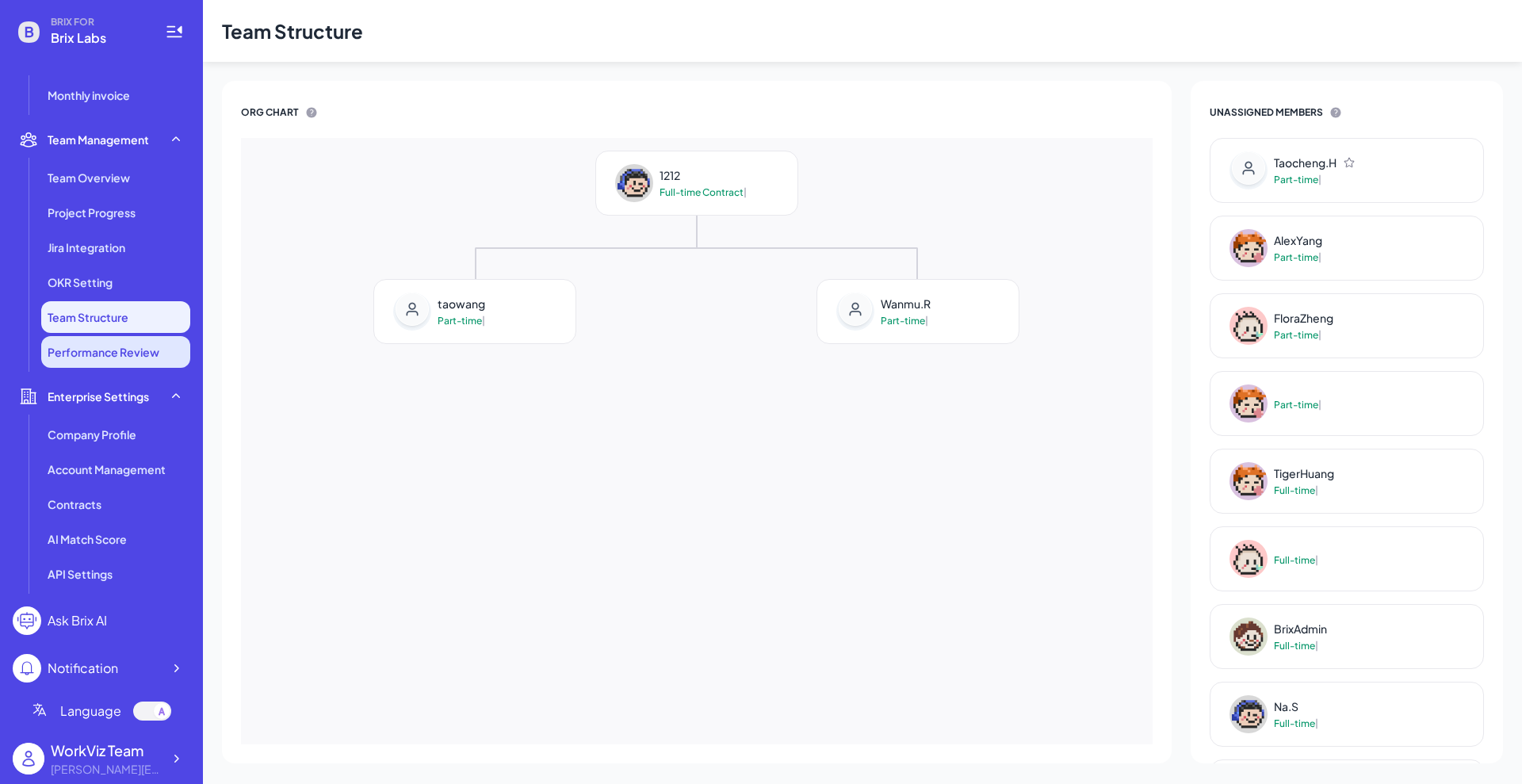
click at [114, 354] on span "Performance Review" at bounding box center [104, 352] width 112 height 16
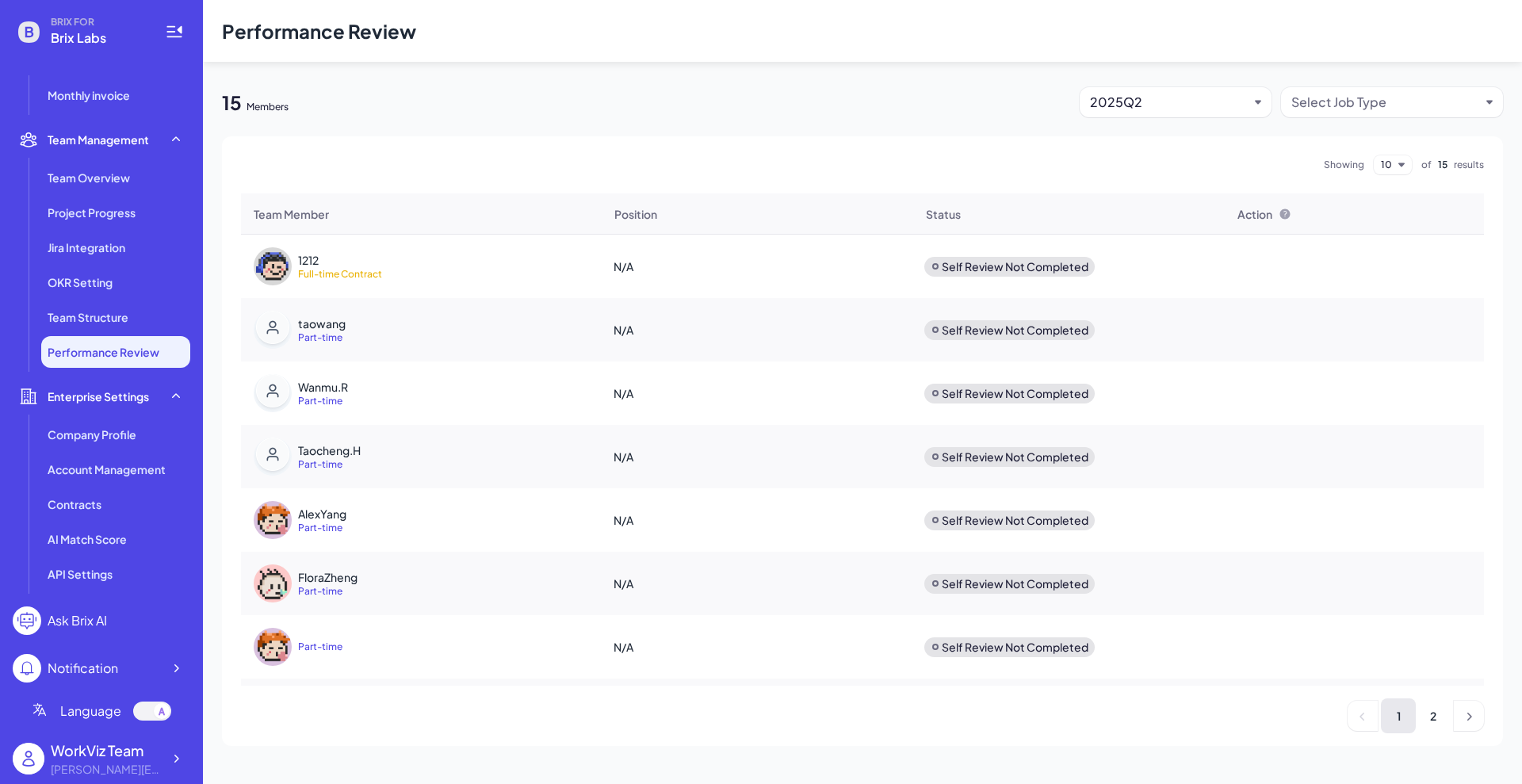
click at [1182, 97] on div "2025Q2" at bounding box center [1169, 102] width 159 height 19
click at [1172, 128] on div "2025Q2" at bounding box center [1175, 142] width 180 height 29
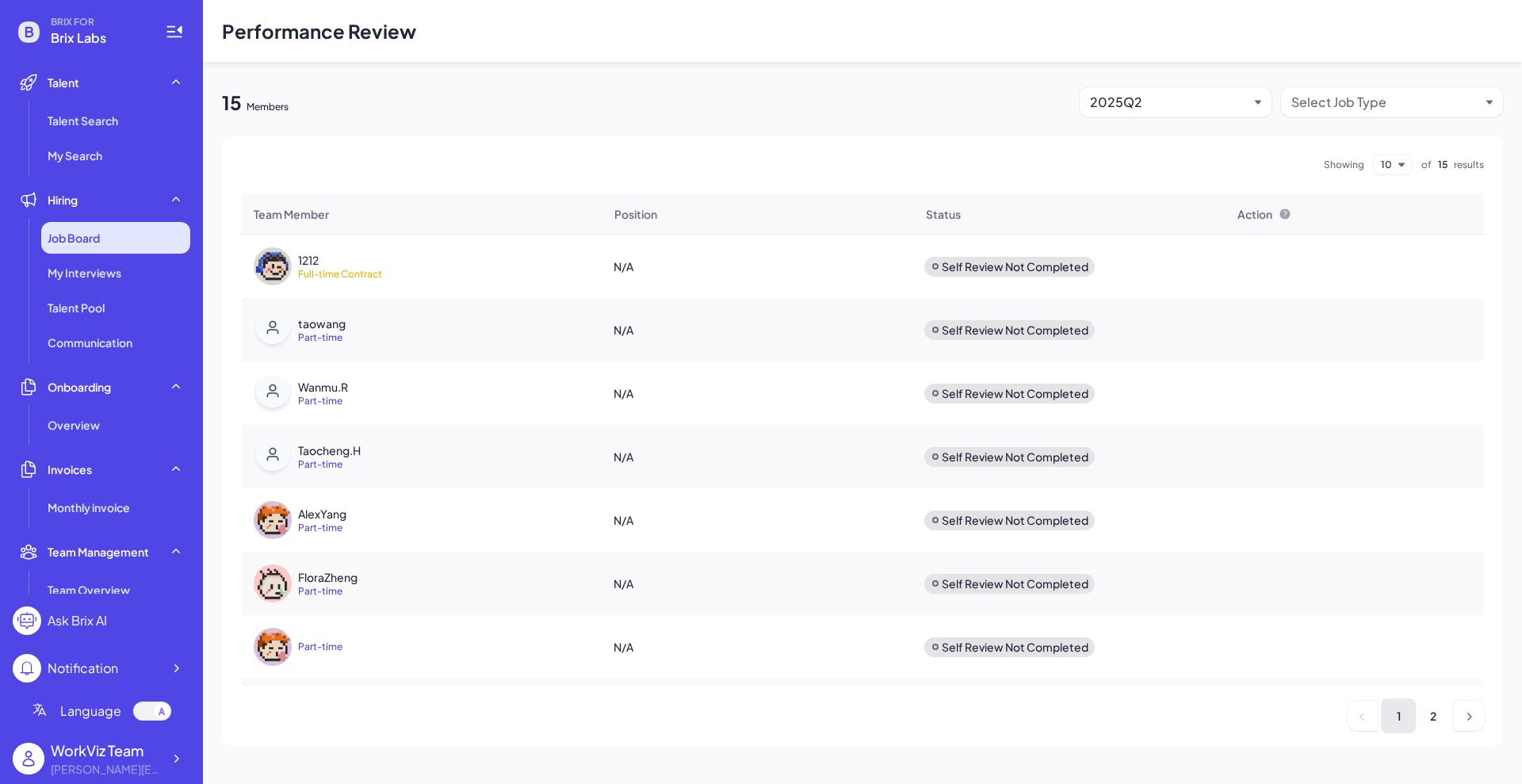
click at [91, 244] on span "Job Board" at bounding box center [74, 238] width 52 height 16
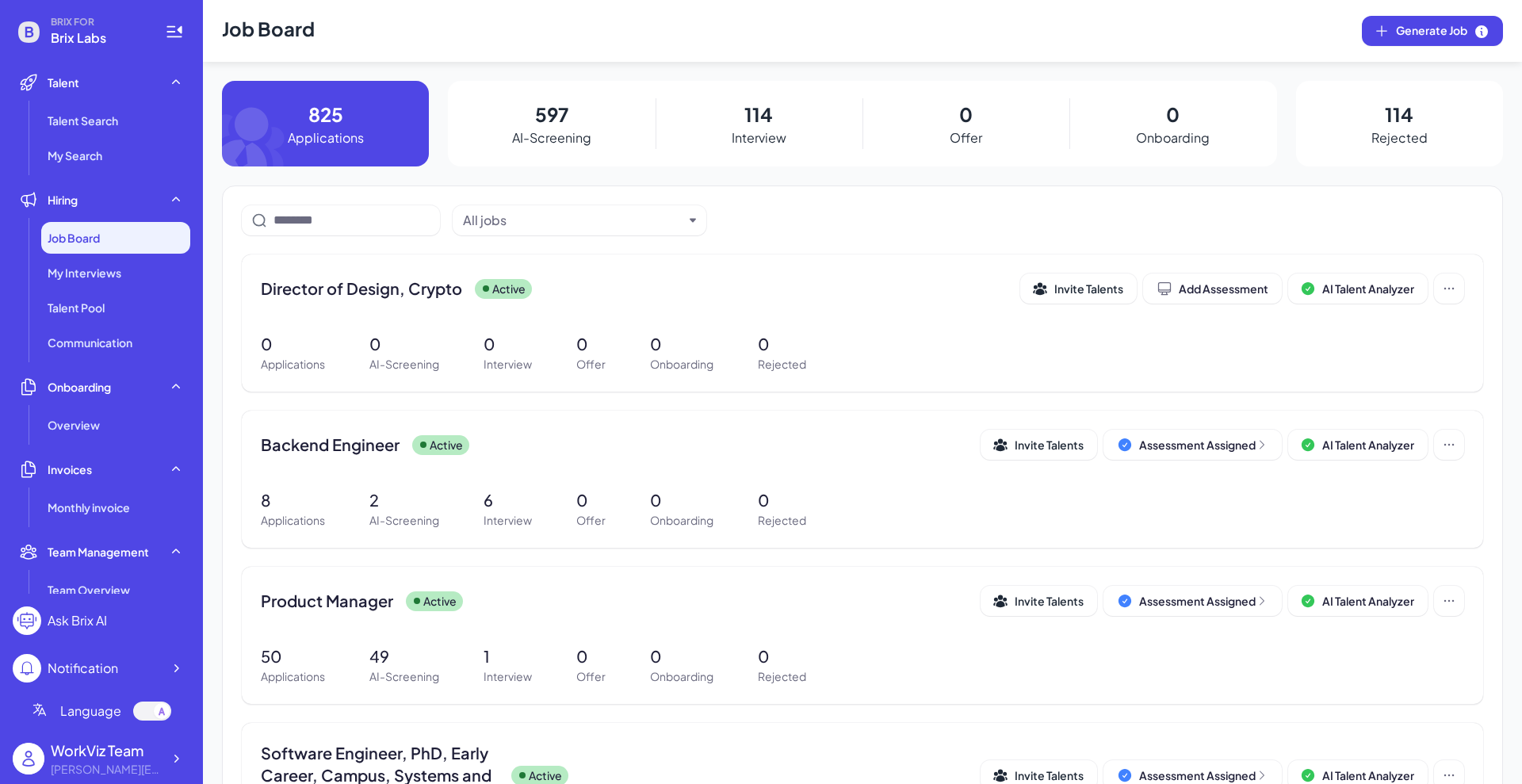
click at [1361, 10] on header "Job Board Generate Job" at bounding box center [862, 31] width 1319 height 62
click at [1396, 35] on span "Generate Job" at bounding box center [1443, 31] width 94 height 17
click at [1450, 442] on button at bounding box center [1448, 444] width 30 height 30
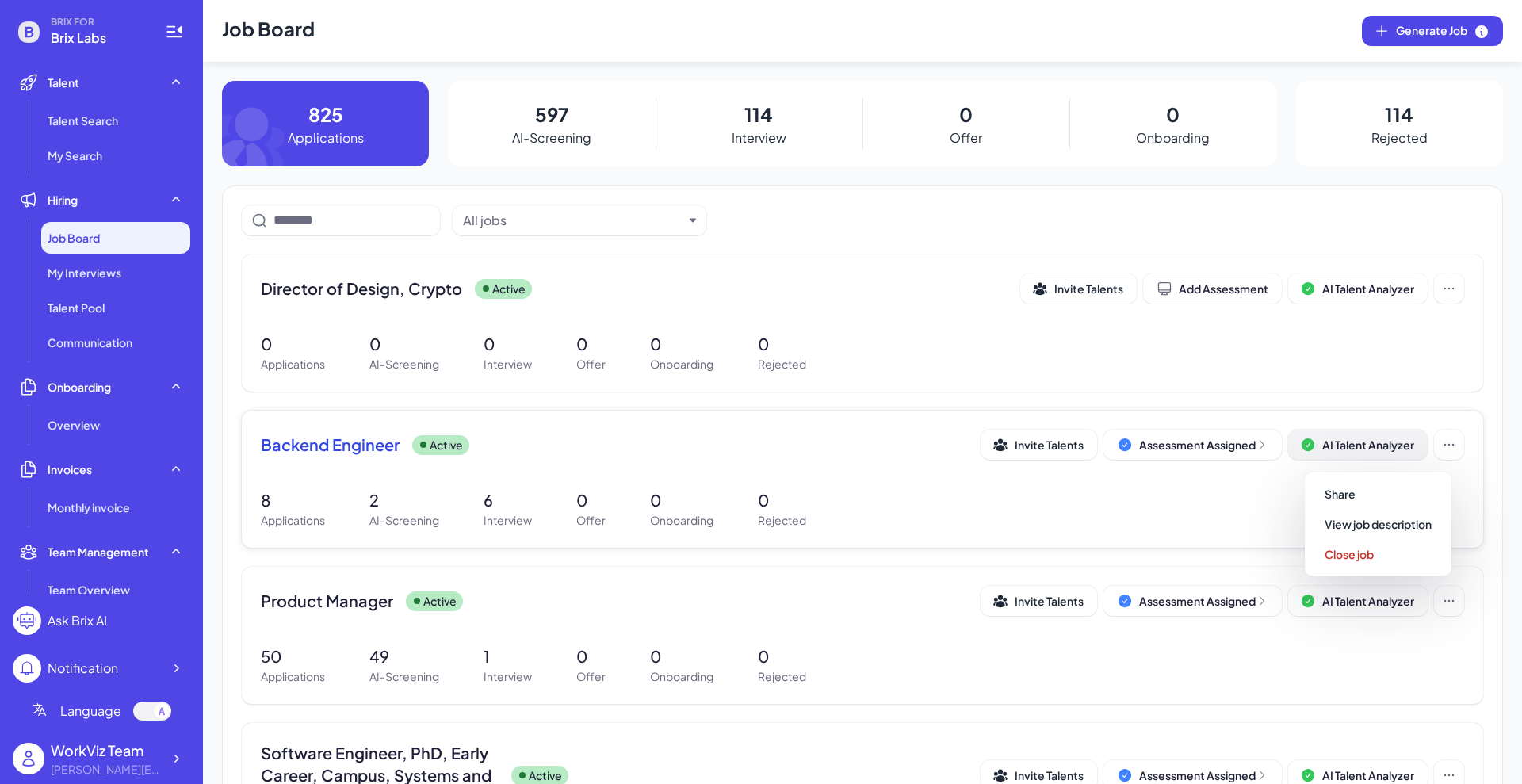
click at [1361, 447] on span "AI Talent Analyzer" at bounding box center [1368, 445] width 92 height 14
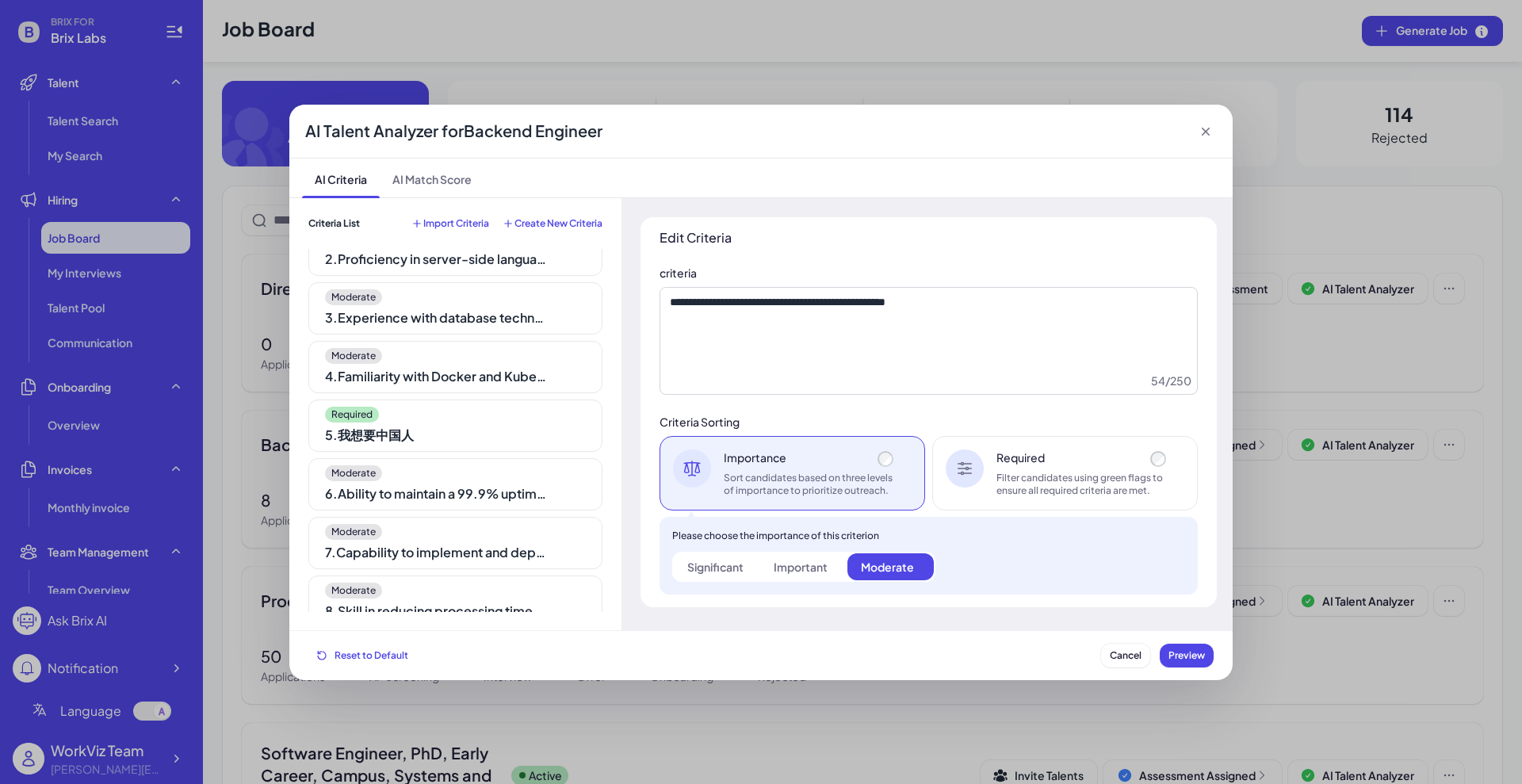
scroll to position [198, 0]
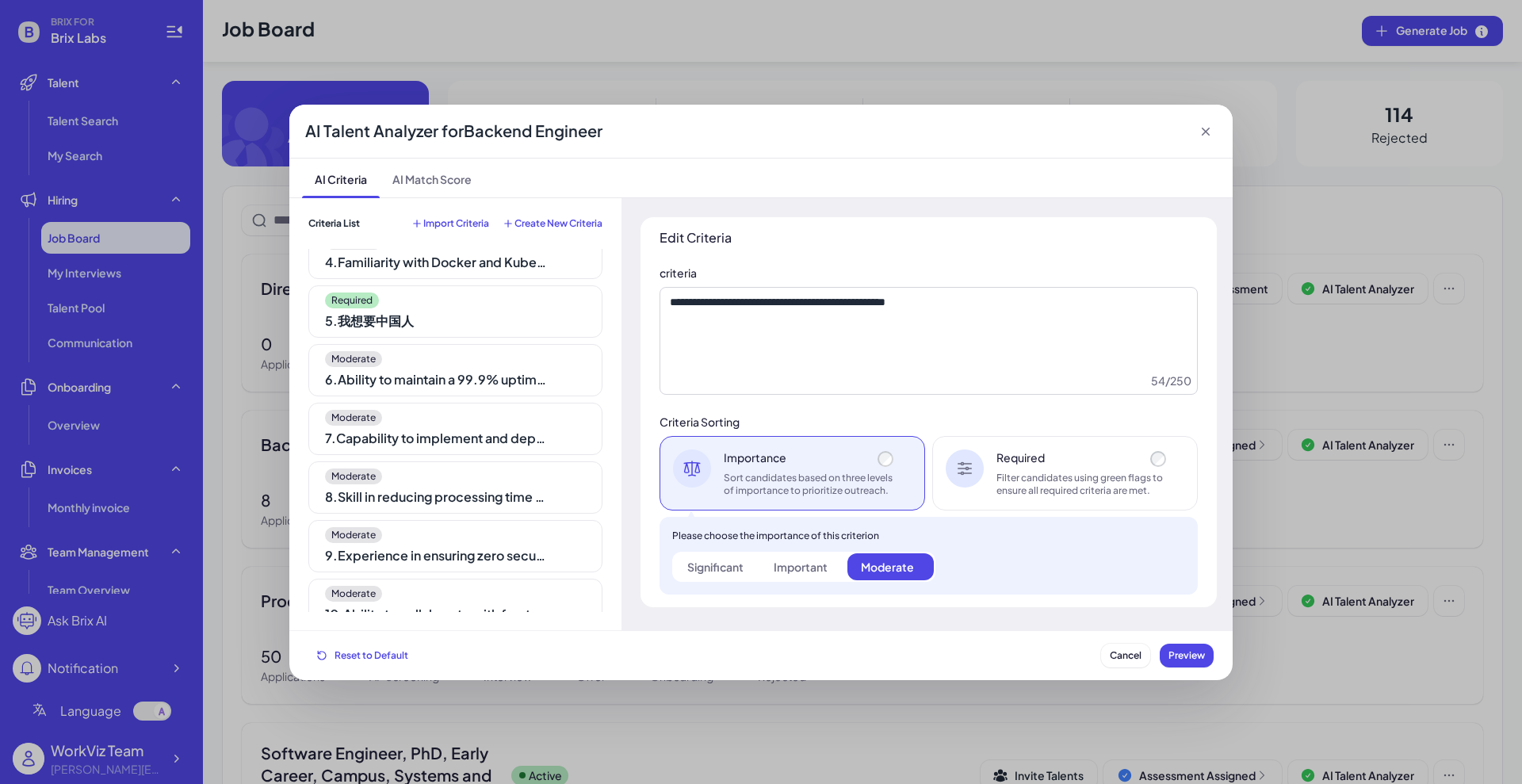
click at [1200, 127] on icon at bounding box center [1205, 132] width 16 height 16
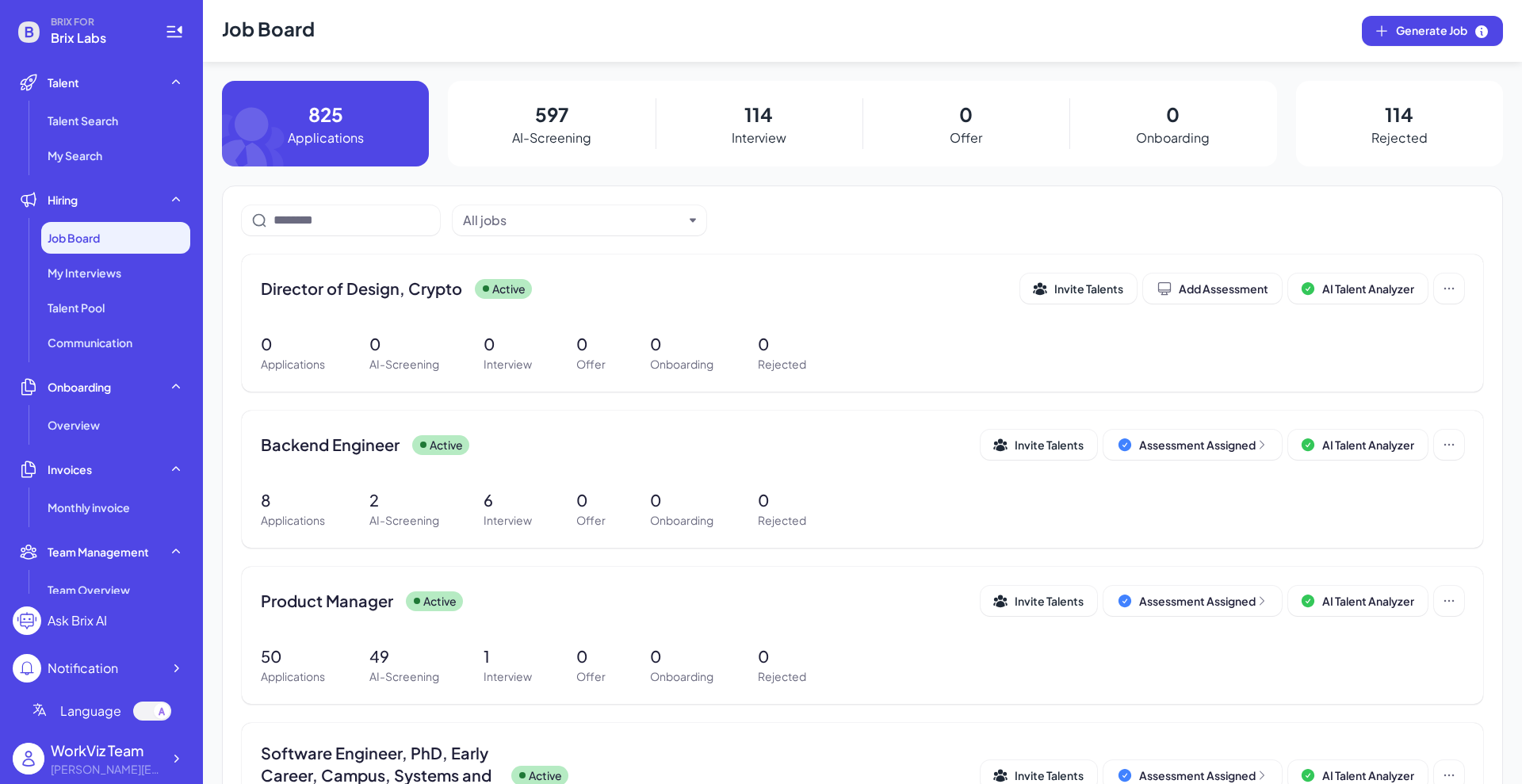
click at [530, 134] on p "AI-Screening" at bounding box center [551, 137] width 79 height 19
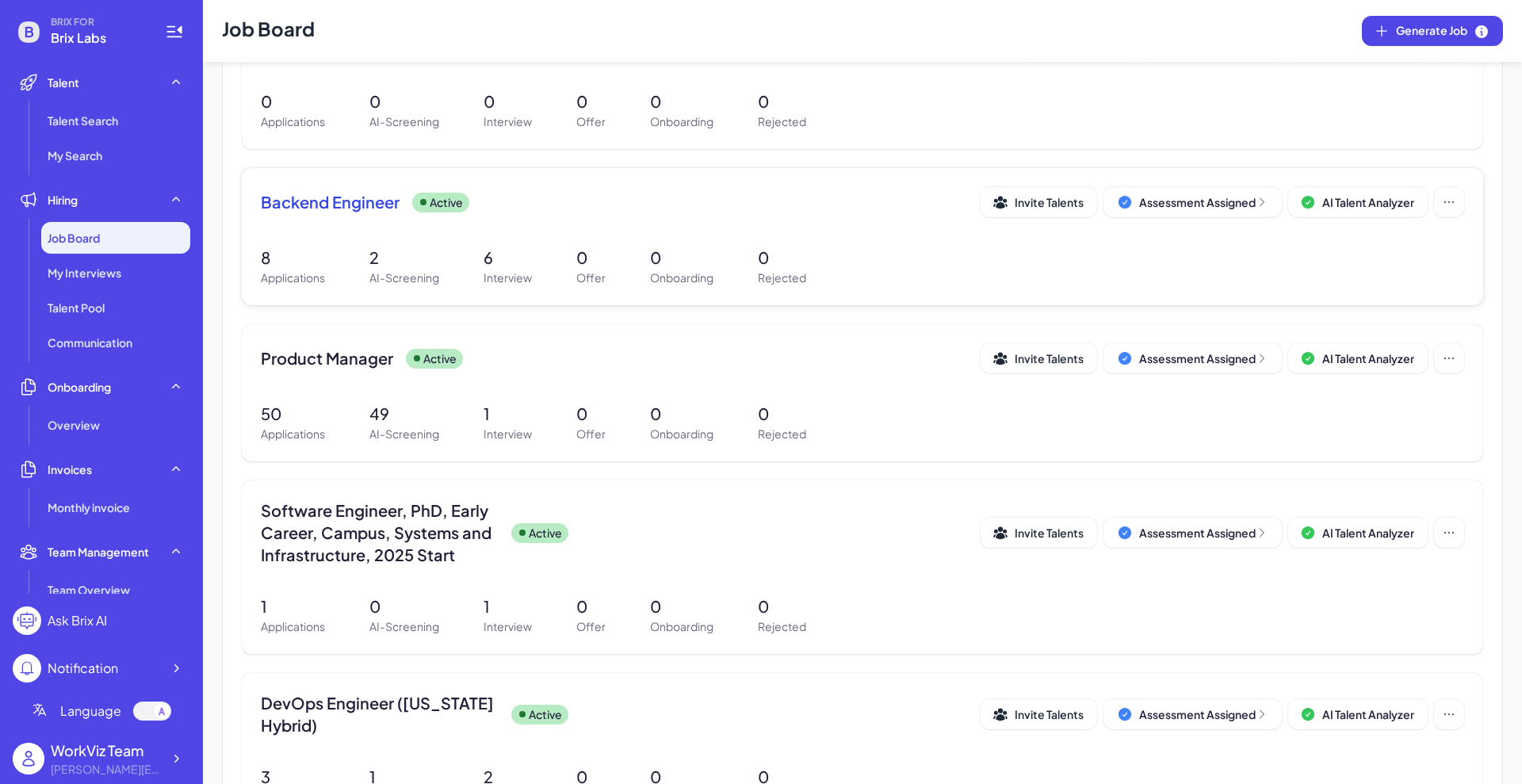
scroll to position [244, 0]
click at [343, 375] on div "Product Manager Active Invite Talents Assessment Assigned AI Talent Analyzer" at bounding box center [862, 362] width 1203 height 40
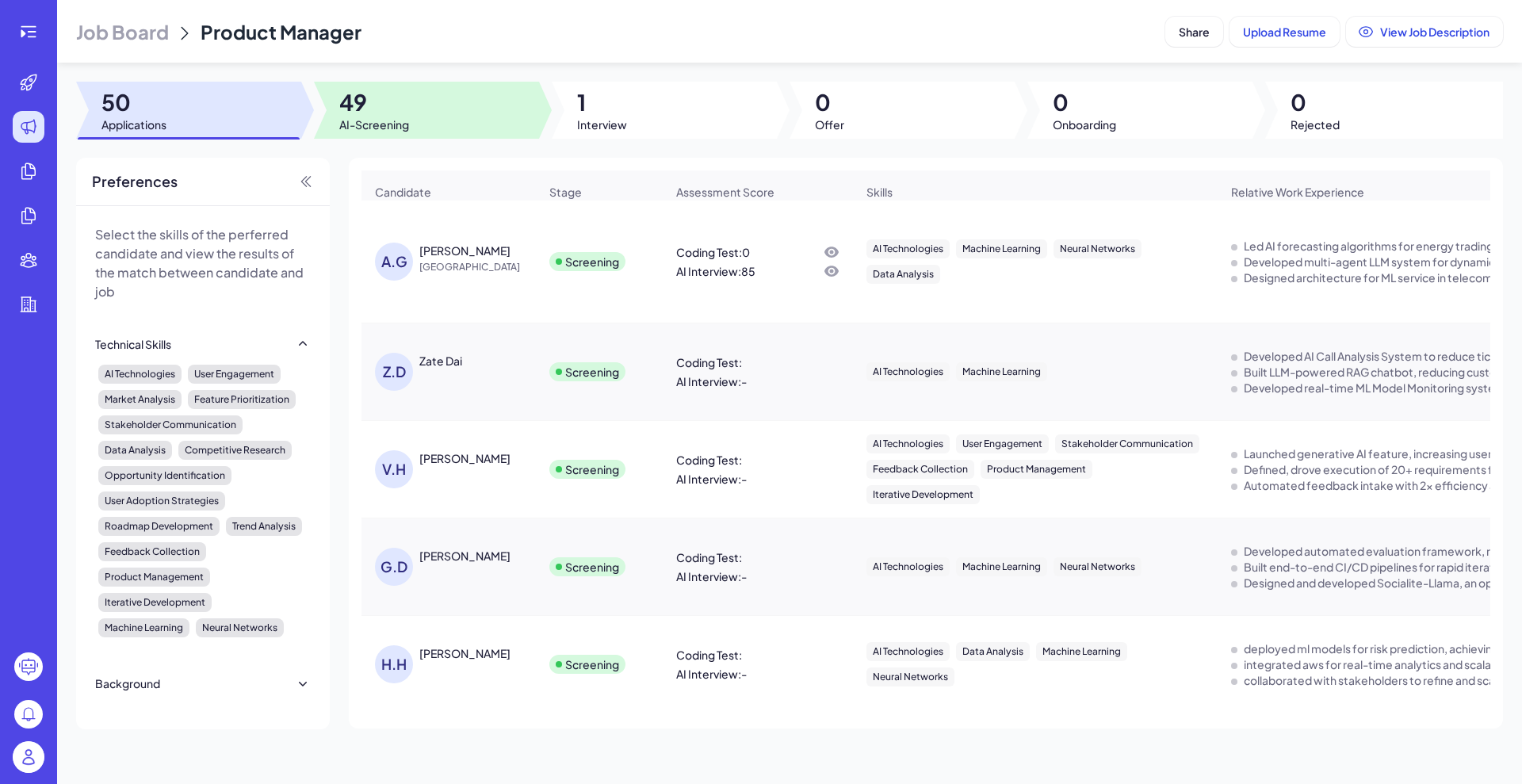
click at [388, 106] on span "49" at bounding box center [374, 103] width 69 height 29
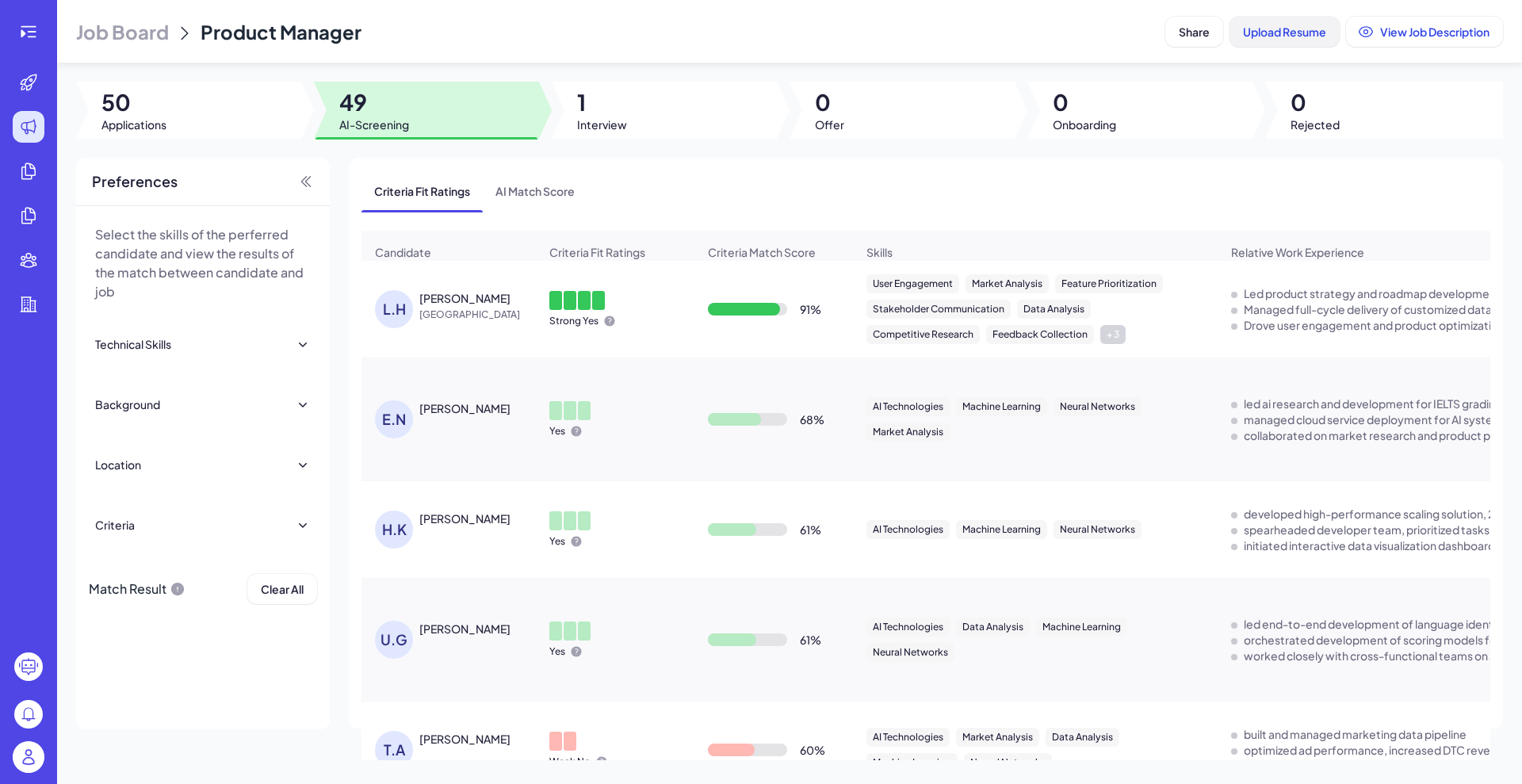
click at [1265, 40] on button "Upload Resume" at bounding box center [1284, 31] width 110 height 30
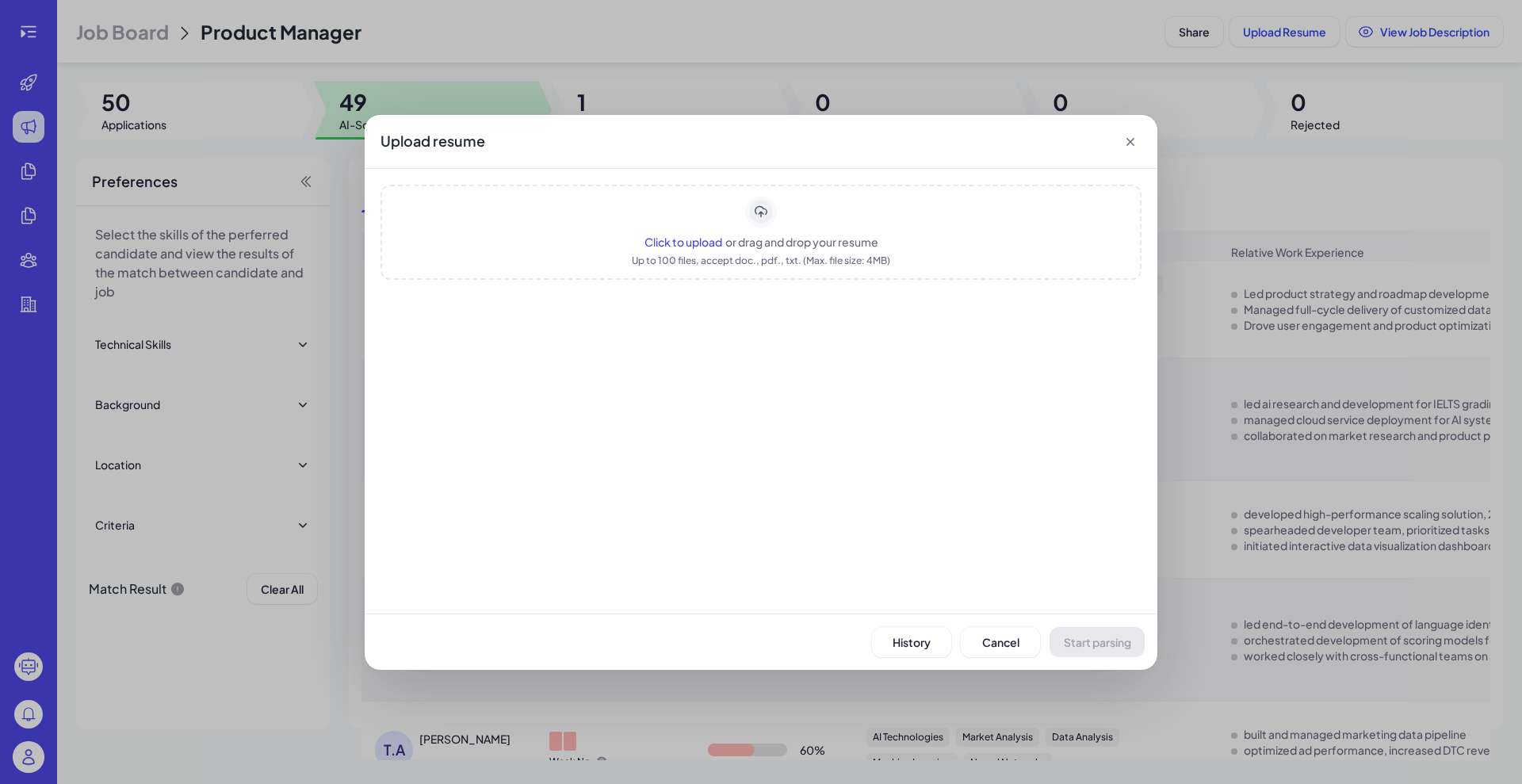
drag, startPoint x: 537, startPoint y: 555, endPoint x: 577, endPoint y: 549, distance: 40.4
click at [539, 556] on div at bounding box center [761, 457] width 761 height 283
click at [8, 282] on div "Upload resume Click to upload or drag and drop your resume Up to 100 files, acc…" at bounding box center [761, 392] width 1522 height 784
drag, startPoint x: 8, startPoint y: 282, endPoint x: 627, endPoint y: 619, distance: 704.8
click at [673, 550] on div at bounding box center [761, 457] width 761 height 283
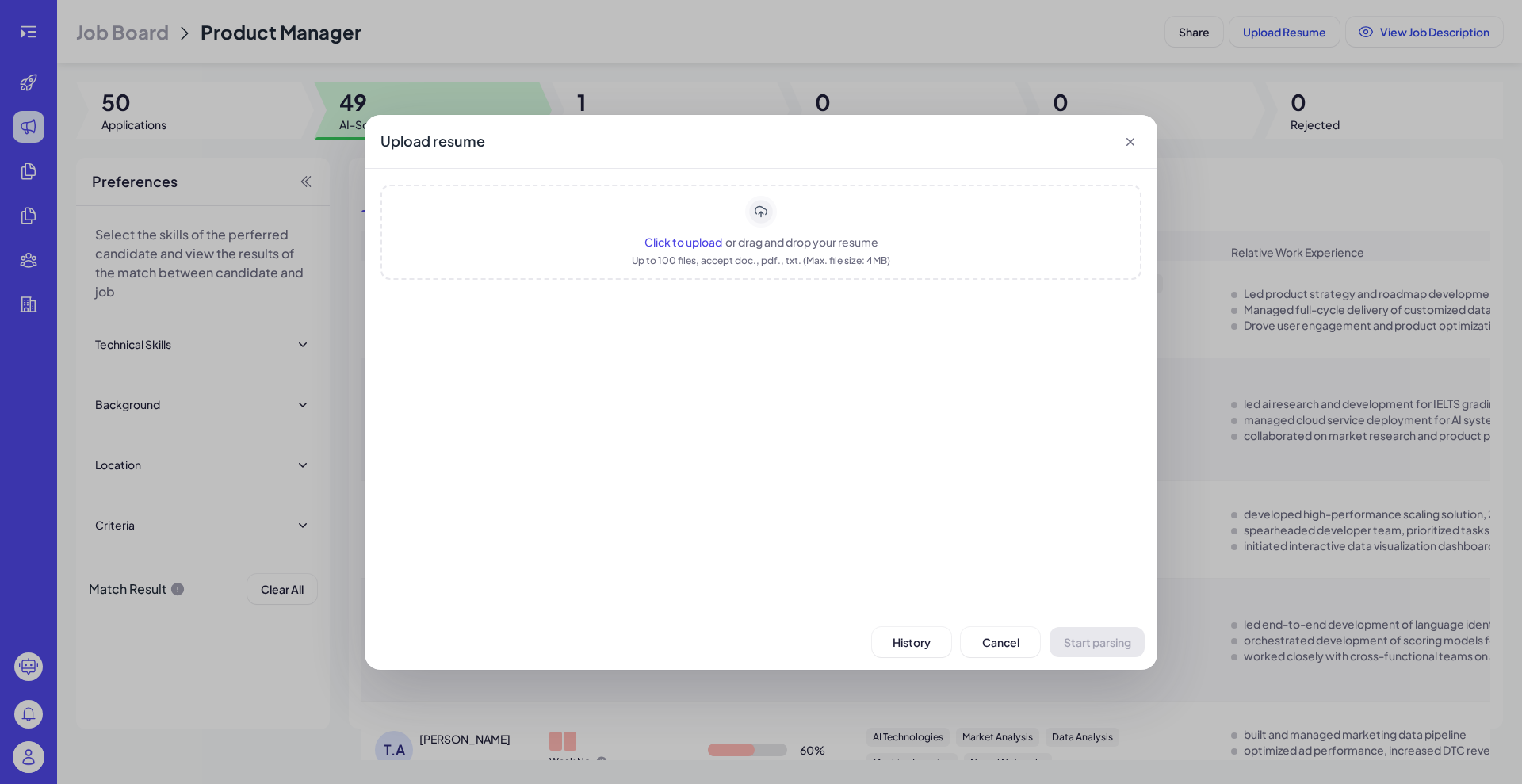
click at [717, 166] on div "Upload resume" at bounding box center [761, 142] width 792 height 54
click at [995, 635] on span "Cancel" at bounding box center [1000, 642] width 37 height 14
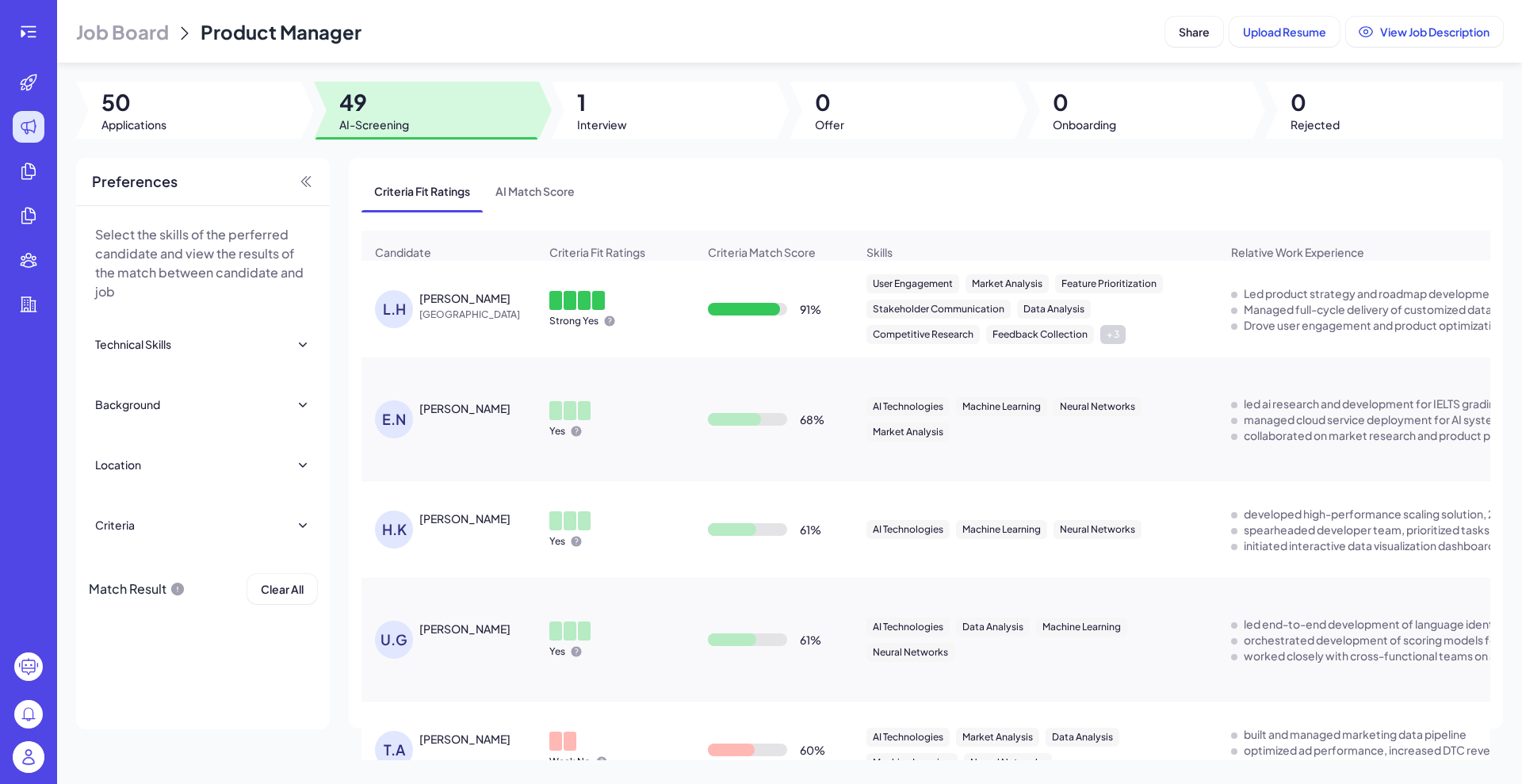
click at [1015, 39] on div "Job Board Product Manager" at bounding box center [617, 32] width 1083 height 25
